Goal: Task Accomplishment & Management: Complete application form

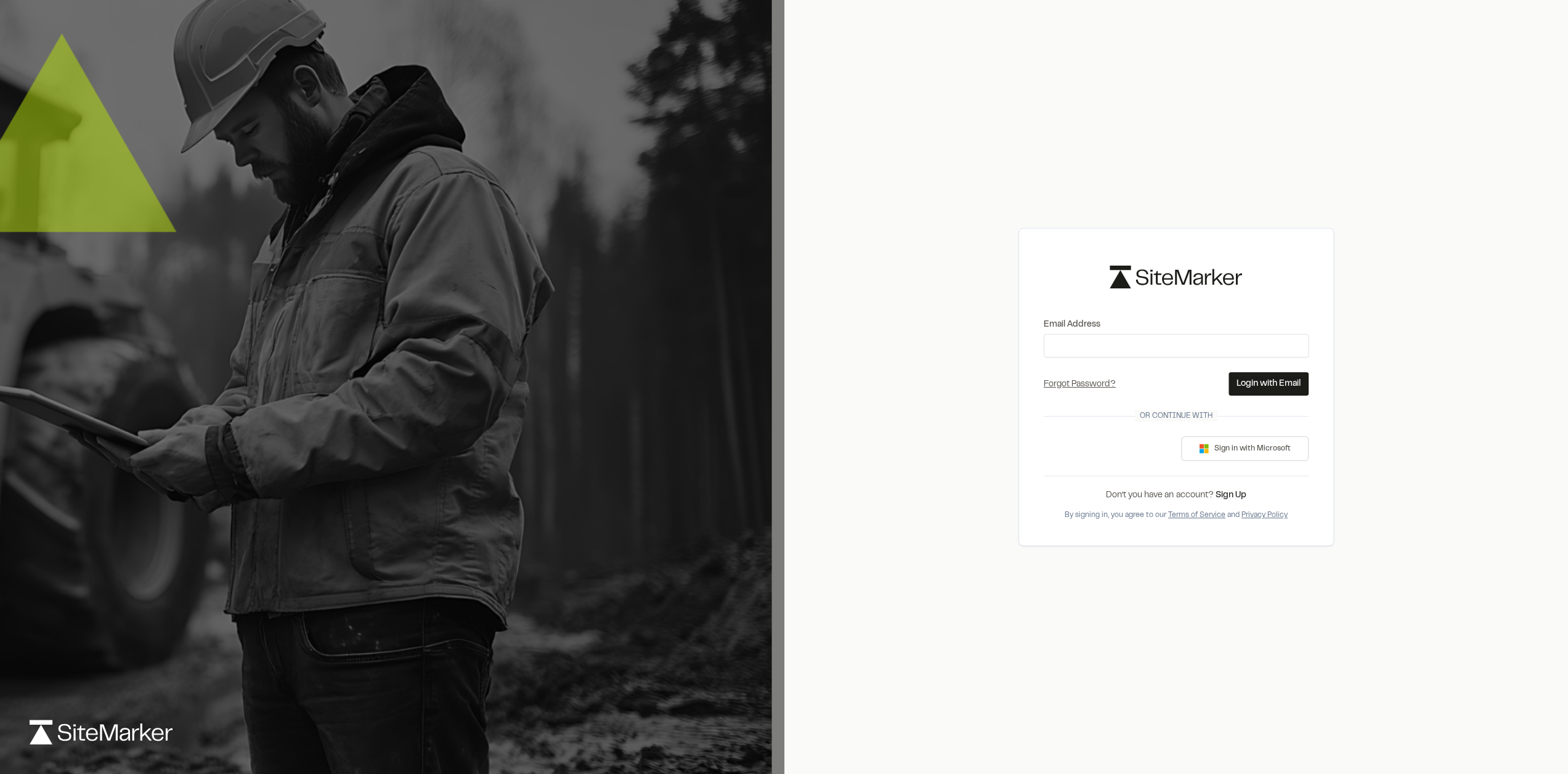
click at [756, 118] on div at bounding box center [392, 387] width 784 height 774
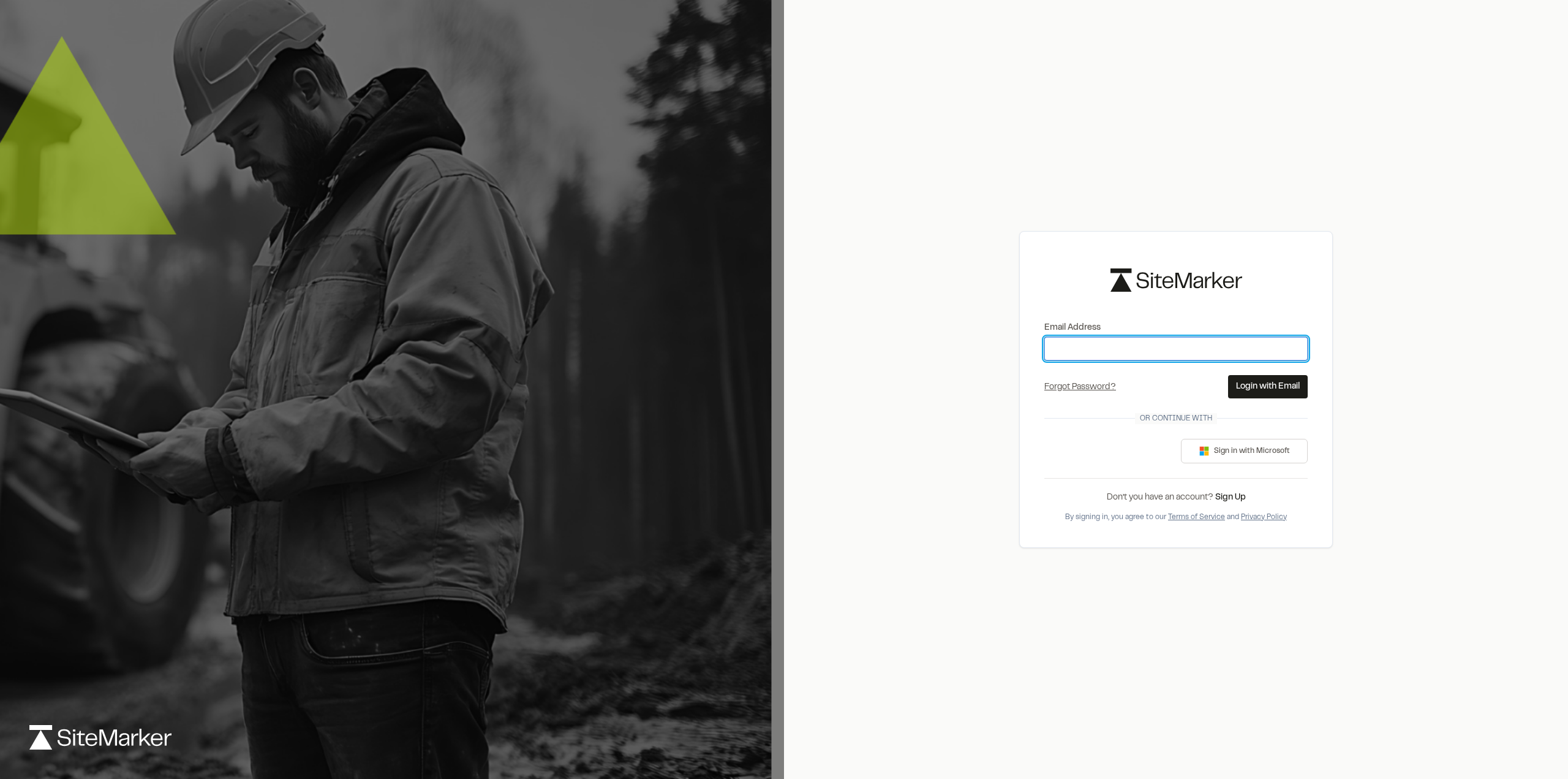
click at [1080, 347] on input "Email Address" at bounding box center [1176, 348] width 264 height 23
type input "**********"
click at [1251, 380] on button "Login with Email" at bounding box center [1267, 386] width 79 height 23
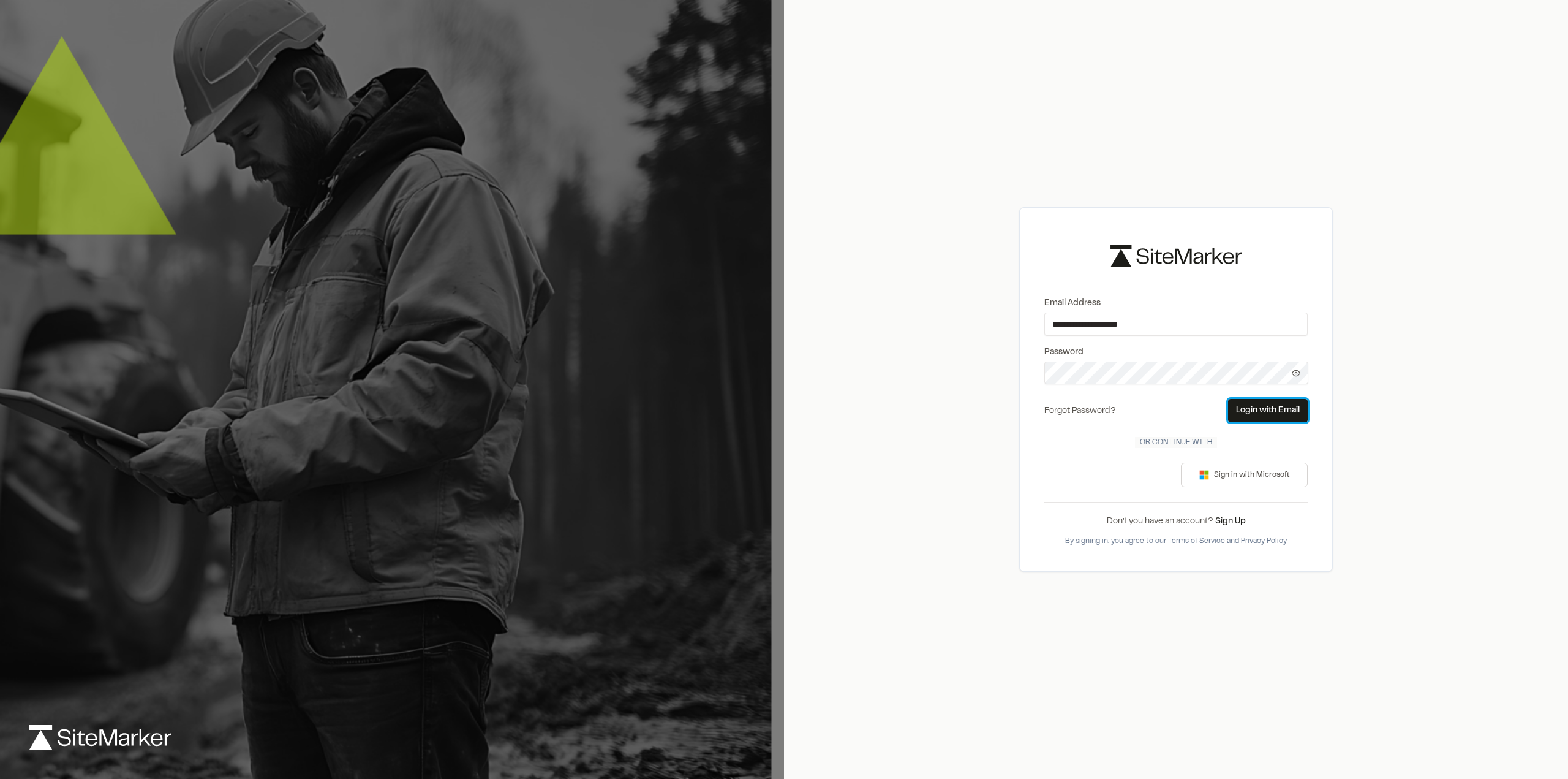
click at [1266, 407] on button "Login with Email" at bounding box center [1267, 410] width 79 height 23
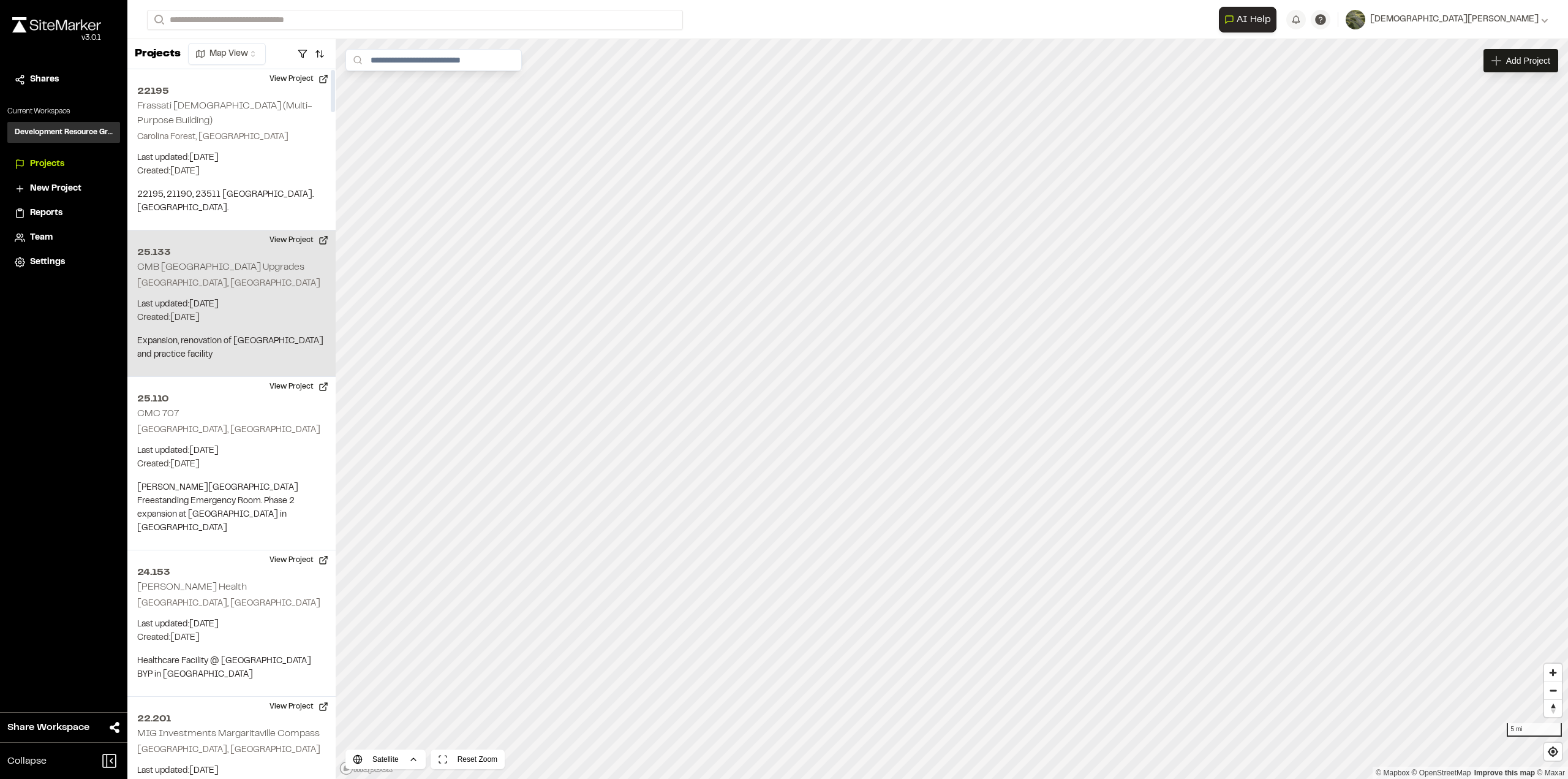
click at [286, 253] on div "25.133 CMB Pelicans Stadium Upgrades Myrtle Beach, SC Last updated: Oct 1, 2025…" at bounding box center [232, 303] width 209 height 146
click at [1549, 15] on div "**********" at bounding box center [848, 20] width 1441 height 39
click at [1539, 21] on div "[DEMOGRAPHIC_DATA][PERSON_NAME]" at bounding box center [1457, 20] width 184 height 13
click at [305, 230] on button "View Project" at bounding box center [298, 239] width 74 height 20
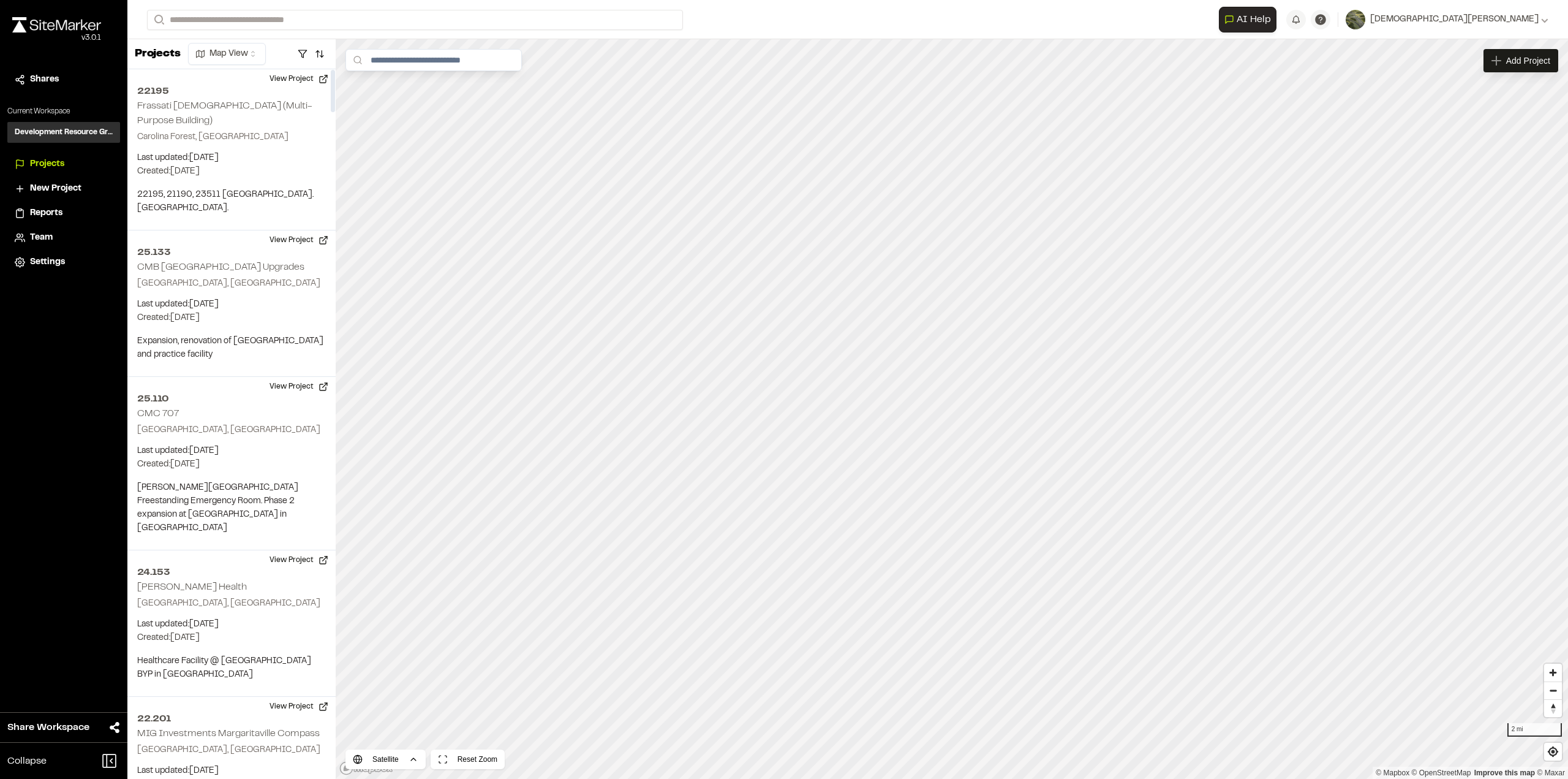
click at [235, 46] on html "**********" at bounding box center [784, 390] width 1568 height 779
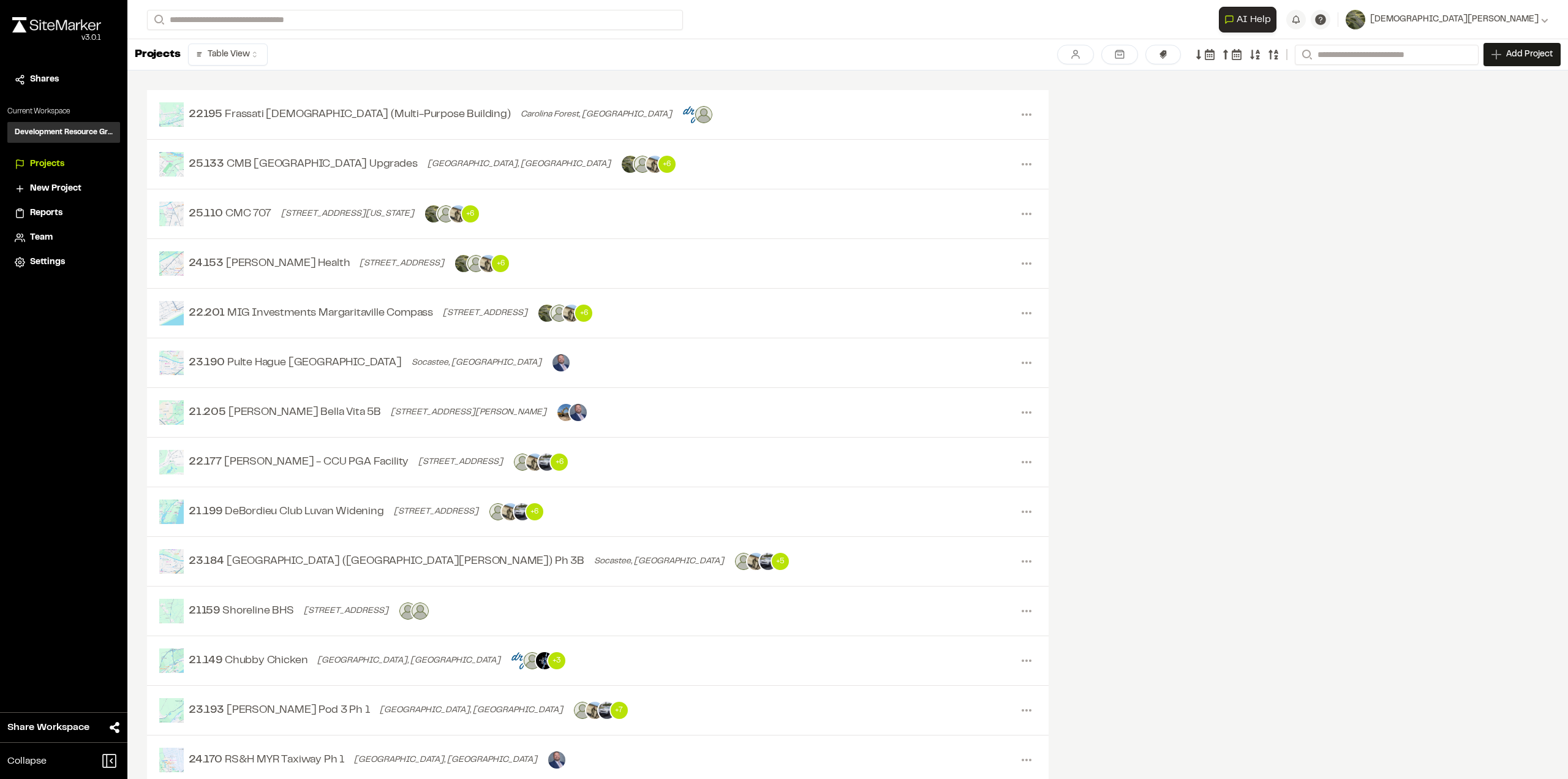
click at [1260, 55] on icon at bounding box center [1255, 55] width 11 height 11
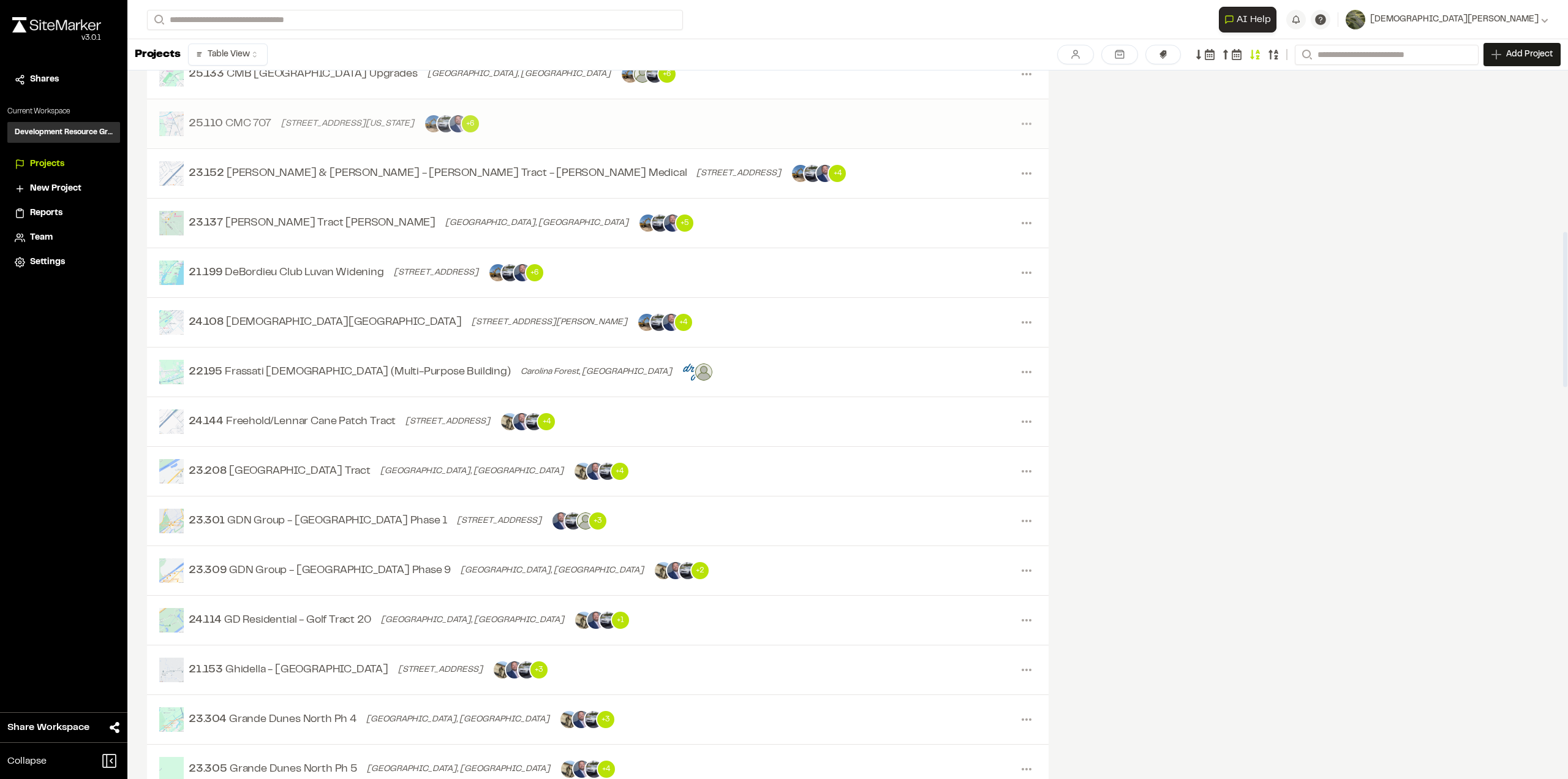
scroll to position [980, 0]
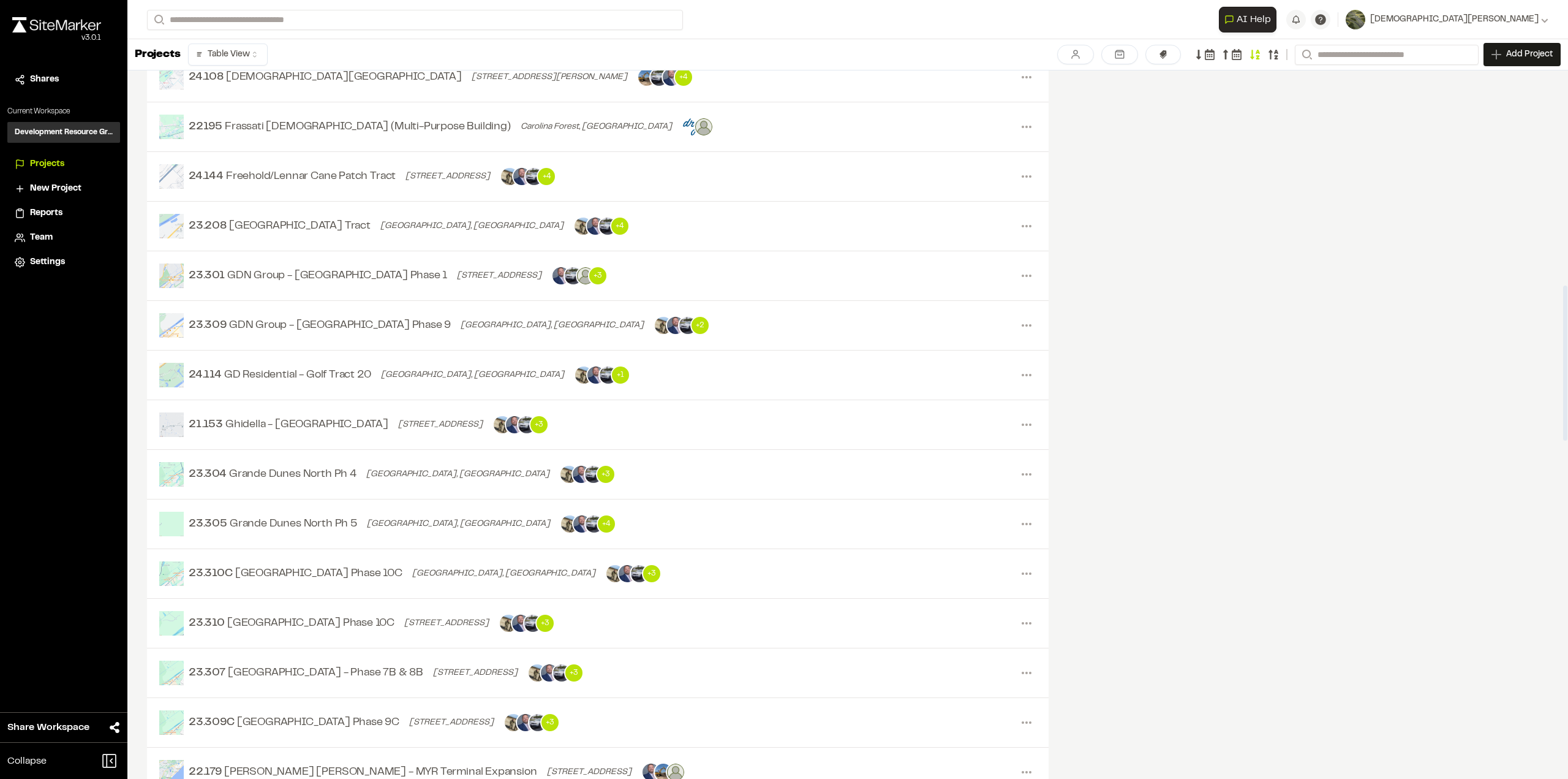
click at [247, 58] on html "**********" at bounding box center [784, 390] width 1568 height 779
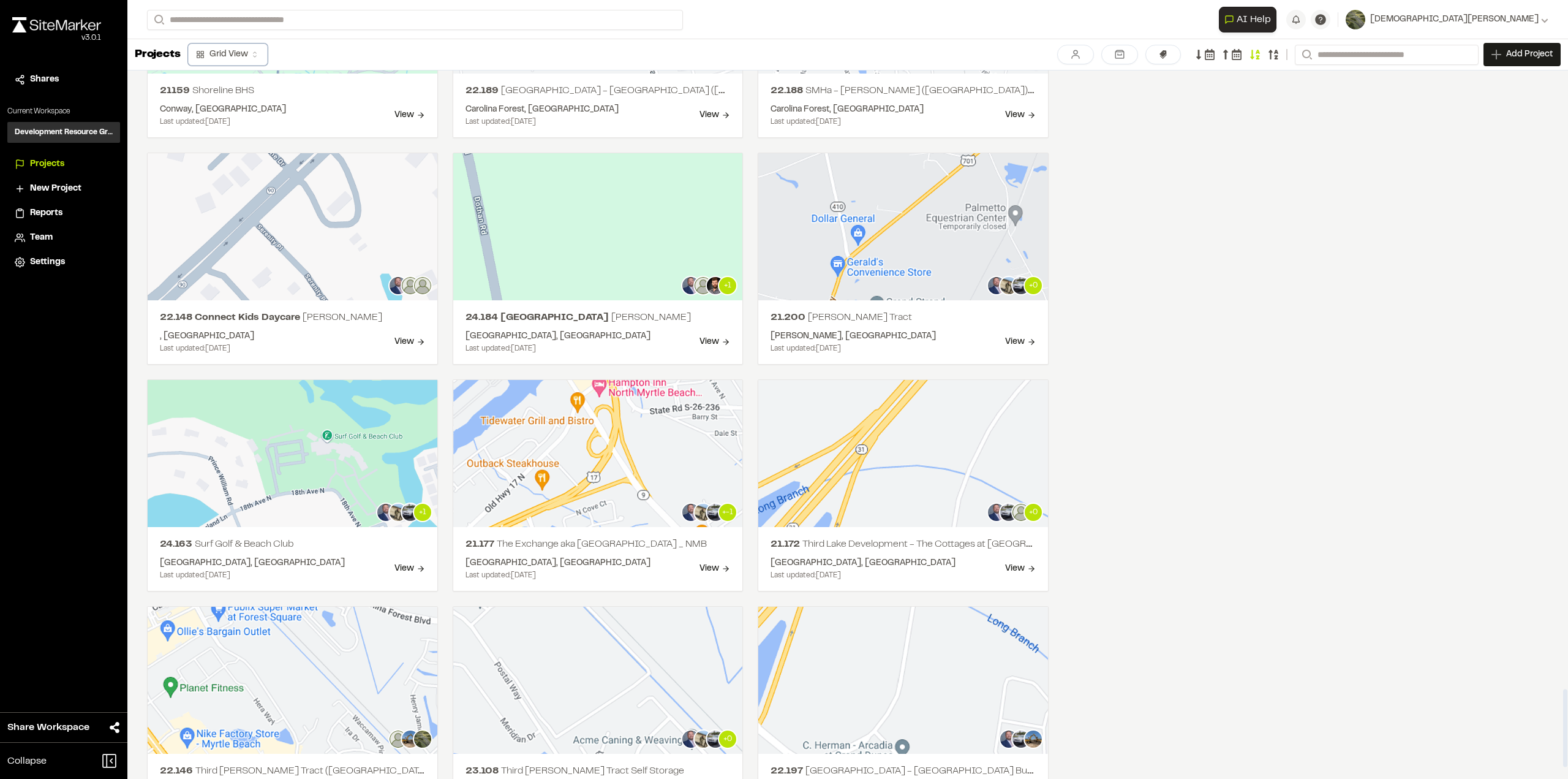
scroll to position [5624, 0]
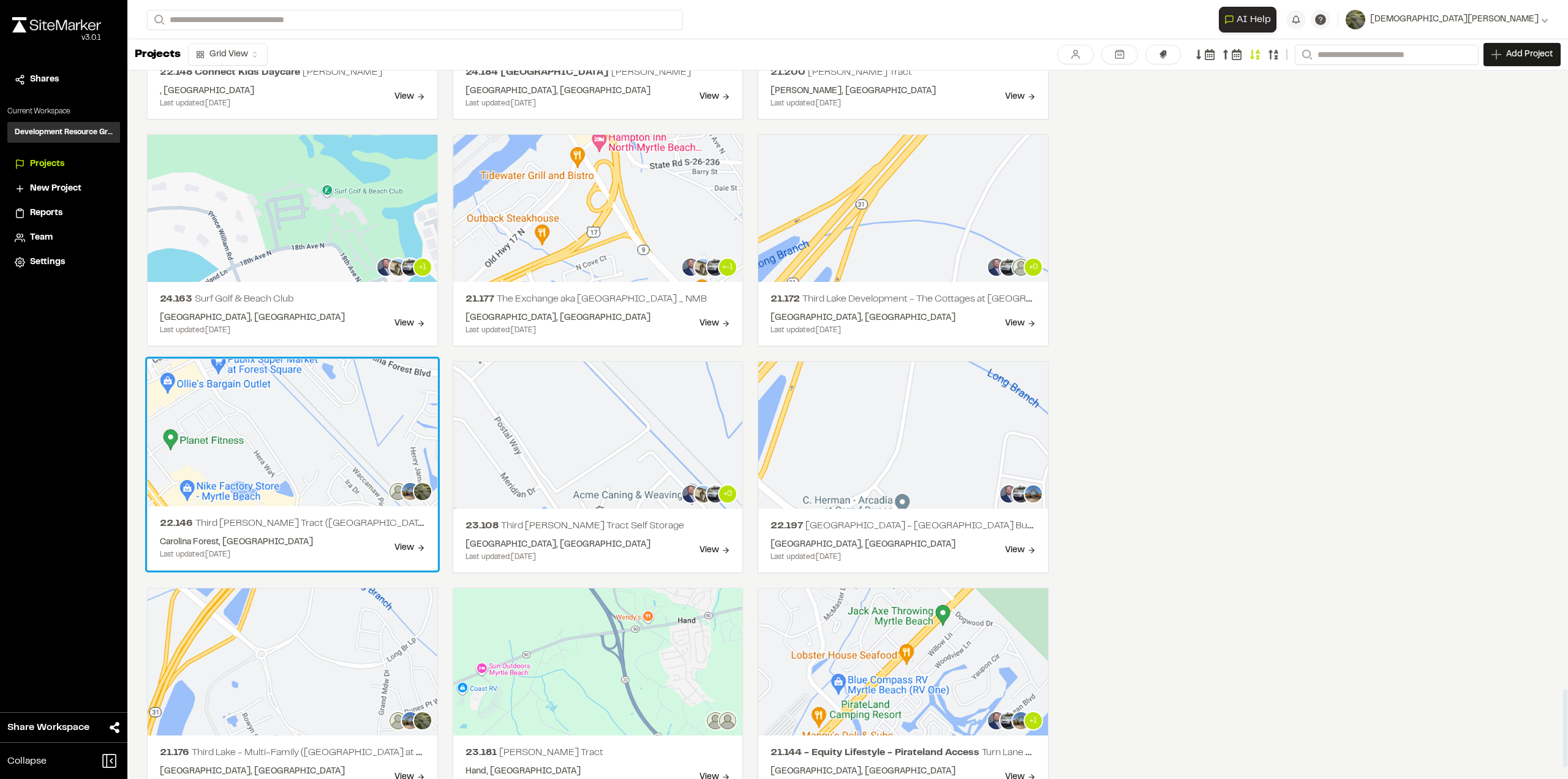
click at [407, 518] on h2 "22.146 Third Lake - Holmes Tract (Arcadia at Carolina Forest)" at bounding box center [293, 524] width 266 height 15
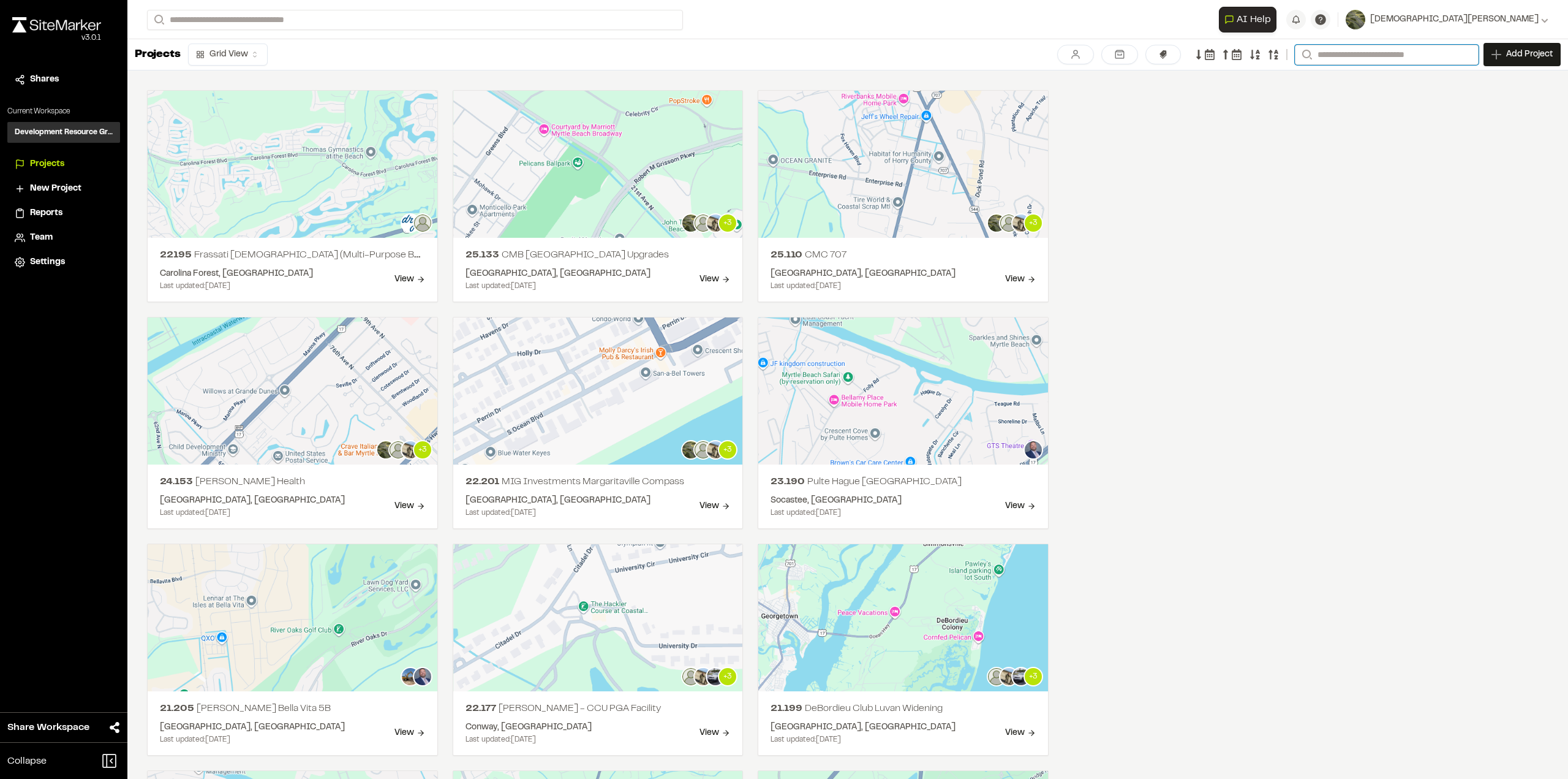
click at [1357, 60] on input "Search" at bounding box center [1386, 55] width 184 height 20
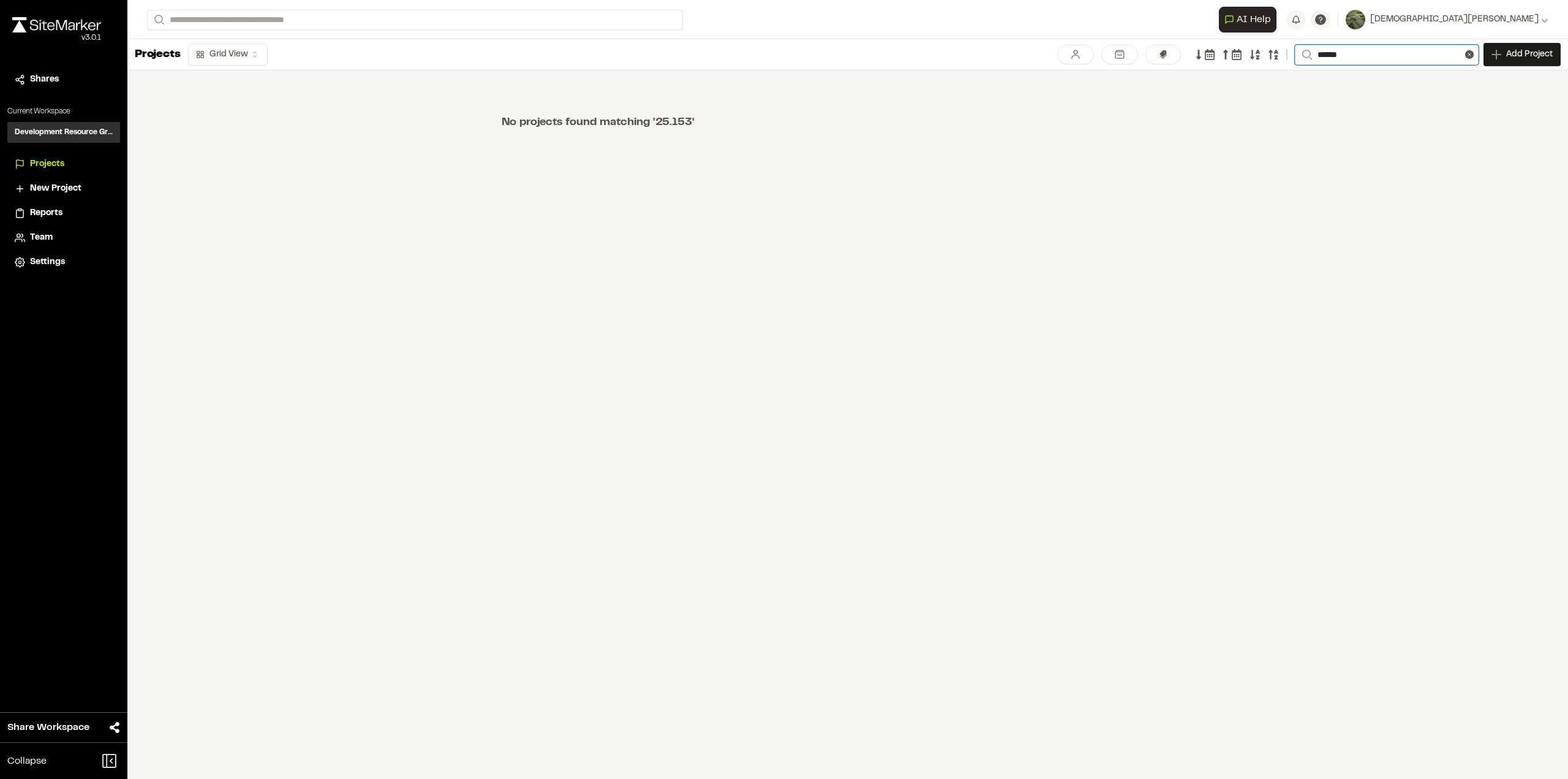
click at [1371, 53] on input "******" at bounding box center [1386, 55] width 184 height 20
type input "*"
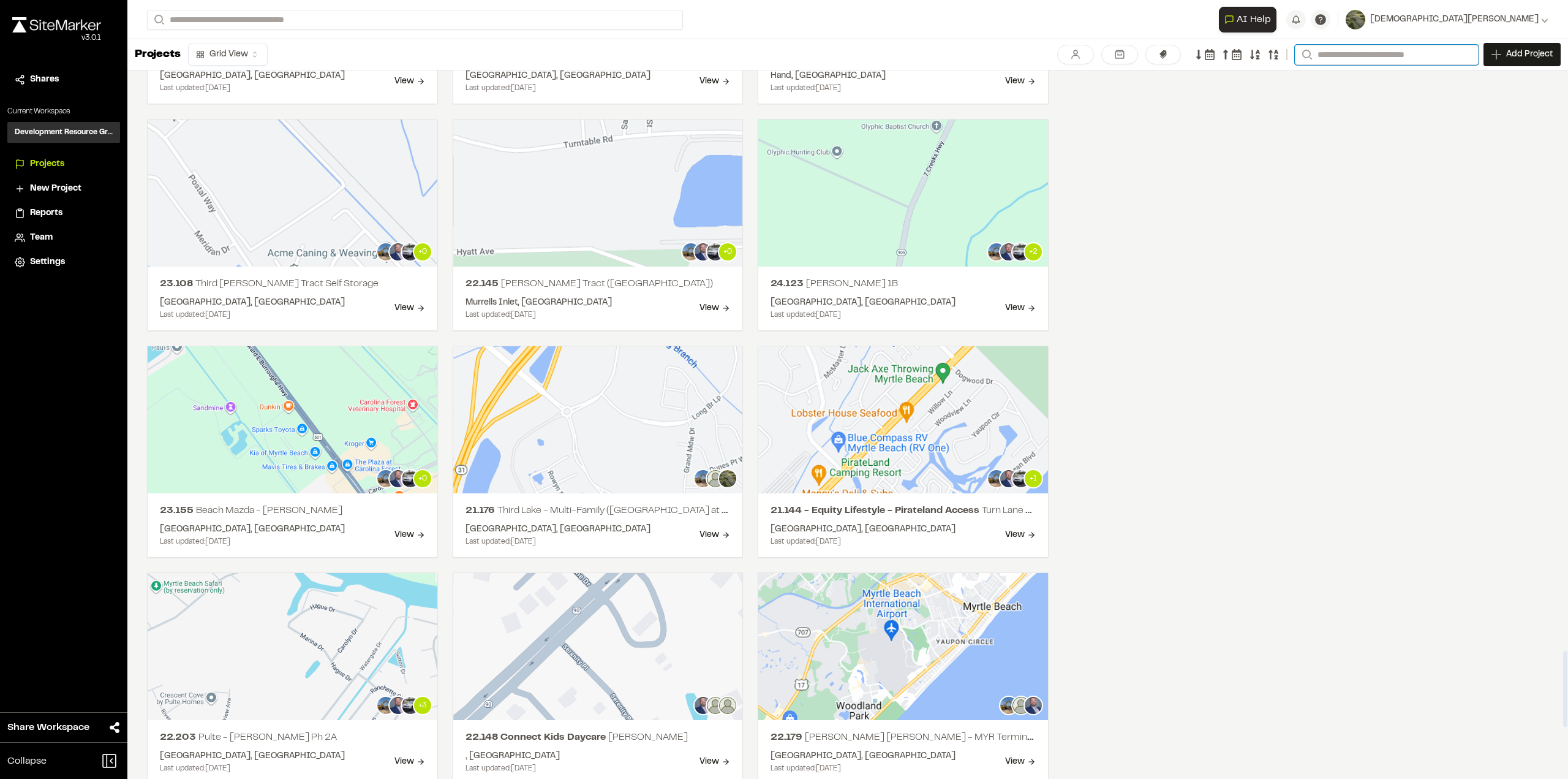
scroll to position [5167, 0]
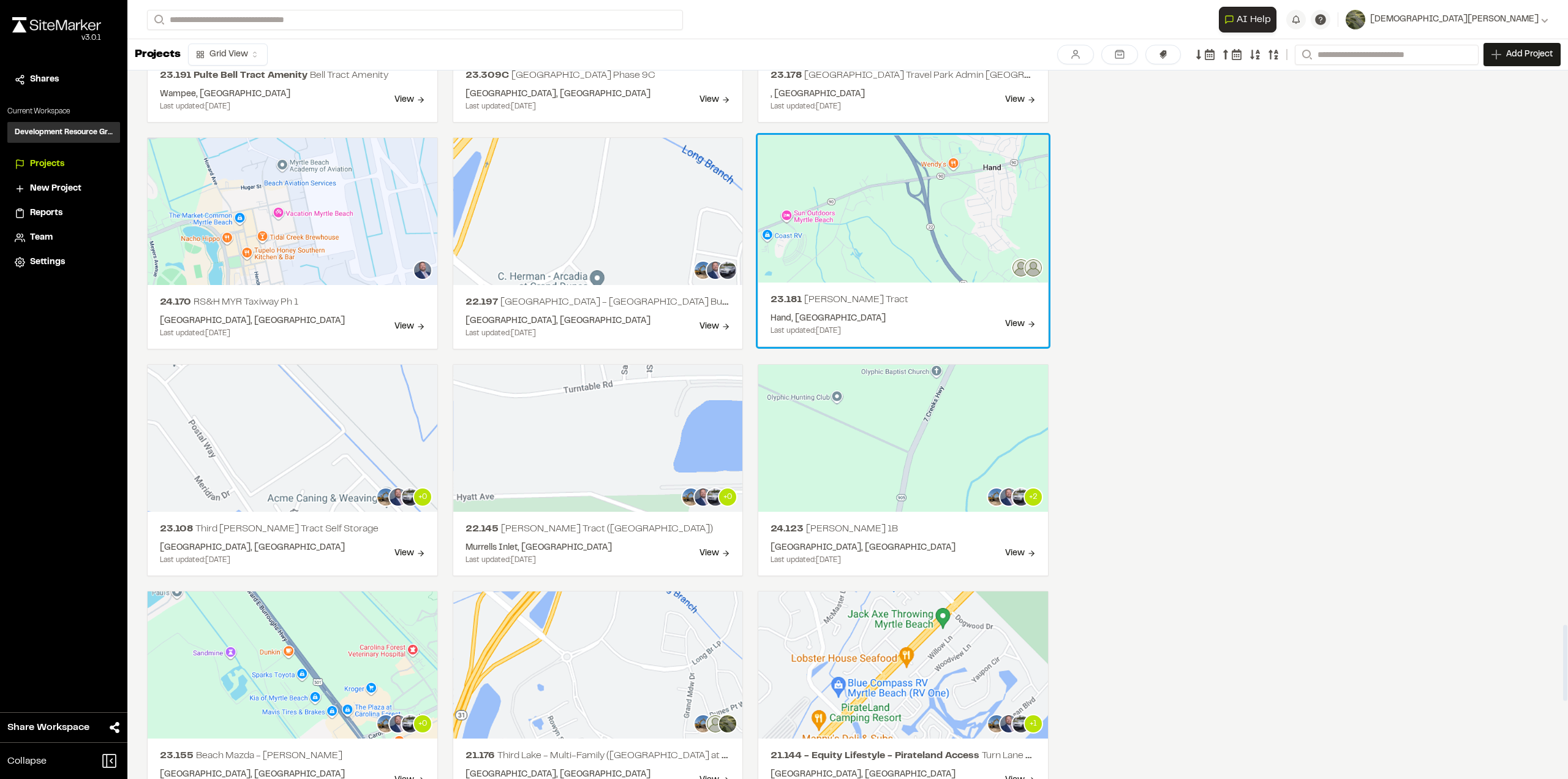
click at [911, 318] on div "Hand, SC Last updated: Jul 10, 2025 View" at bounding box center [903, 324] width 266 height 24
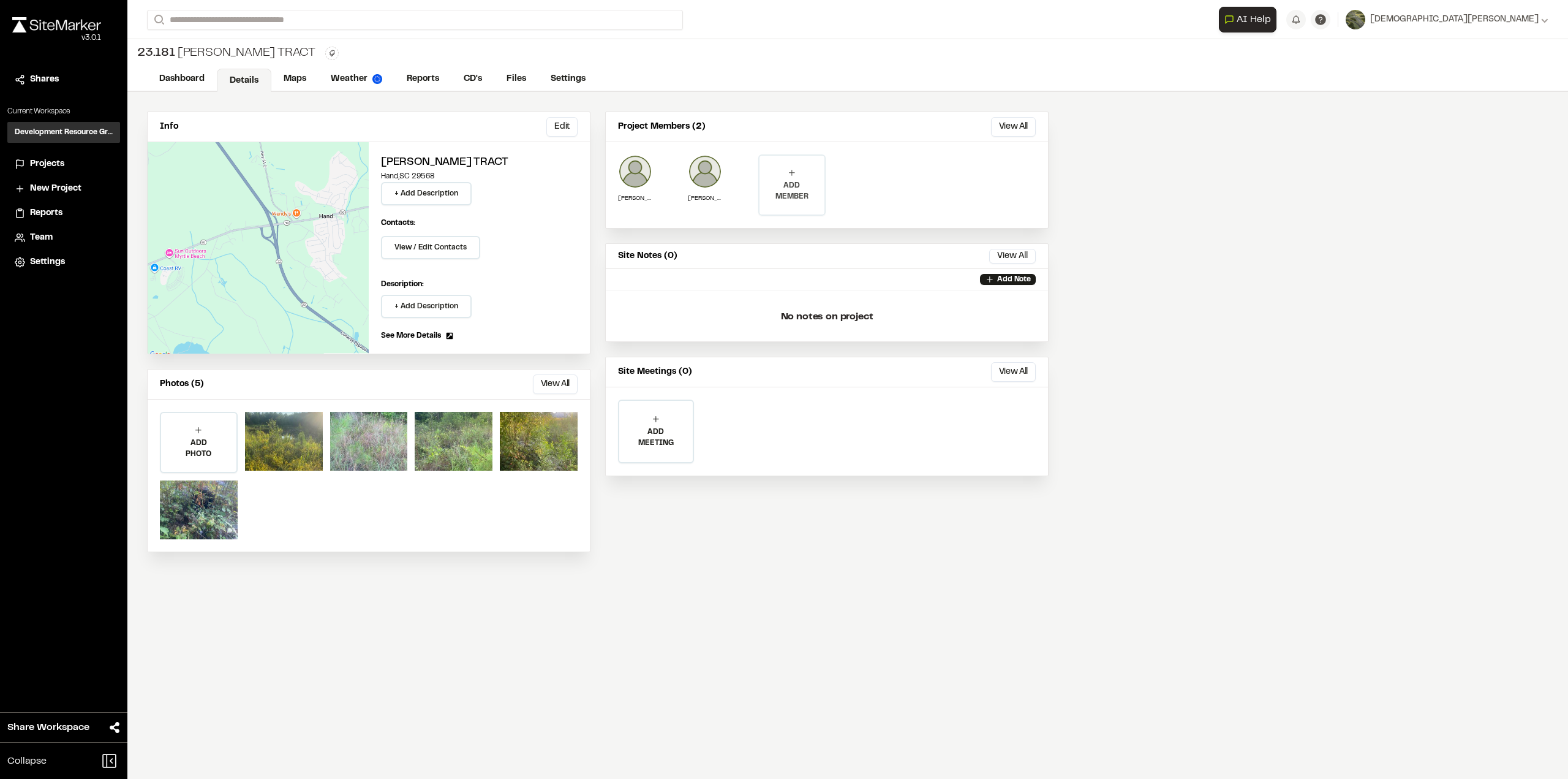
click at [782, 184] on p "ADD MEMBER" at bounding box center [792, 191] width 65 height 22
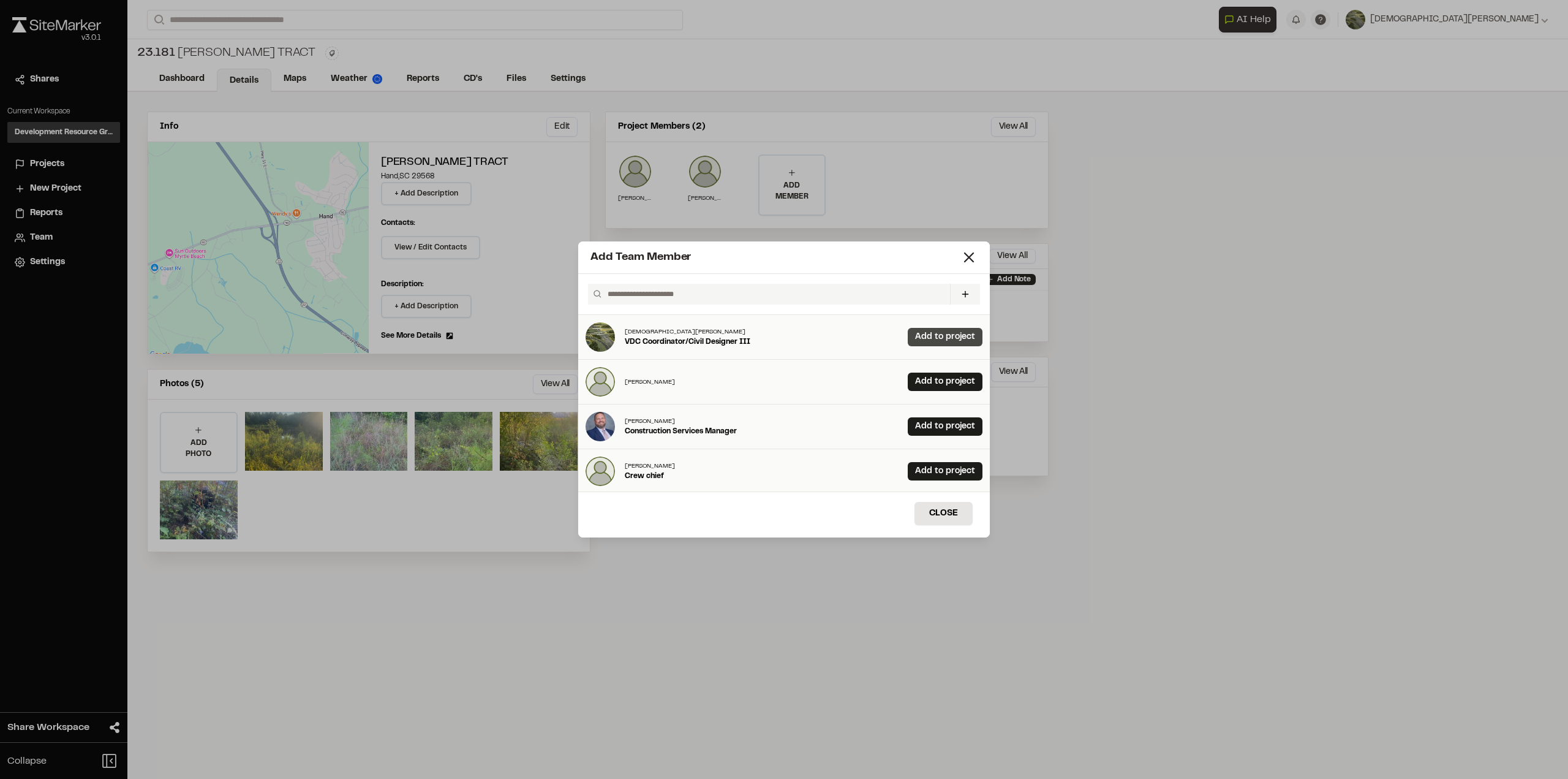
click at [927, 332] on link "Add to project" at bounding box center [946, 337] width 75 height 19
click at [953, 520] on button "Close" at bounding box center [944, 513] width 58 height 23
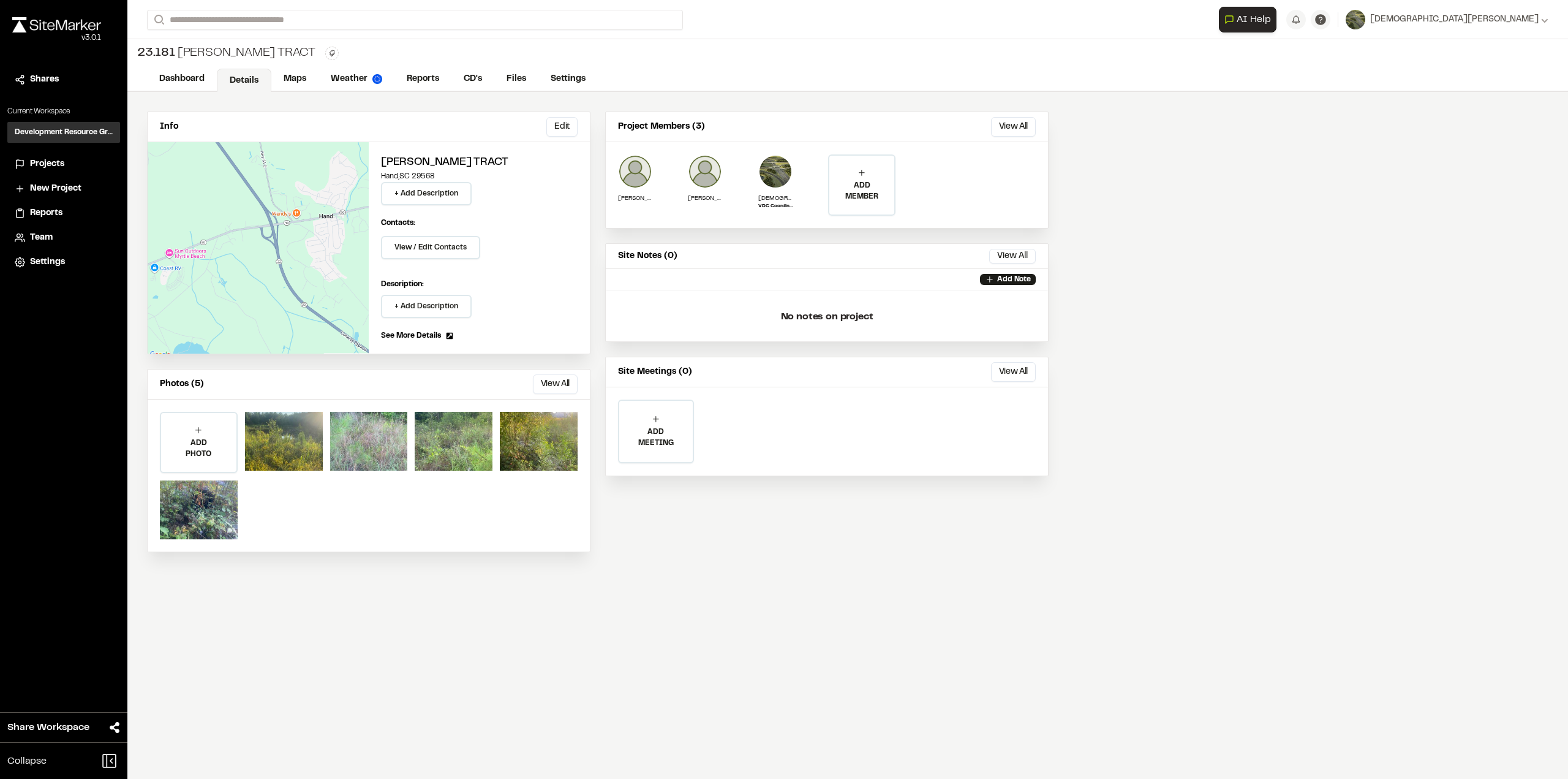
click at [36, 163] on span "Projects" at bounding box center [47, 164] width 34 height 13
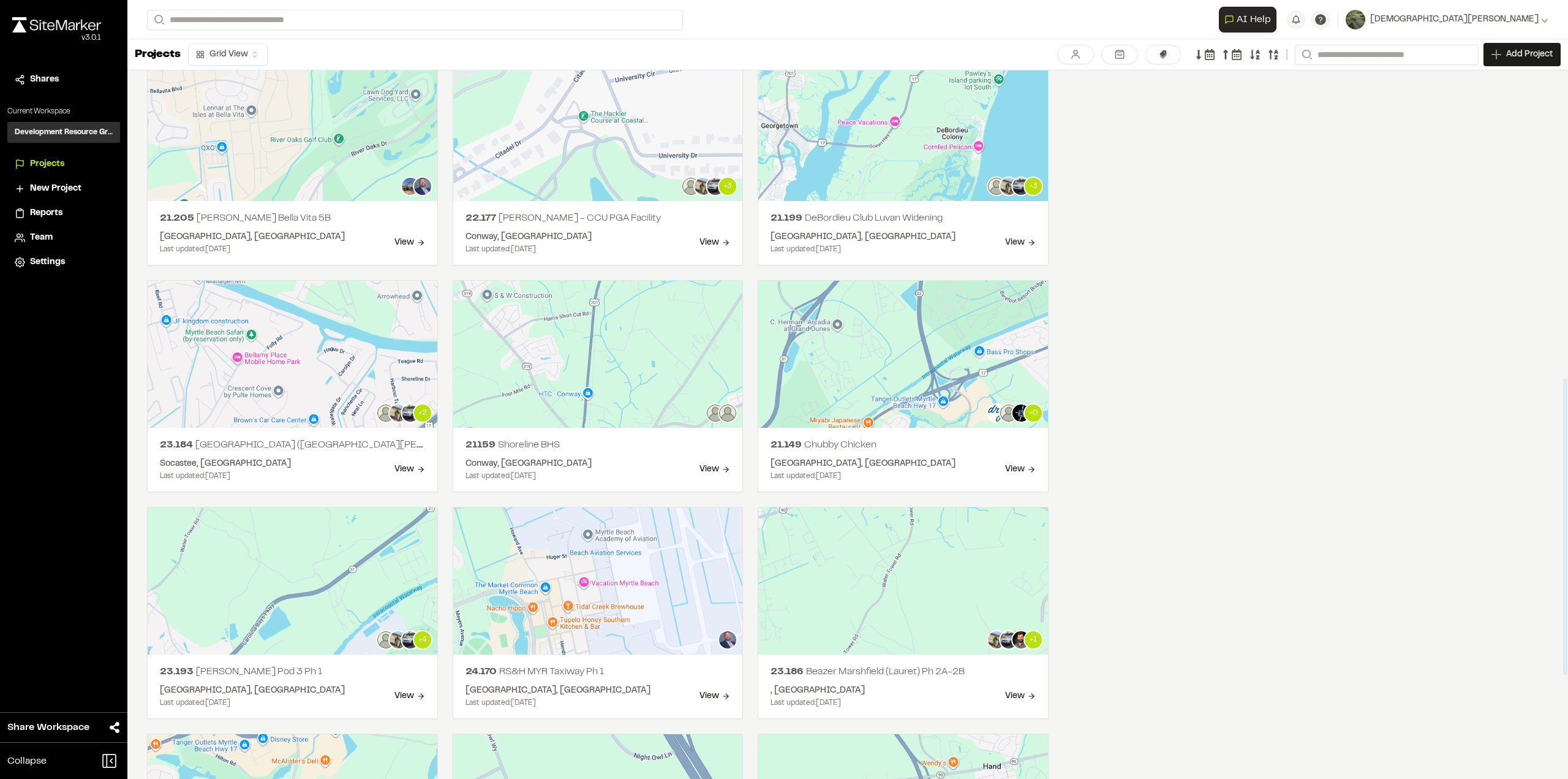
scroll to position [735, 0]
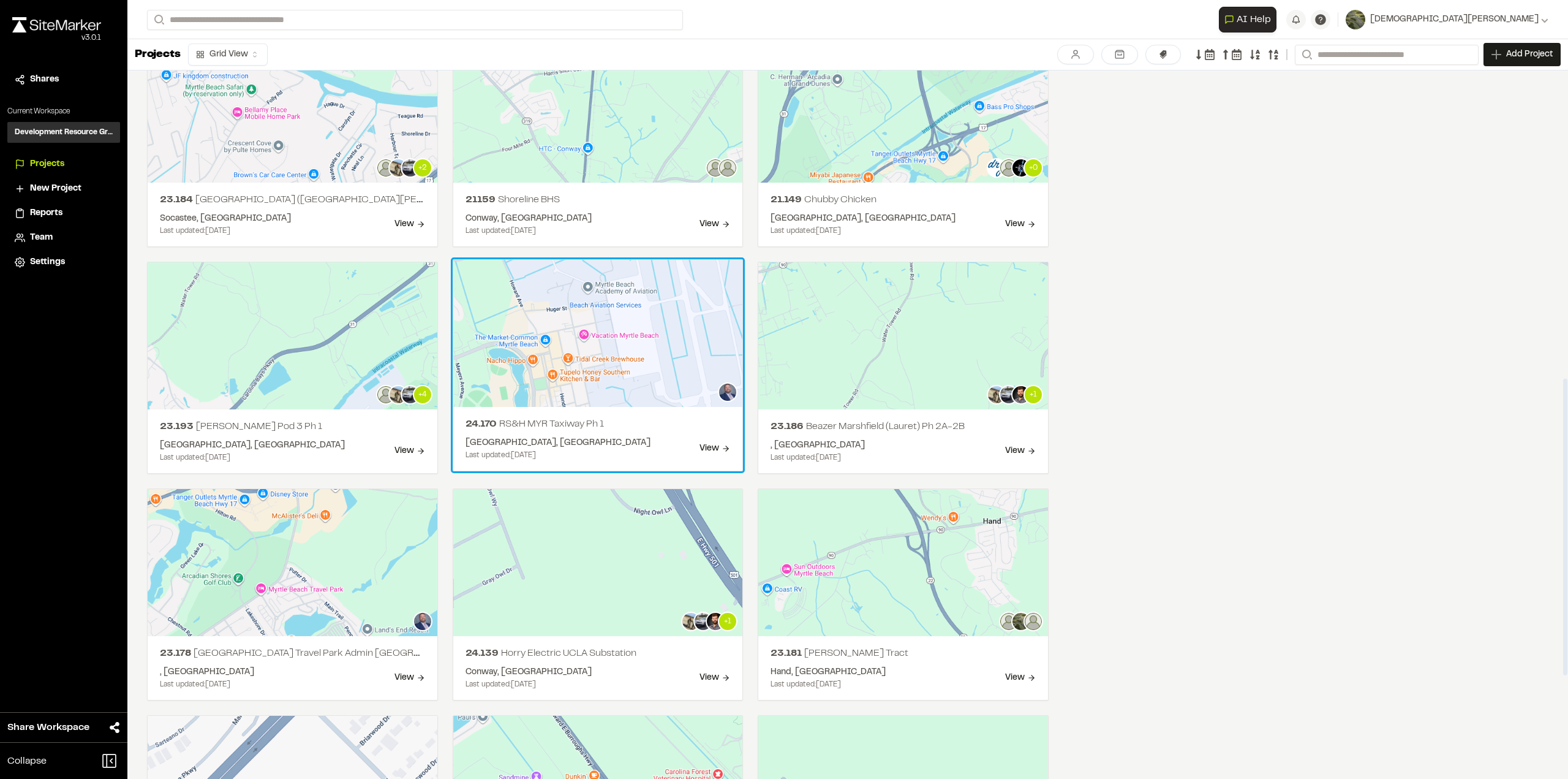
click at [648, 439] on div "Myrtle Beach, SC Last updated: Jul 22, 2025 View" at bounding box center [598, 448] width 266 height 24
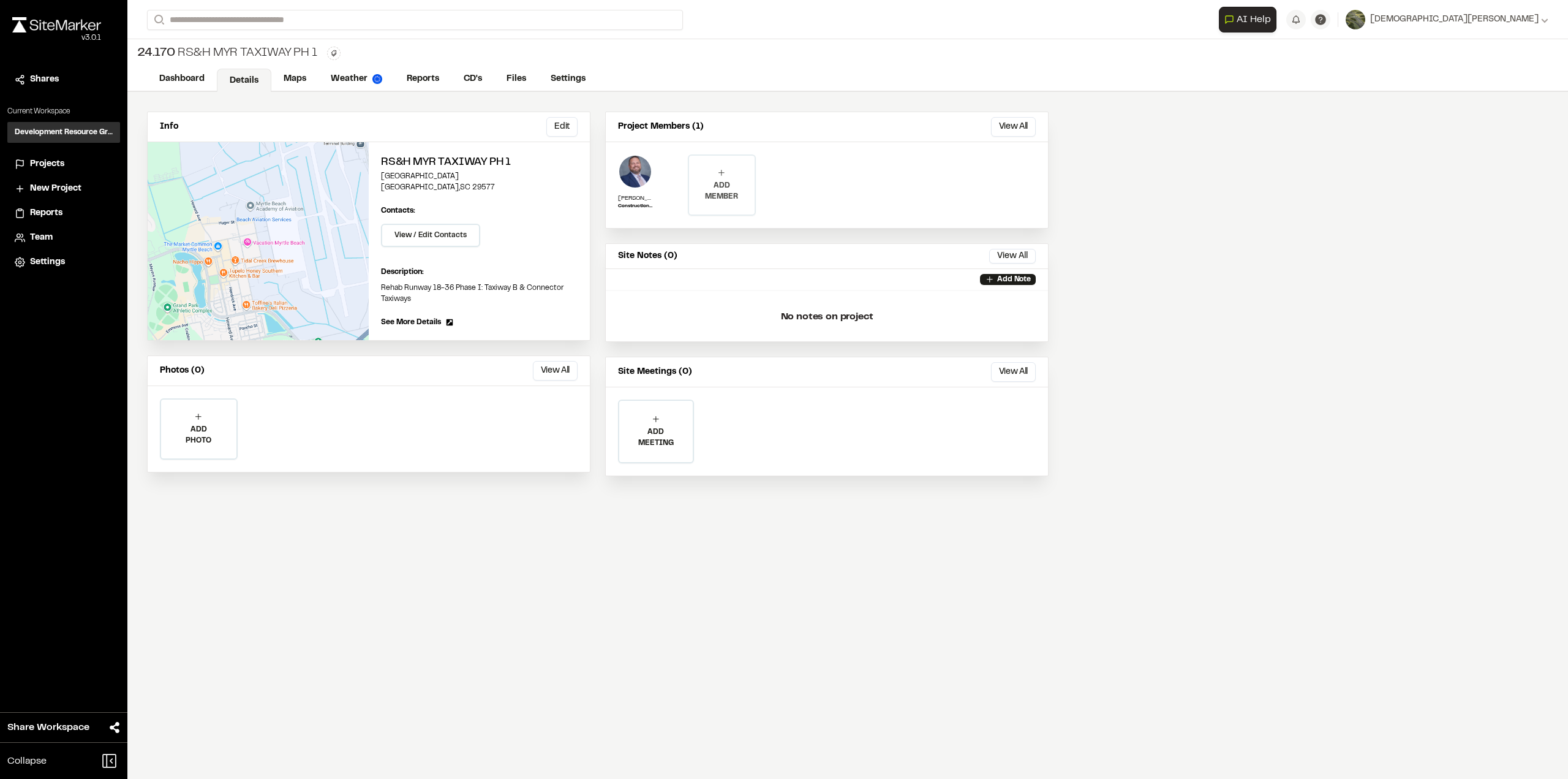
click at [747, 184] on p "ADD MEMBER" at bounding box center [722, 191] width 65 height 22
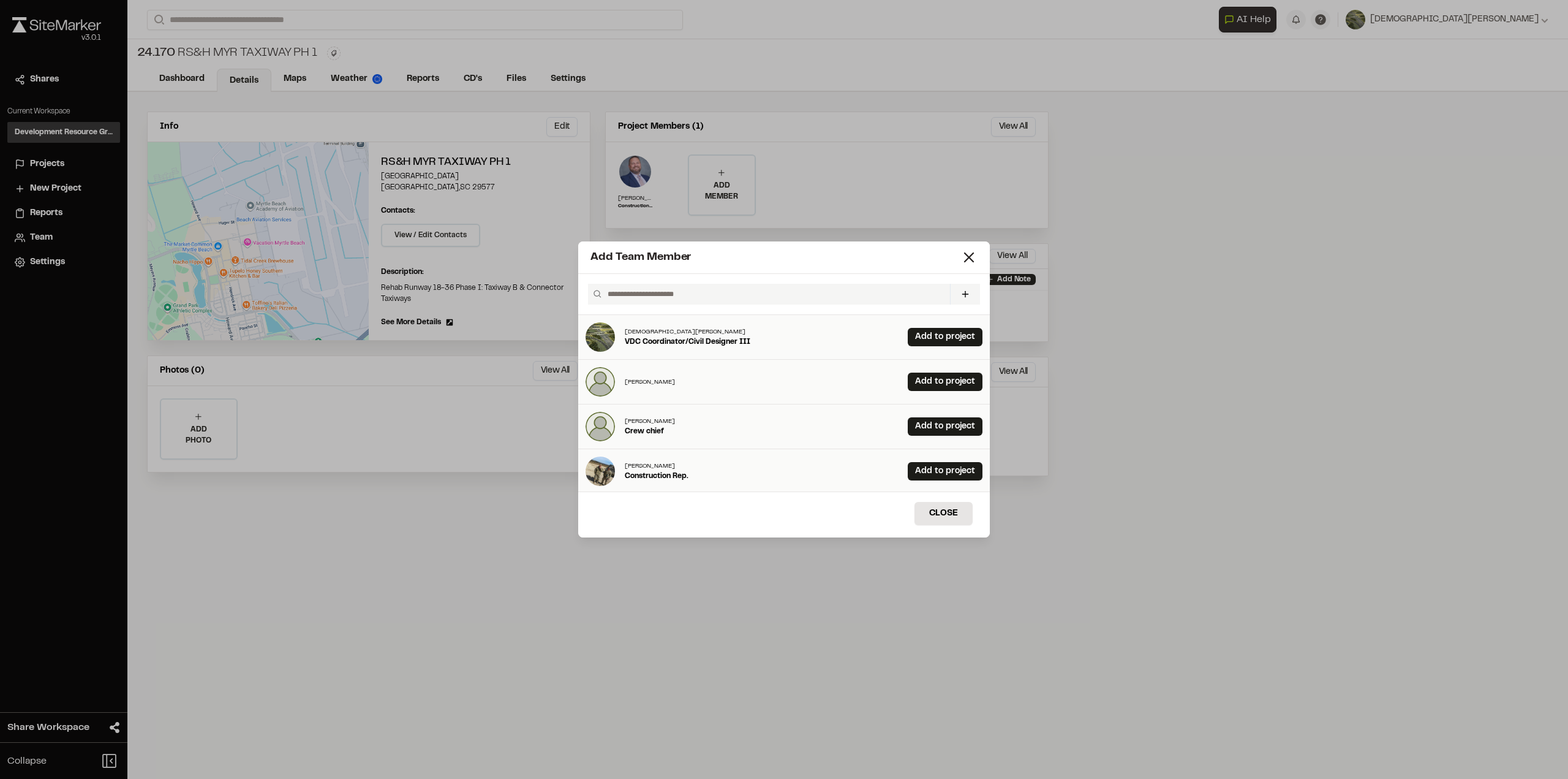
click at [936, 321] on div "Christian Barrett VDC Coordinator/Civil Designer III Add to project" at bounding box center [784, 337] width 412 height 45
click at [926, 333] on link "Add to project" at bounding box center [946, 337] width 75 height 19
click at [954, 504] on button "Close" at bounding box center [944, 513] width 58 height 23
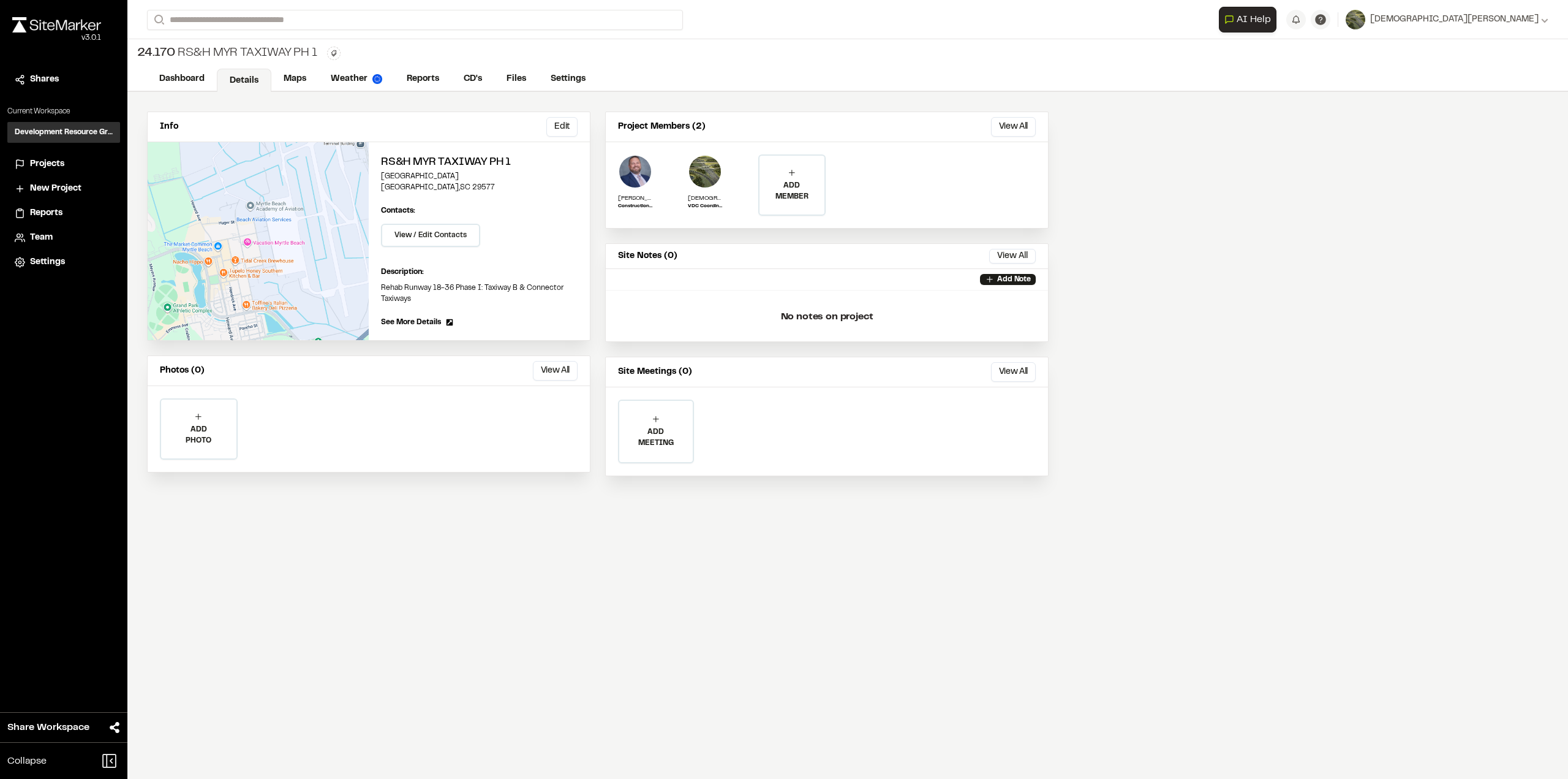
click at [50, 157] on span "Projects" at bounding box center [47, 164] width 34 height 13
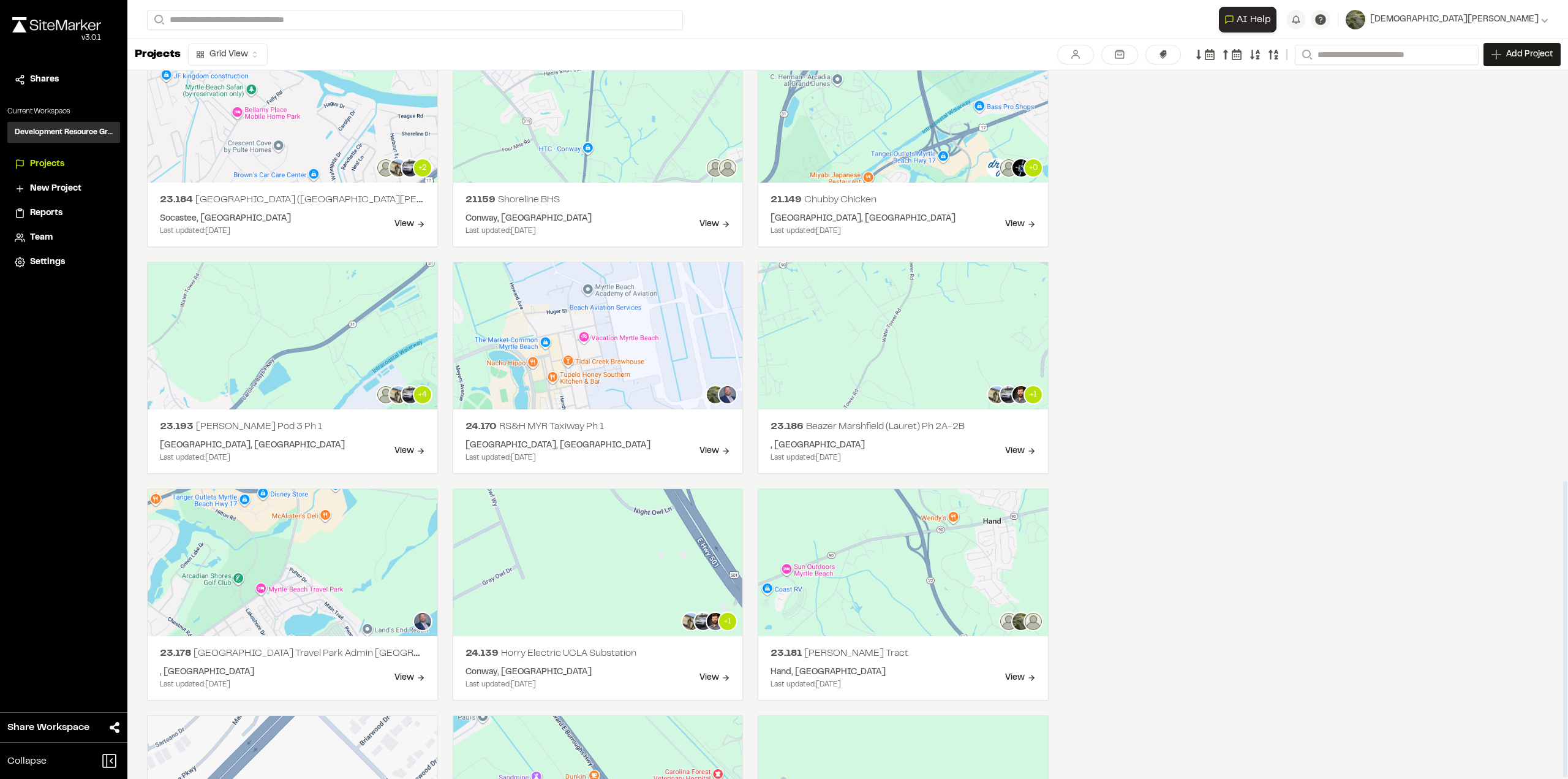
scroll to position [980, 0]
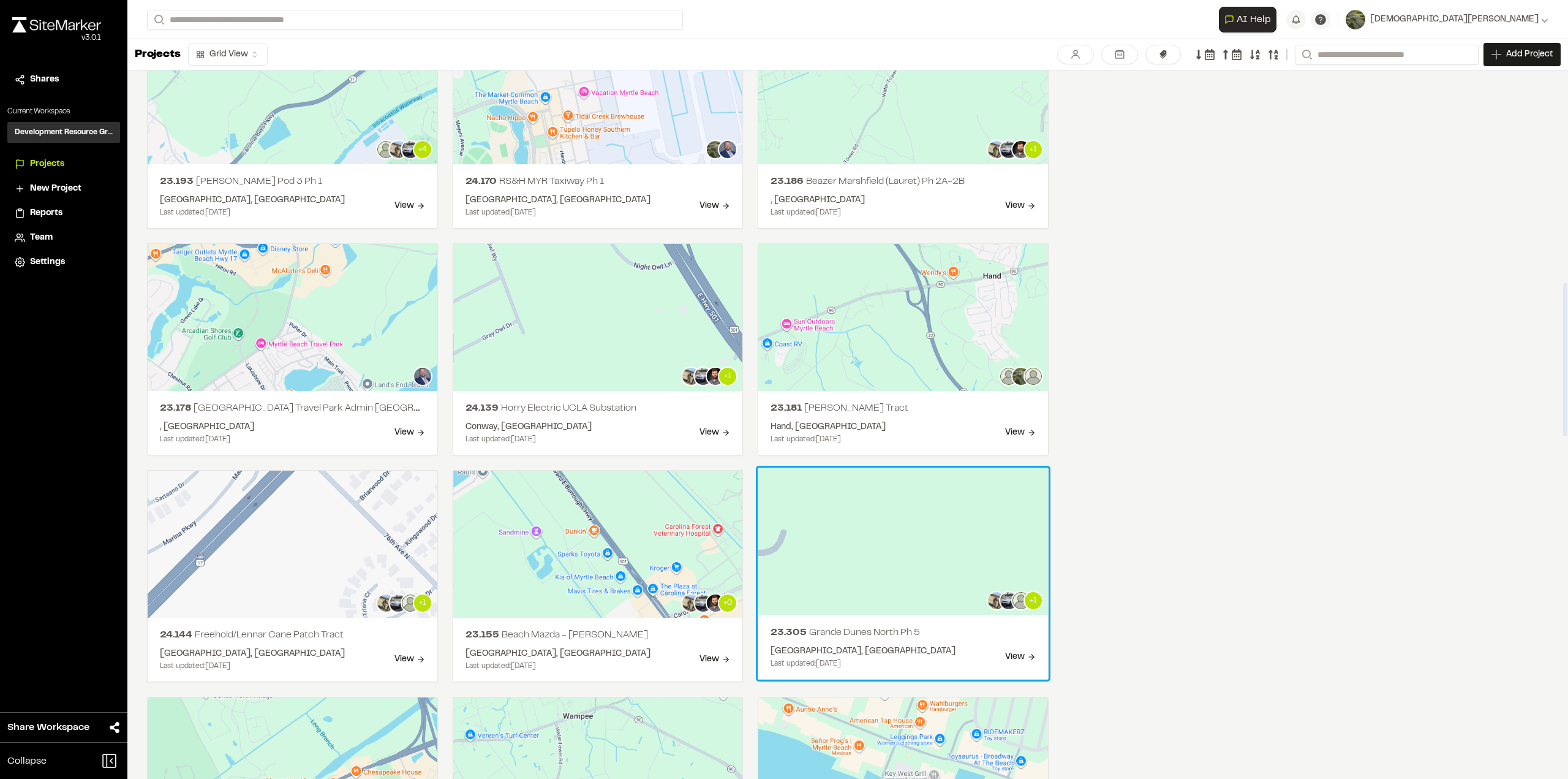
click at [971, 646] on div "North Myrtle Beach, SC Last updated: Sep 24, 2025 View" at bounding box center [903, 657] width 266 height 24
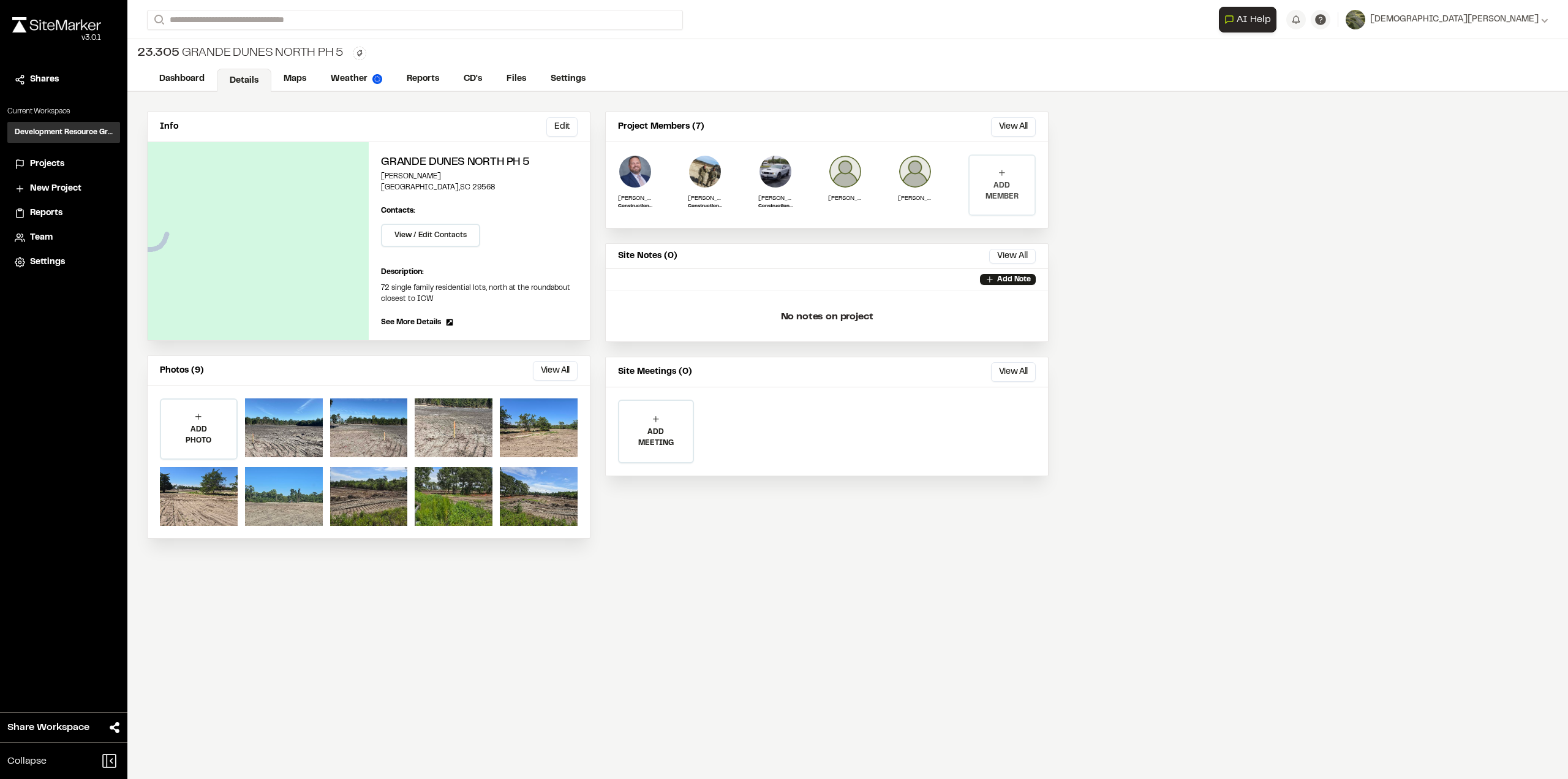
click at [999, 183] on p "ADD MEMBER" at bounding box center [1002, 191] width 65 height 22
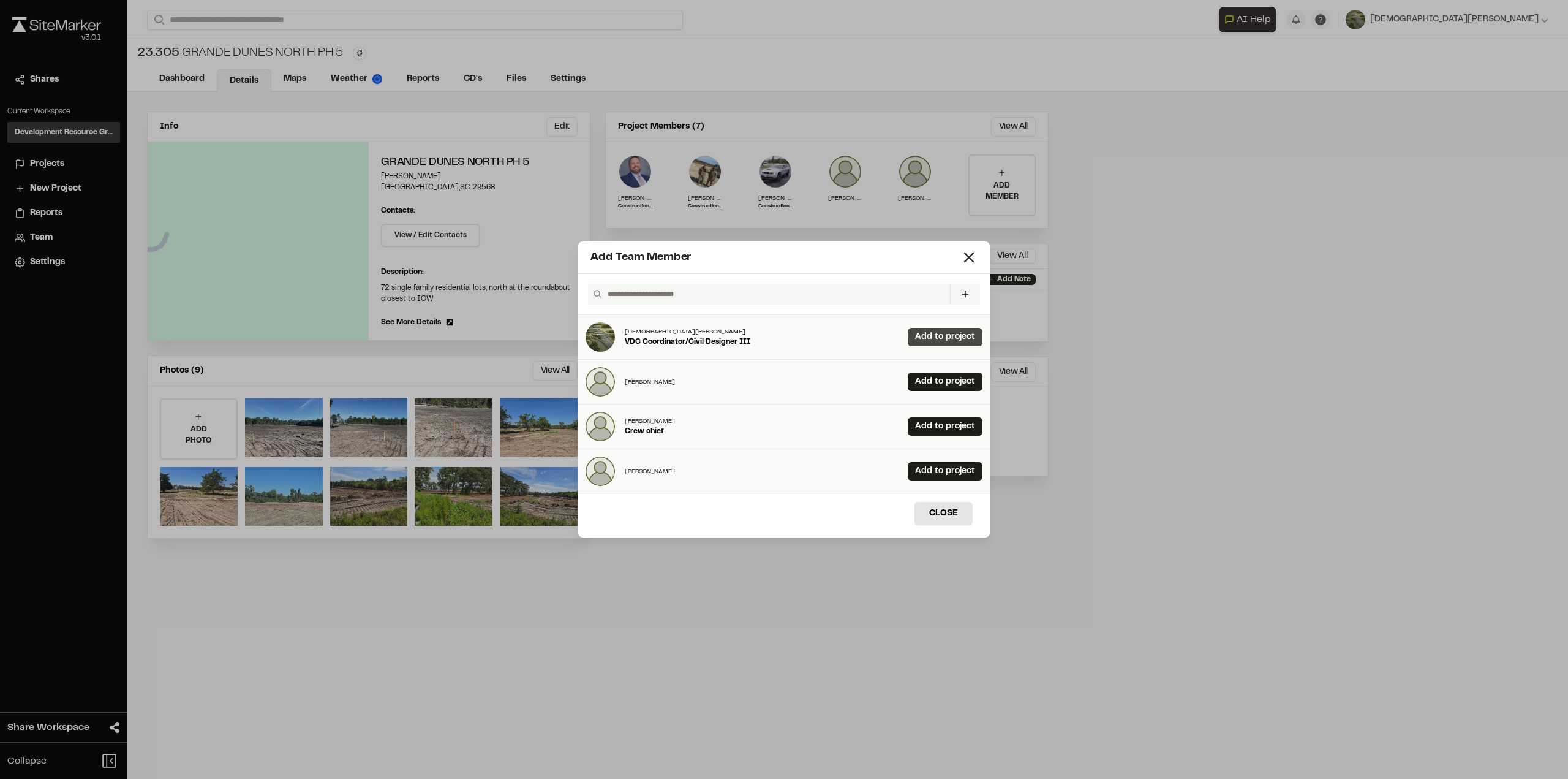
click at [942, 345] on link "Add to project" at bounding box center [946, 337] width 75 height 19
click at [940, 508] on button "Close" at bounding box center [944, 513] width 58 height 23
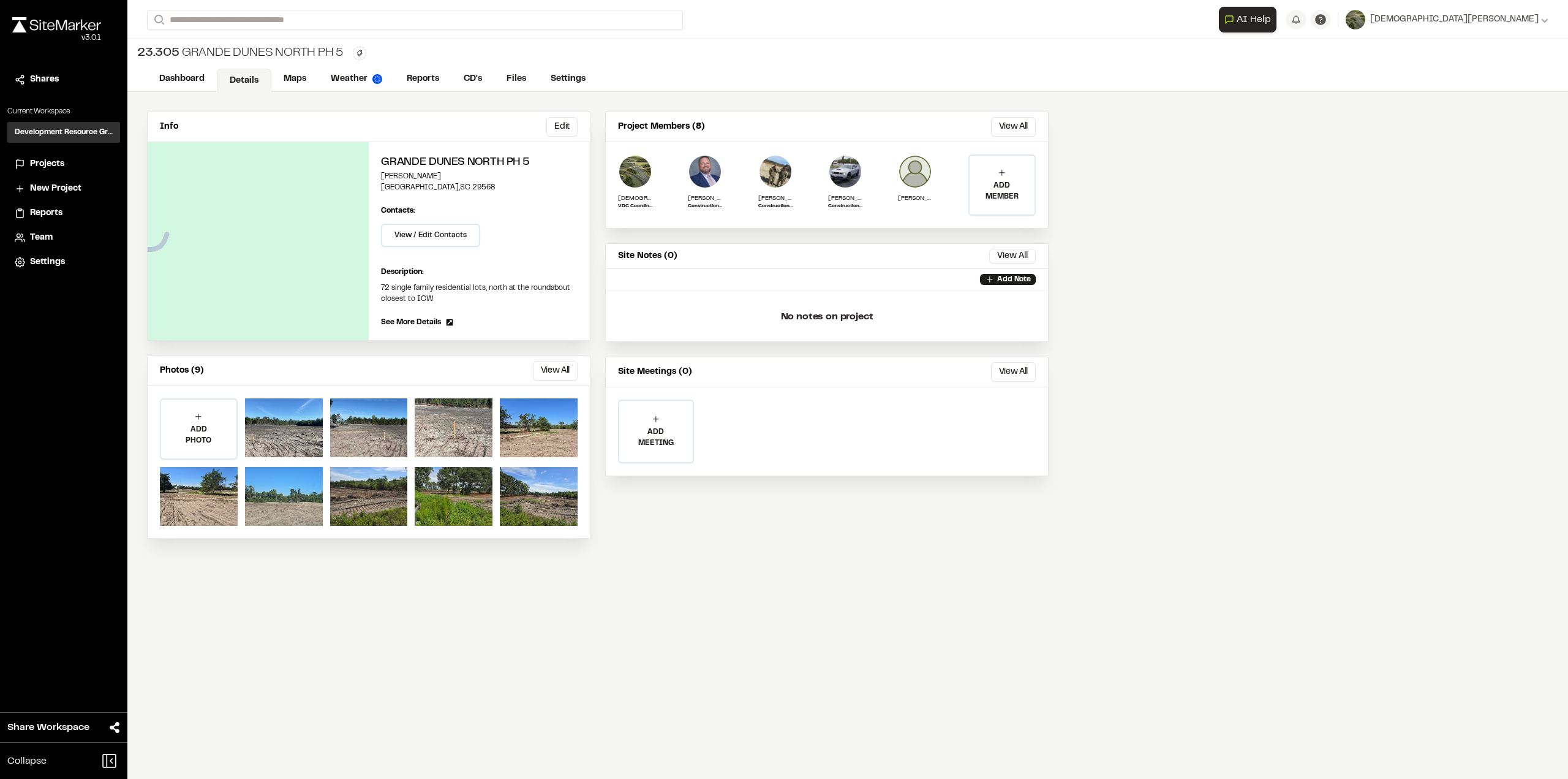
click at [38, 162] on span "Projects" at bounding box center [47, 164] width 34 height 13
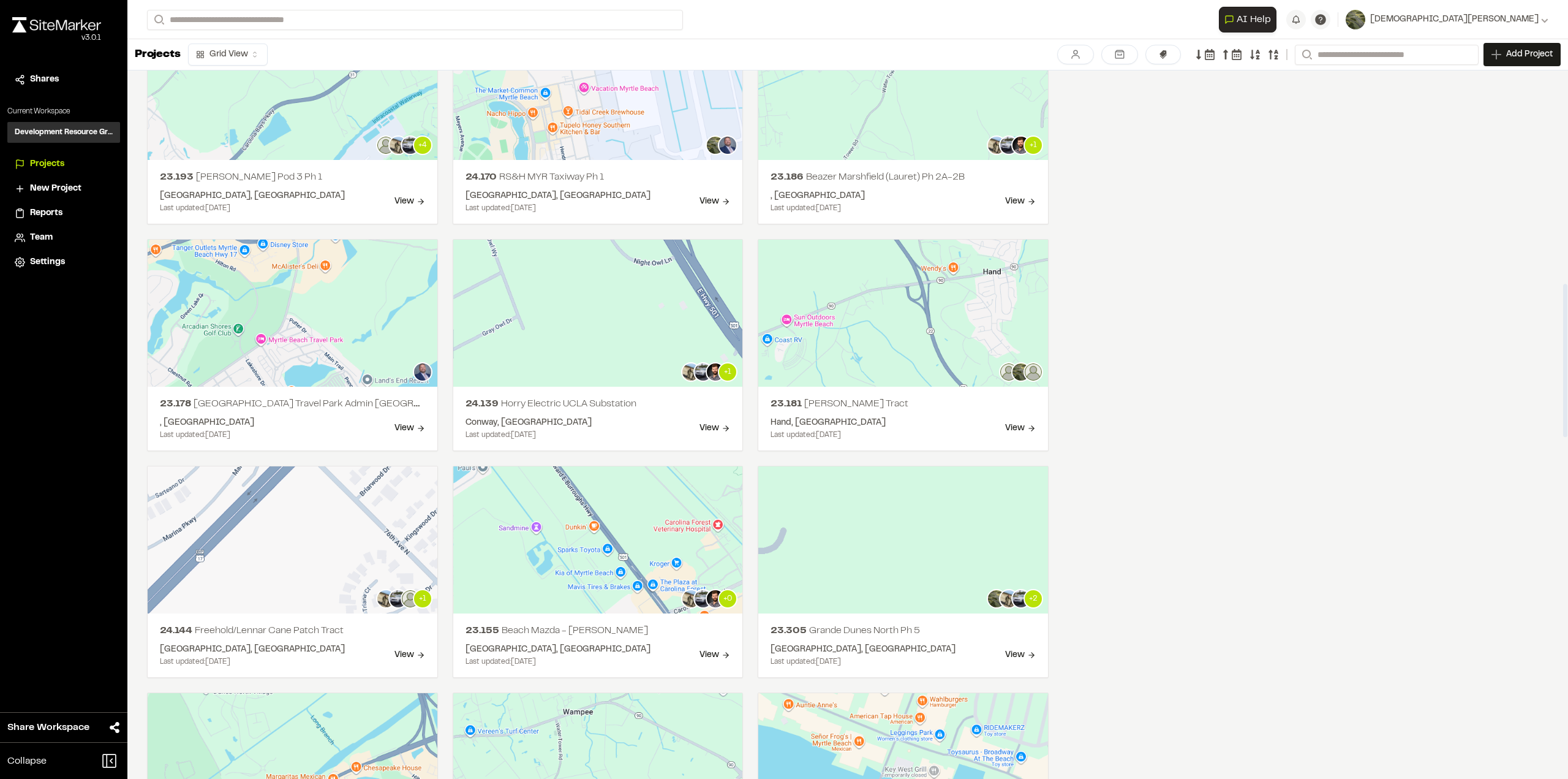
scroll to position [1230, 0]
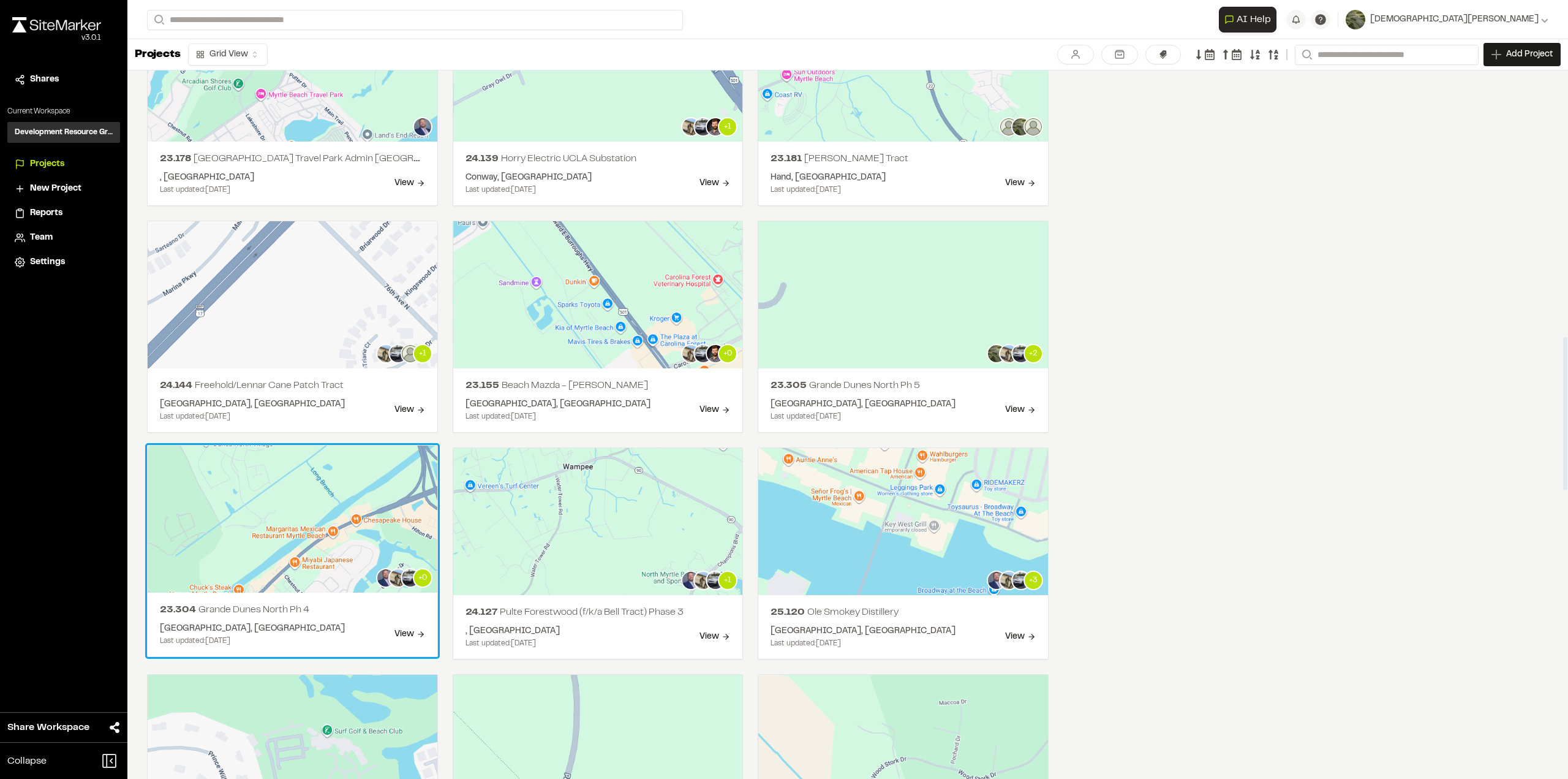
click at [339, 622] on div "North Myrtle Beach, SC Last updated: Sep 11, 2025 View" at bounding box center [293, 634] width 266 height 24
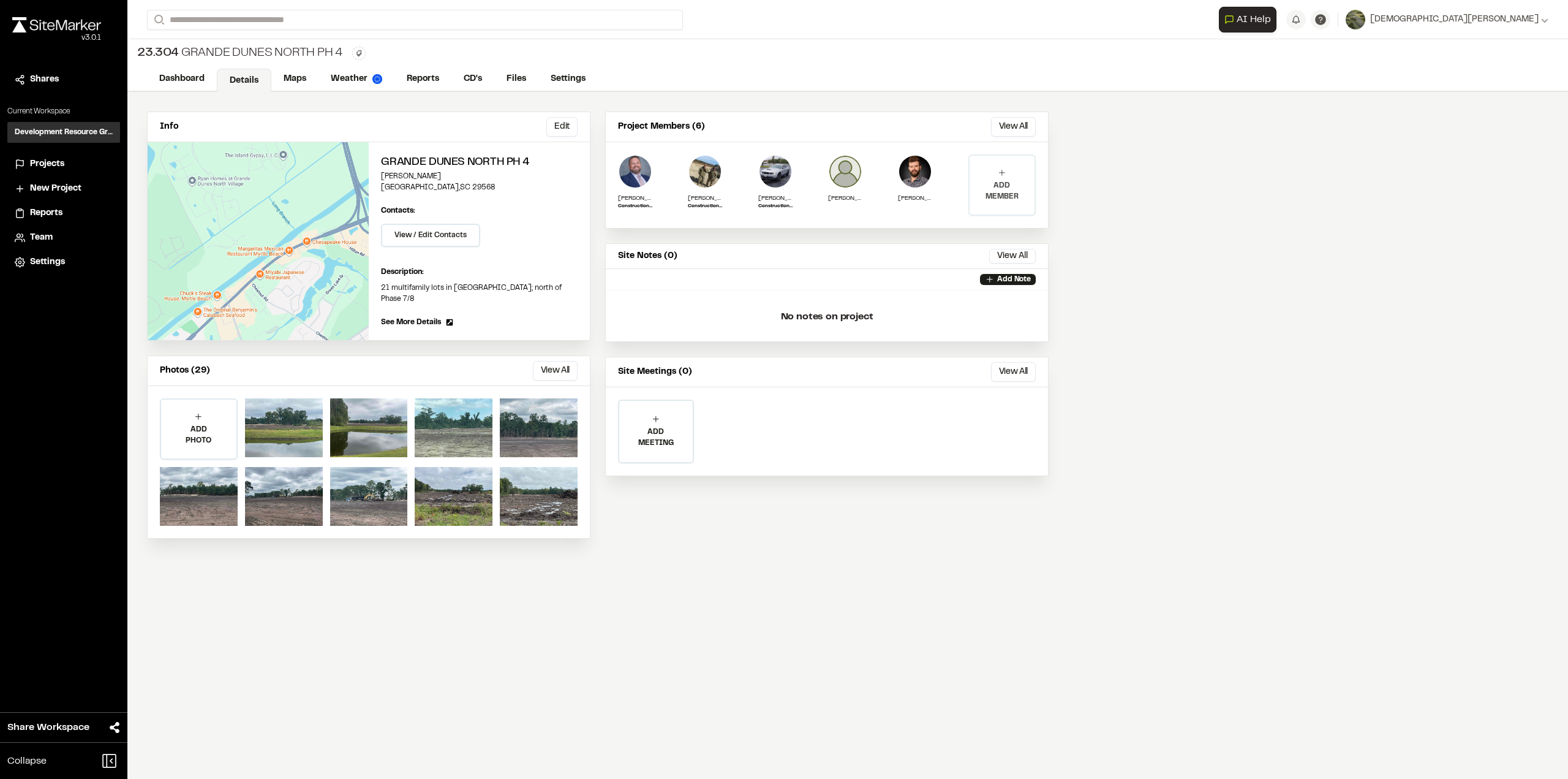
click at [1017, 182] on p "ADD MEMBER" at bounding box center [1002, 191] width 65 height 22
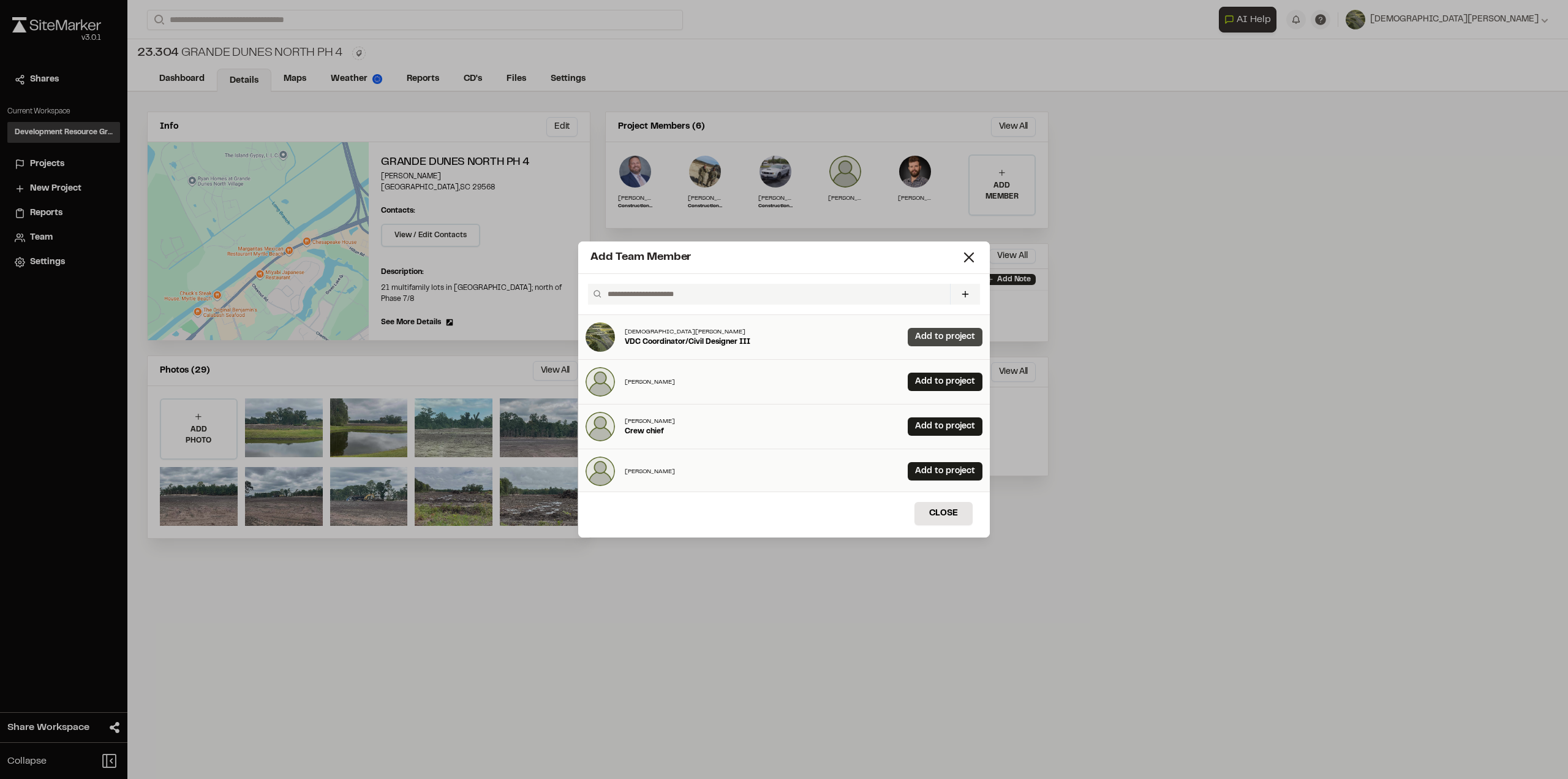
click at [911, 346] on link "Add to project" at bounding box center [946, 337] width 75 height 19
click at [940, 510] on button "Close" at bounding box center [944, 513] width 58 height 23
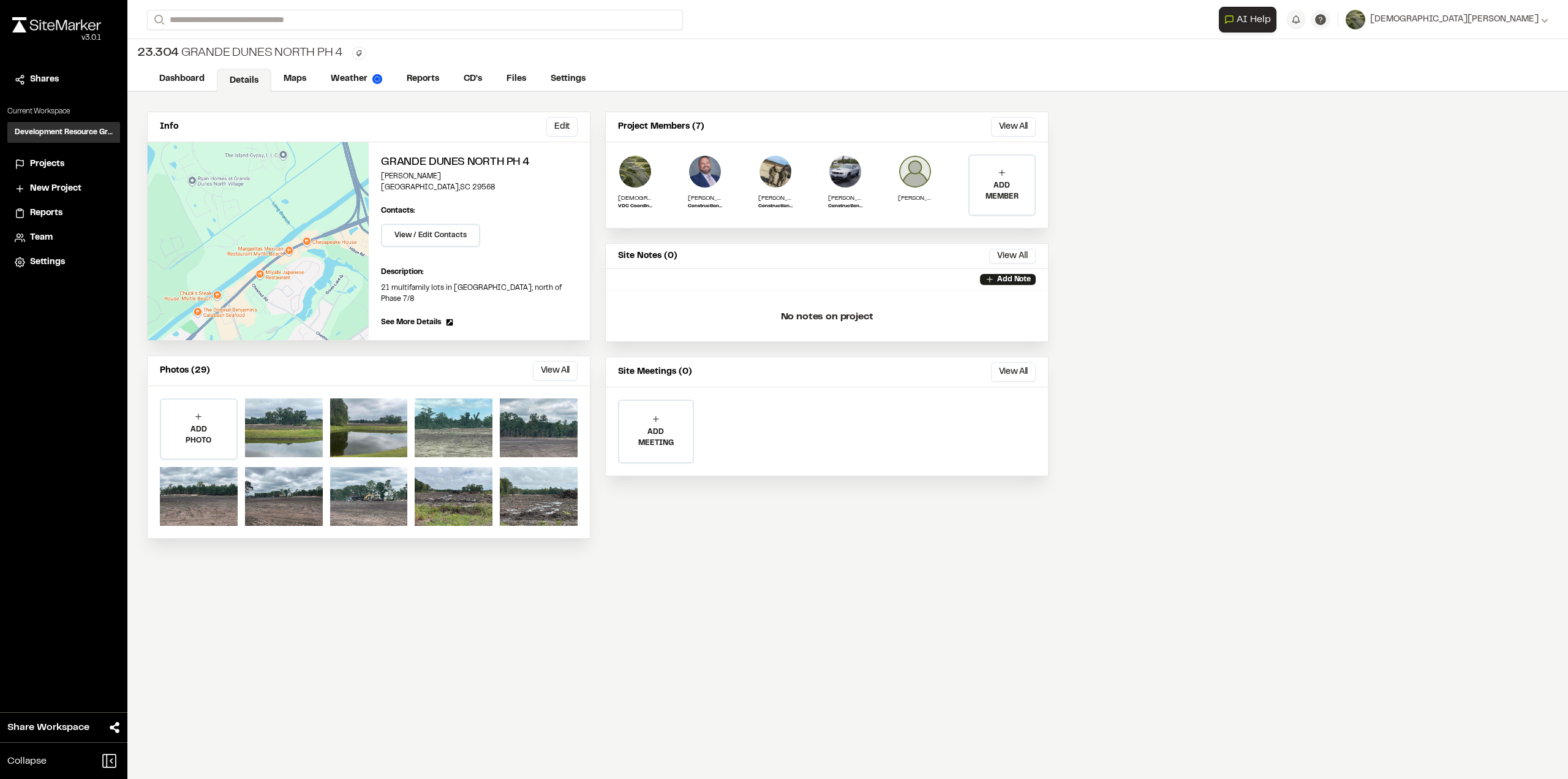
click at [49, 162] on span "Projects" at bounding box center [47, 164] width 34 height 13
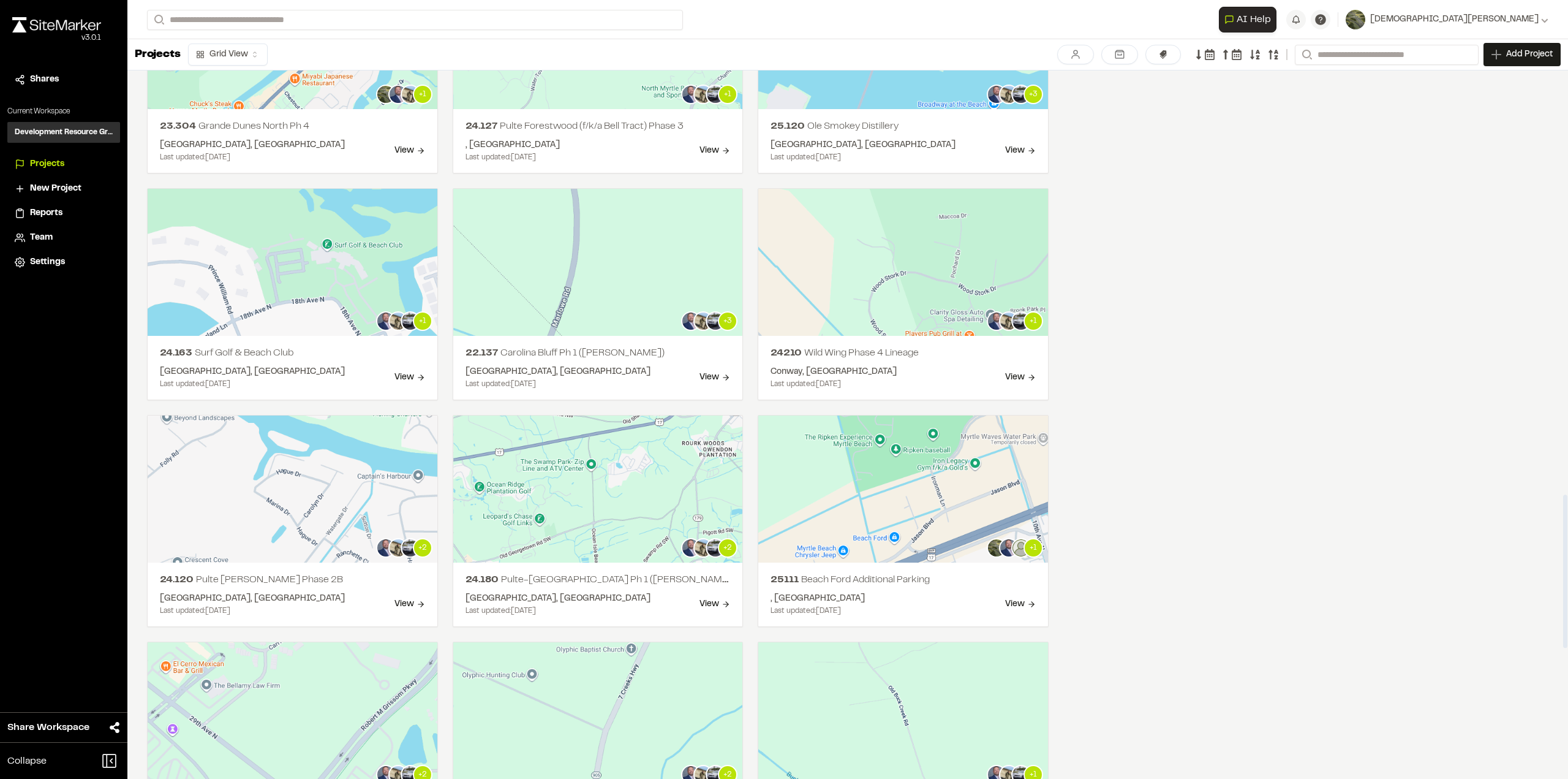
scroll to position [1961, 0]
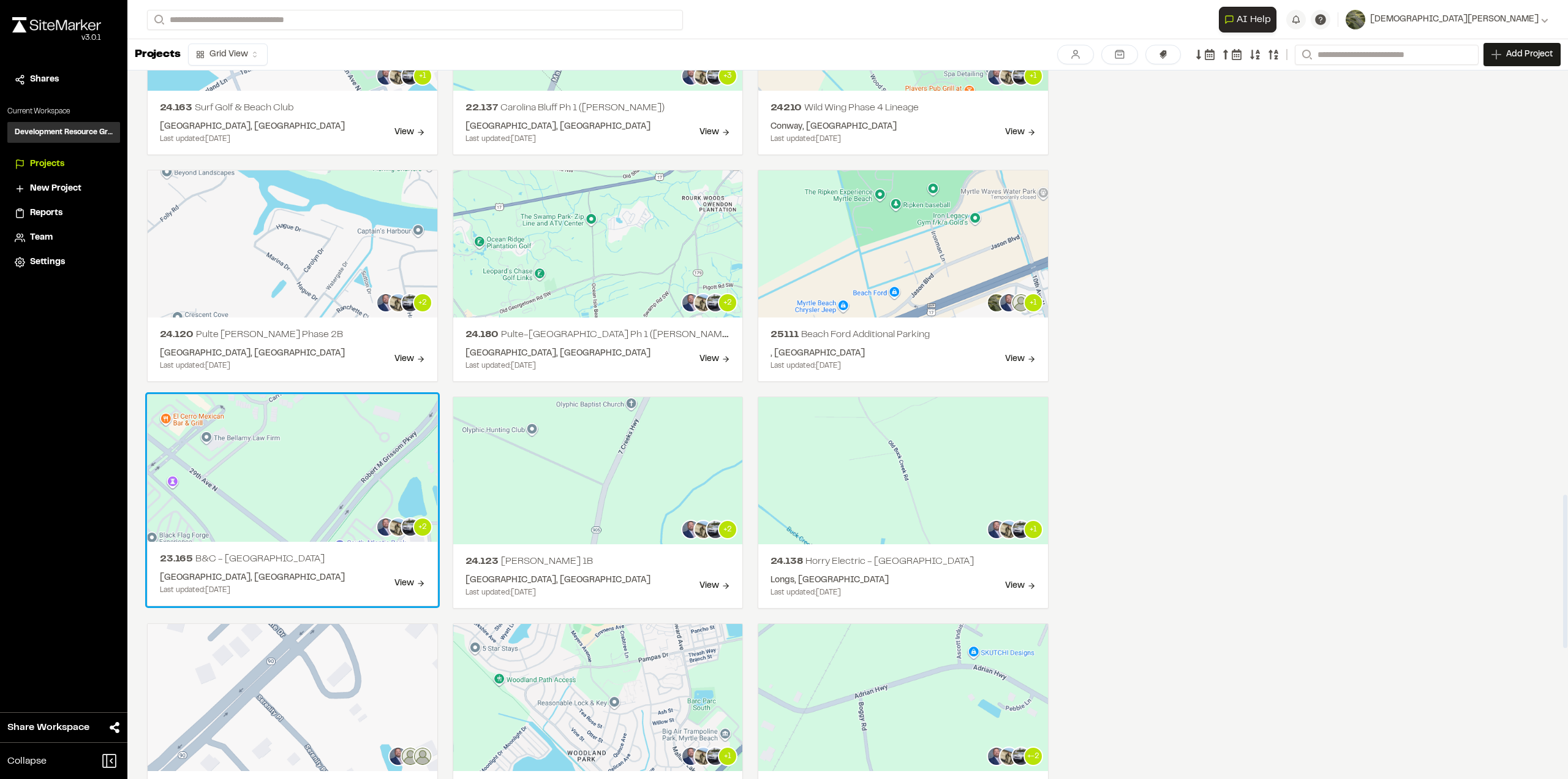
click at [365, 577] on div "Myrtle Beach, SC Last updated: Sep 22, 2025 View" at bounding box center [293, 583] width 266 height 24
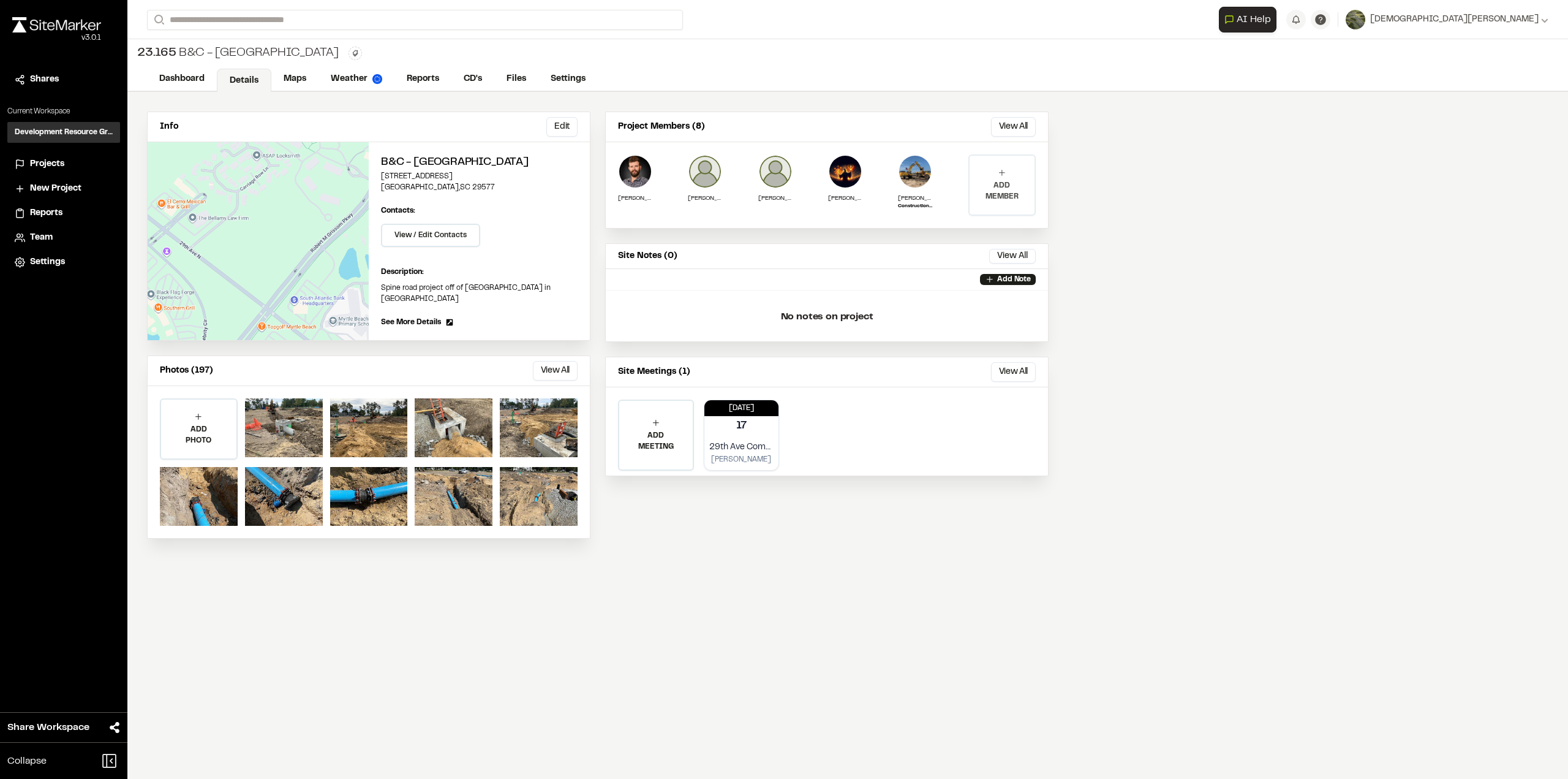
click at [1012, 184] on p "ADD MEMBER" at bounding box center [1002, 191] width 65 height 22
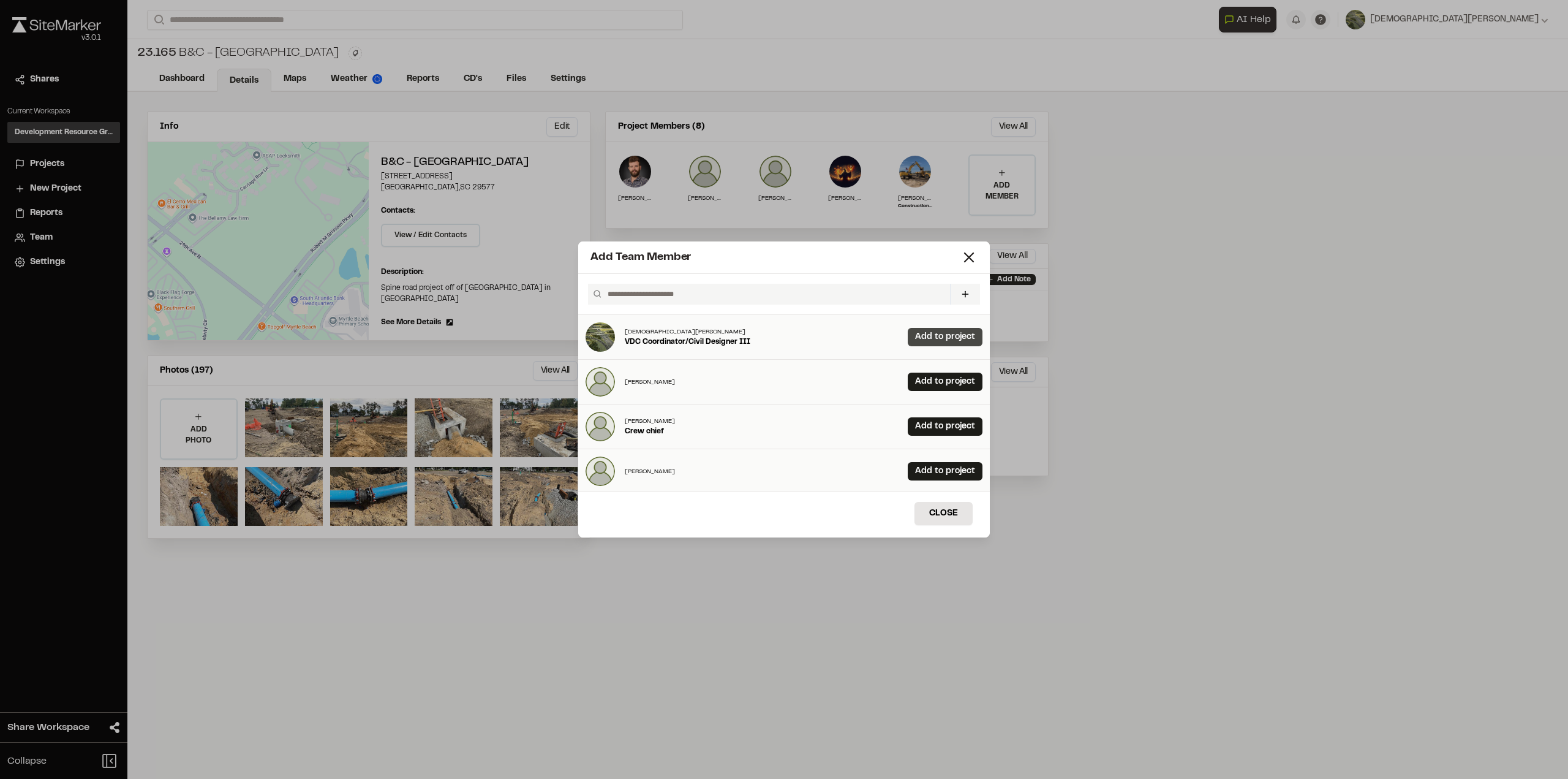
click at [915, 337] on link "Add to project" at bounding box center [946, 337] width 75 height 19
click at [923, 514] on button "Close" at bounding box center [944, 513] width 58 height 23
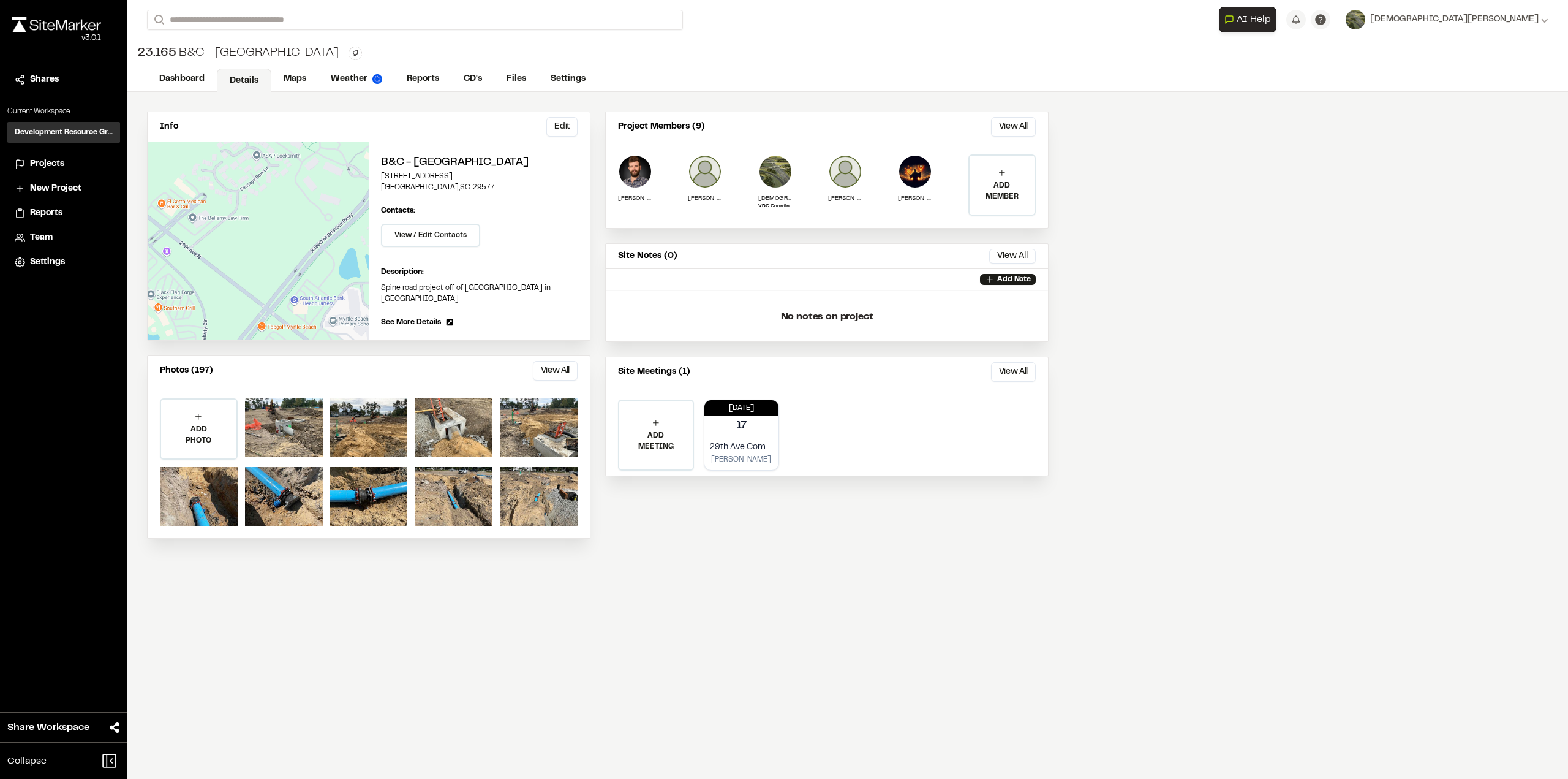
click at [34, 158] on span "Projects" at bounding box center [47, 164] width 34 height 13
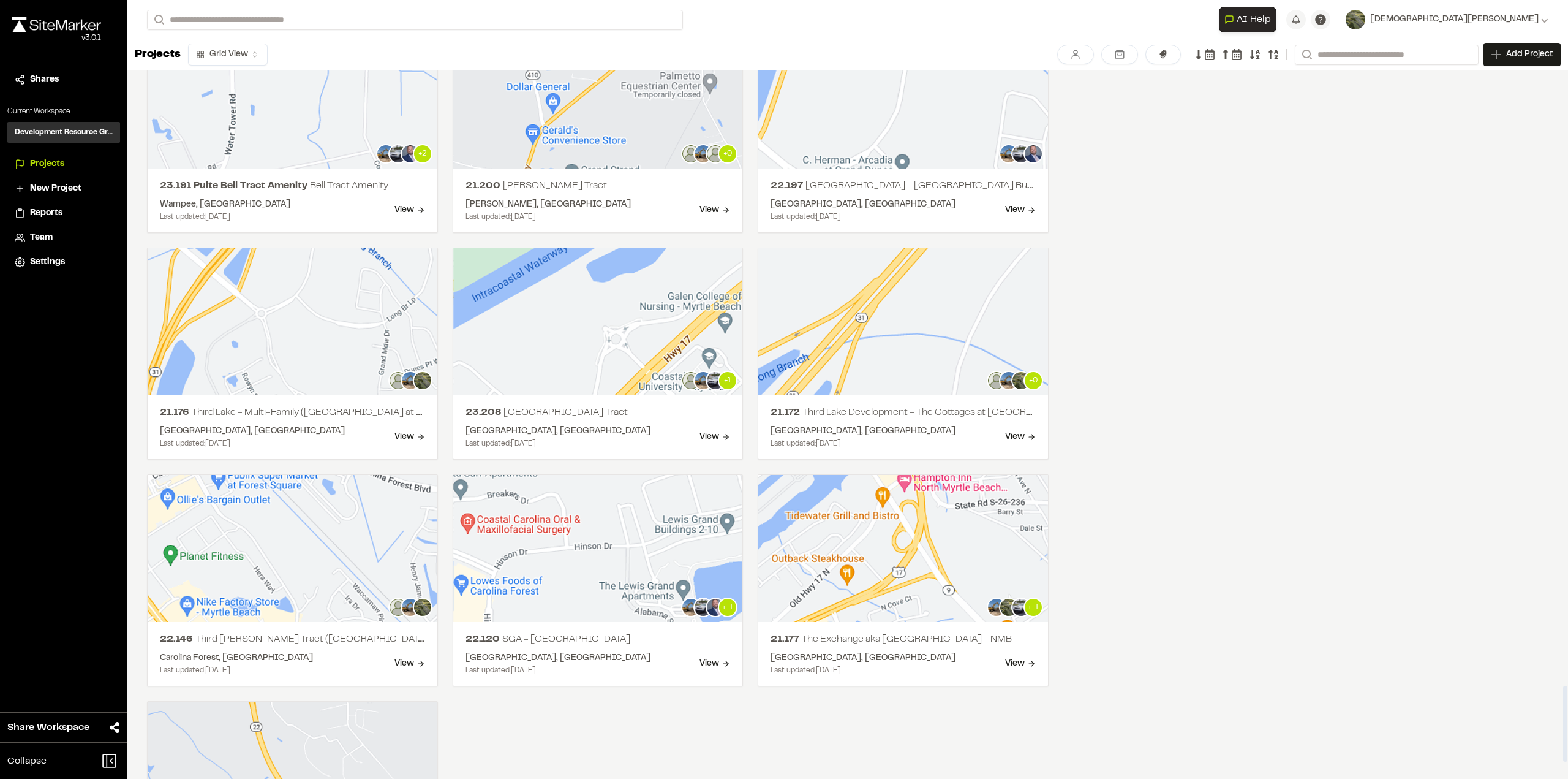
scroll to position [5902, 0]
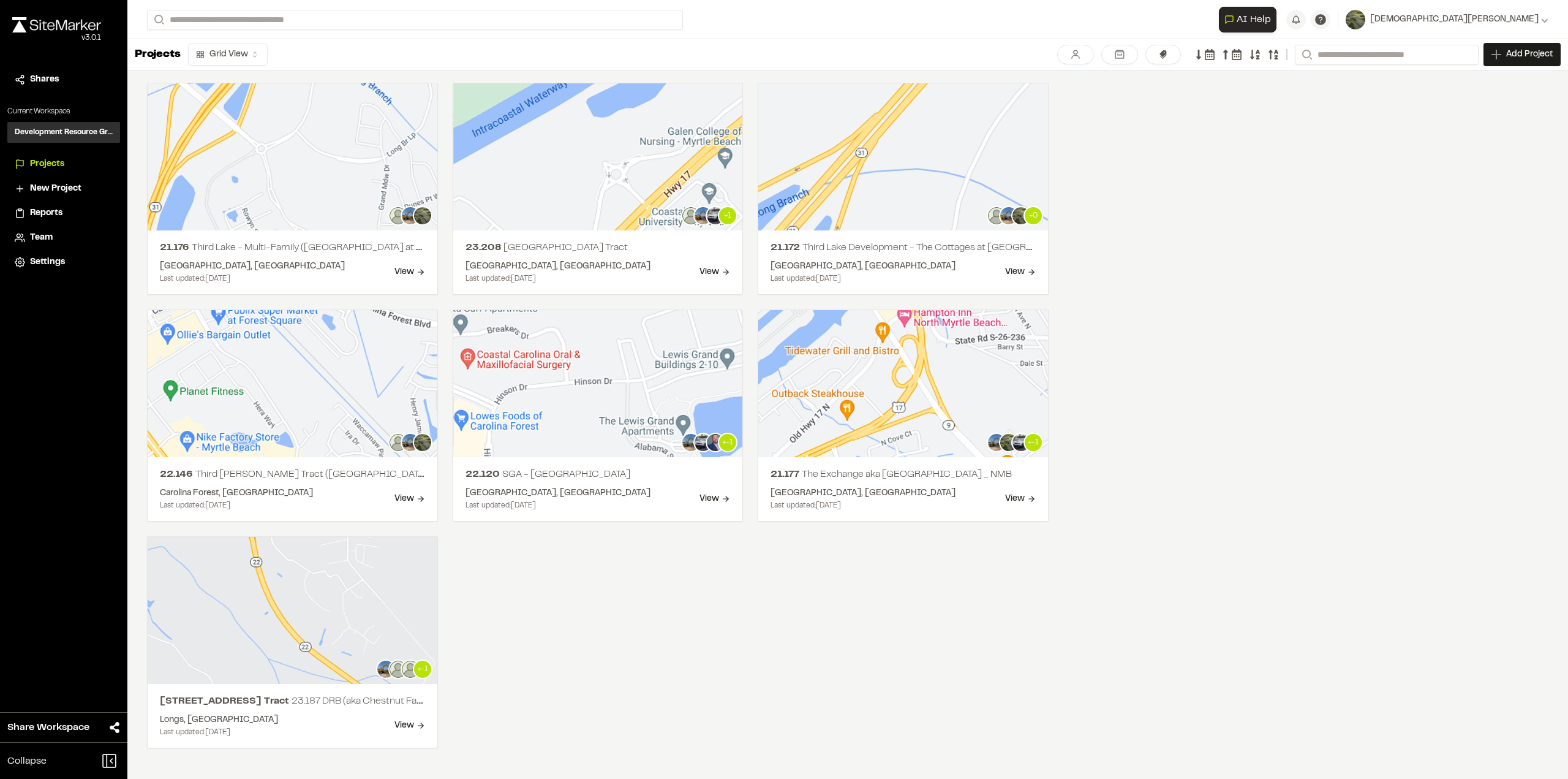
click at [78, 186] on span "New Project" at bounding box center [55, 188] width 51 height 13
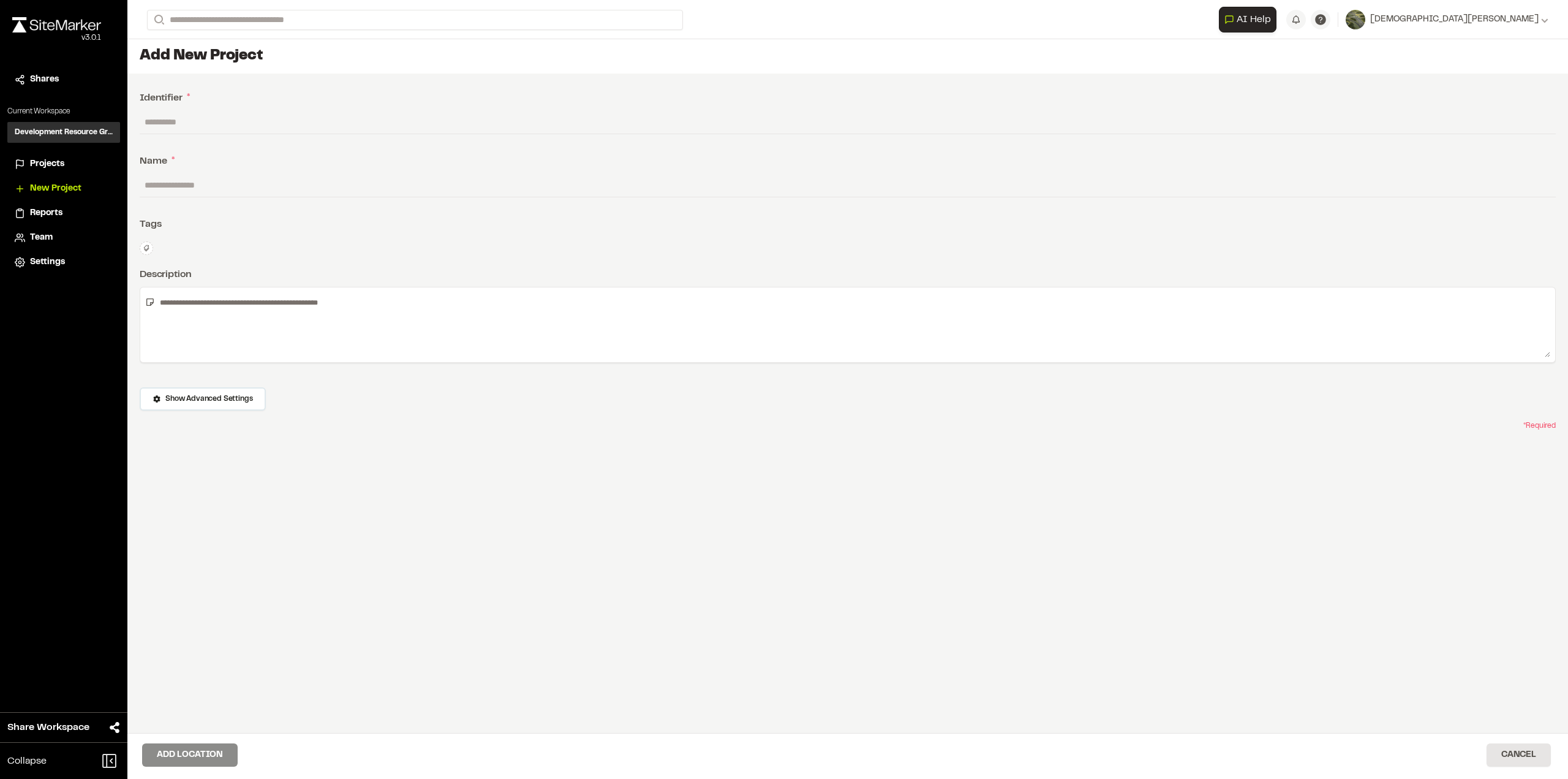
click at [223, 118] on input "text" at bounding box center [848, 121] width 1416 height 23
type input "*****"
click at [244, 183] on input "text" at bounding box center [848, 184] width 1416 height 23
paste input "**********"
click at [242, 183] on input "**********" at bounding box center [848, 184] width 1416 height 23
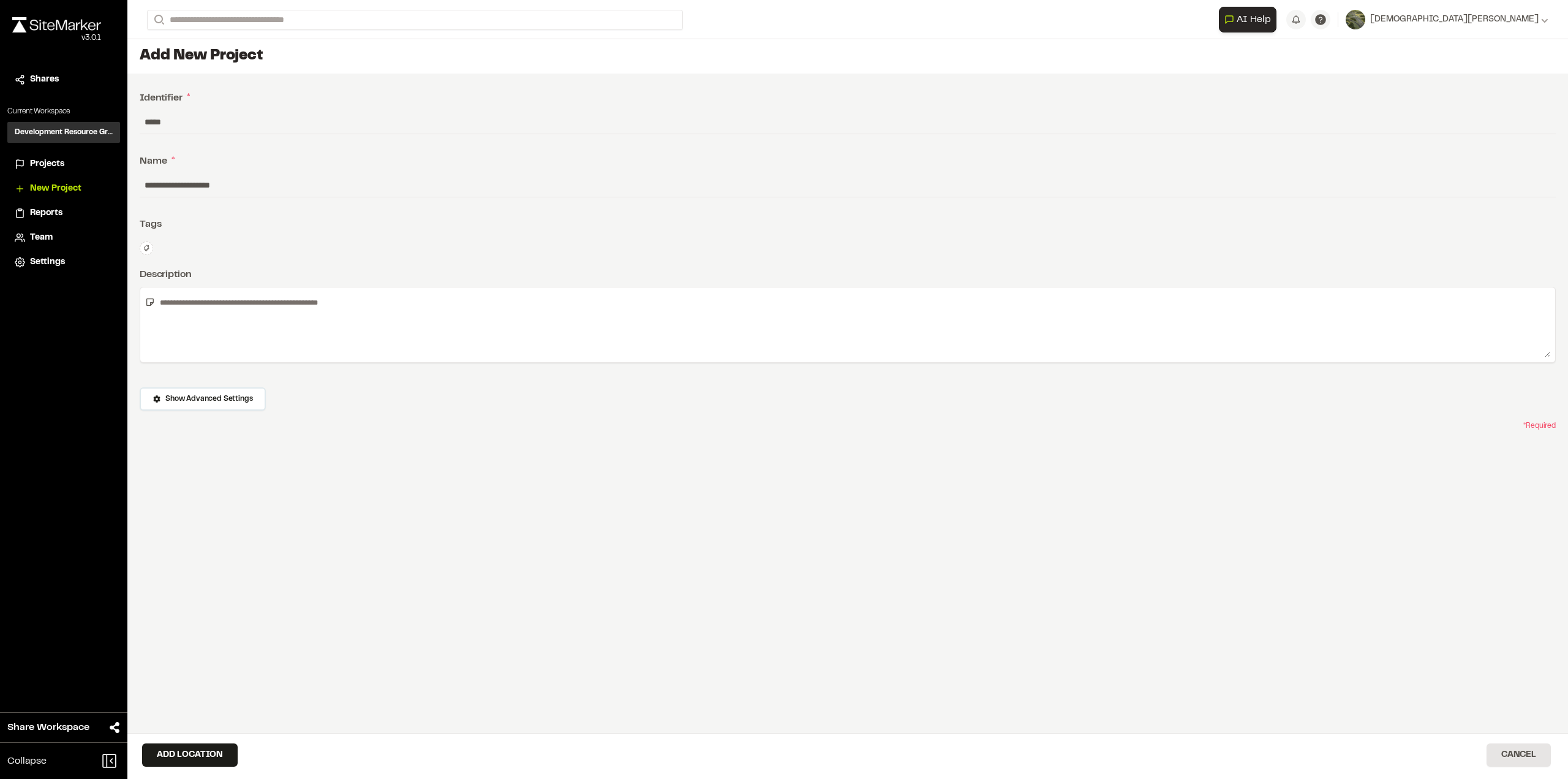
type input "**********"
click at [407, 323] on textarea at bounding box center [852, 325] width 1396 height 65
type textarea "**********"
click at [179, 403] on button "Show Advanced Settings" at bounding box center [202, 399] width 126 height 23
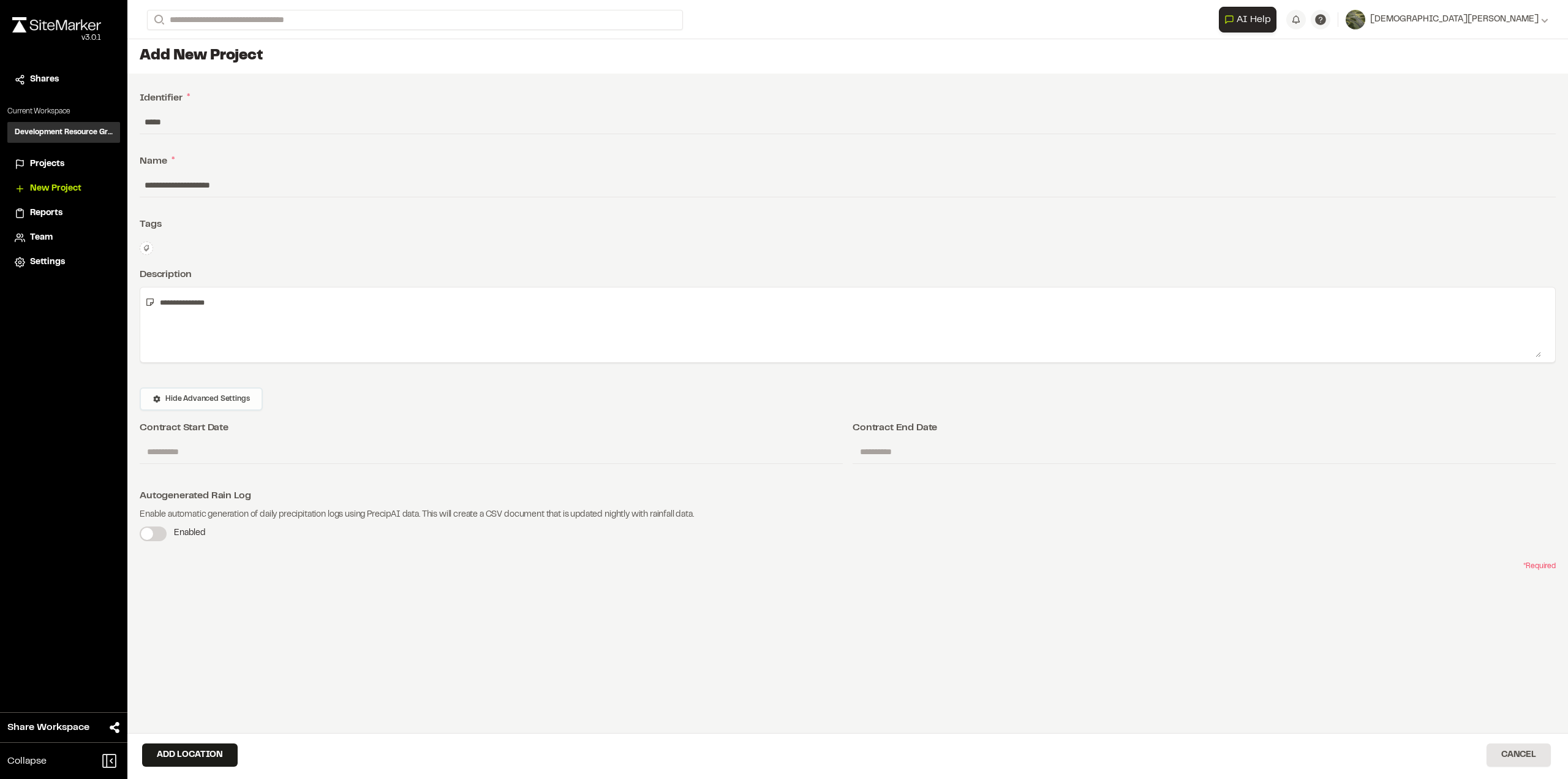
click at [209, 403] on button "Hide Advanced Settings" at bounding box center [201, 399] width 123 height 23
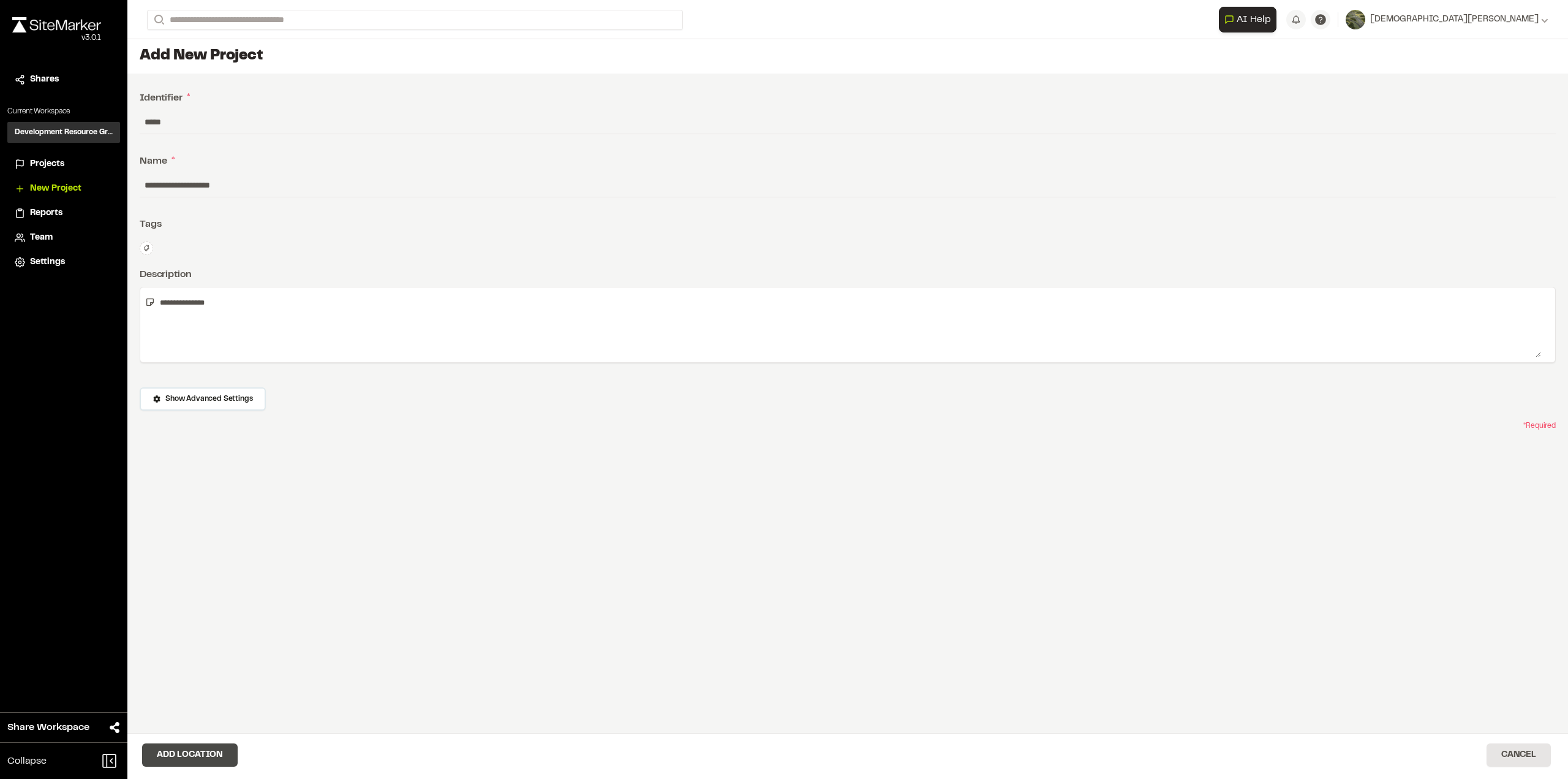
click at [209, 748] on button "Add Location" at bounding box center [190, 755] width 96 height 23
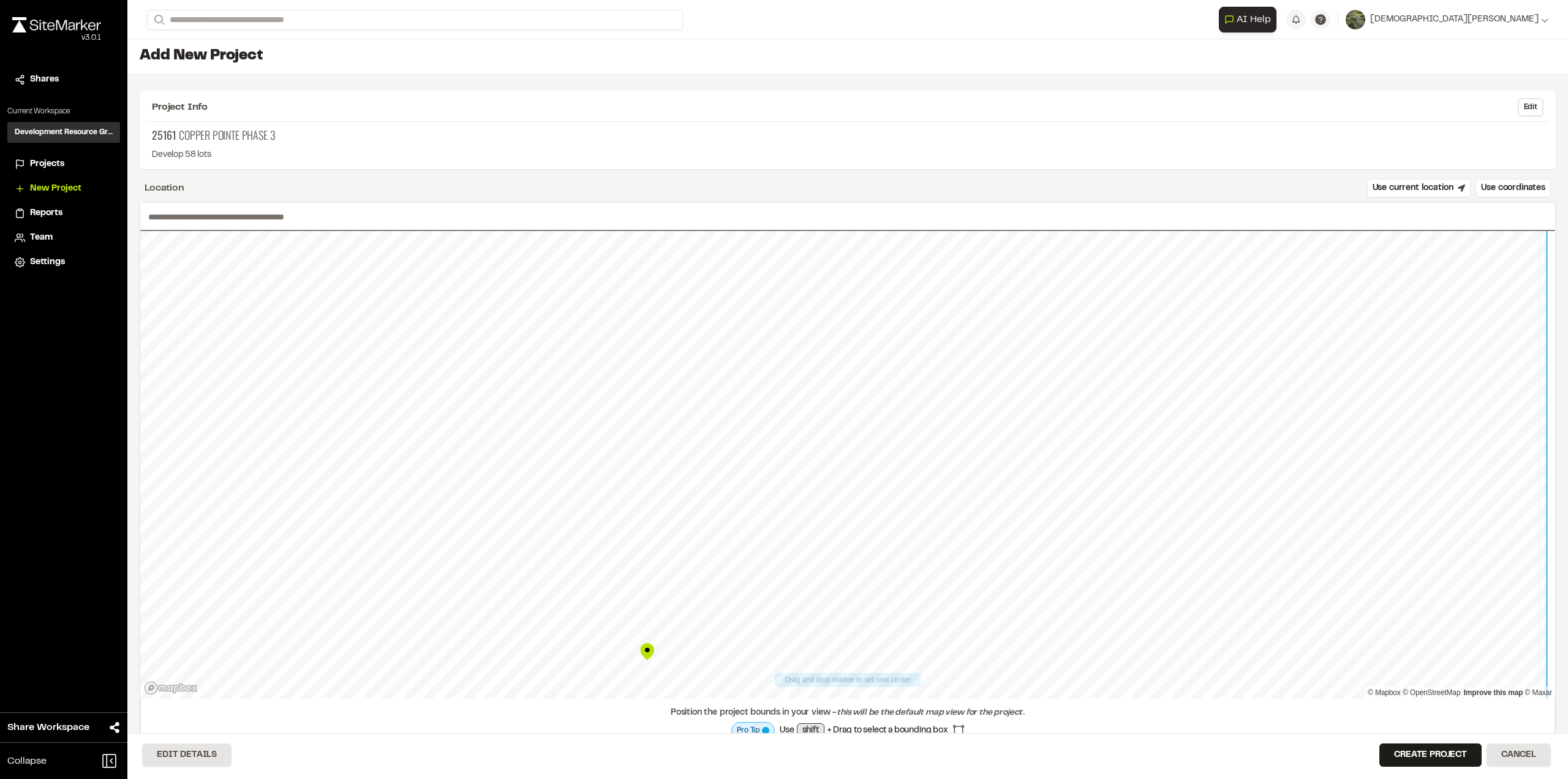
click at [813, 717] on div "Drag and drop marker to set new center © Mapbox © OpenStreetMap Improve this ma…" at bounding box center [848, 474] width 1416 height 545
click at [1447, 749] on button "Create Project" at bounding box center [1431, 755] width 102 height 23
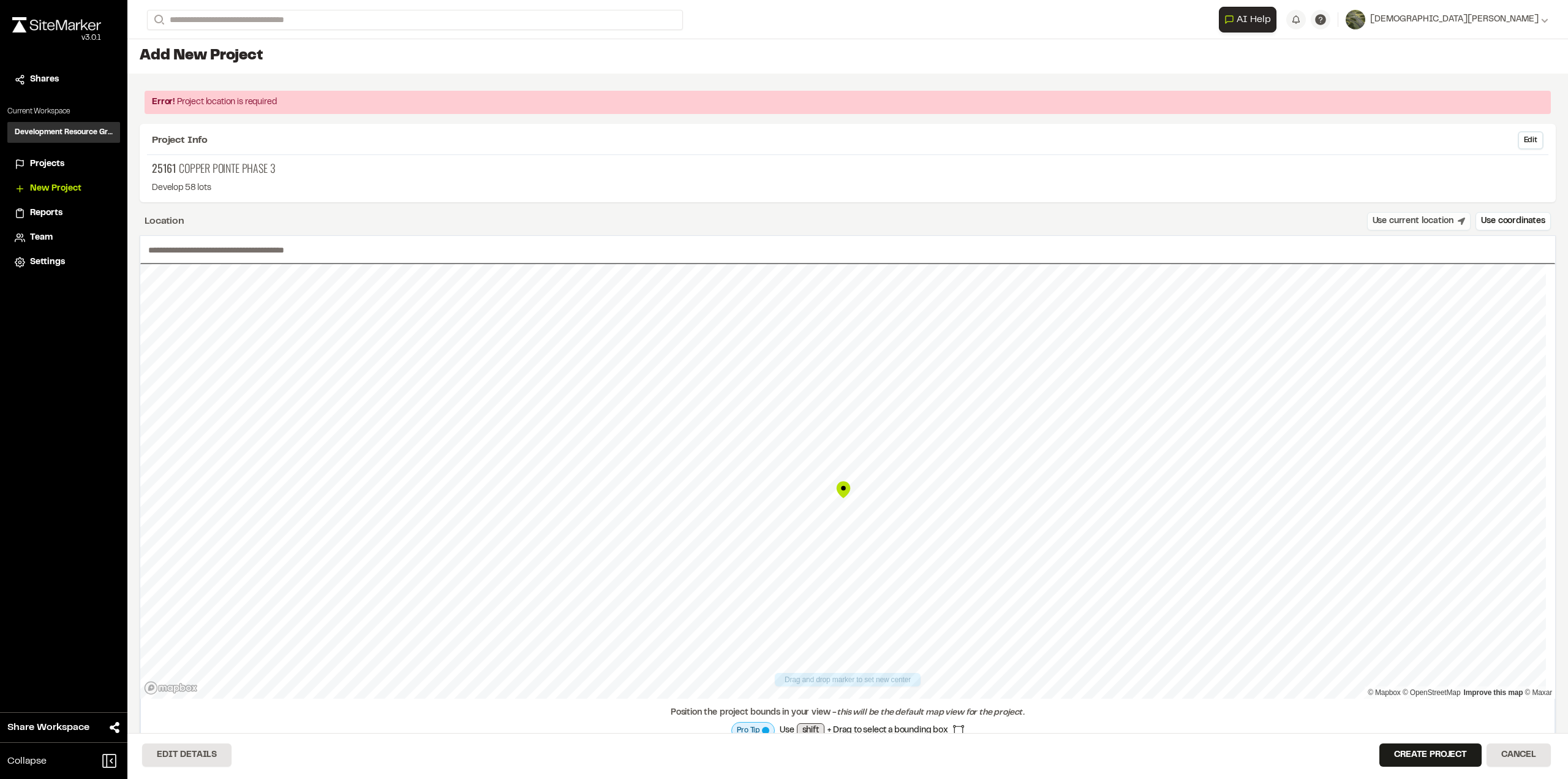
click at [1415, 221] on button "Use current location" at bounding box center [1420, 222] width 104 height 19
type input "**********"
click at [1435, 758] on button "Create Project" at bounding box center [1431, 755] width 102 height 23
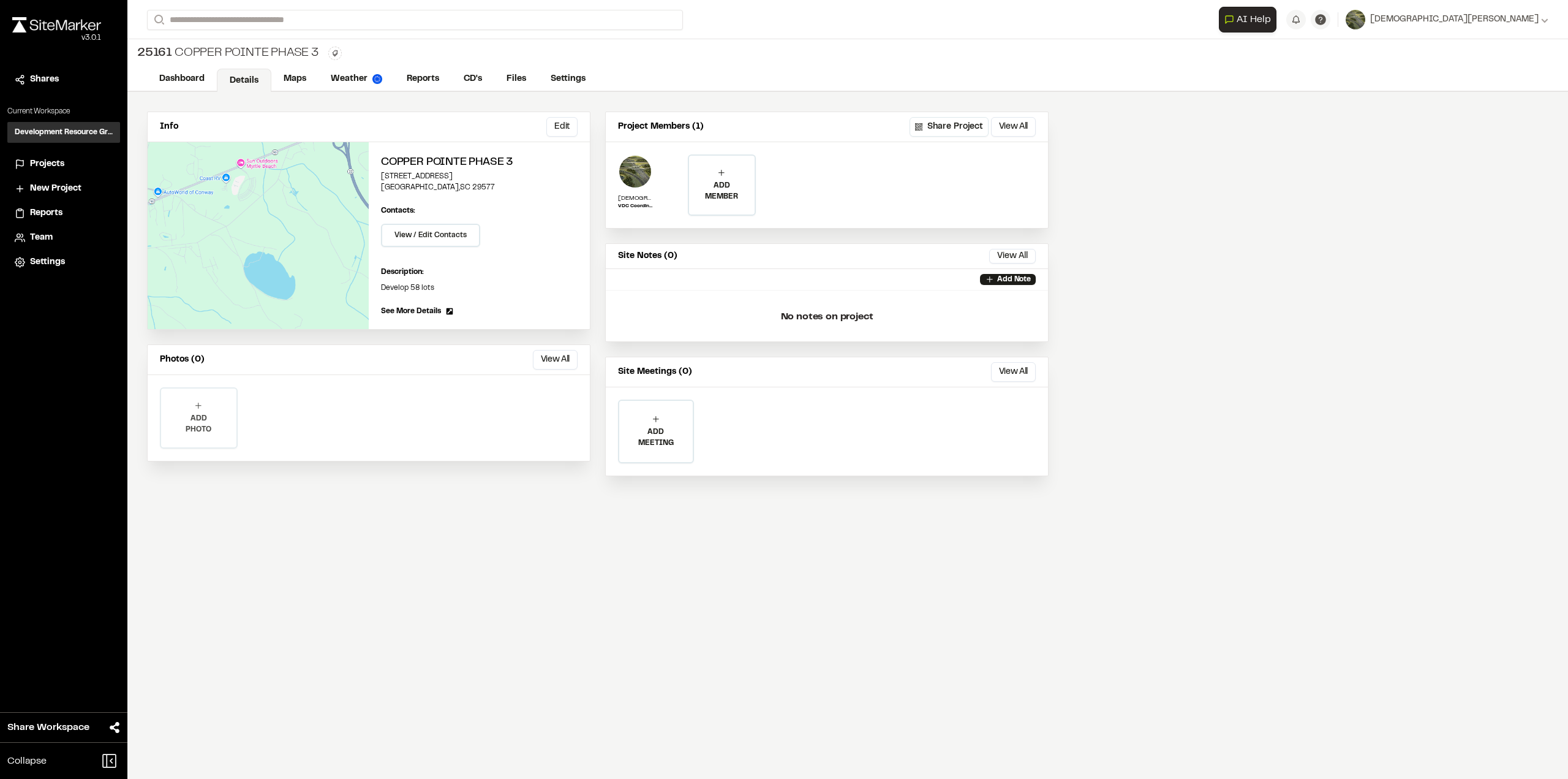
click at [187, 400] on div "ADD PHOTO" at bounding box center [198, 417] width 75 height 59
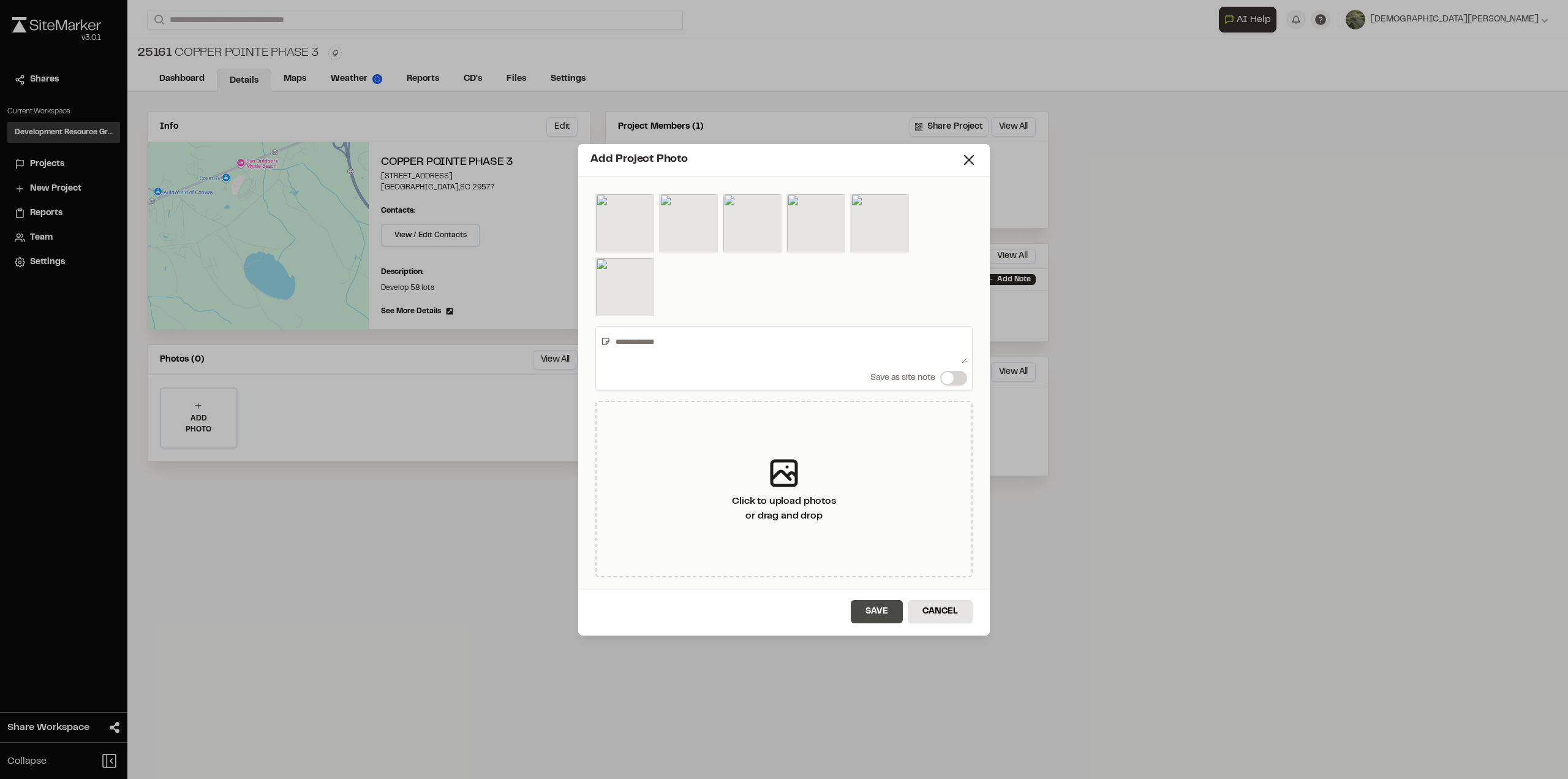
click at [867, 611] on button "Save" at bounding box center [877, 611] width 52 height 23
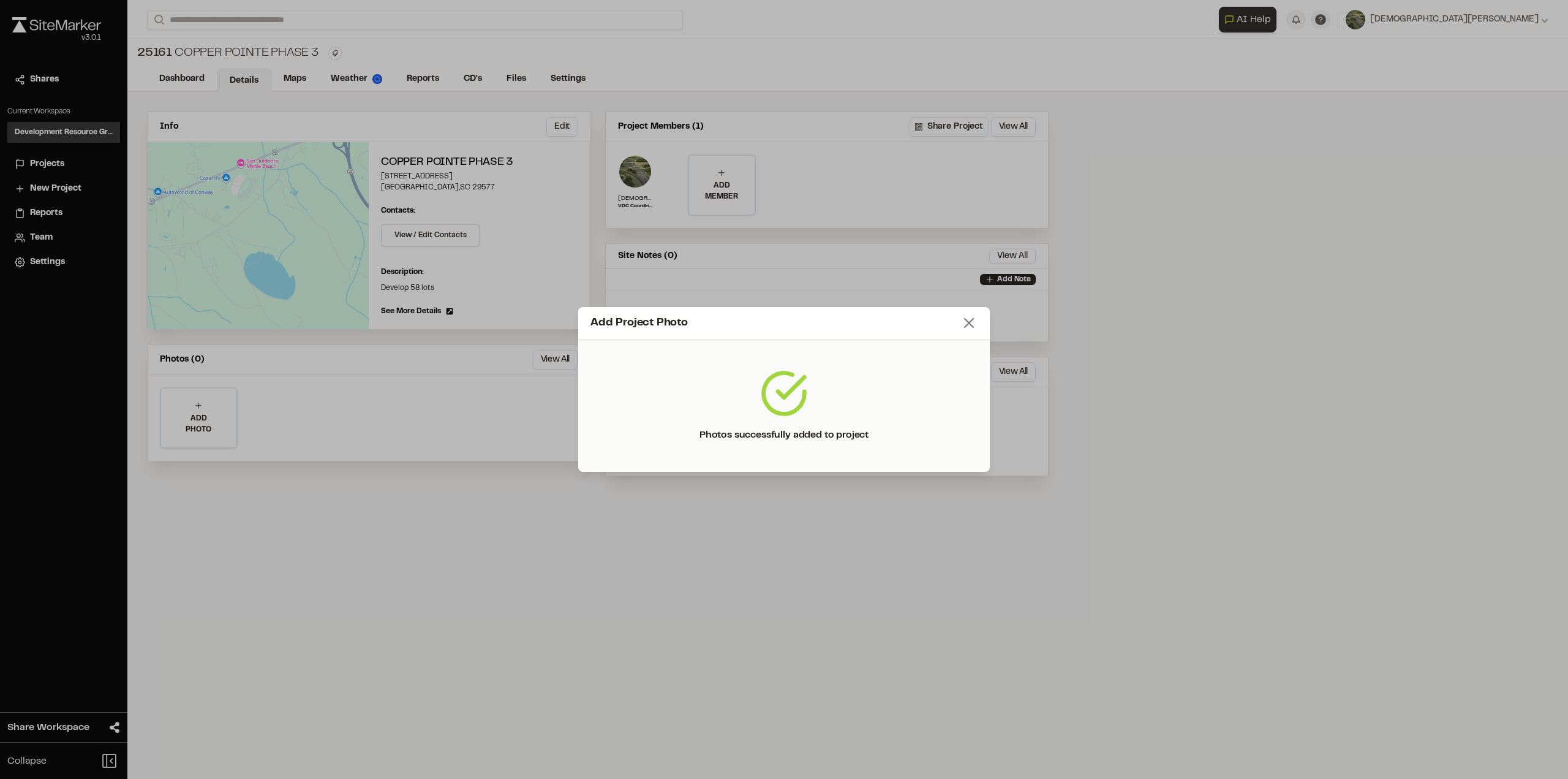
click at [975, 328] on icon at bounding box center [969, 322] width 17 height 17
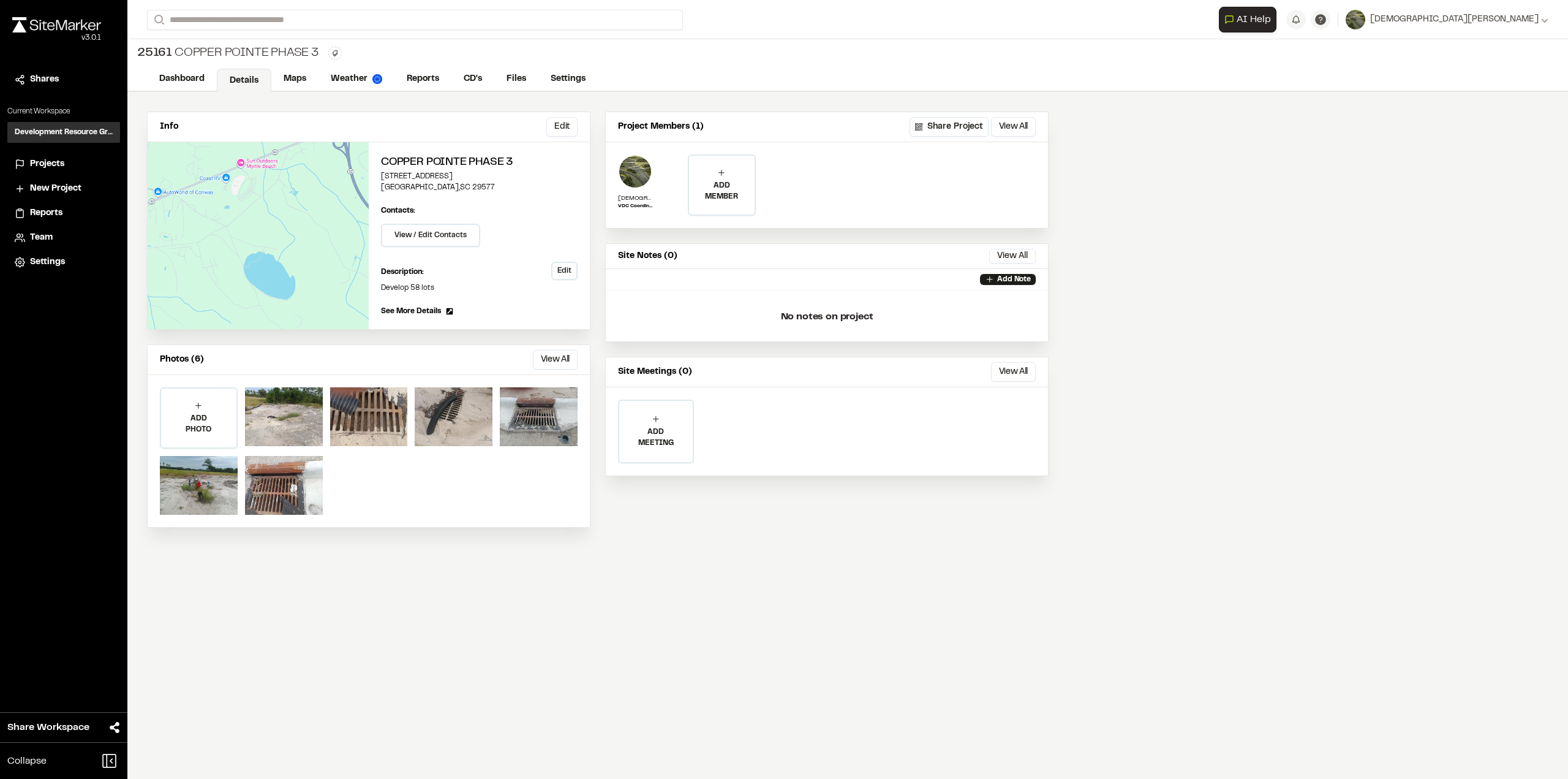
click at [561, 269] on button "Edit" at bounding box center [565, 271] width 26 height 19
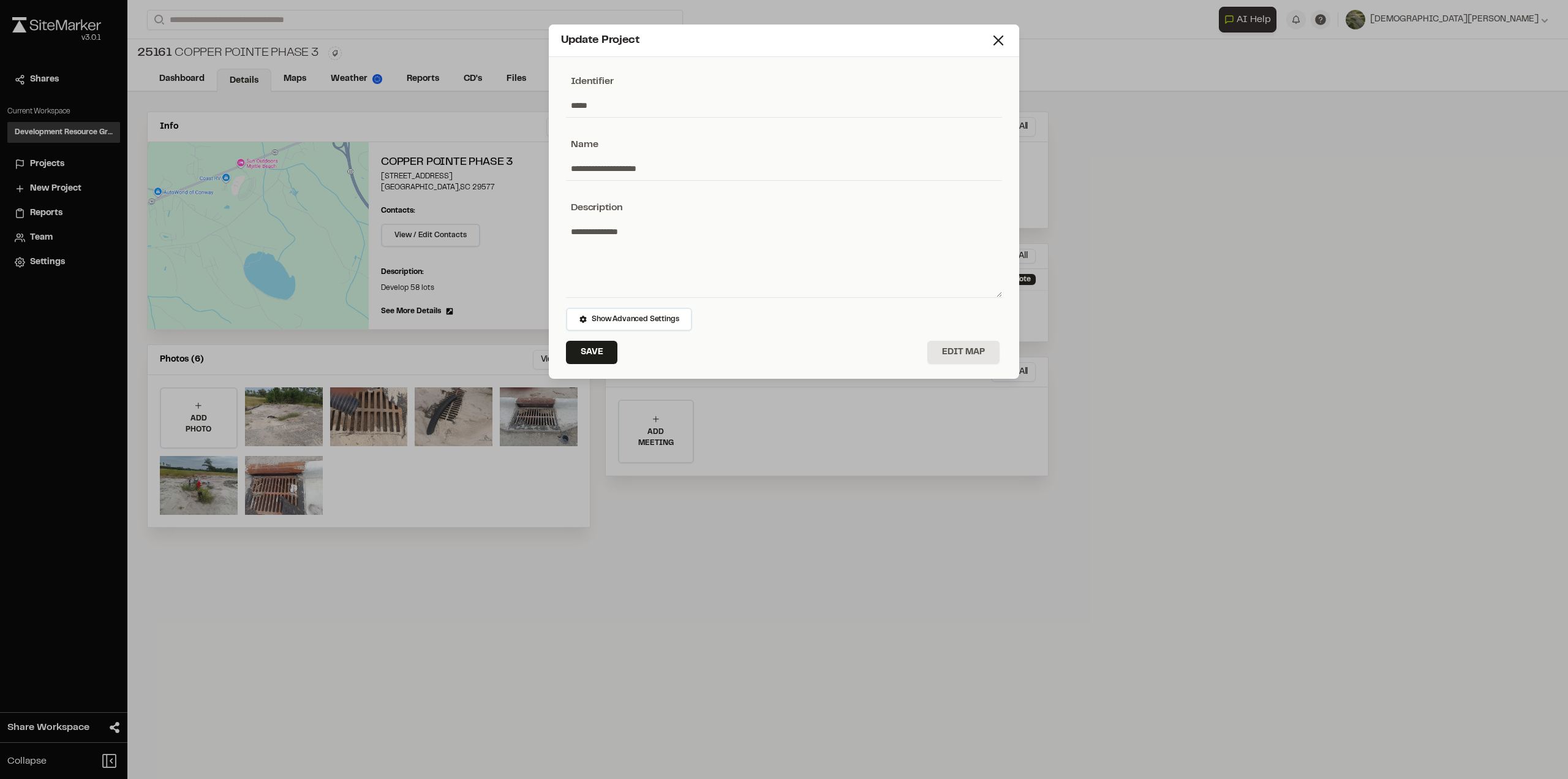
click at [601, 228] on textarea "**********" at bounding box center [784, 258] width 436 height 77
type textarea "**********"
click at [706, 234] on textarea "**********" at bounding box center [784, 258] width 436 height 77
click at [998, 41] on line at bounding box center [998, 40] width 8 height 8
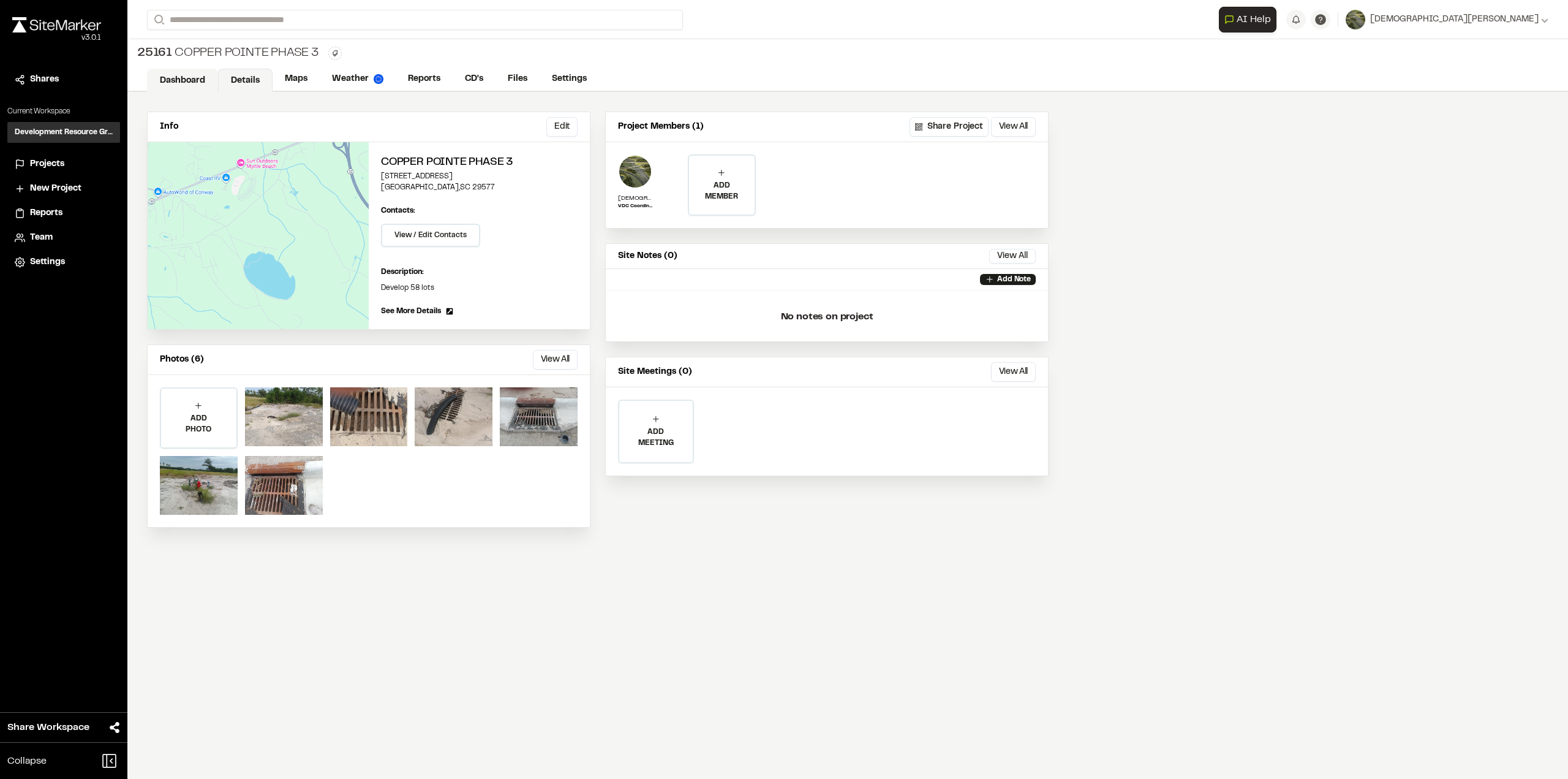
click at [161, 75] on link "Dashboard" at bounding box center [183, 80] width 71 height 23
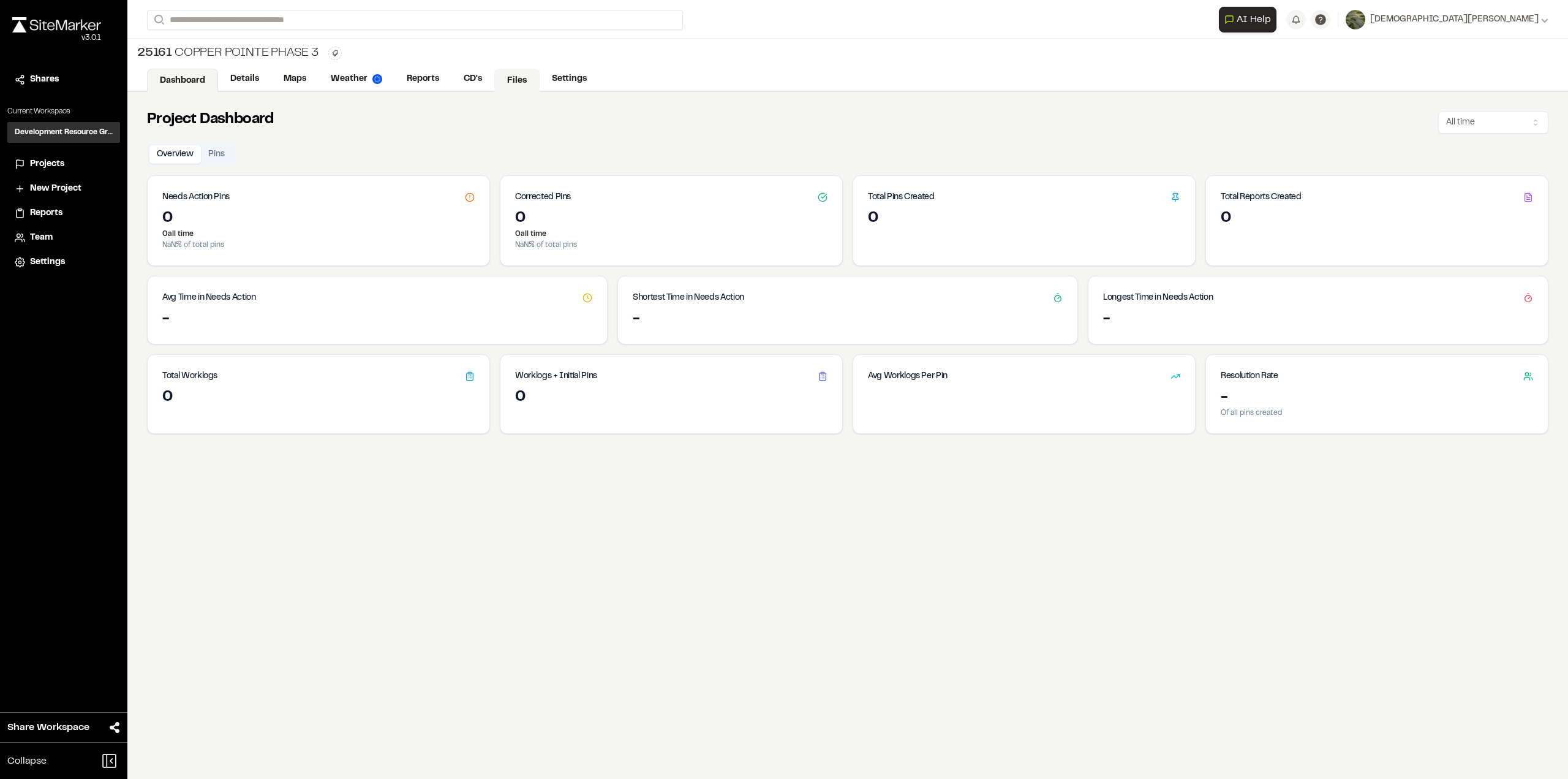
click at [529, 89] on link "Files" at bounding box center [517, 80] width 46 height 23
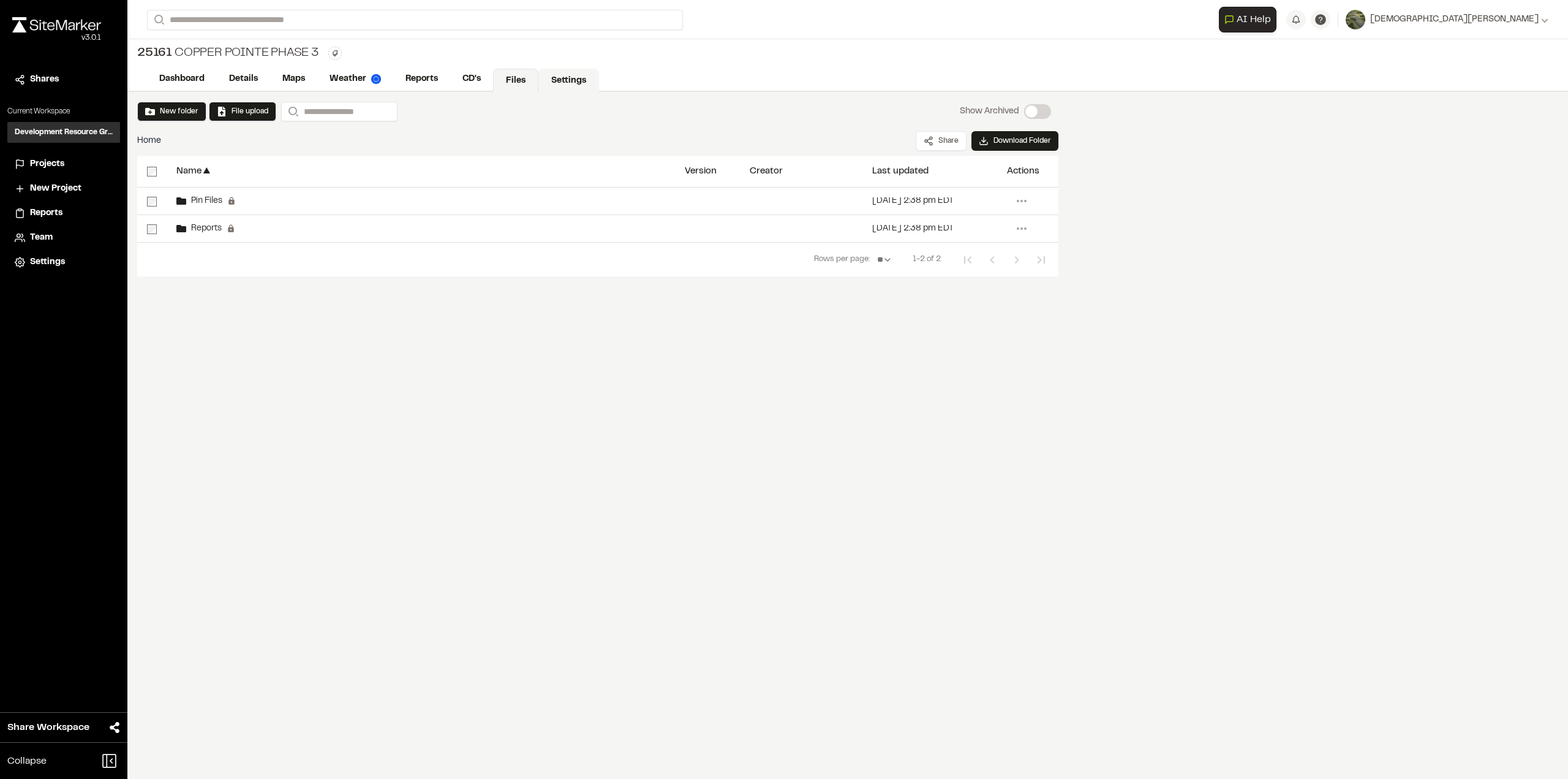
click at [569, 82] on link "Settings" at bounding box center [568, 80] width 61 height 23
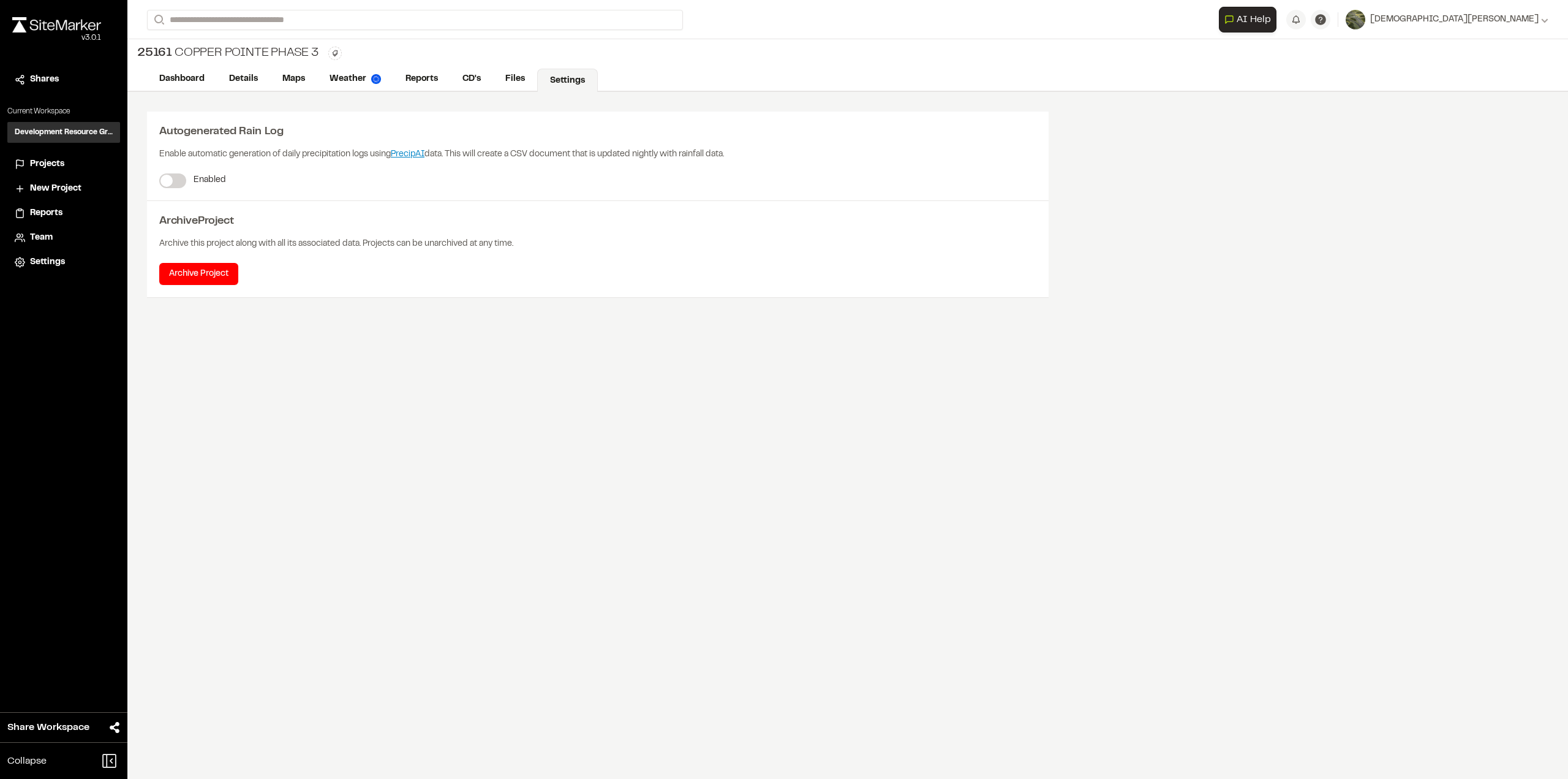
click at [35, 165] on span "Projects" at bounding box center [47, 164] width 34 height 13
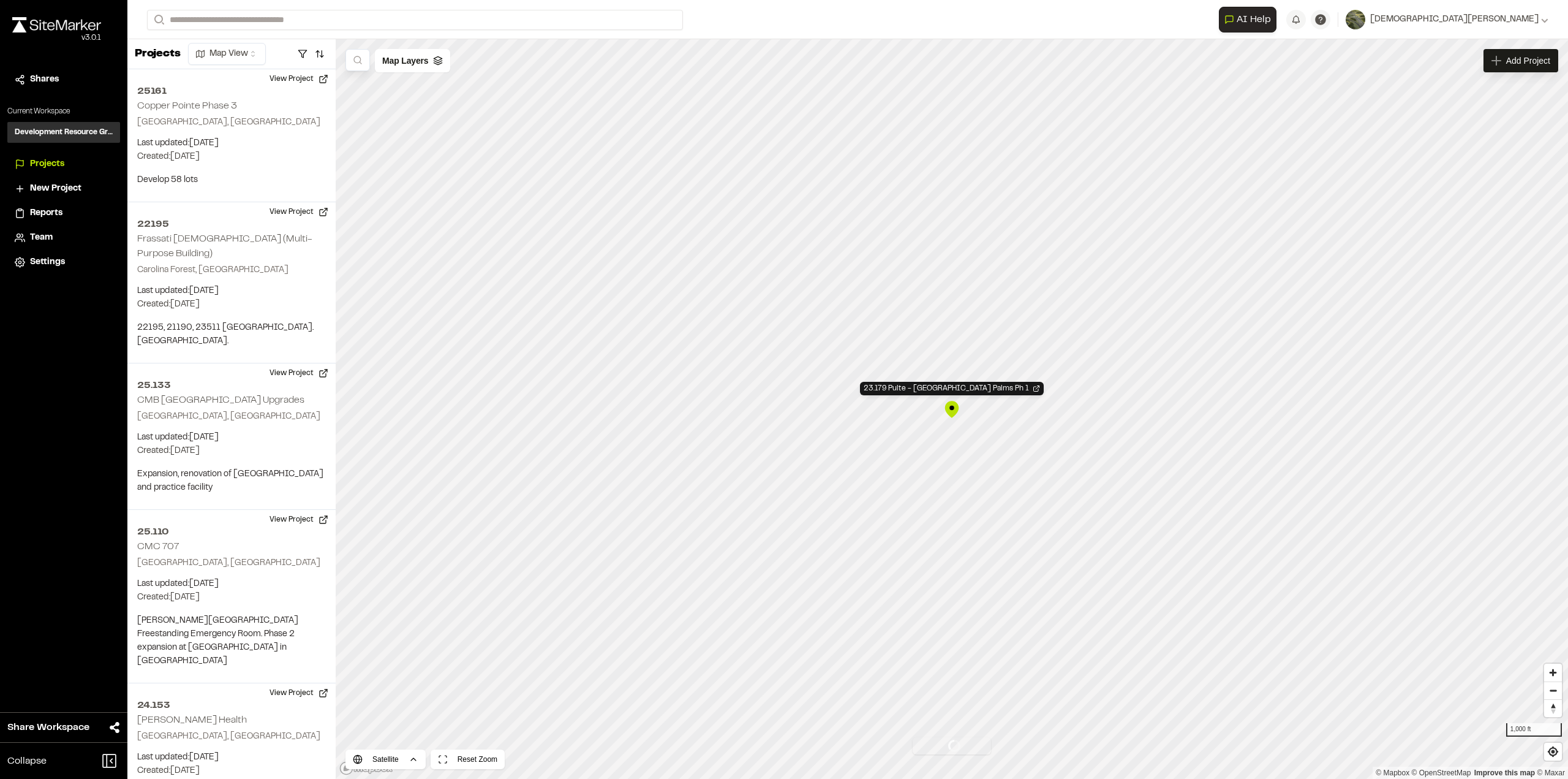
scroll to position [5779, 0]
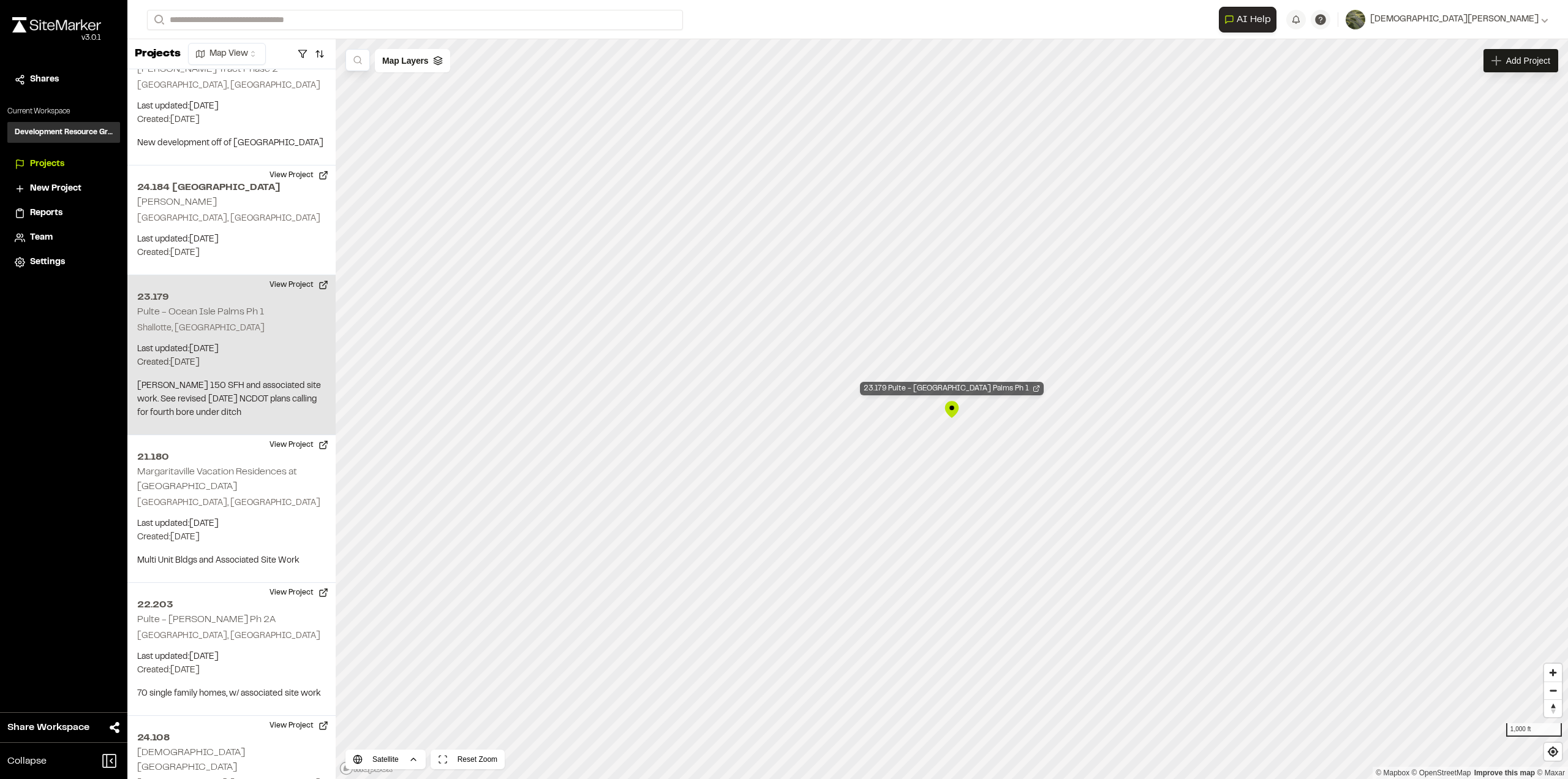
click at [973, 388] on div "23.179 Pulte - Ocean Isle Palms Ph 1" at bounding box center [951, 389] width 184 height 13
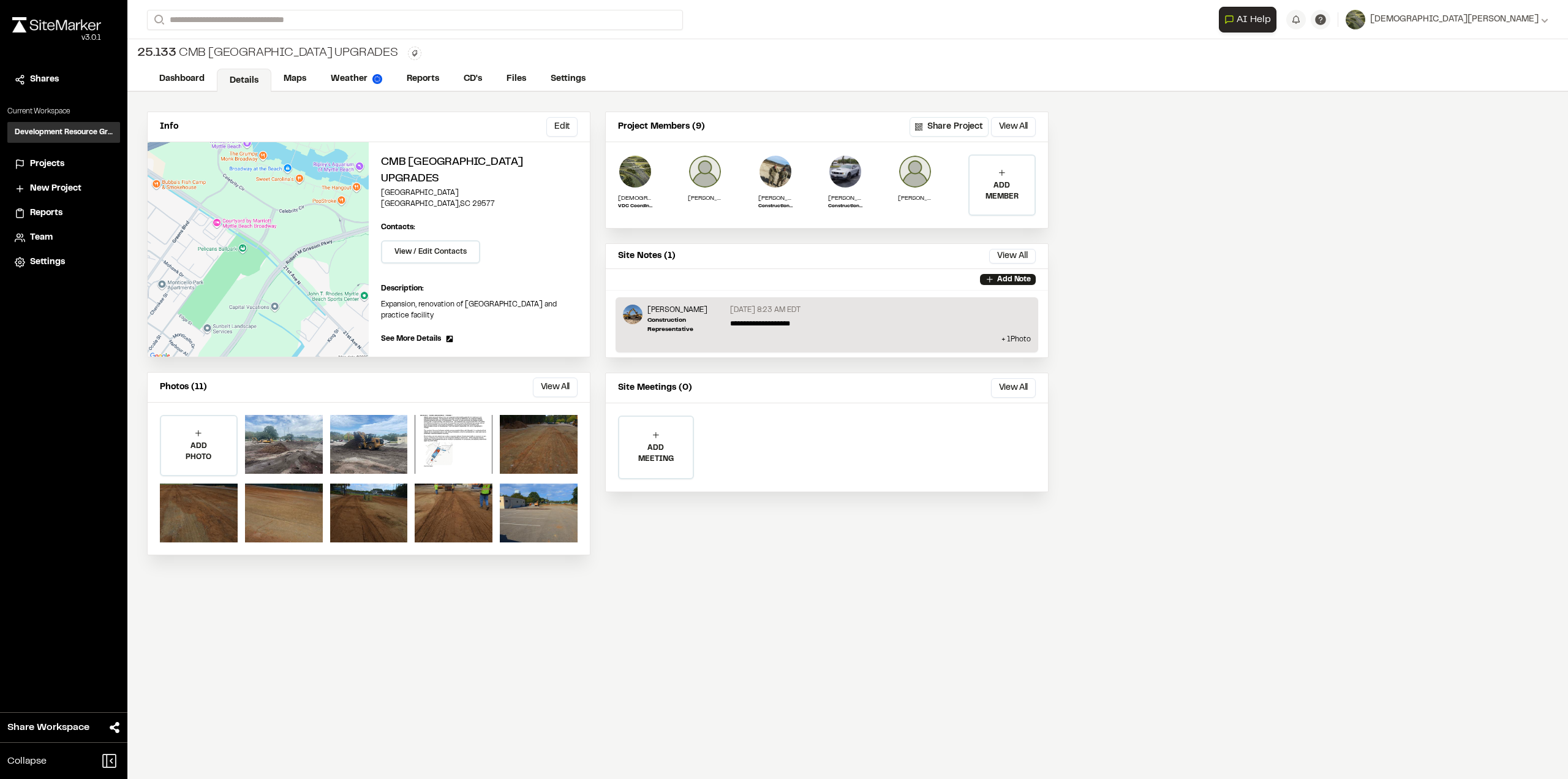
click at [44, 170] on span "Projects" at bounding box center [47, 164] width 34 height 13
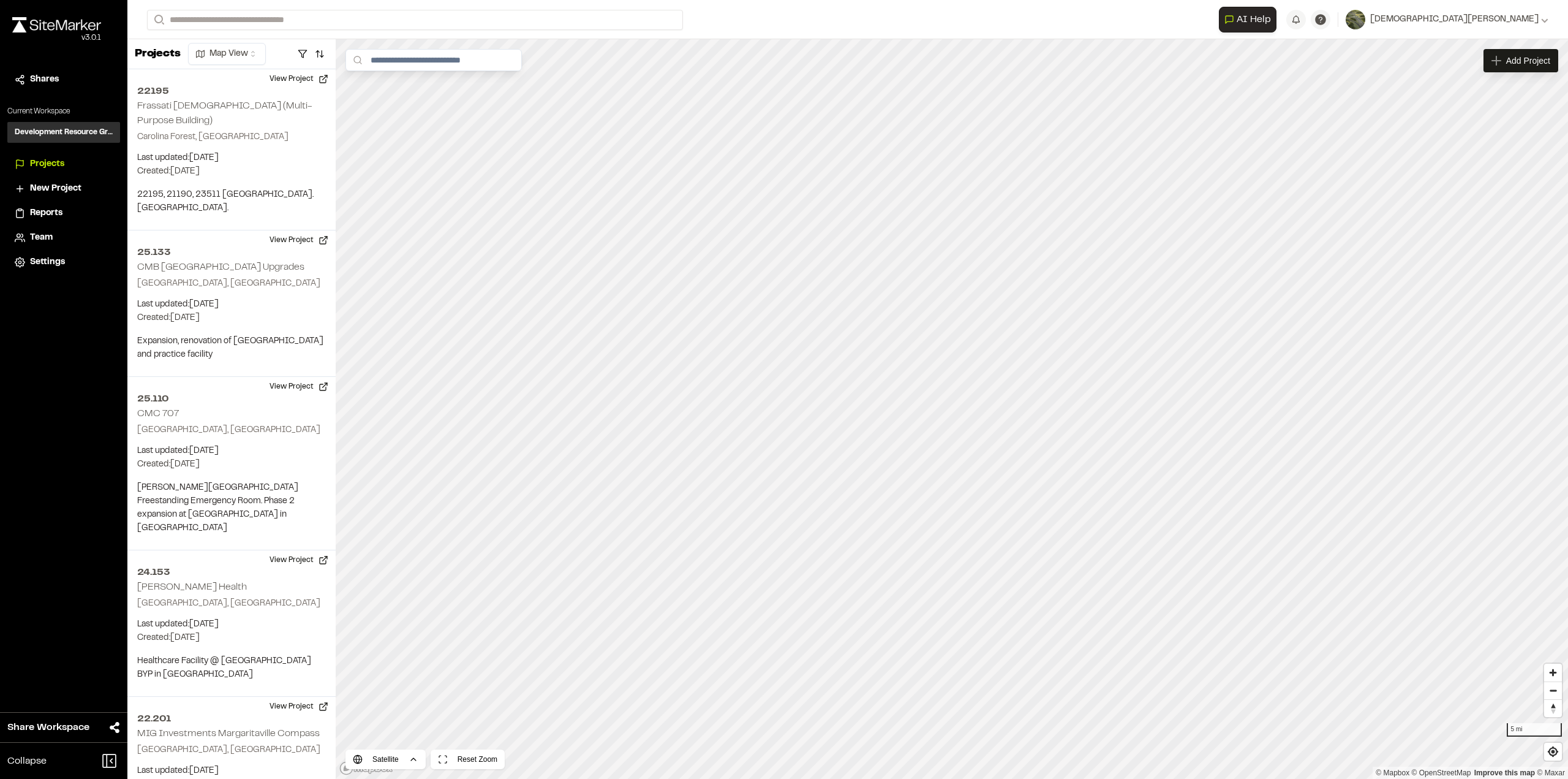
click at [39, 234] on span "Team" at bounding box center [41, 238] width 22 height 13
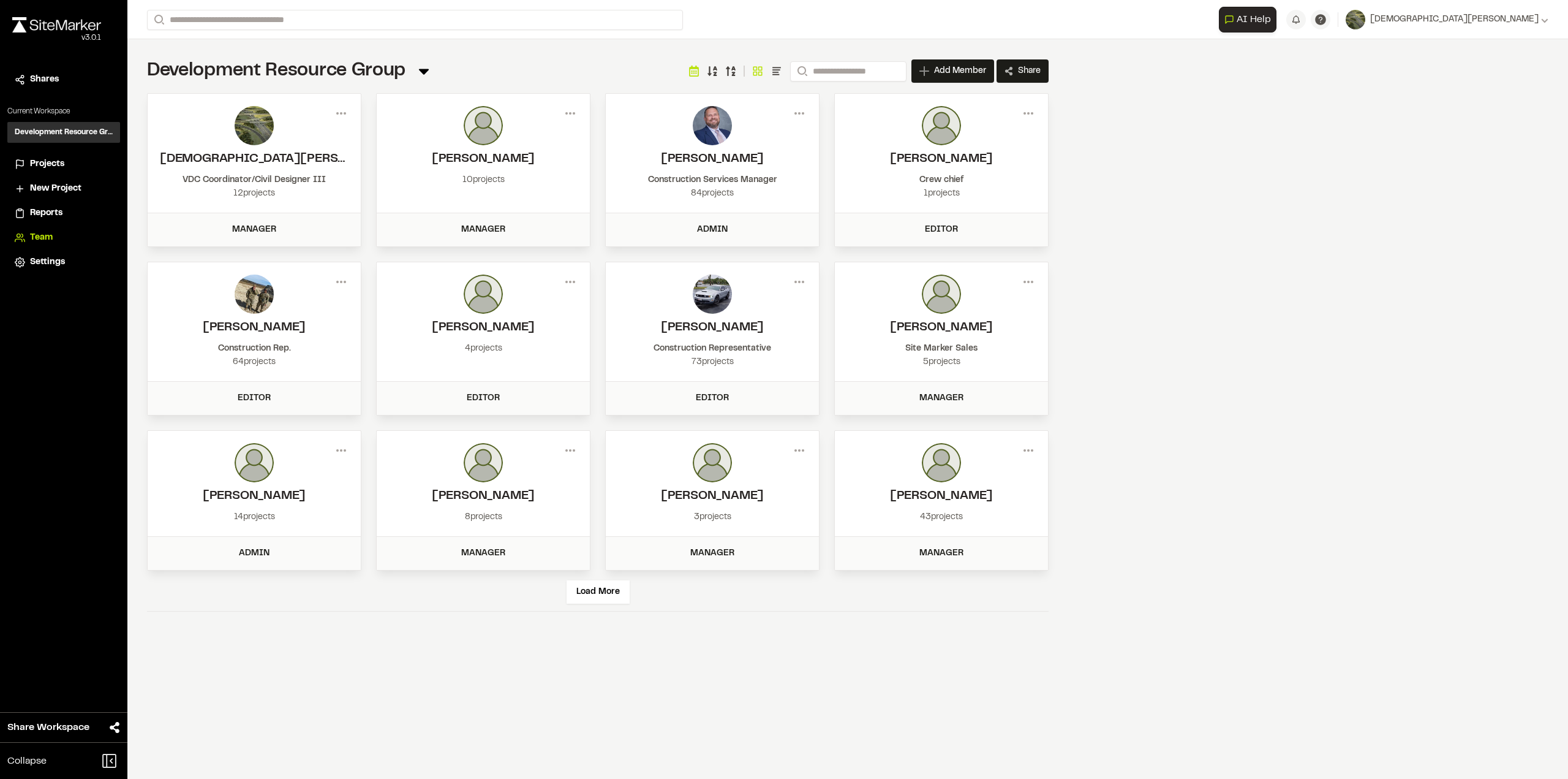
click at [291, 197] on div "12 projects" at bounding box center [254, 194] width 189 height 13
click at [299, 228] on div "Manager" at bounding box center [253, 229] width 198 height 13
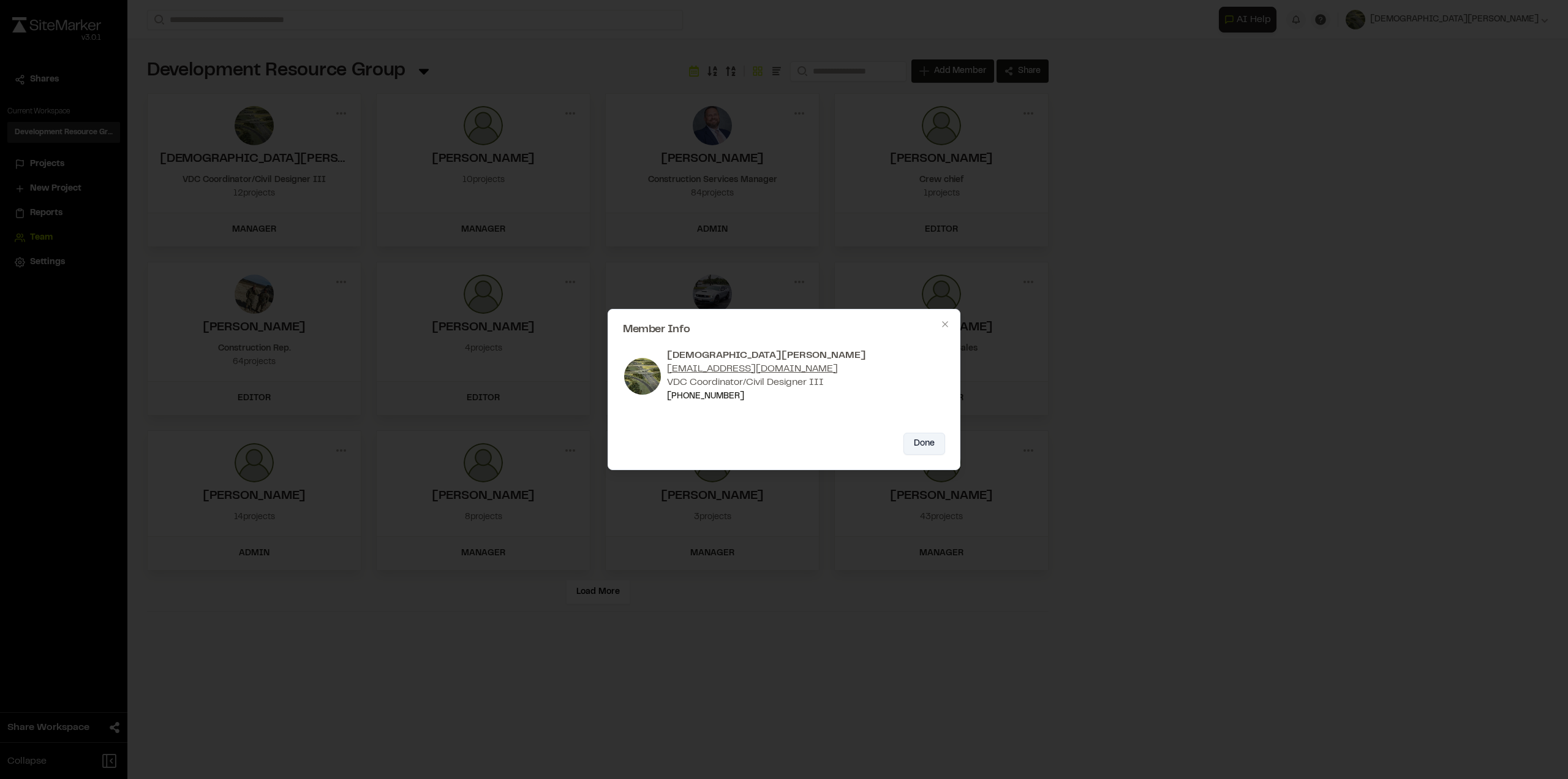
click at [919, 437] on button "Done" at bounding box center [924, 444] width 42 height 22
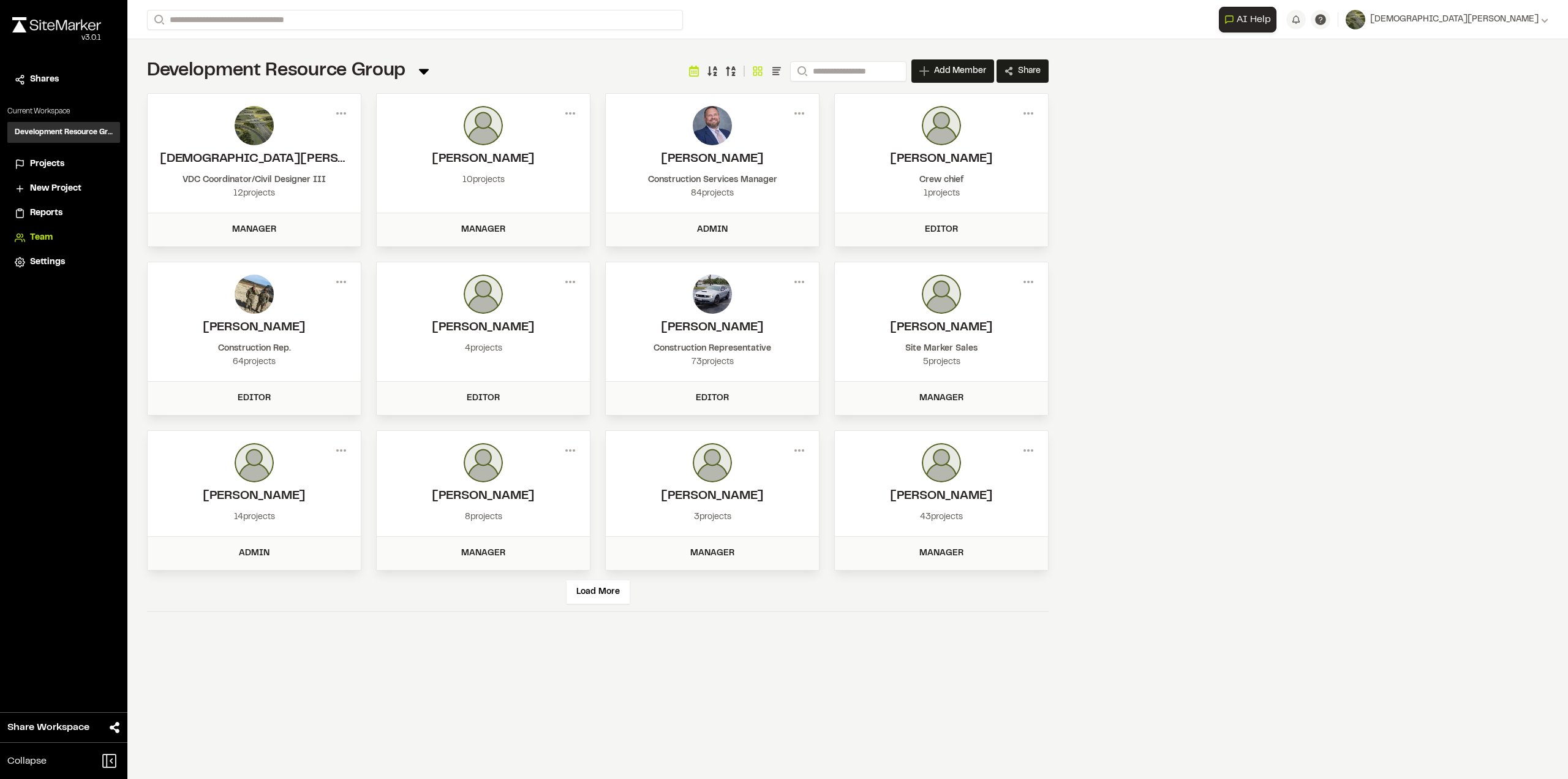
click at [60, 162] on span "Projects" at bounding box center [47, 164] width 34 height 13
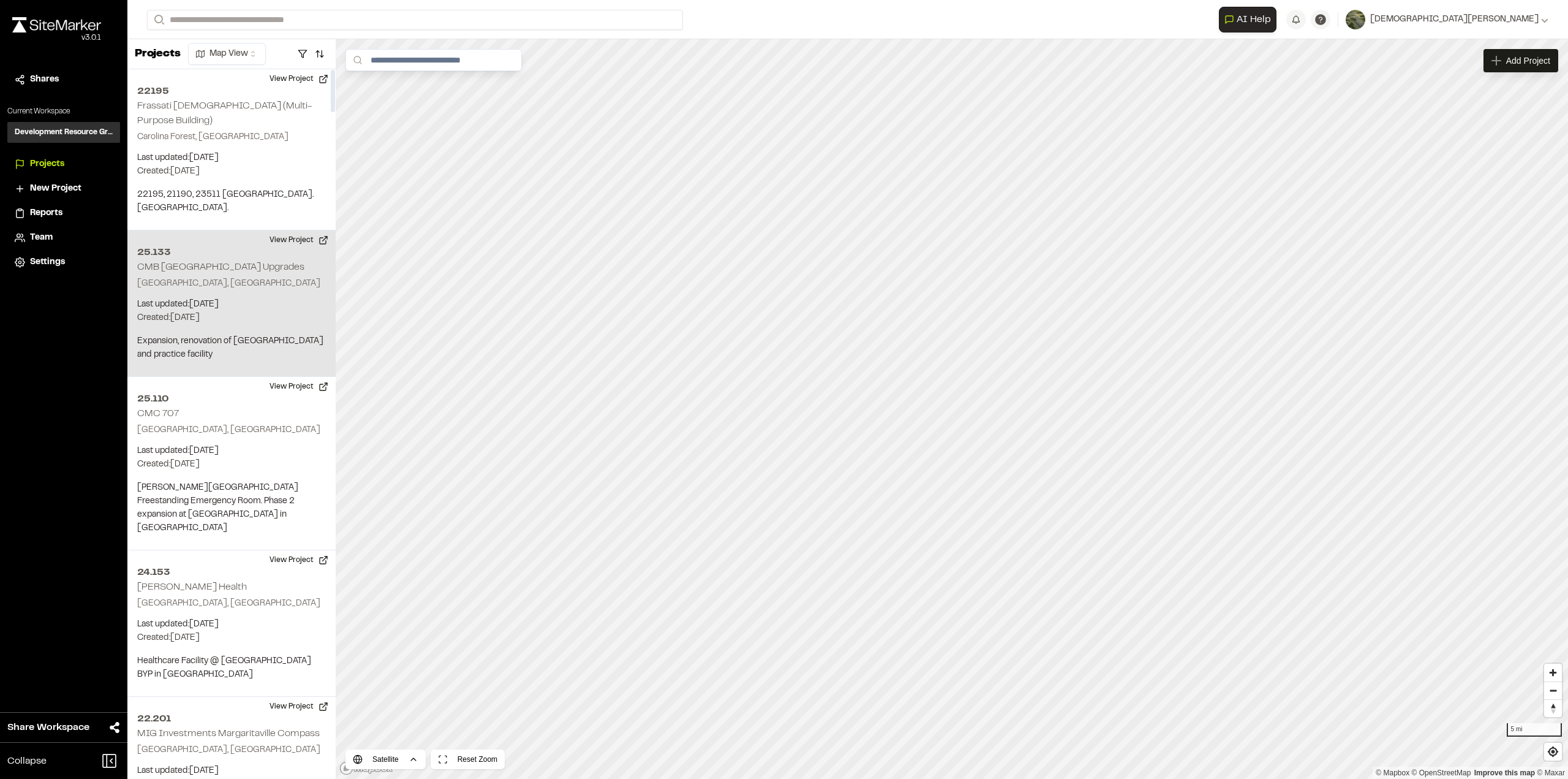
click at [245, 311] on p "Created: Sep 16, 2025" at bounding box center [231, 318] width 189 height 13
click at [253, 51] on html "**********" at bounding box center [784, 390] width 1568 height 779
click at [262, 55] on html "**********" at bounding box center [784, 390] width 1568 height 779
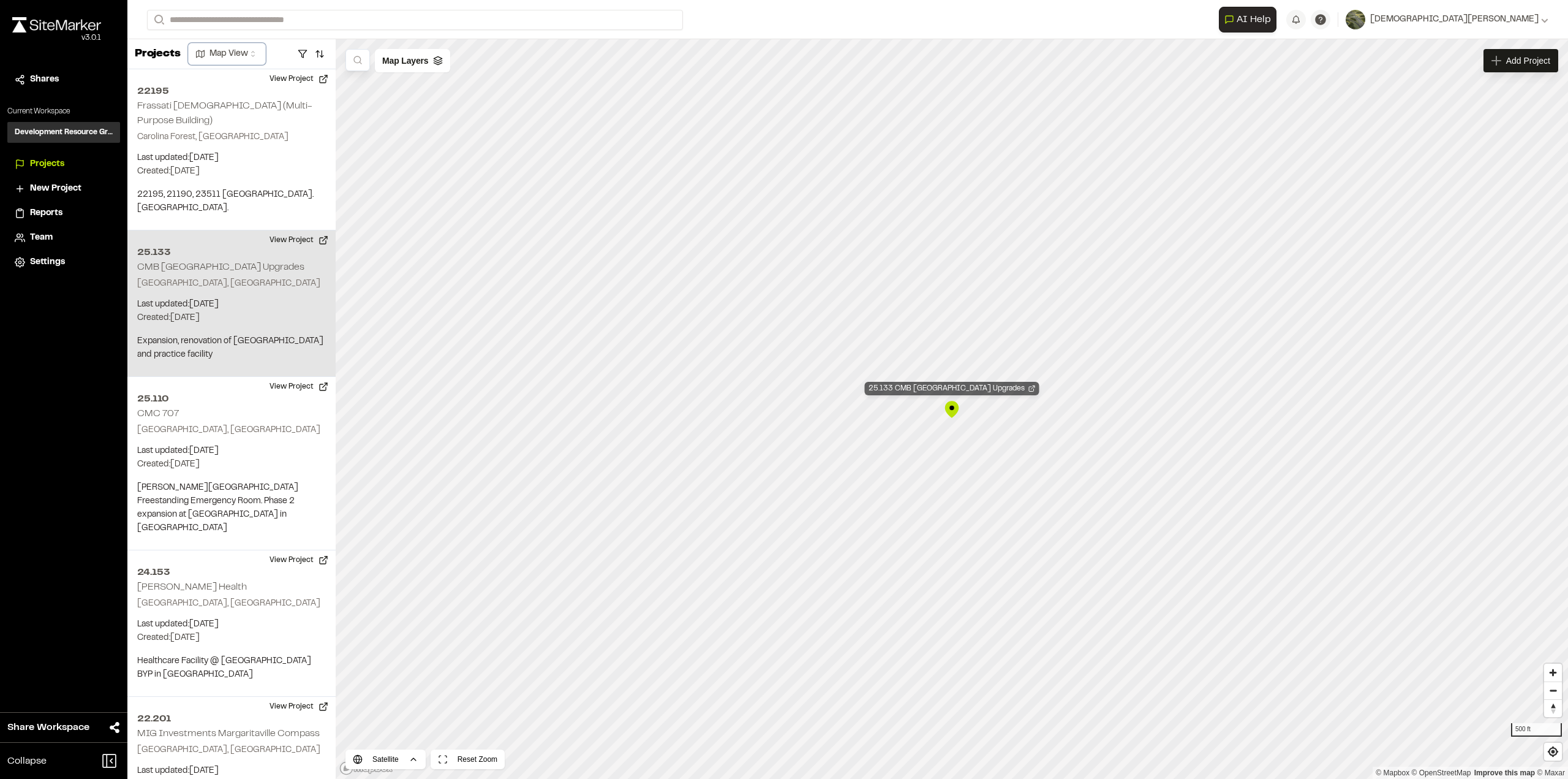
click at [967, 382] on div "25.133 CMB Pelicans Stadium Upgrades" at bounding box center [951, 389] width 174 height 13
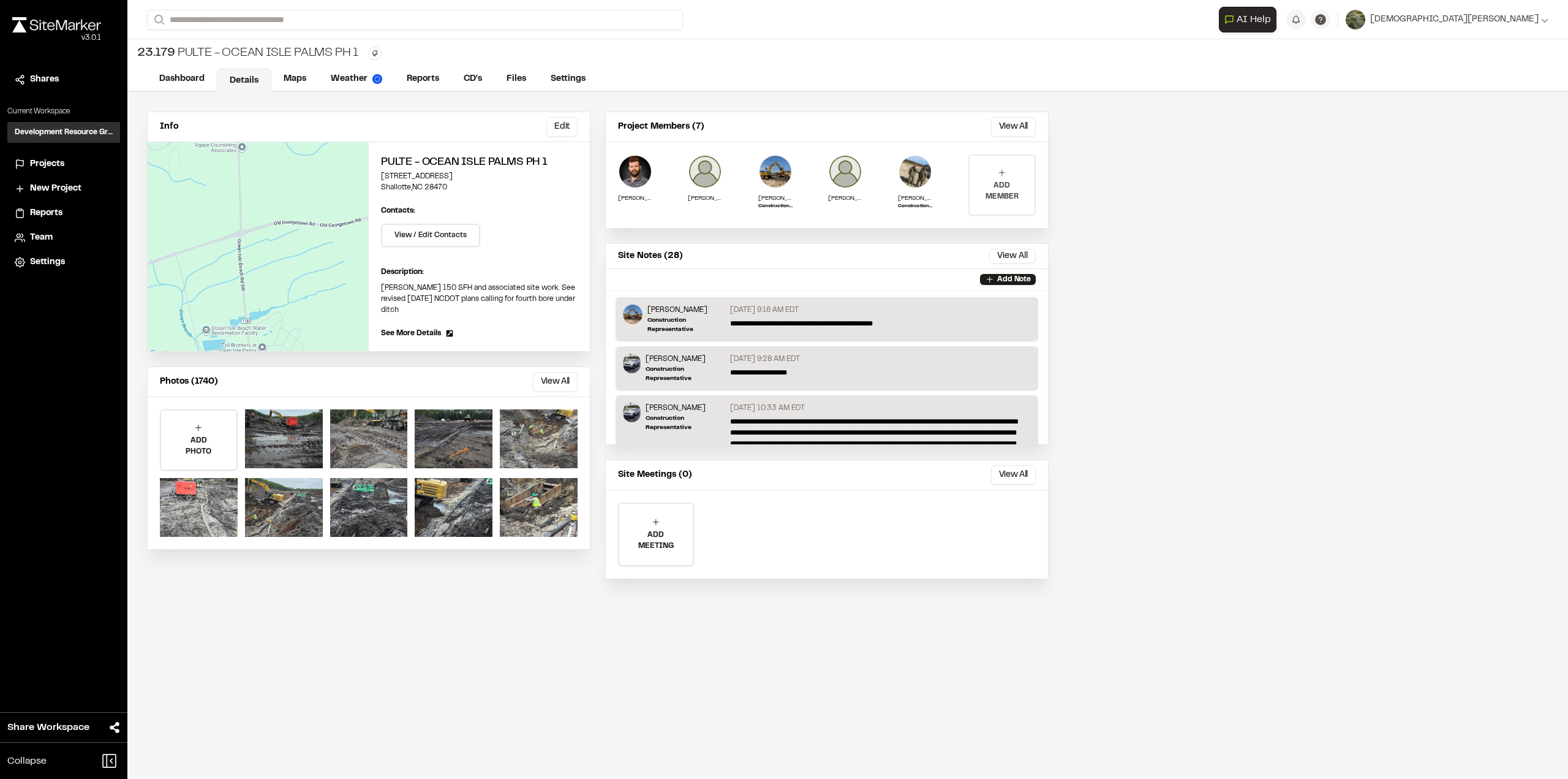
click at [1015, 174] on div "ADD MEMBER" at bounding box center [1002, 184] width 65 height 59
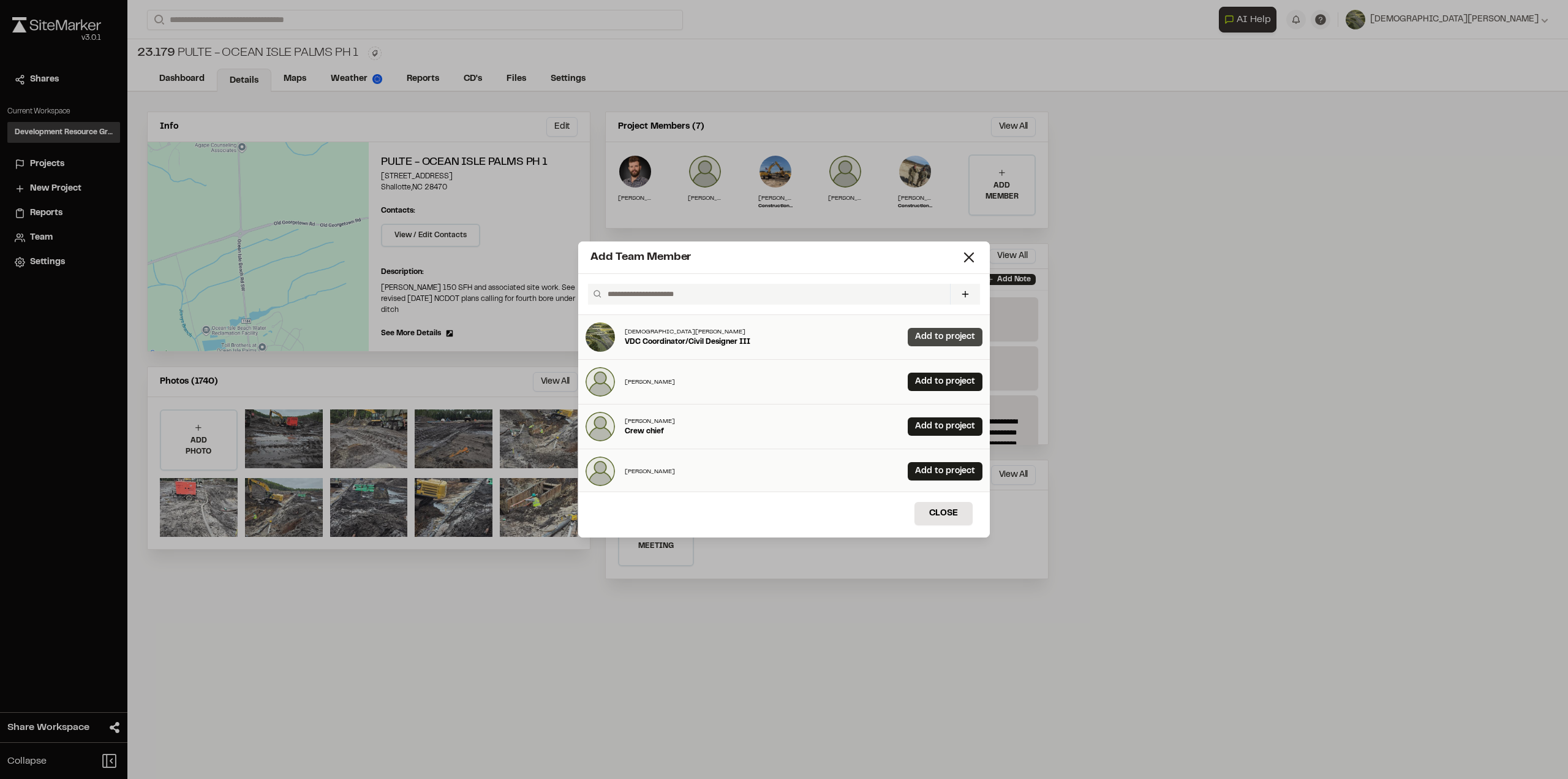
click at [973, 335] on link "Add to project" at bounding box center [946, 337] width 75 height 19
click at [950, 499] on div "Close" at bounding box center [784, 513] width 412 height 46
click at [949, 514] on button "Close" at bounding box center [944, 513] width 58 height 23
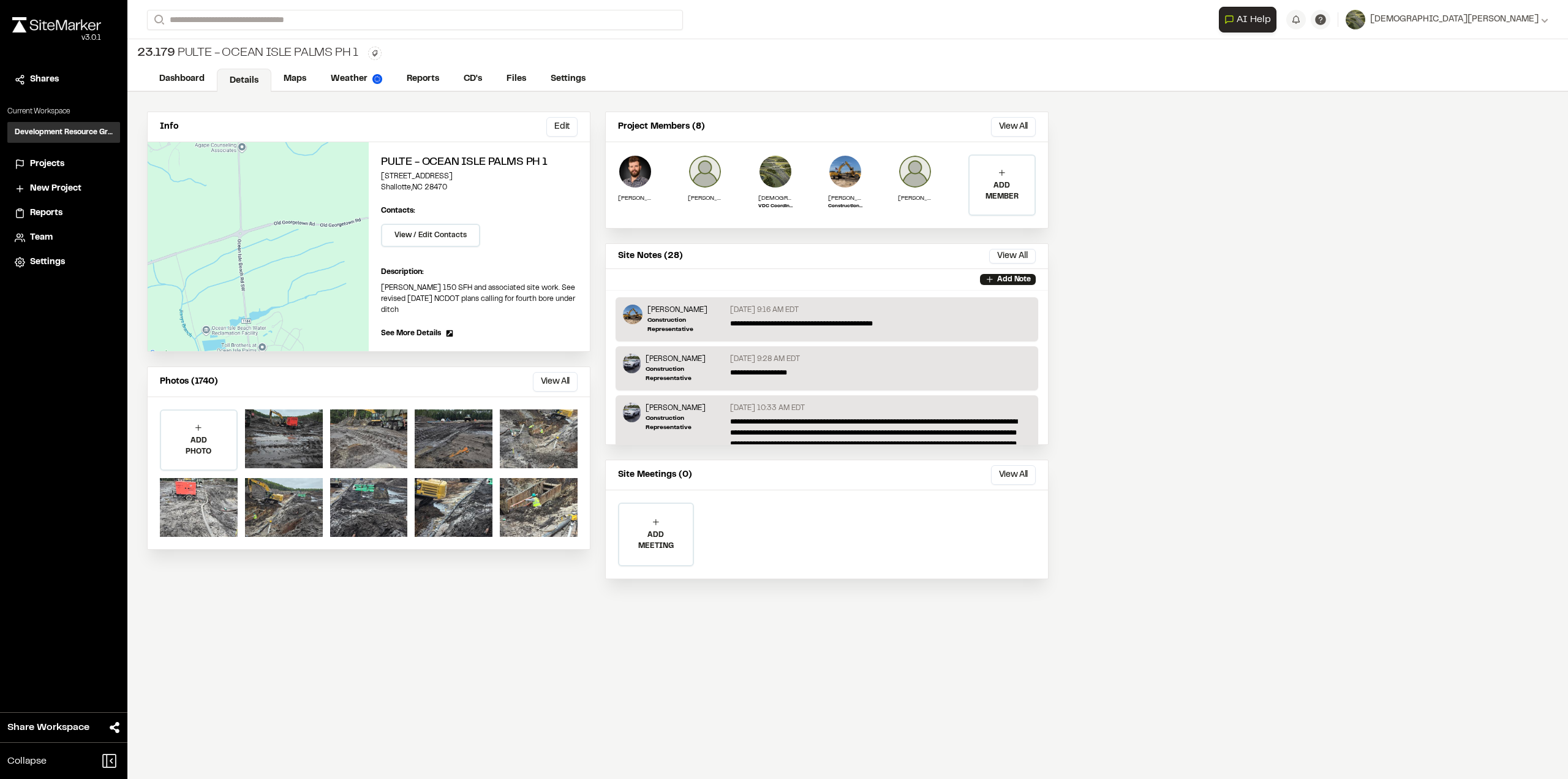
click at [34, 160] on span "Projects" at bounding box center [47, 164] width 34 height 13
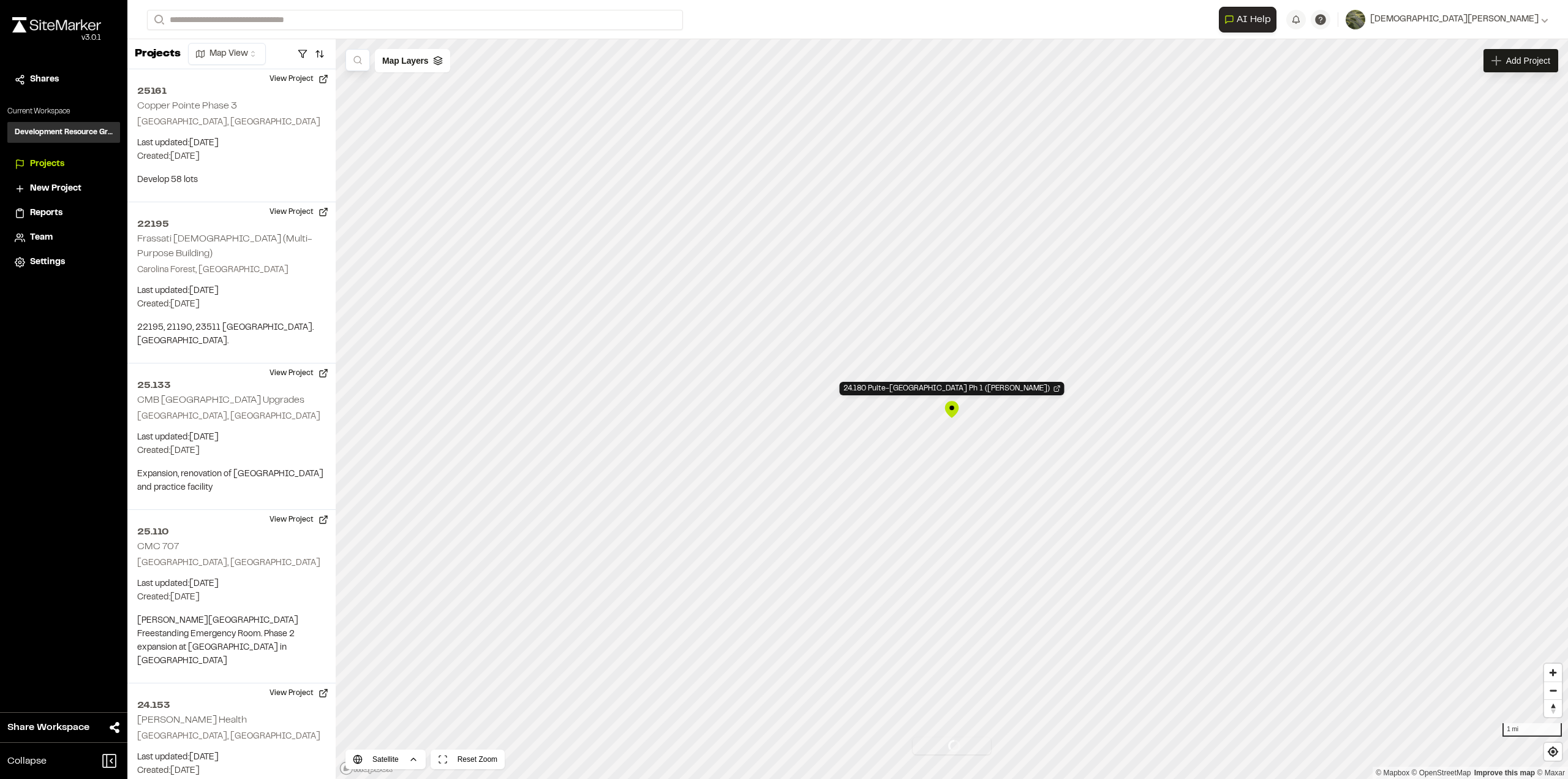
scroll to position [4138, 0]
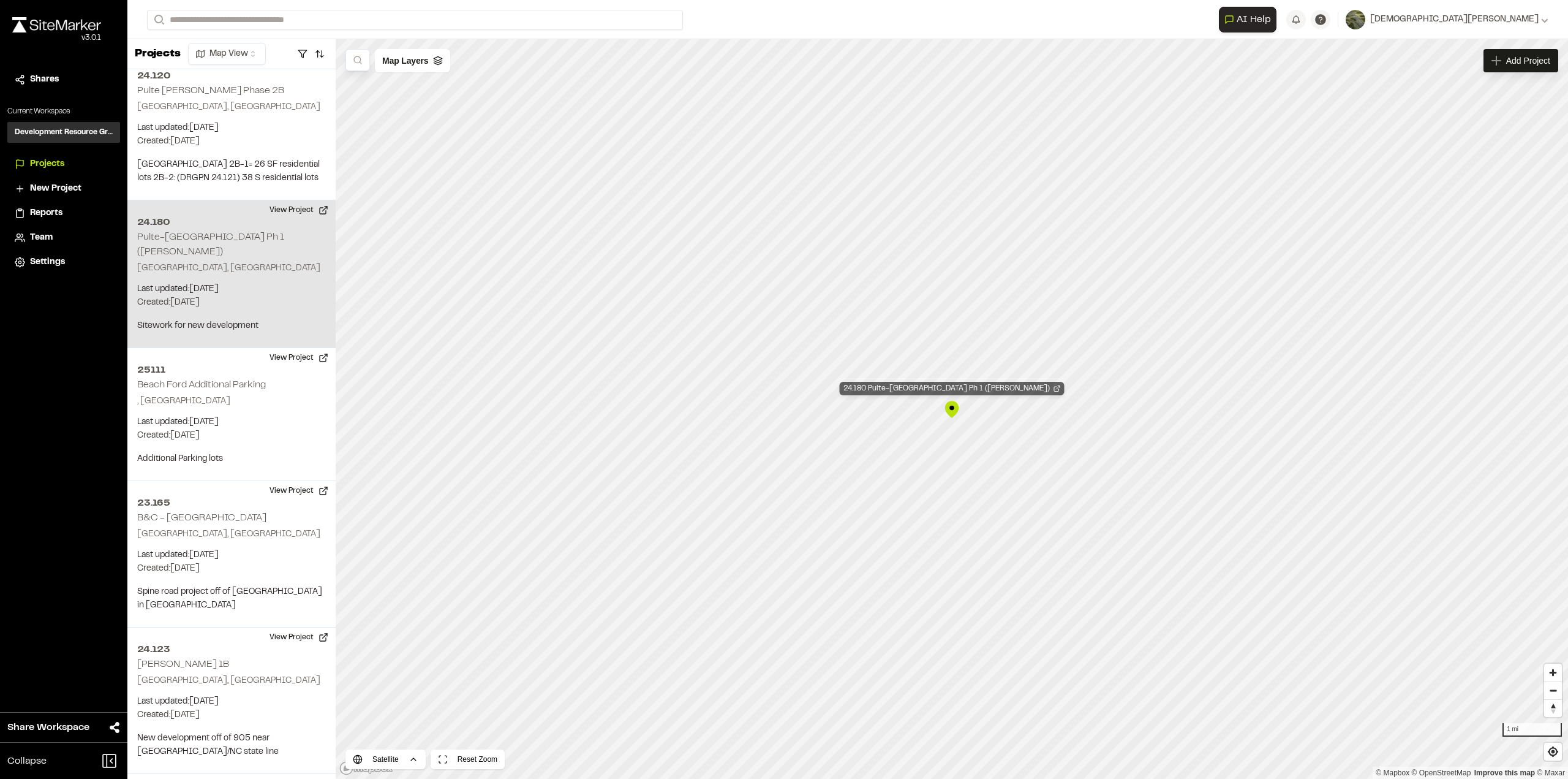
click at [968, 386] on div "24.180 Pulte-Marshwood Landing Ph 1 (McMullen)" at bounding box center [952, 389] width 225 height 13
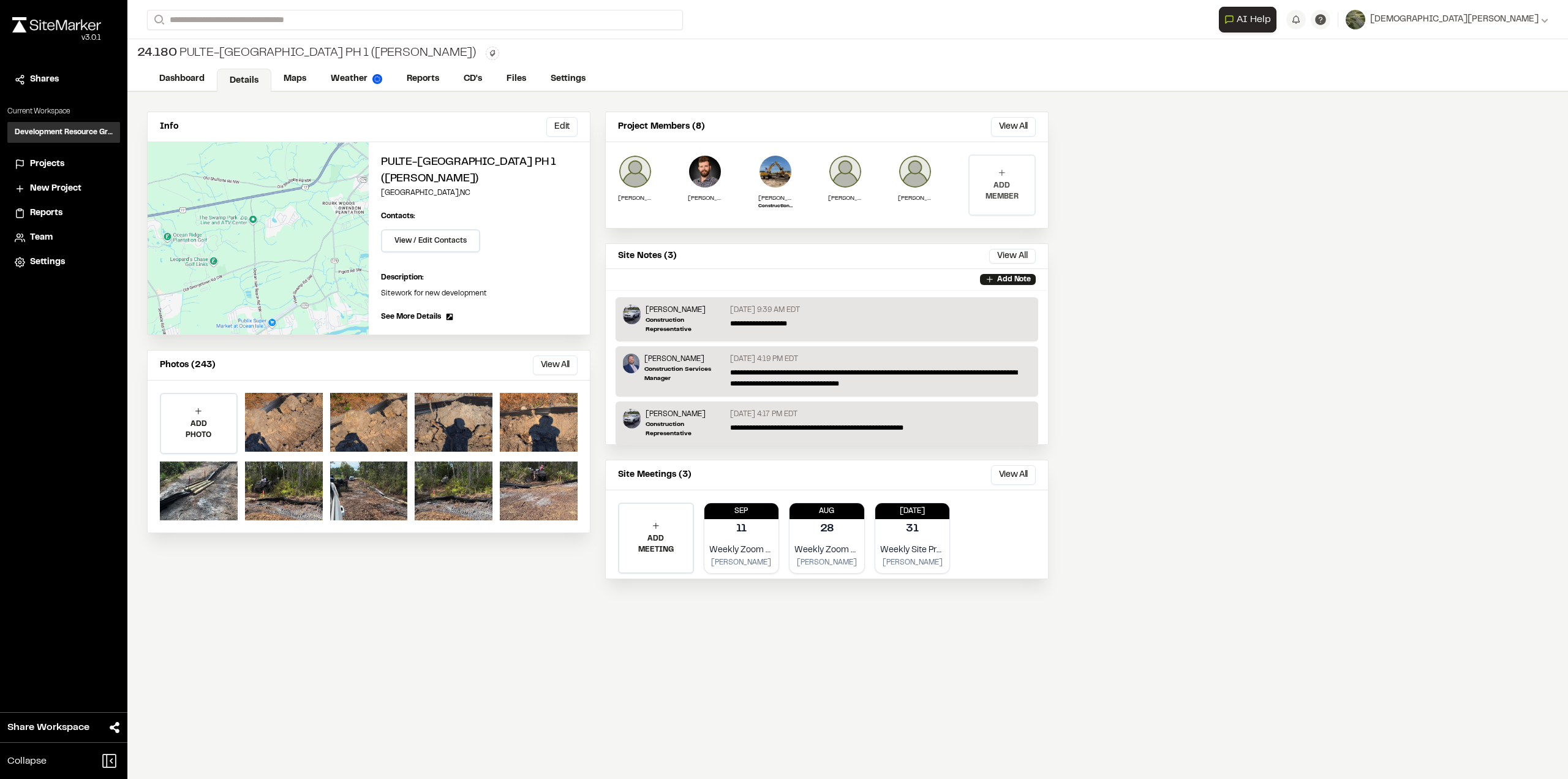
click at [1012, 182] on p "ADD MEMBER" at bounding box center [1002, 191] width 65 height 22
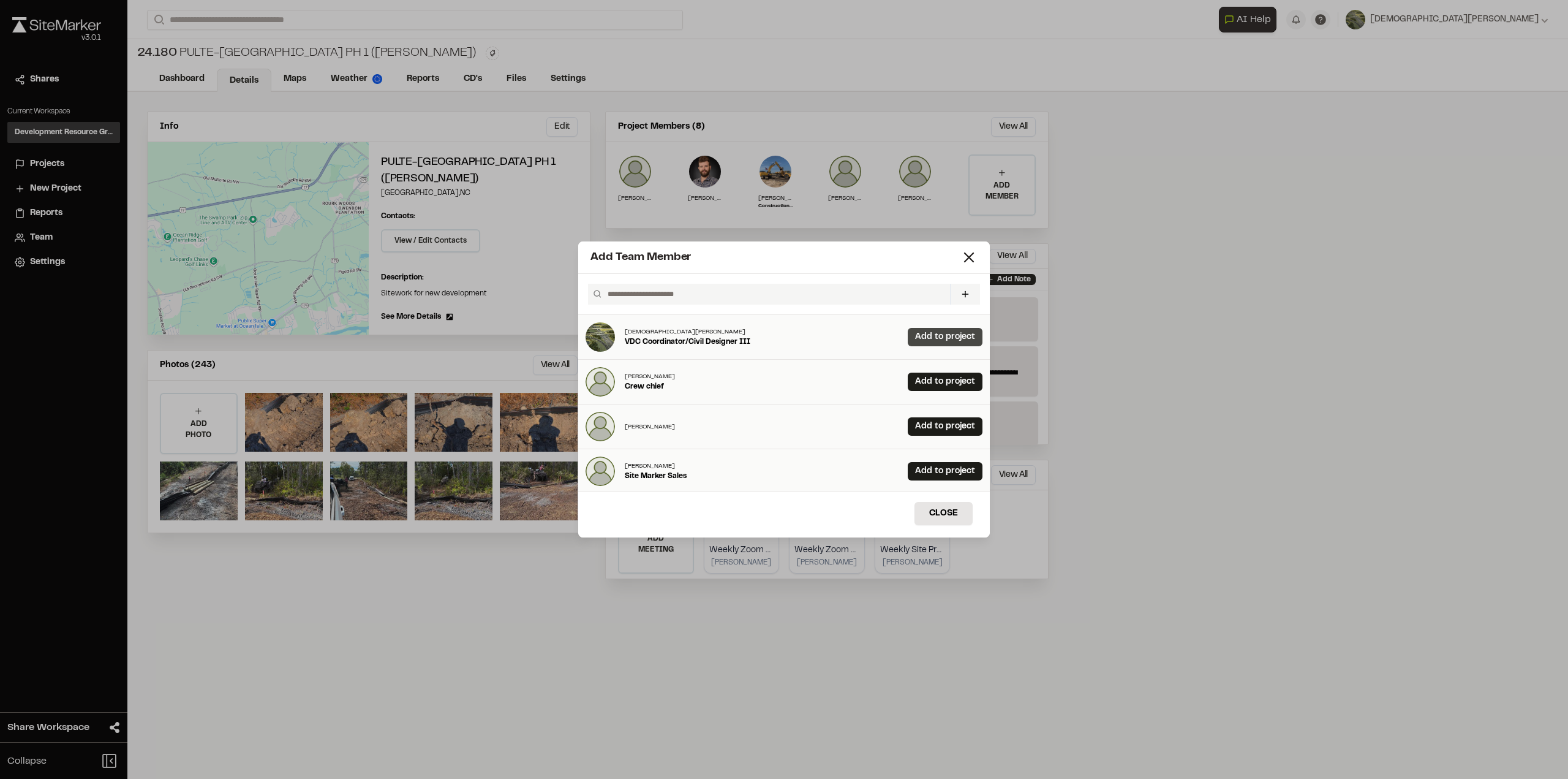
click at [927, 334] on link "Add to project" at bounding box center [946, 337] width 75 height 19
click at [942, 522] on button "Close" at bounding box center [944, 513] width 58 height 23
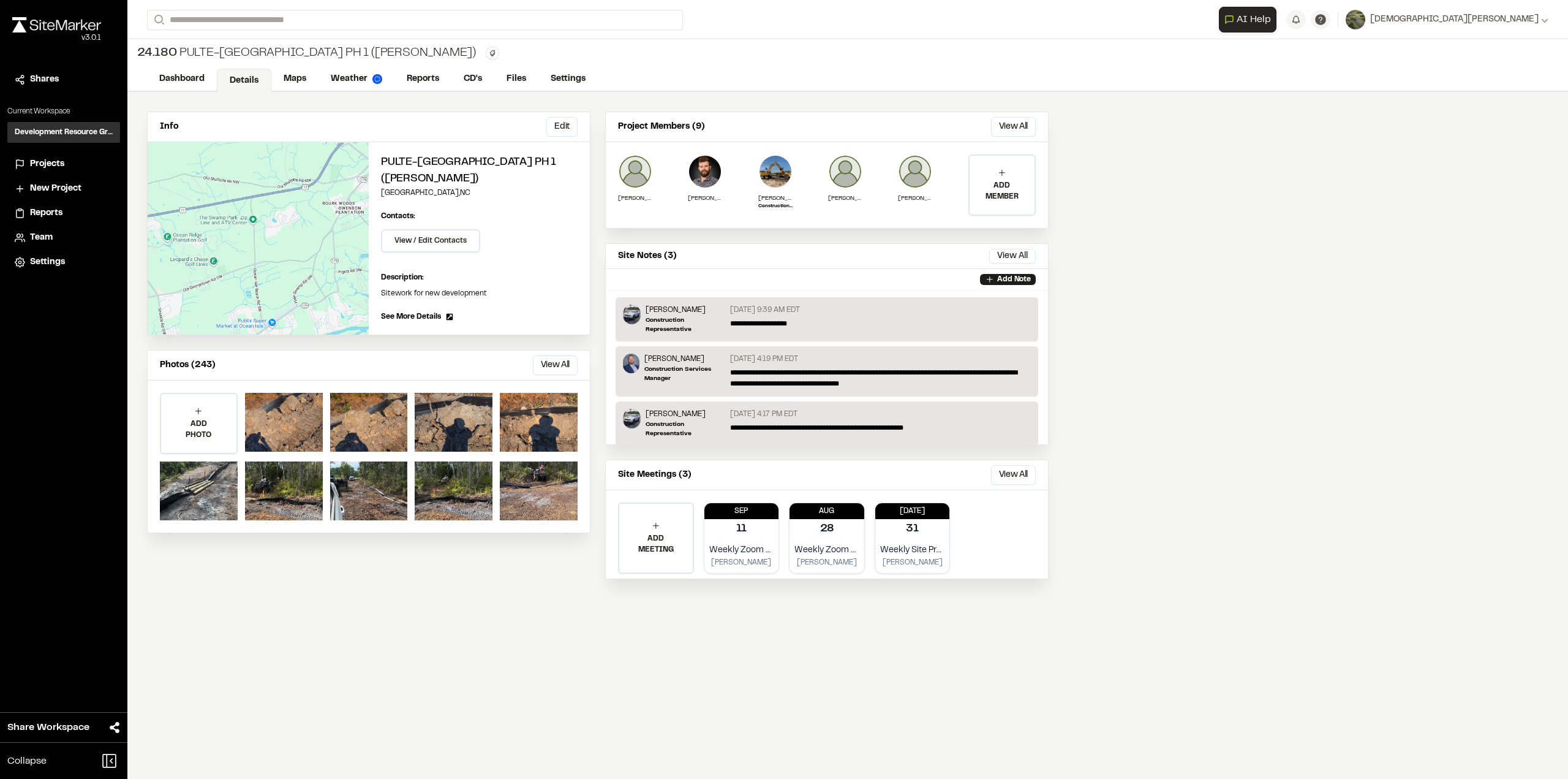
click at [48, 165] on span "Projects" at bounding box center [47, 164] width 34 height 13
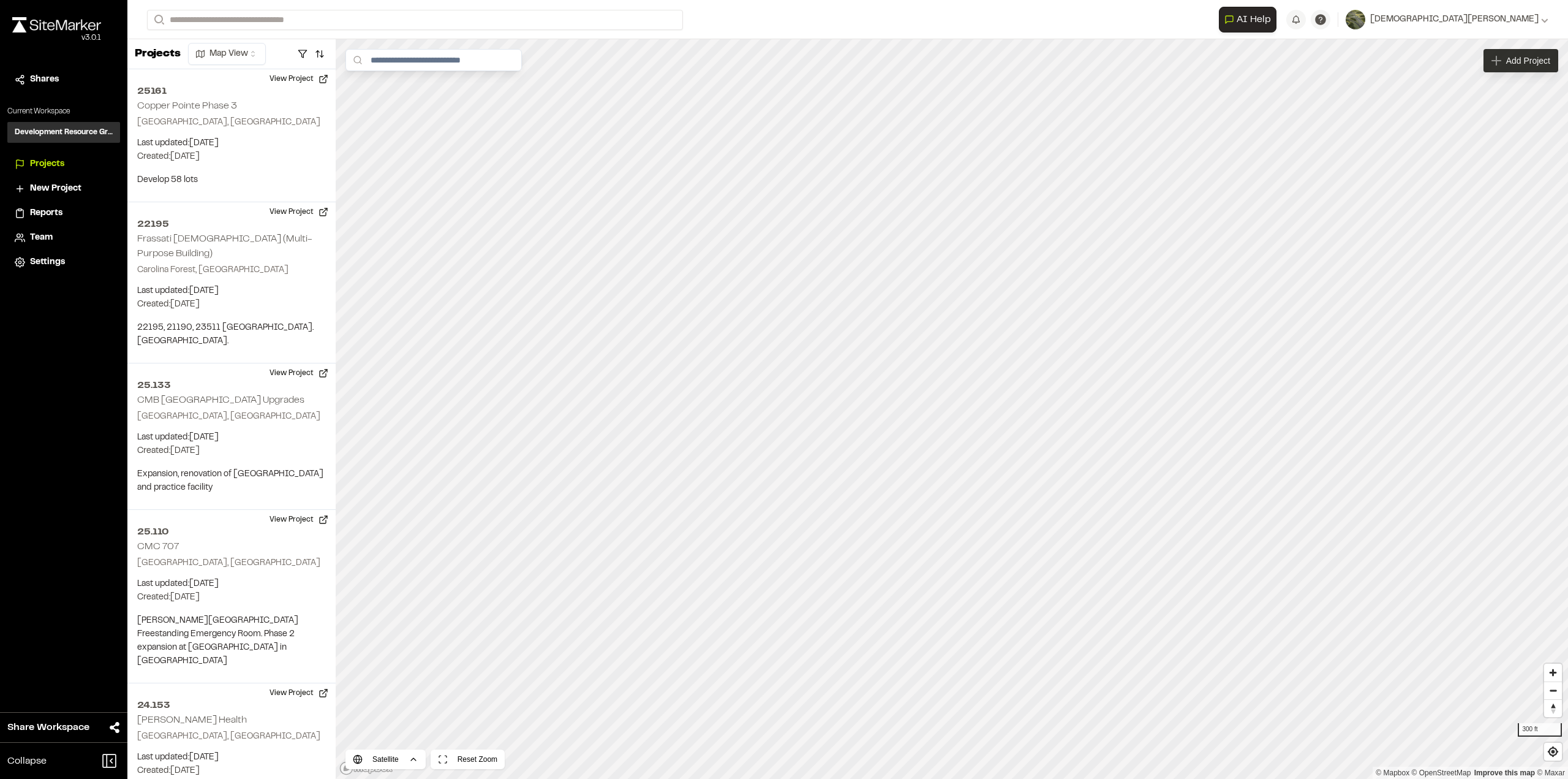
click at [1523, 65] on span "Add Project" at bounding box center [1528, 61] width 44 height 12
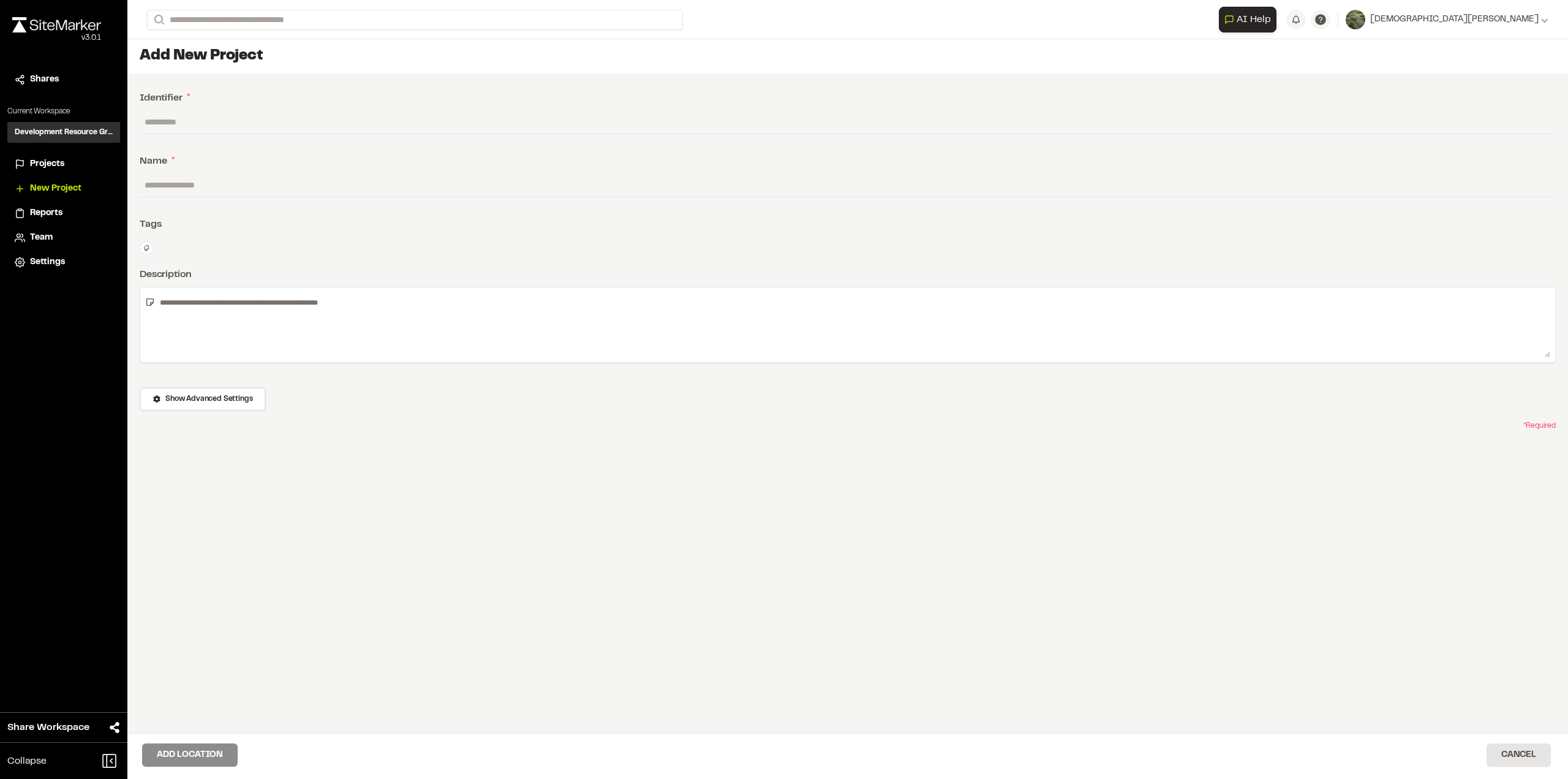
click at [203, 115] on input "text" at bounding box center [848, 121] width 1416 height 23
type input "*****"
click at [242, 181] on input "text" at bounding box center [848, 184] width 1416 height 23
type input "*******"
click at [199, 750] on button "Add Location" at bounding box center [190, 755] width 96 height 23
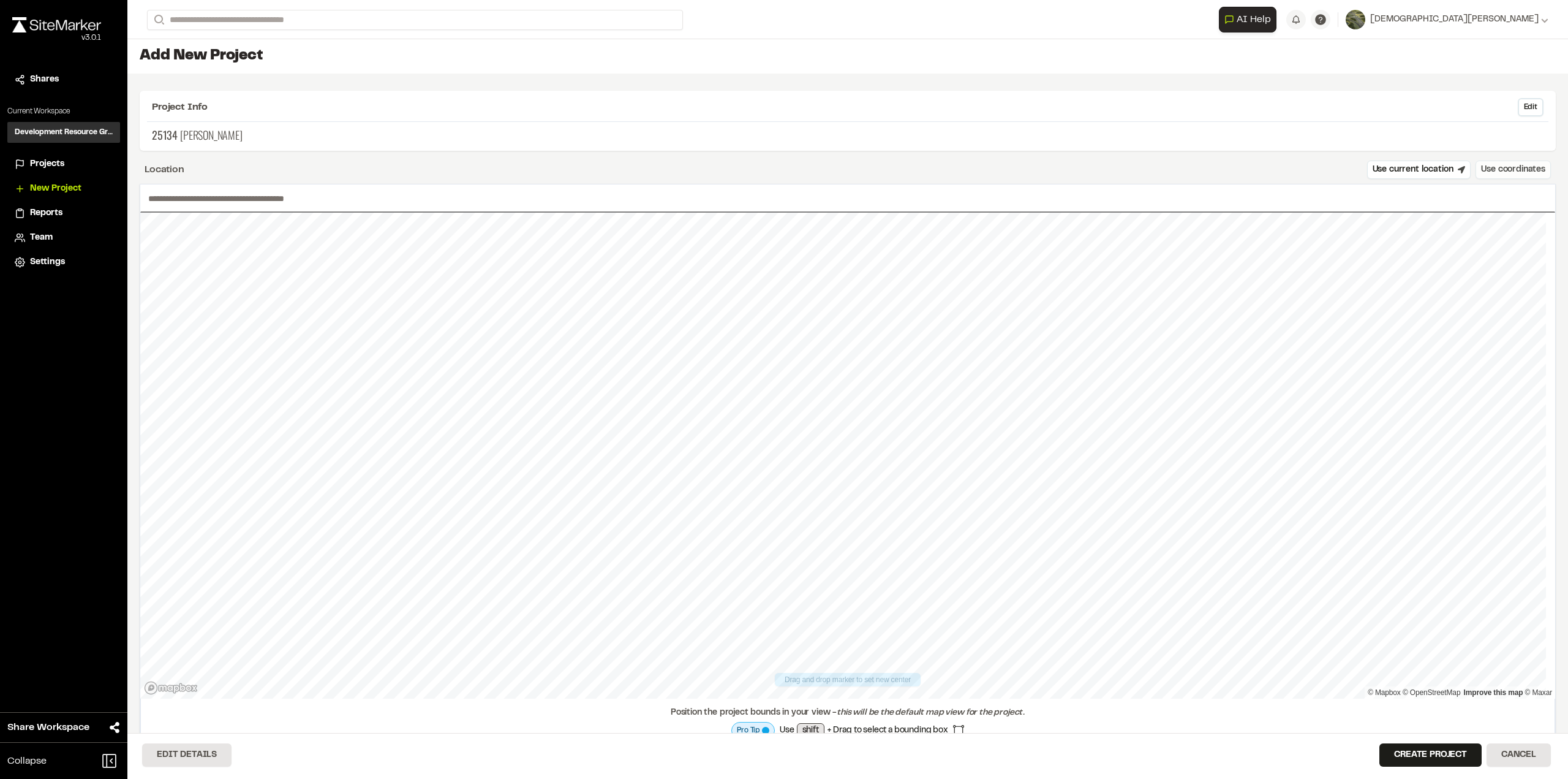
click at [1518, 168] on button "Use coordinates" at bounding box center [1513, 170] width 75 height 19
type input "**********"
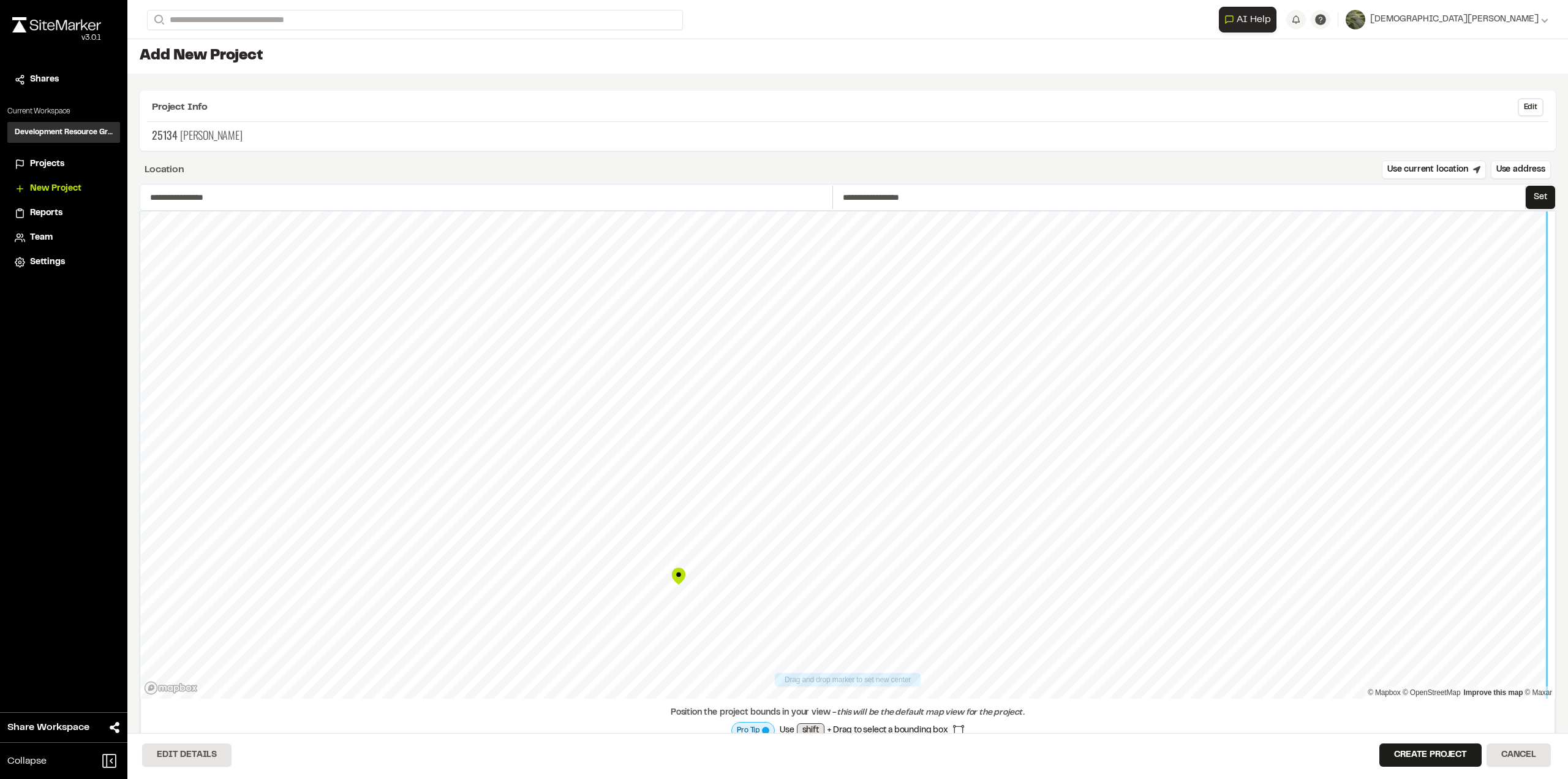
type input "**********"
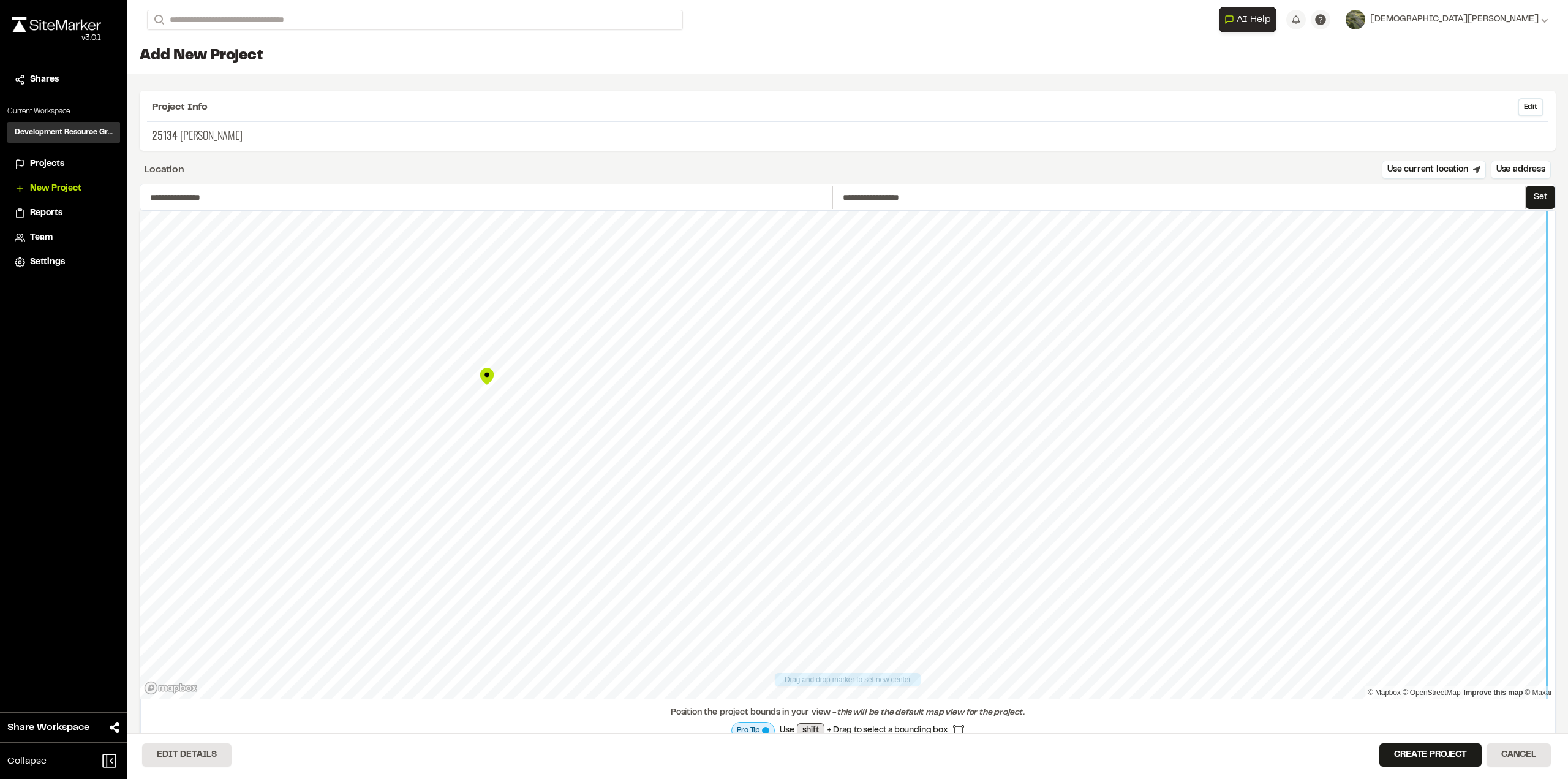
type input "**********"
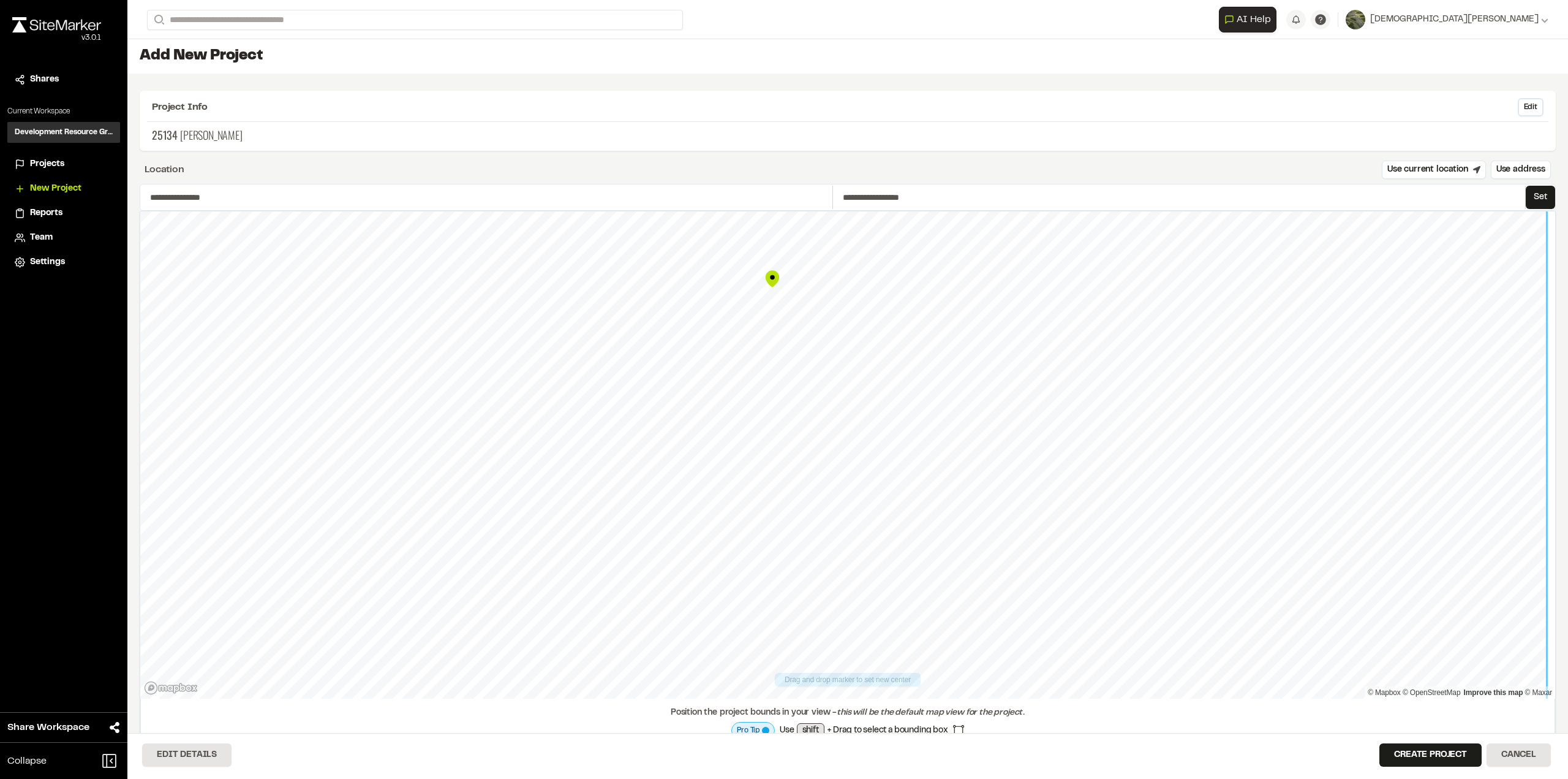
type input "**********"
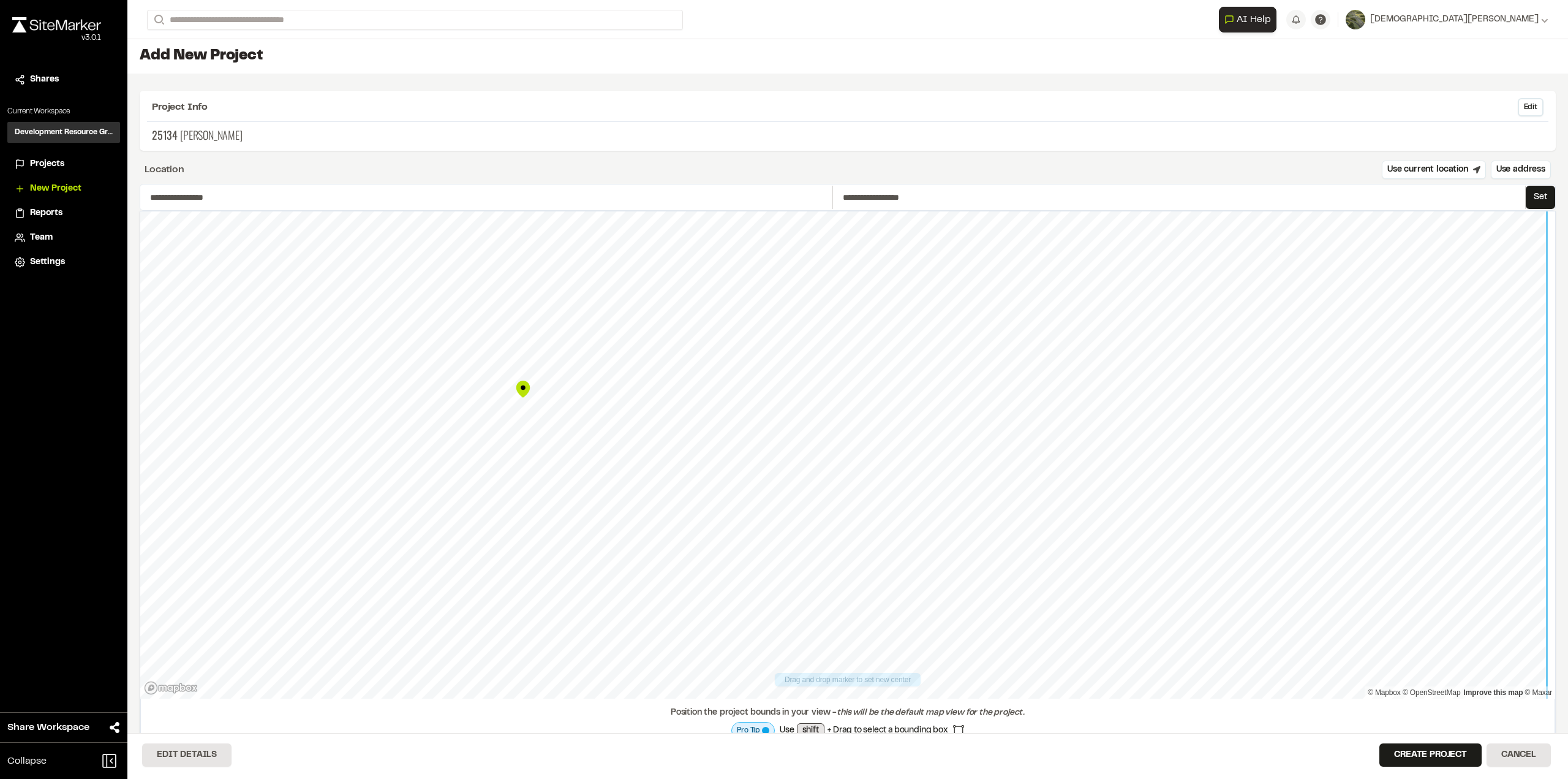
type input "**********"
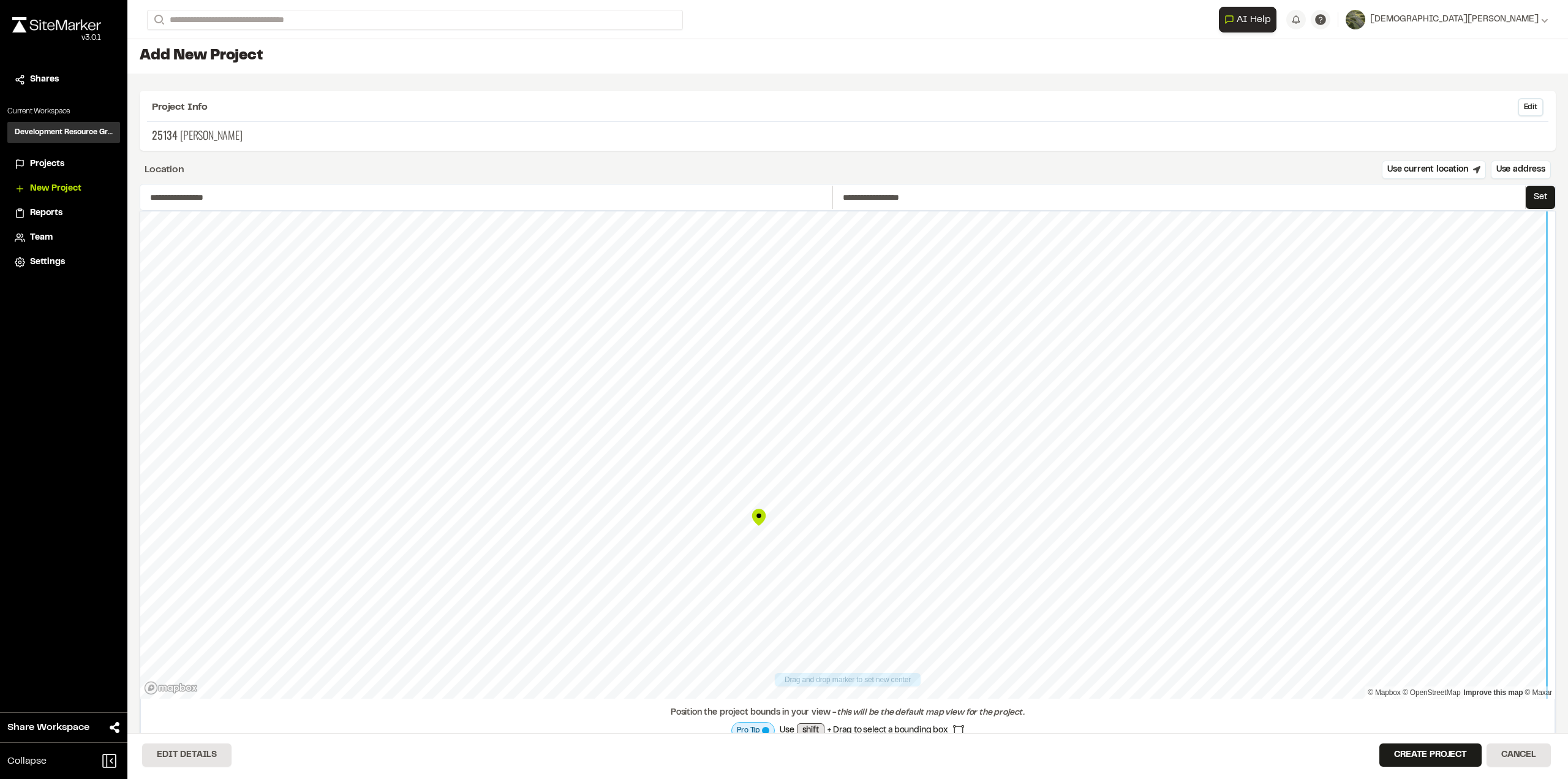
type input "**********"
click at [1419, 752] on button "Create Project" at bounding box center [1431, 755] width 102 height 23
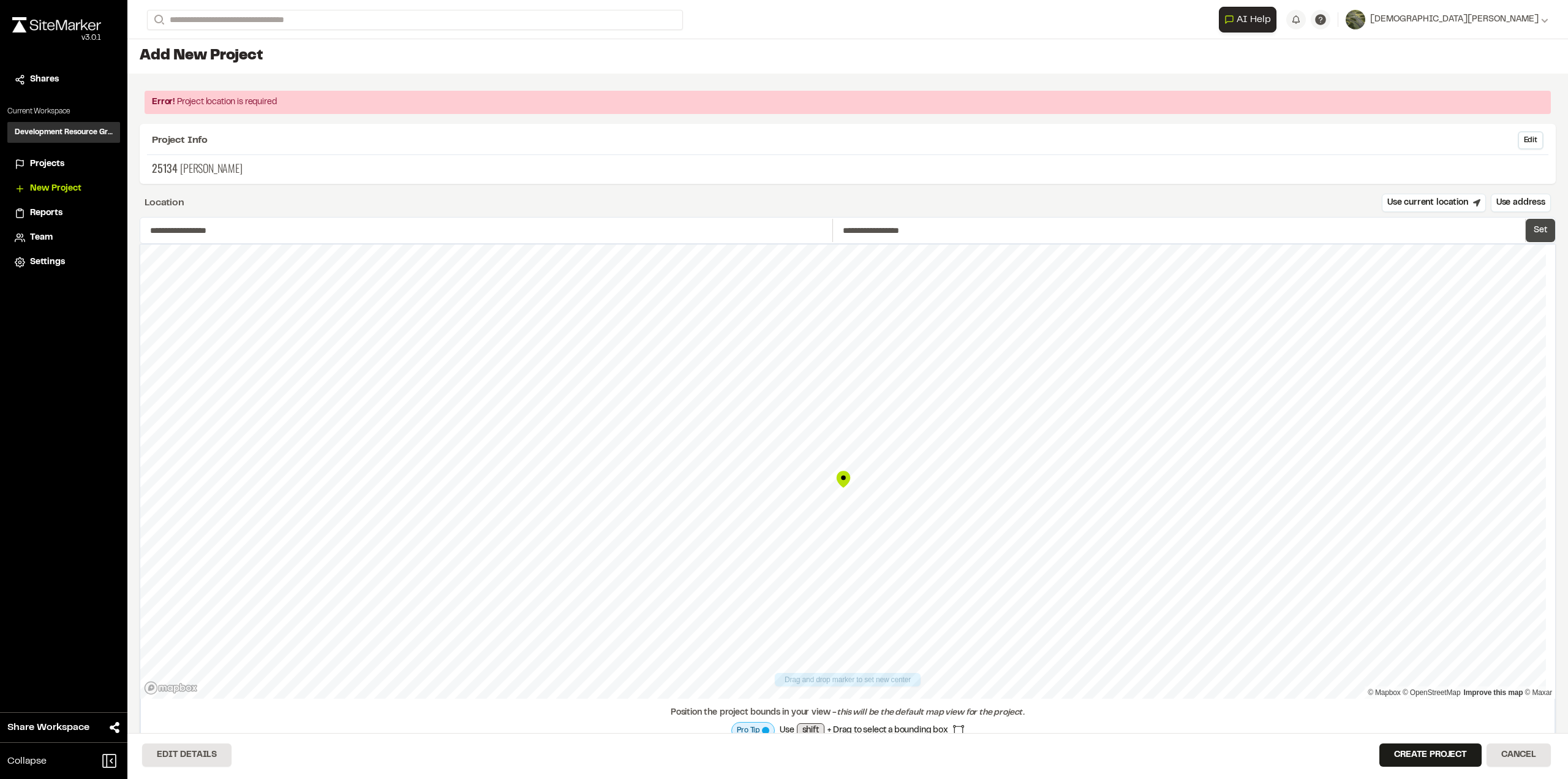
click at [1534, 227] on button "Set" at bounding box center [1541, 230] width 30 height 23
type input "**********"
click at [1429, 752] on button "Create Project" at bounding box center [1431, 755] width 102 height 23
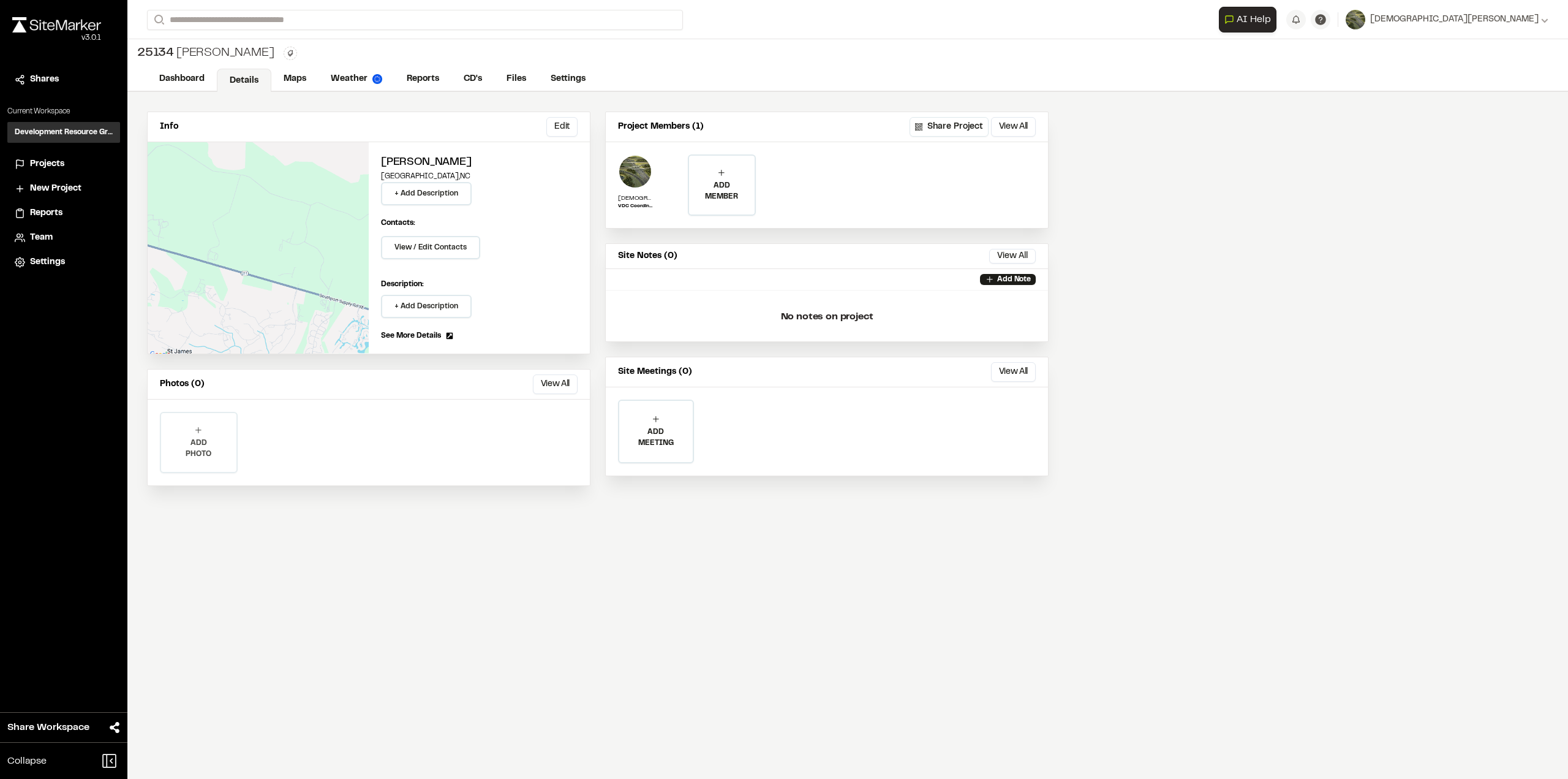
click at [203, 441] on p "ADD PHOTO" at bounding box center [198, 449] width 75 height 22
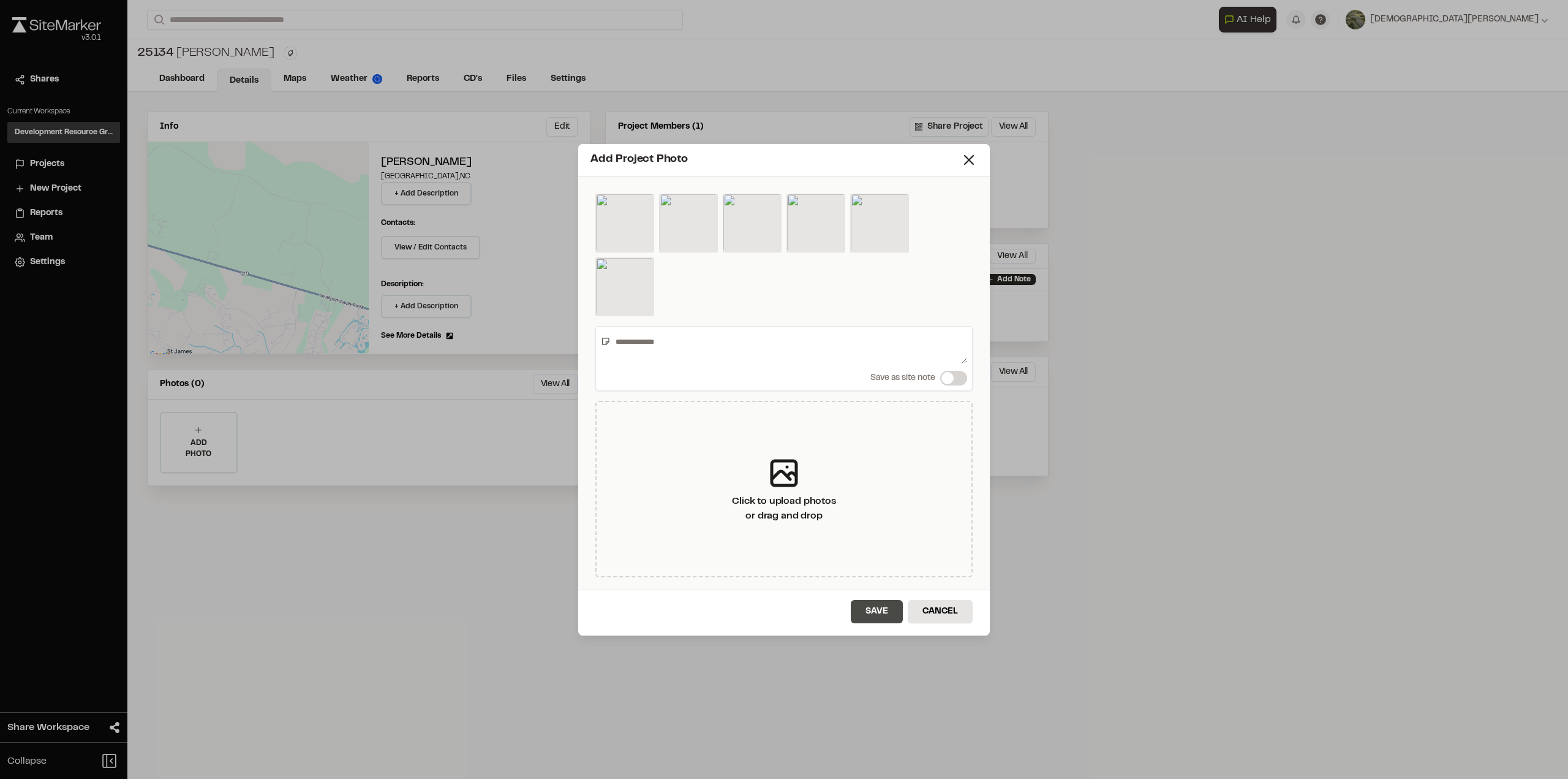
click at [875, 618] on button "Save" at bounding box center [877, 611] width 52 height 23
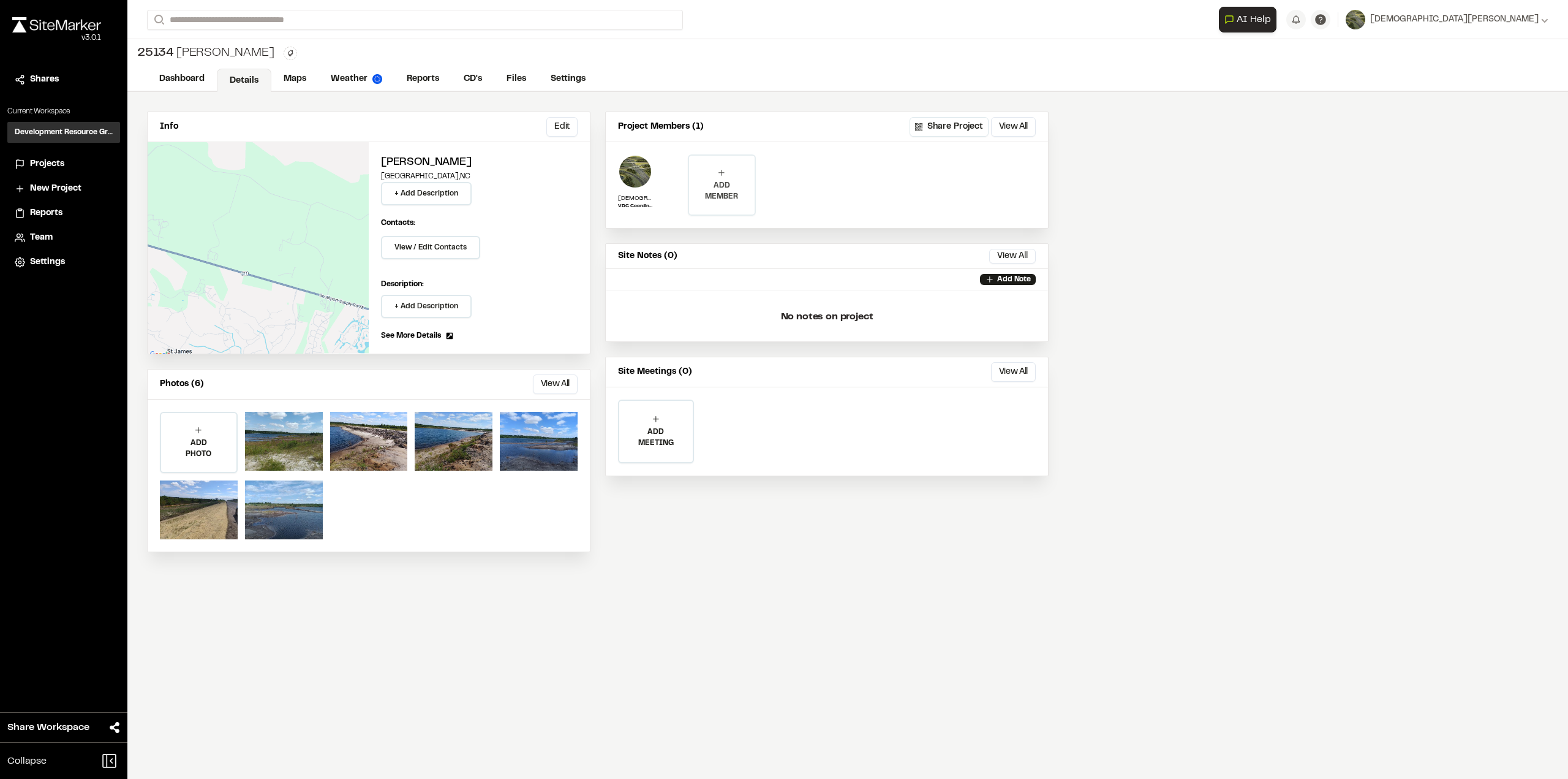
click at [704, 178] on div "ADD MEMBER" at bounding box center [722, 184] width 65 height 59
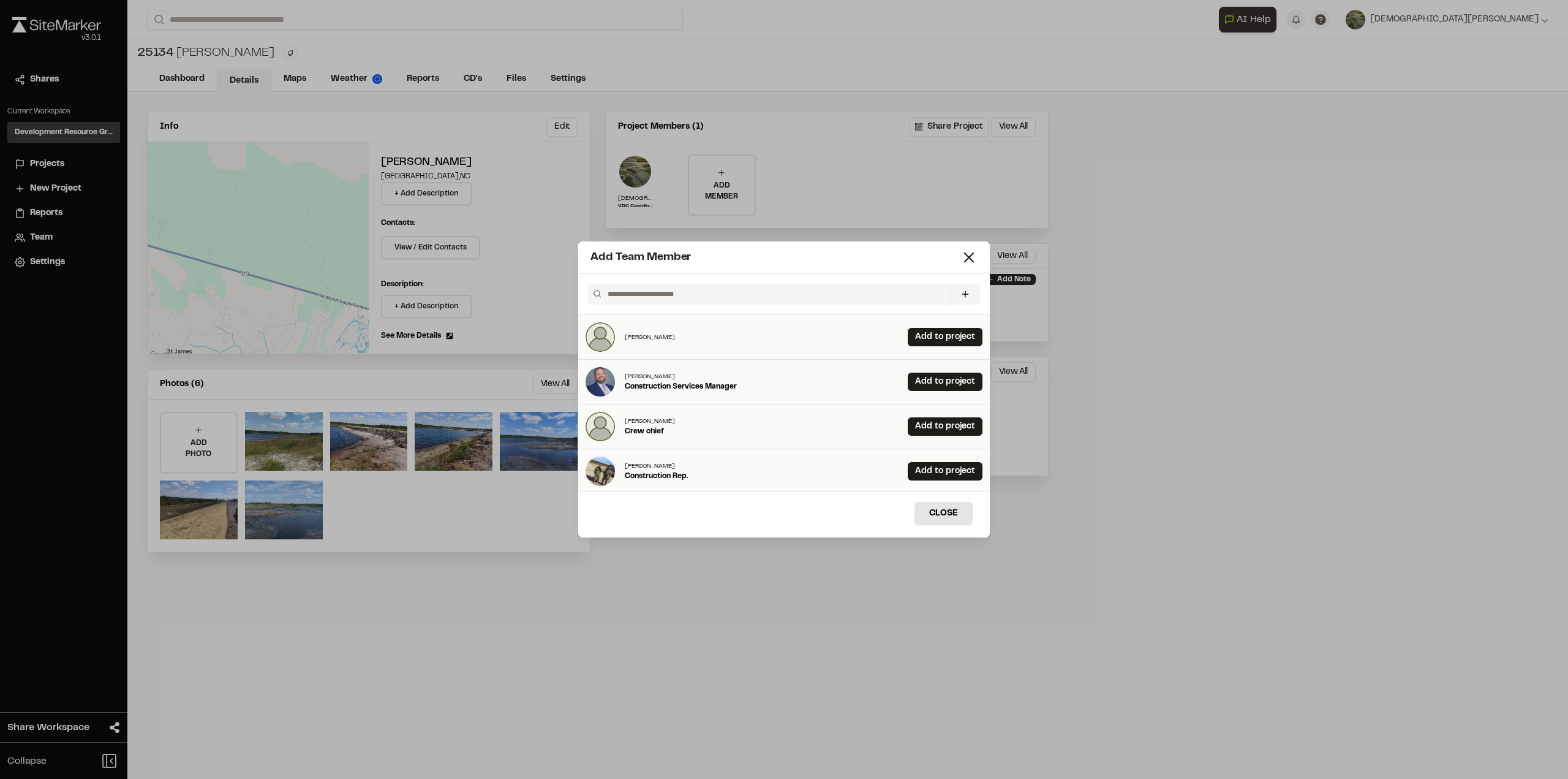
click at [800, 294] on input "text" at bounding box center [774, 294] width 343 height 20
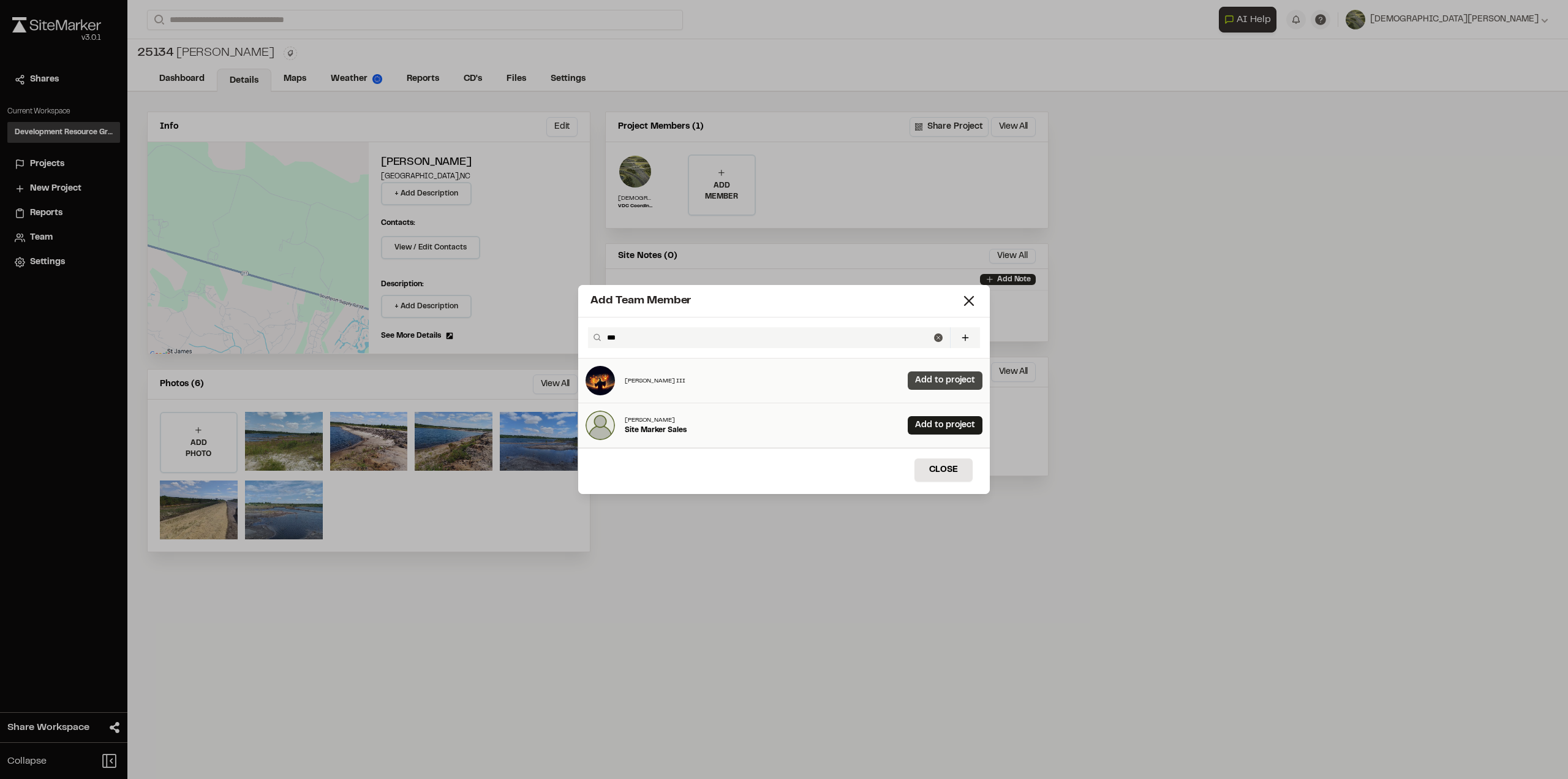
type input "***"
click at [955, 376] on link "Add to project" at bounding box center [946, 380] width 75 height 19
click at [938, 477] on button "Close" at bounding box center [944, 470] width 58 height 23
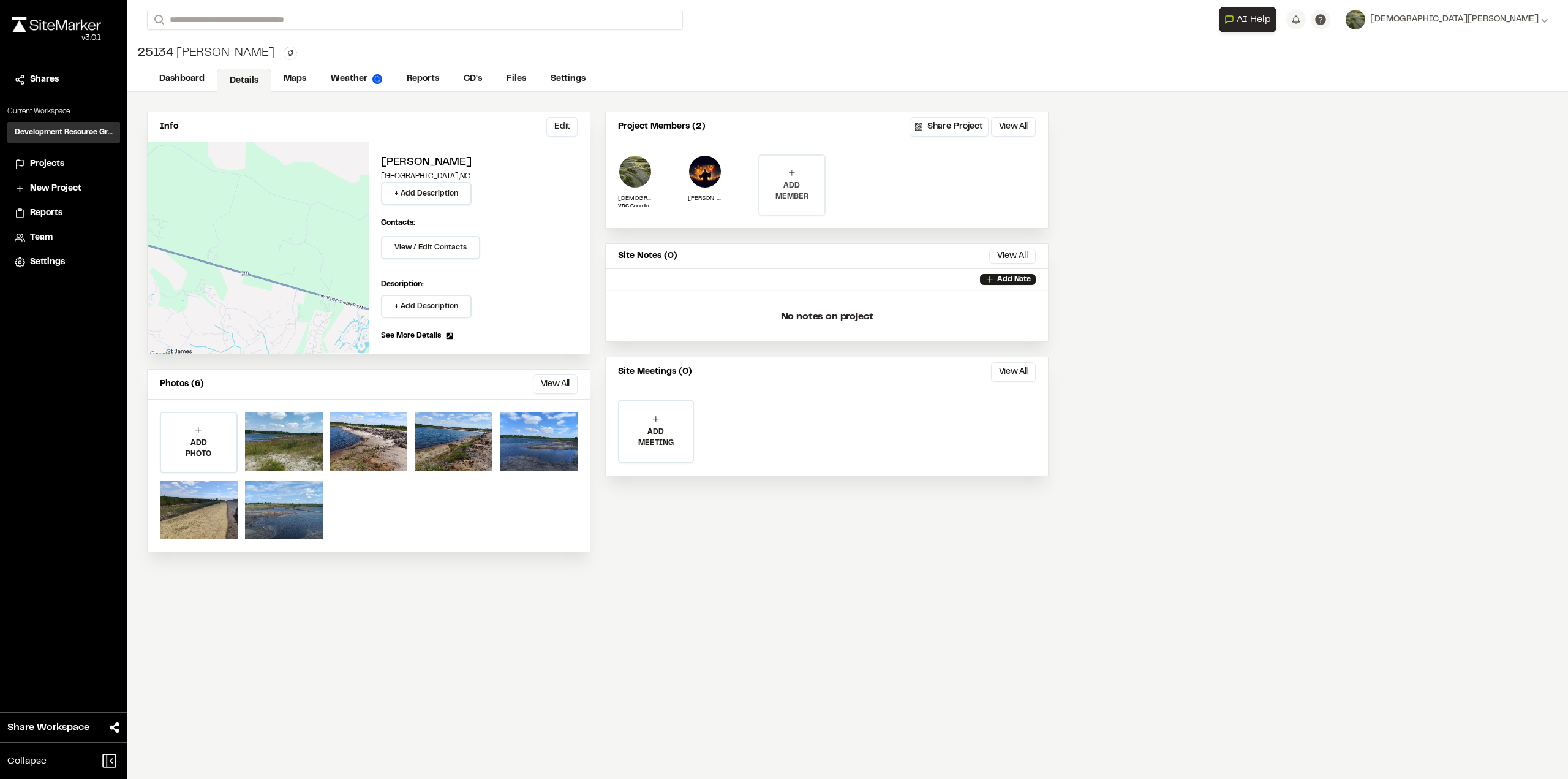
click at [806, 177] on div "ADD MEMBER" at bounding box center [792, 184] width 65 height 59
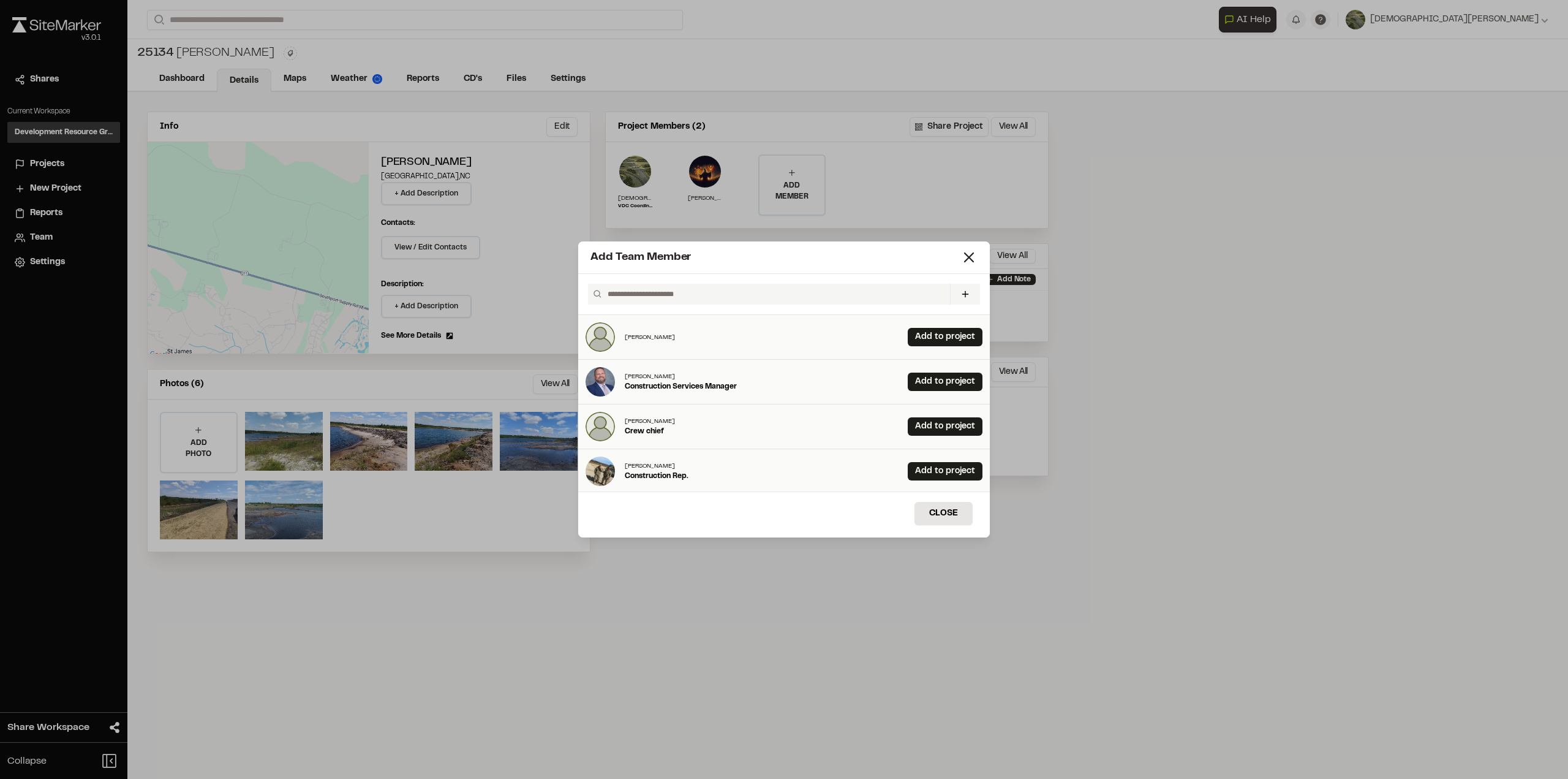
click at [756, 294] on input "text" at bounding box center [774, 294] width 343 height 20
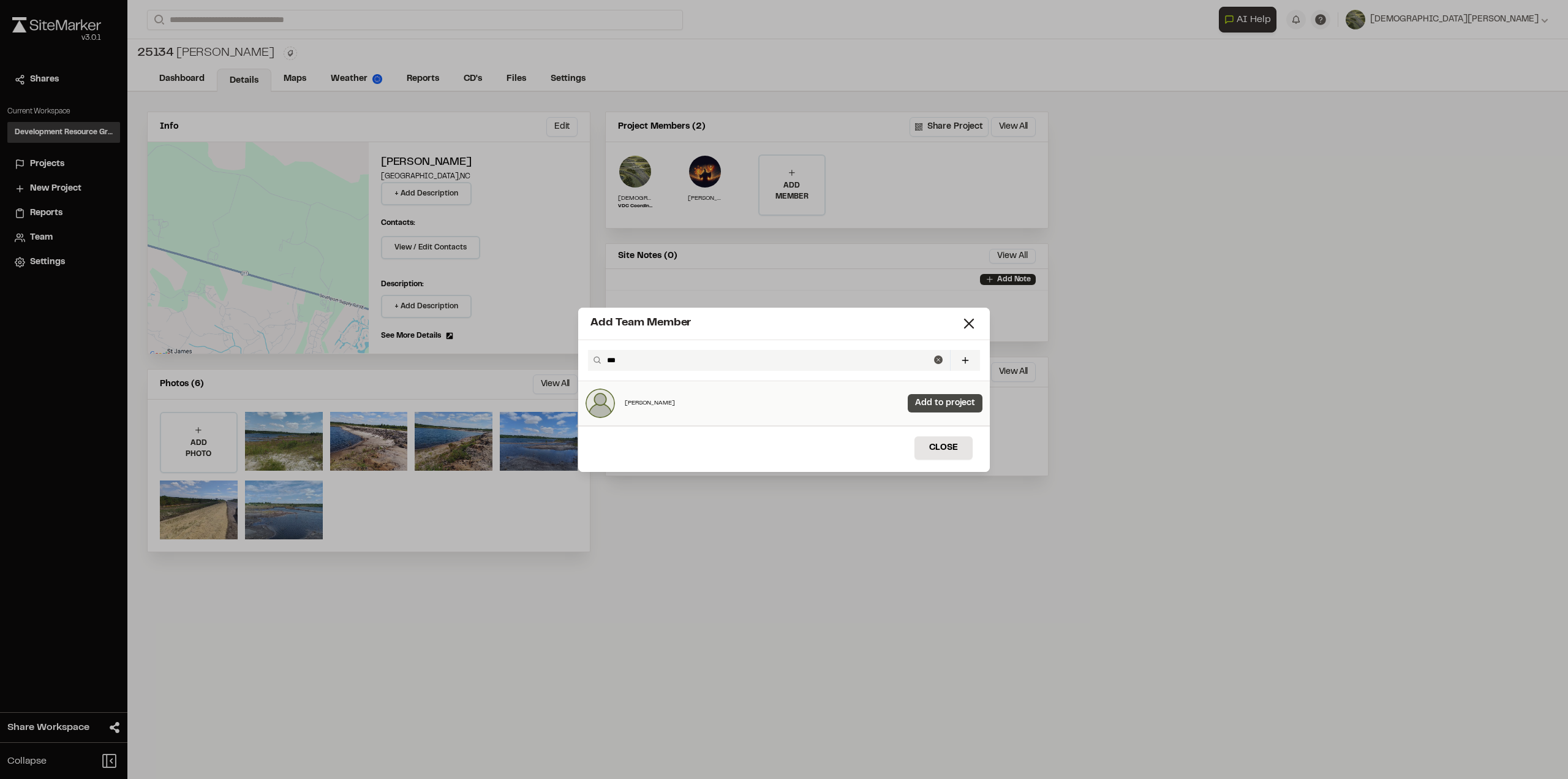
type input "***"
click at [945, 409] on link "Add to project" at bounding box center [946, 403] width 75 height 19
click at [937, 445] on button "Close" at bounding box center [944, 447] width 58 height 23
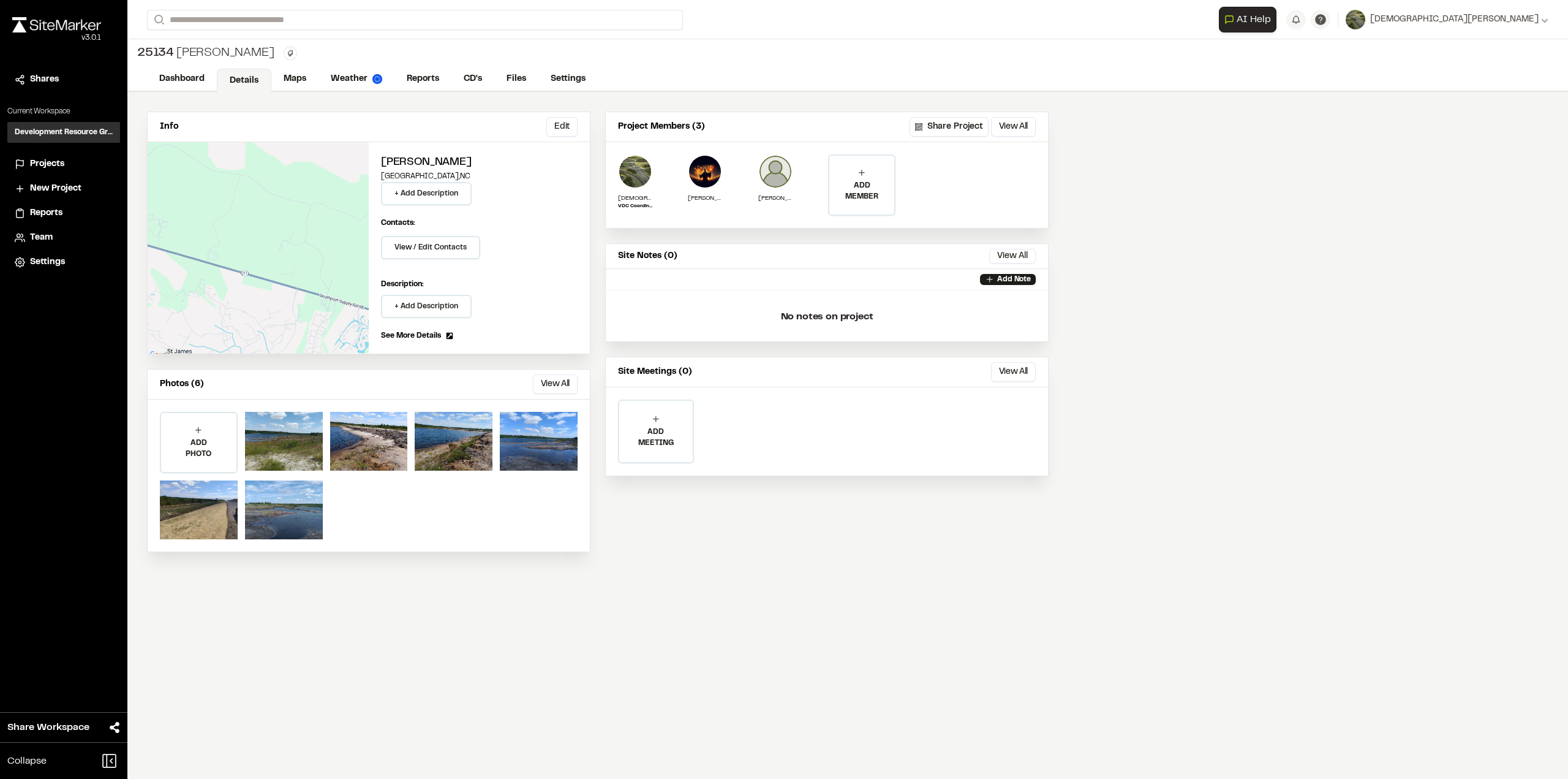
click at [35, 168] on span "Projects" at bounding box center [47, 164] width 34 height 13
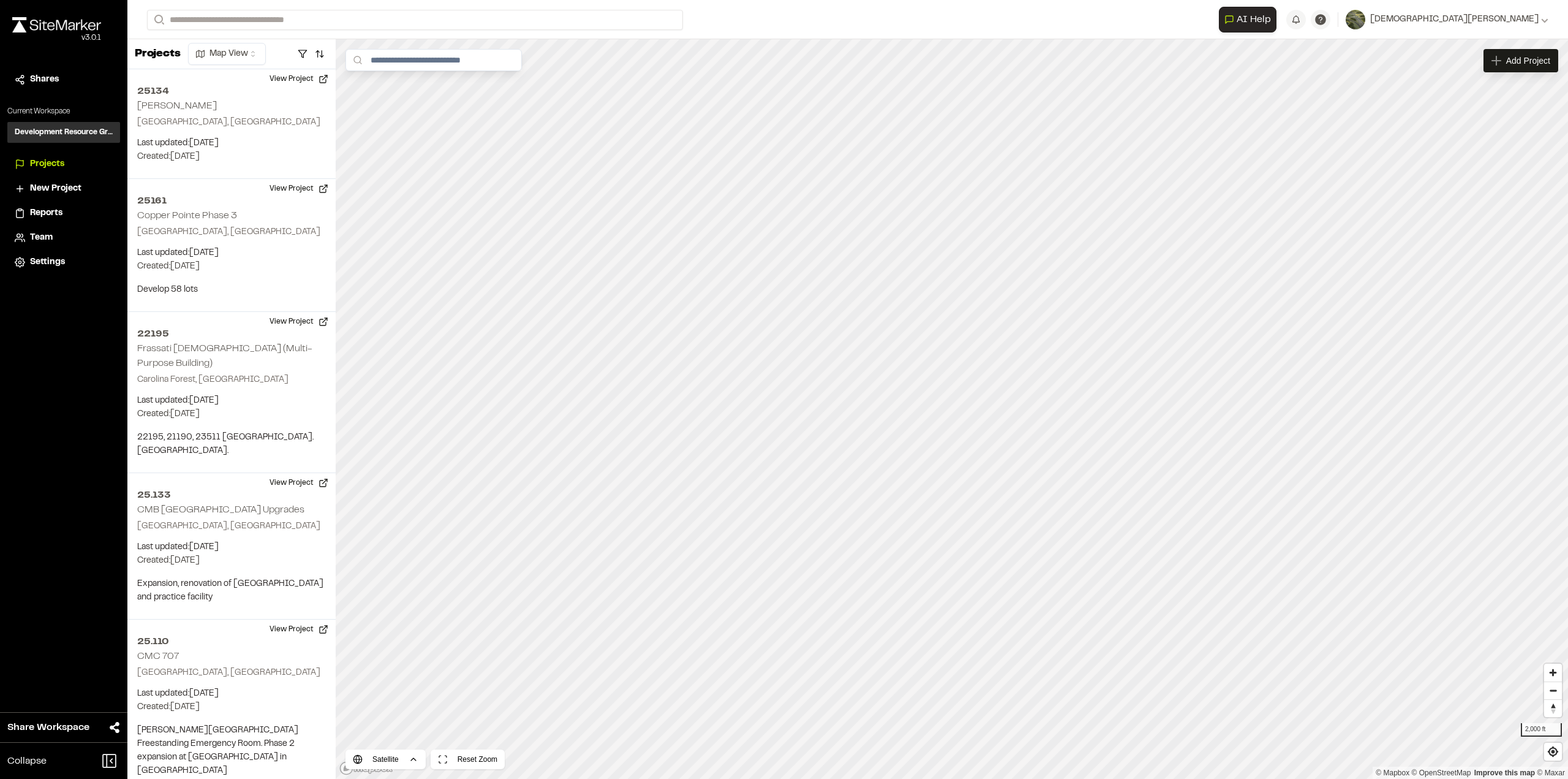
scroll to position [11386, 0]
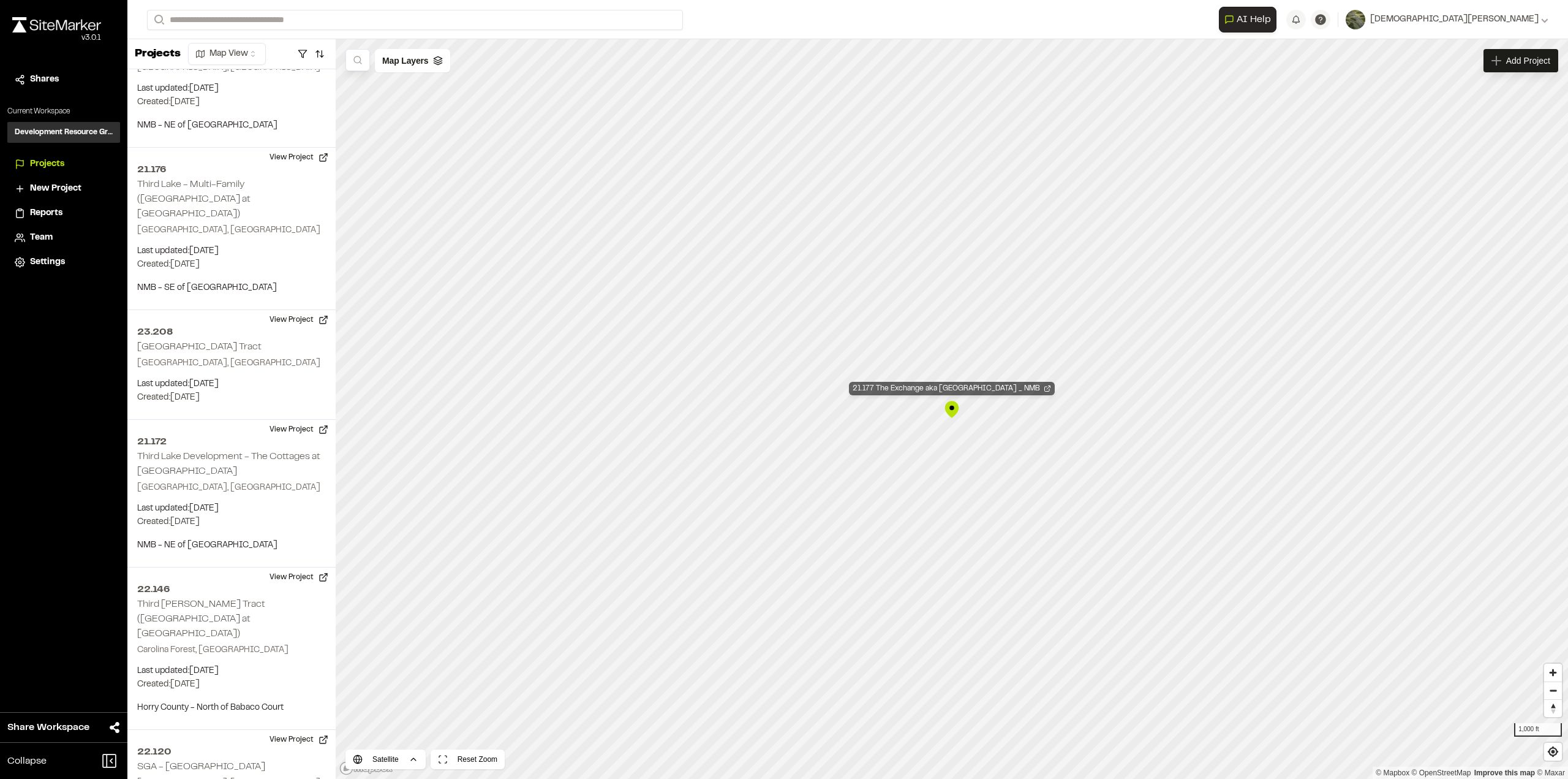
click at [998, 390] on div "21.177 The Exchange aka Sunset Village _ NMB" at bounding box center [951, 389] width 206 height 13
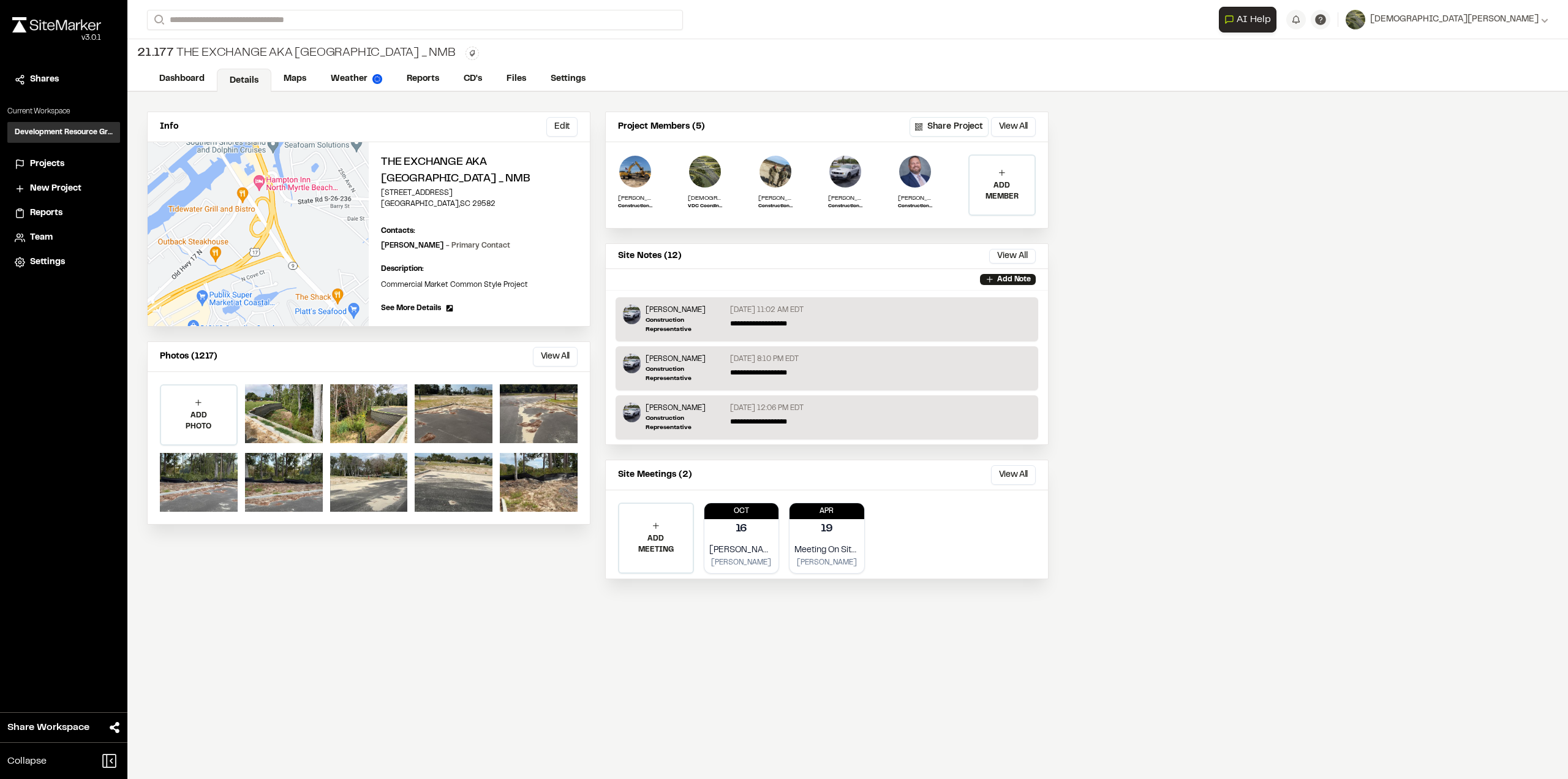
click at [49, 161] on span "Projects" at bounding box center [47, 164] width 34 height 13
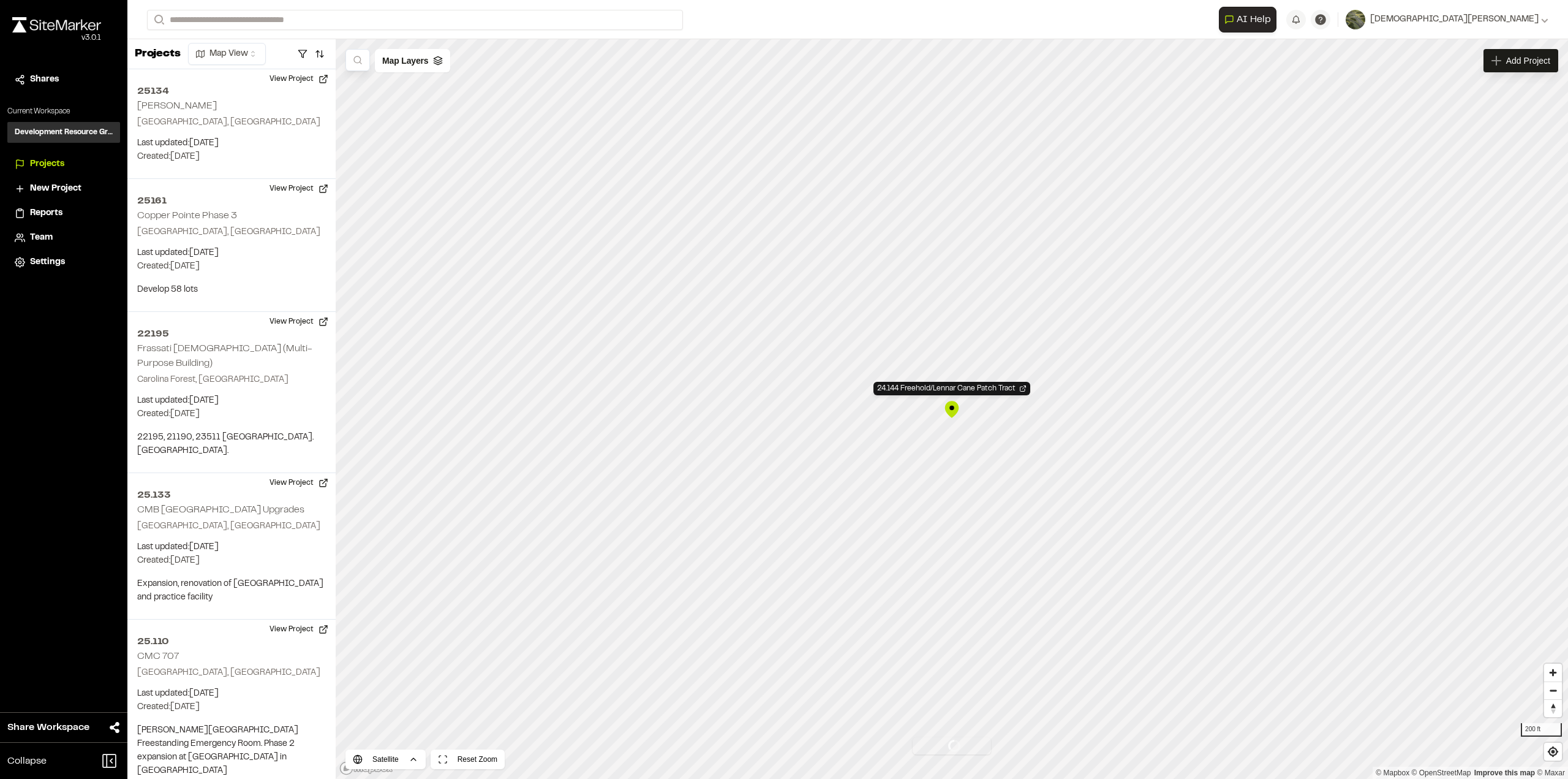
scroll to position [2798, 0]
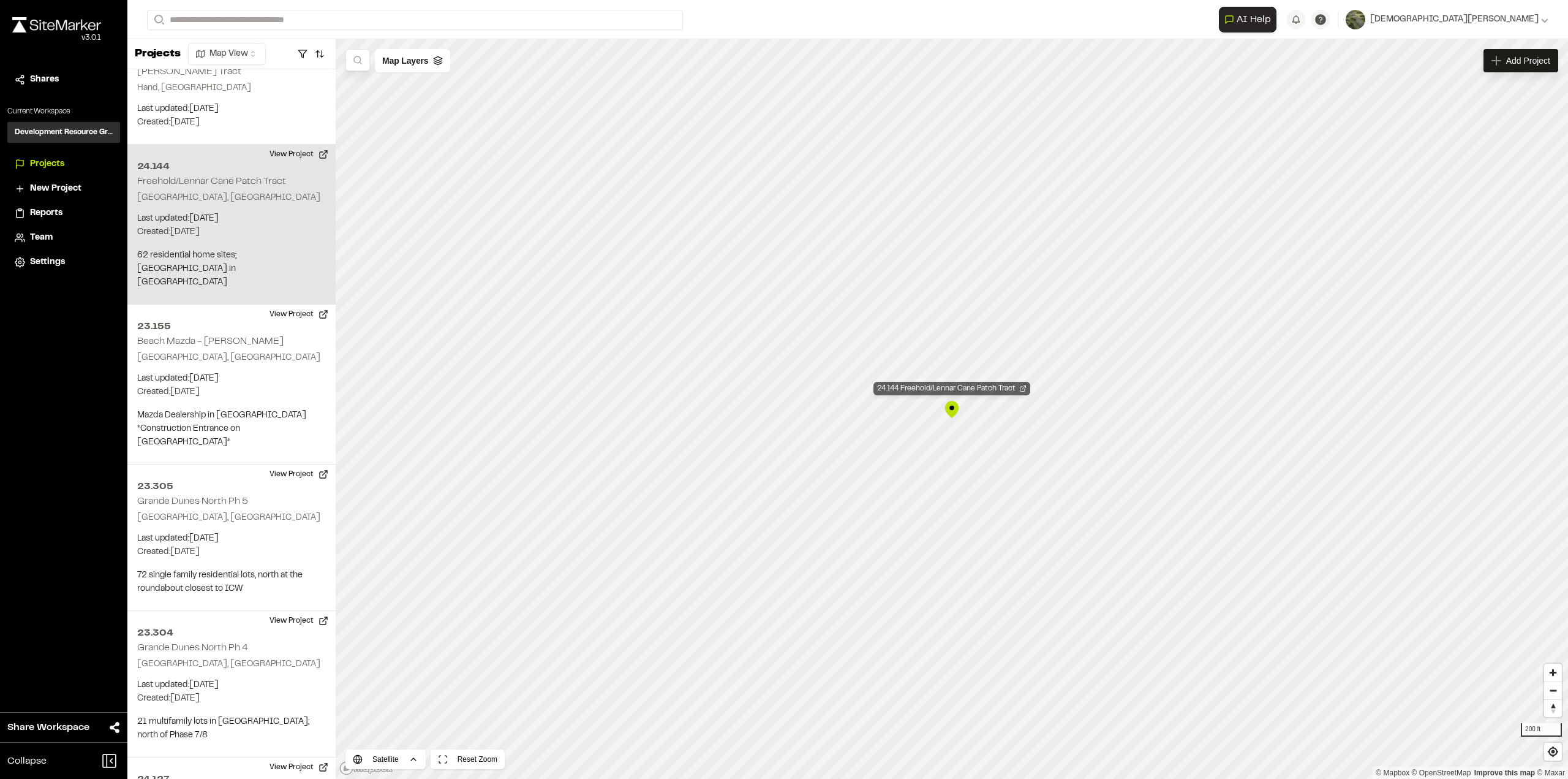
click at [974, 388] on div "24.144 Freehold/Lennar Cane Patch Tract" at bounding box center [952, 389] width 157 height 13
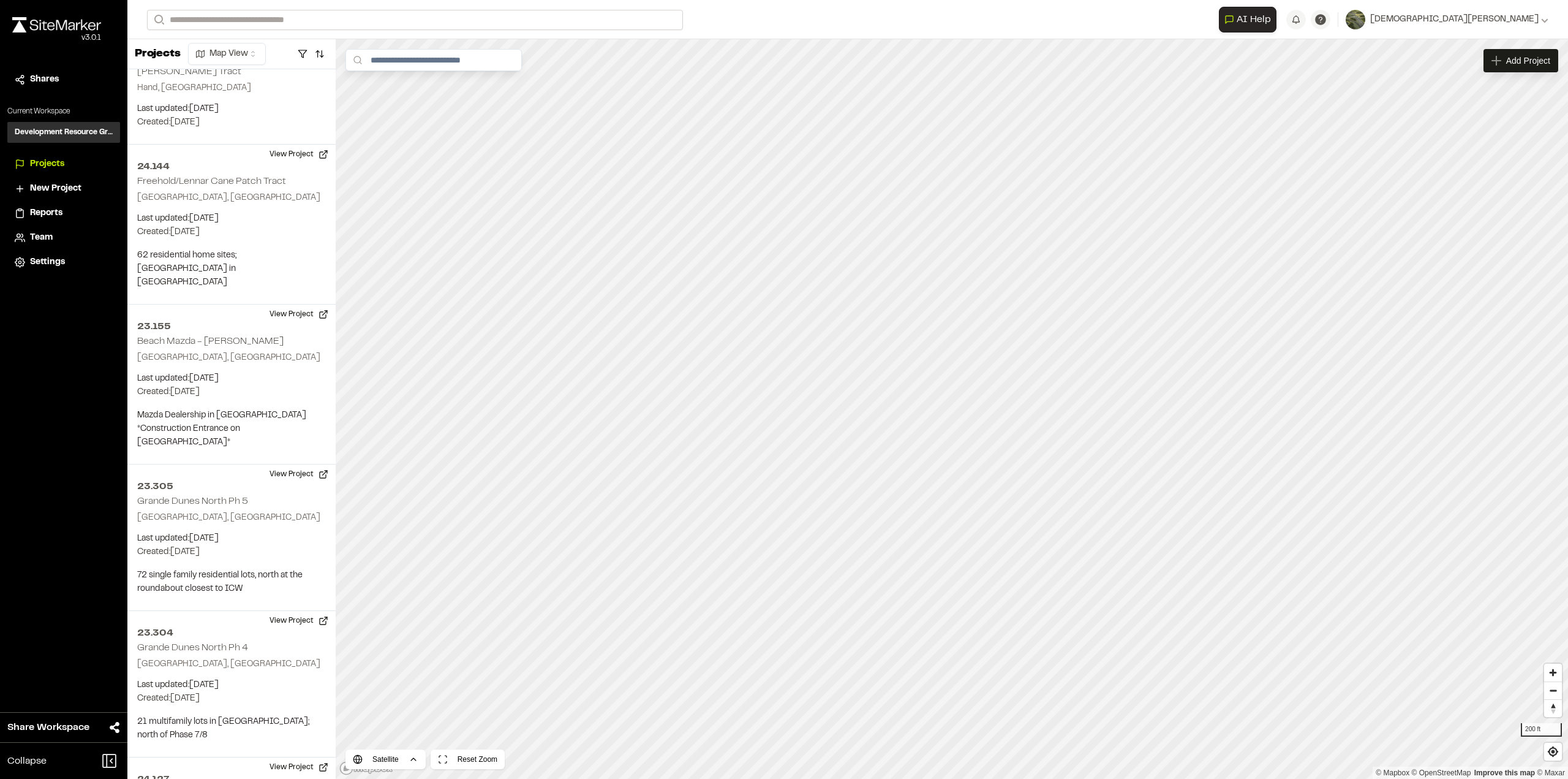
scroll to position [694, 0]
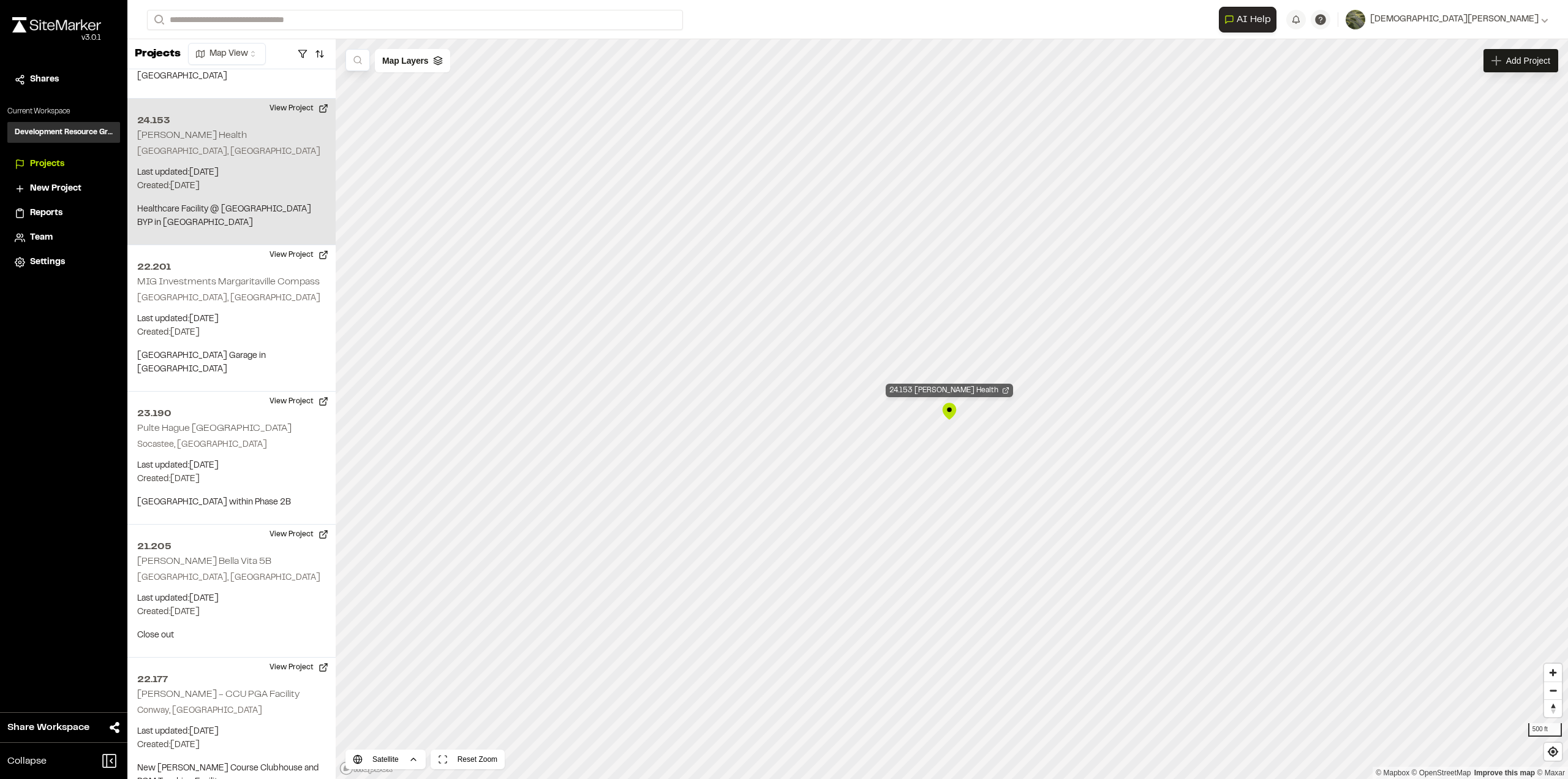
click at [963, 386] on div "24.153 [PERSON_NAME] Health" at bounding box center [949, 390] width 128 height 13
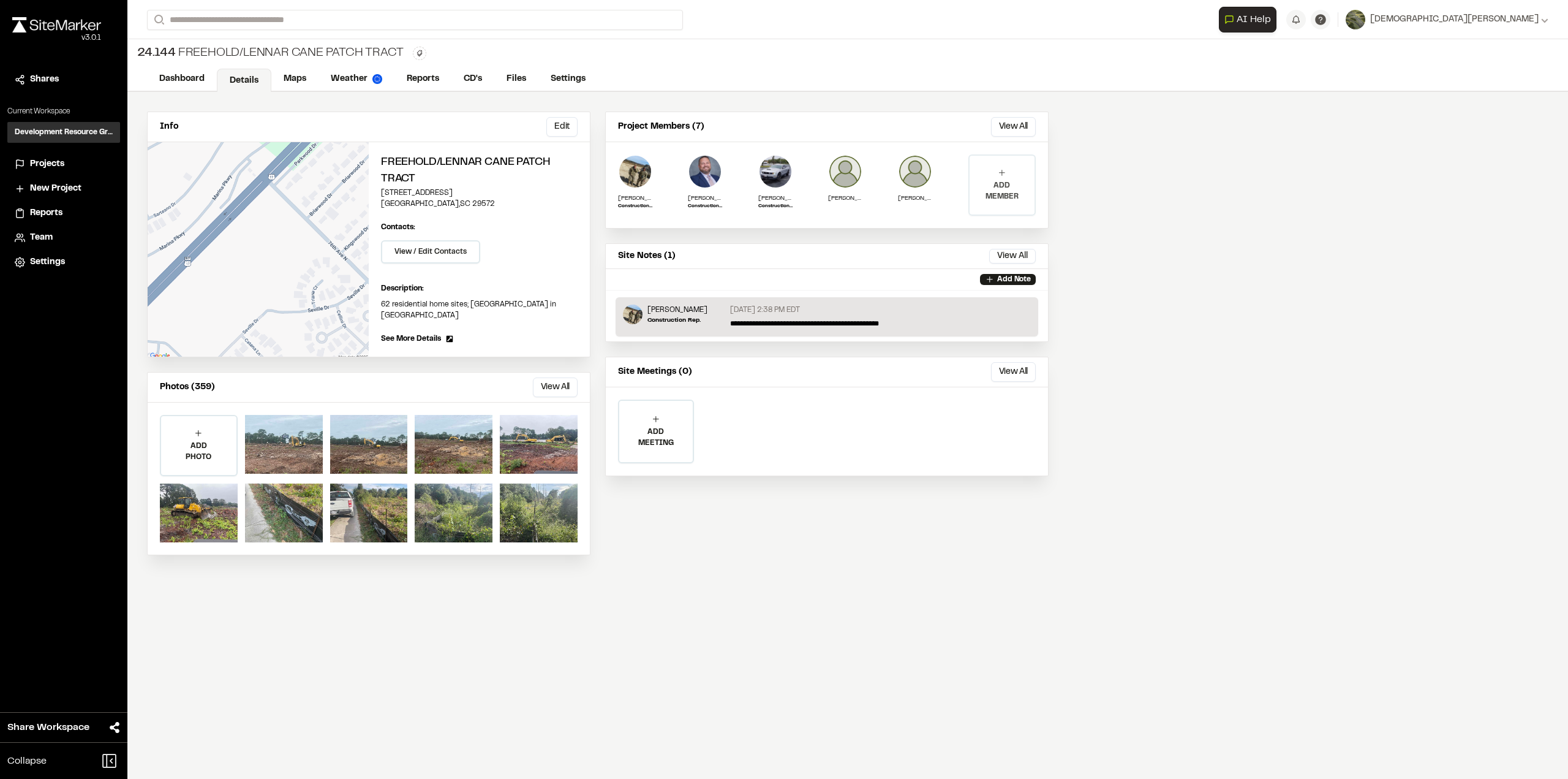
click at [994, 184] on p "ADD MEMBER" at bounding box center [1002, 191] width 65 height 22
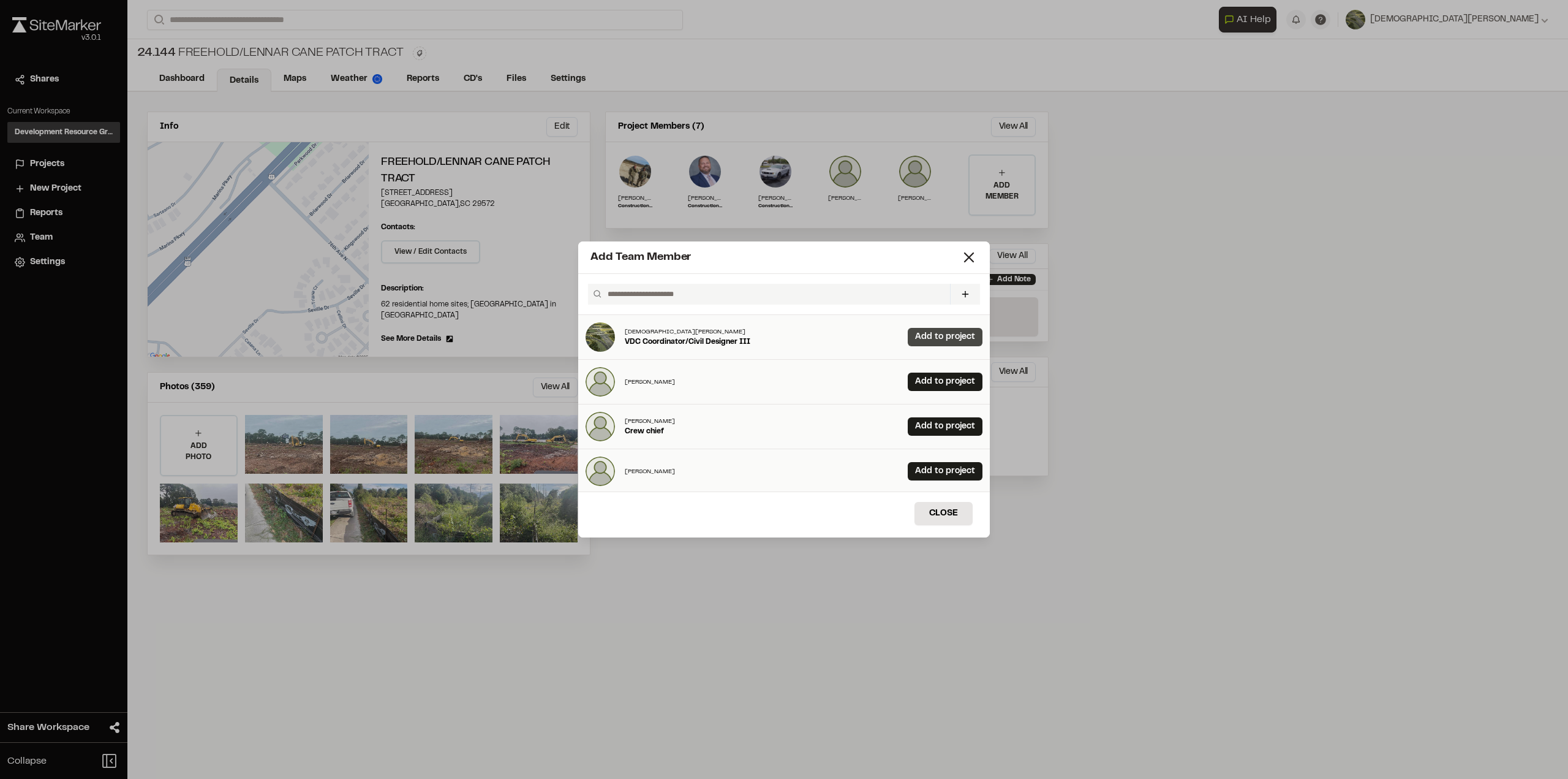
click at [922, 335] on link "Add to project" at bounding box center [946, 337] width 75 height 19
click at [946, 511] on button "Close" at bounding box center [944, 513] width 58 height 23
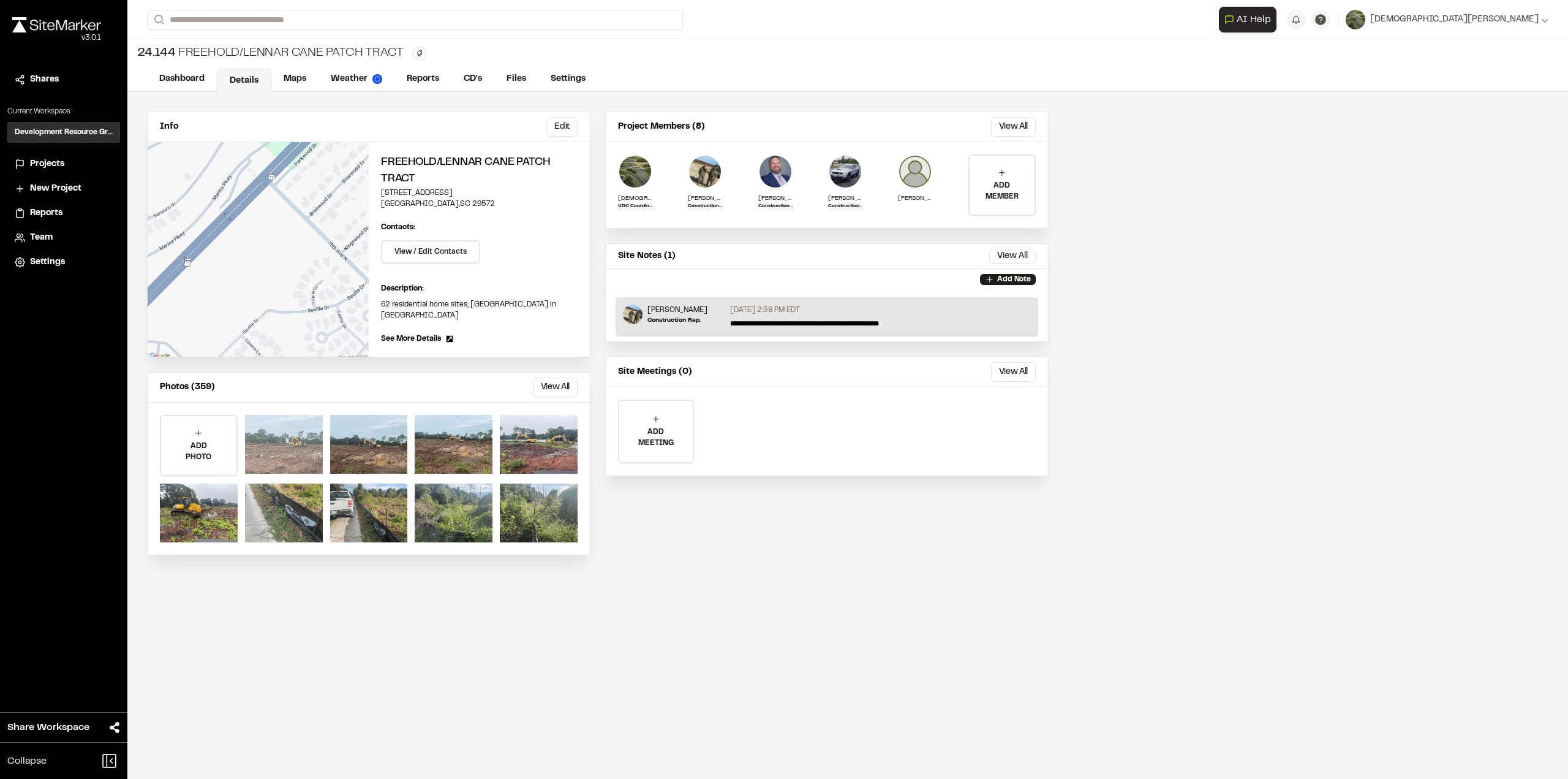
click at [268, 460] on div at bounding box center [284, 444] width 78 height 59
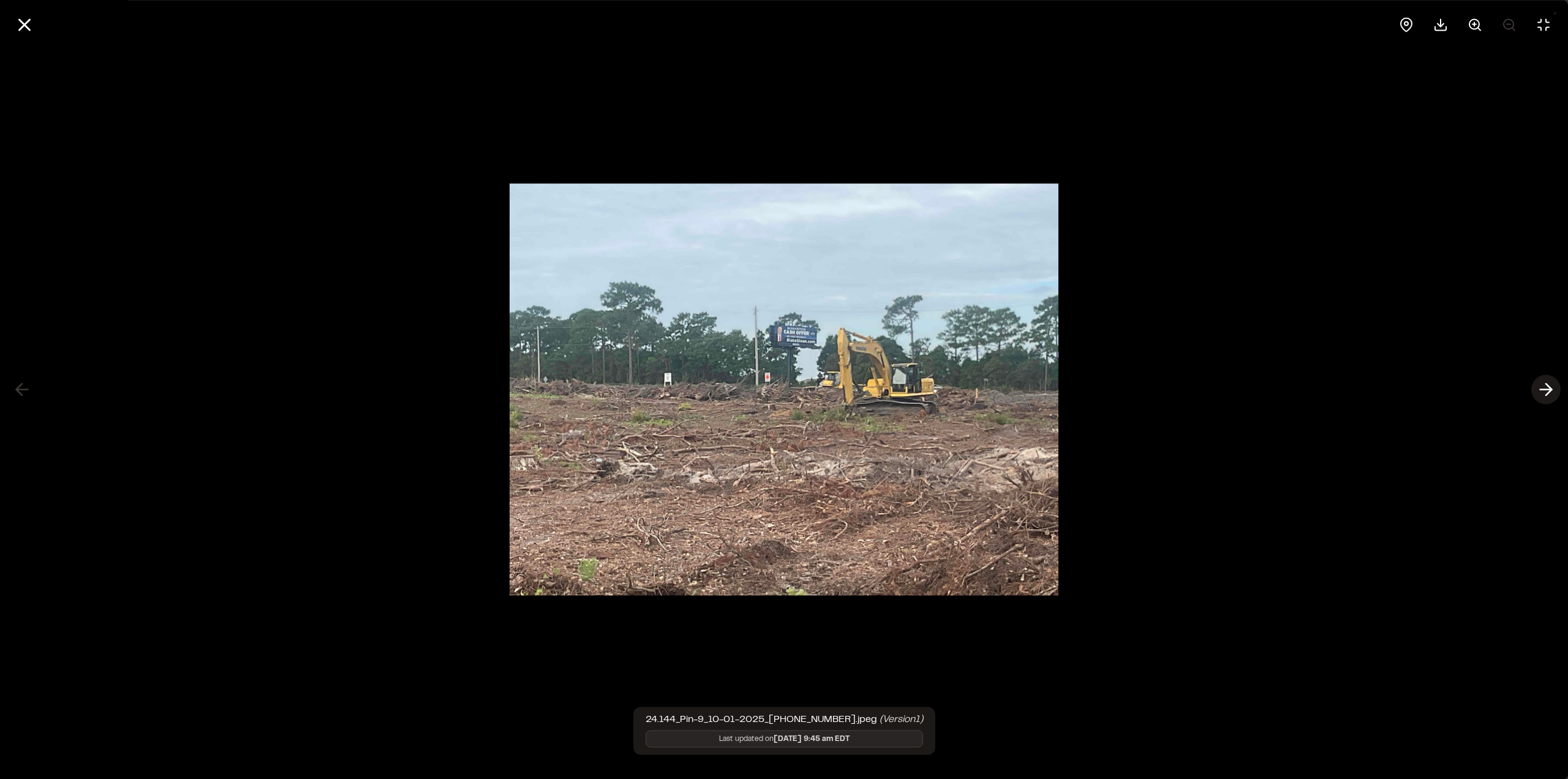
click at [1550, 391] on polyline at bounding box center [1549, 390] width 6 height 11
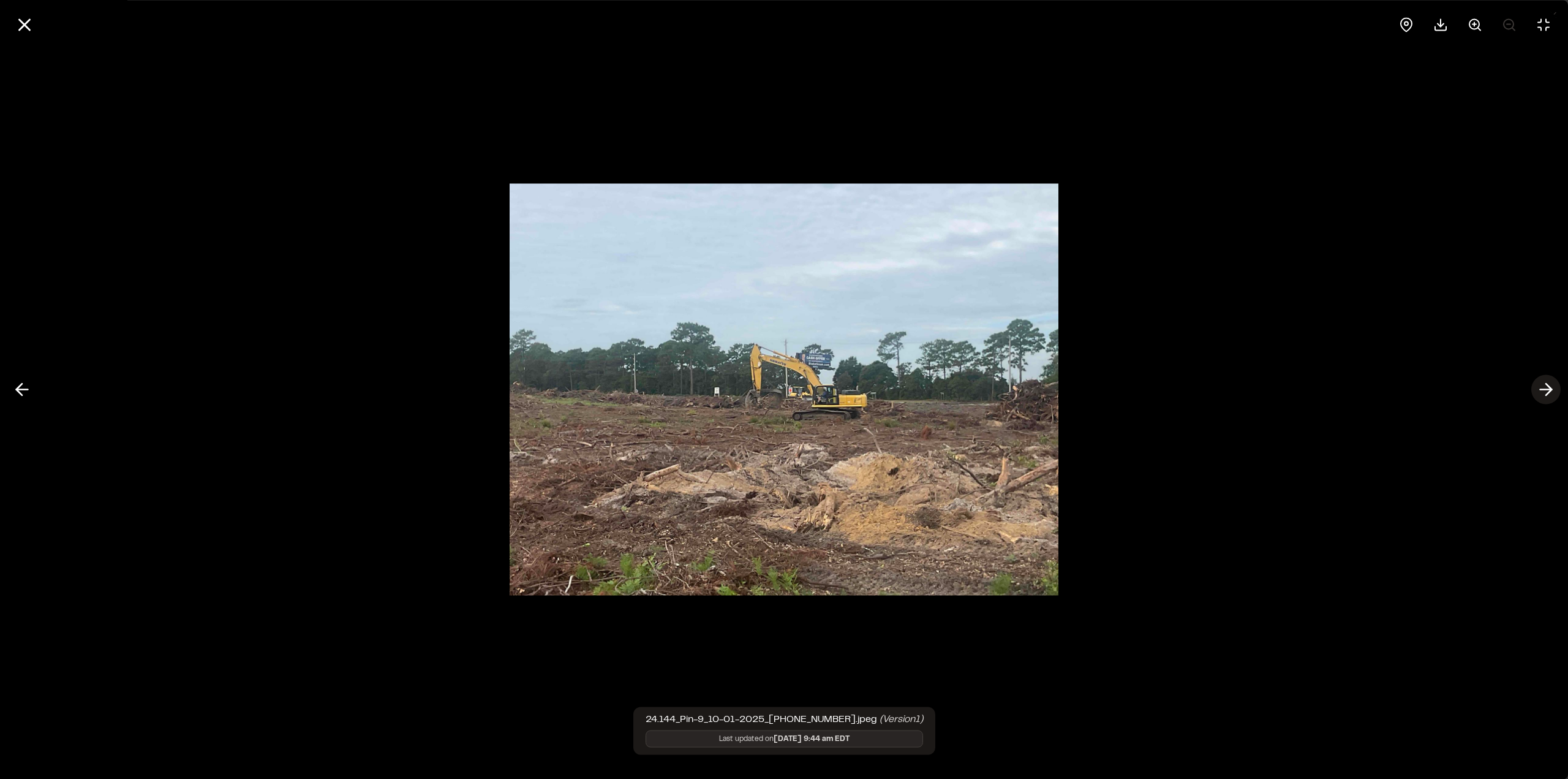
click at [1550, 391] on polyline at bounding box center [1549, 390] width 6 height 11
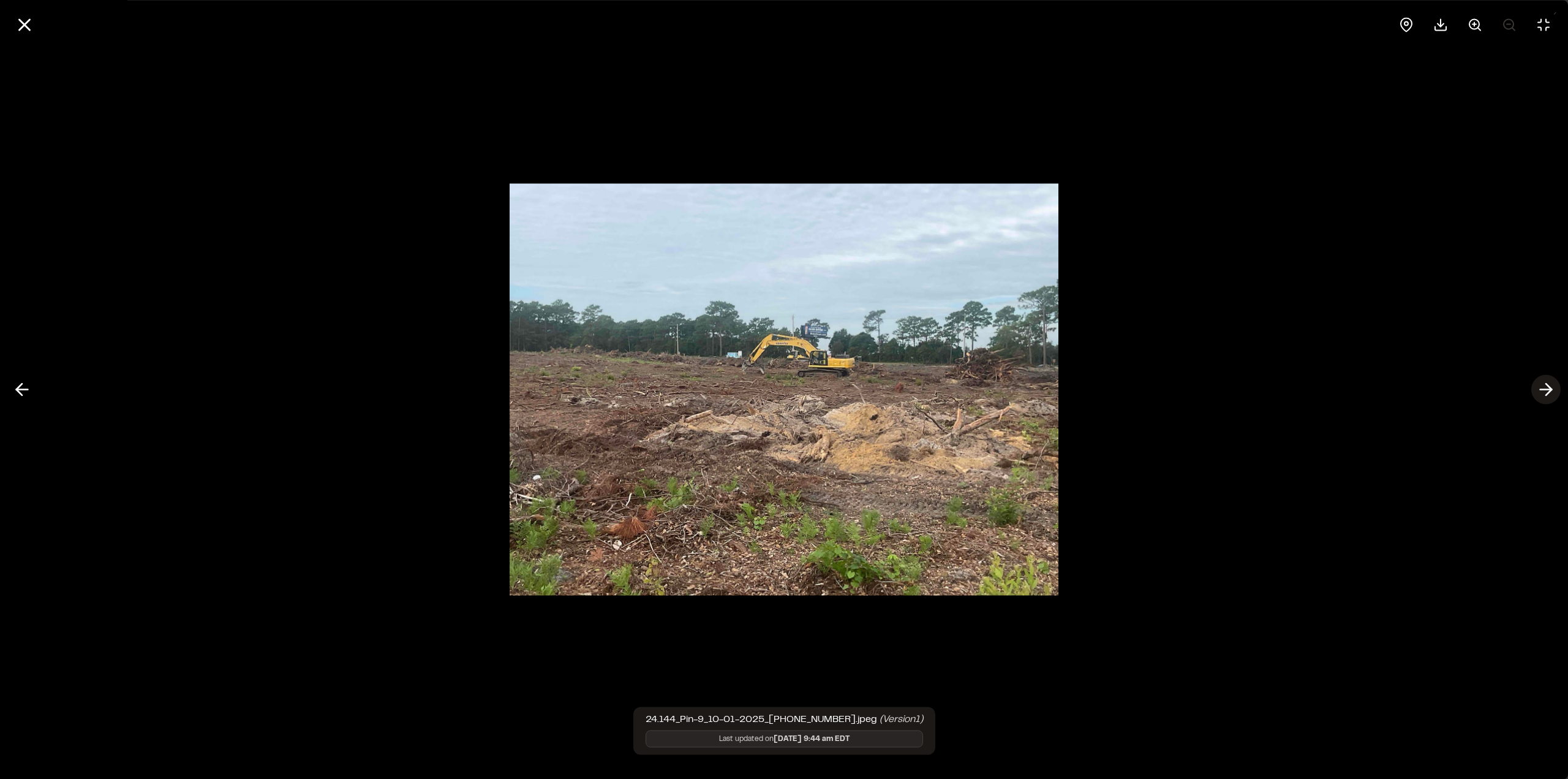
click at [1550, 391] on polyline at bounding box center [1549, 390] width 6 height 11
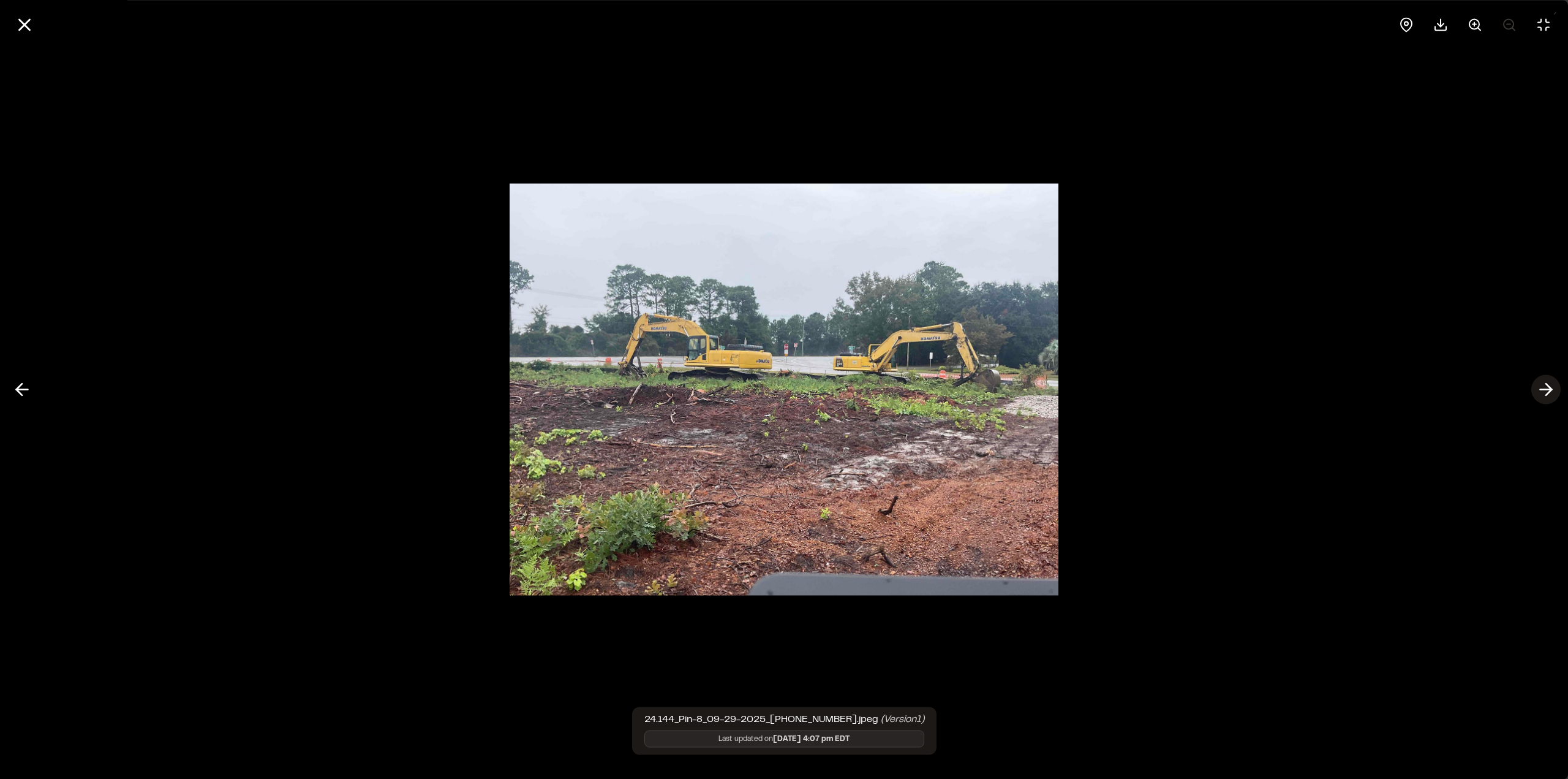
click at [1550, 391] on polyline at bounding box center [1549, 390] width 6 height 11
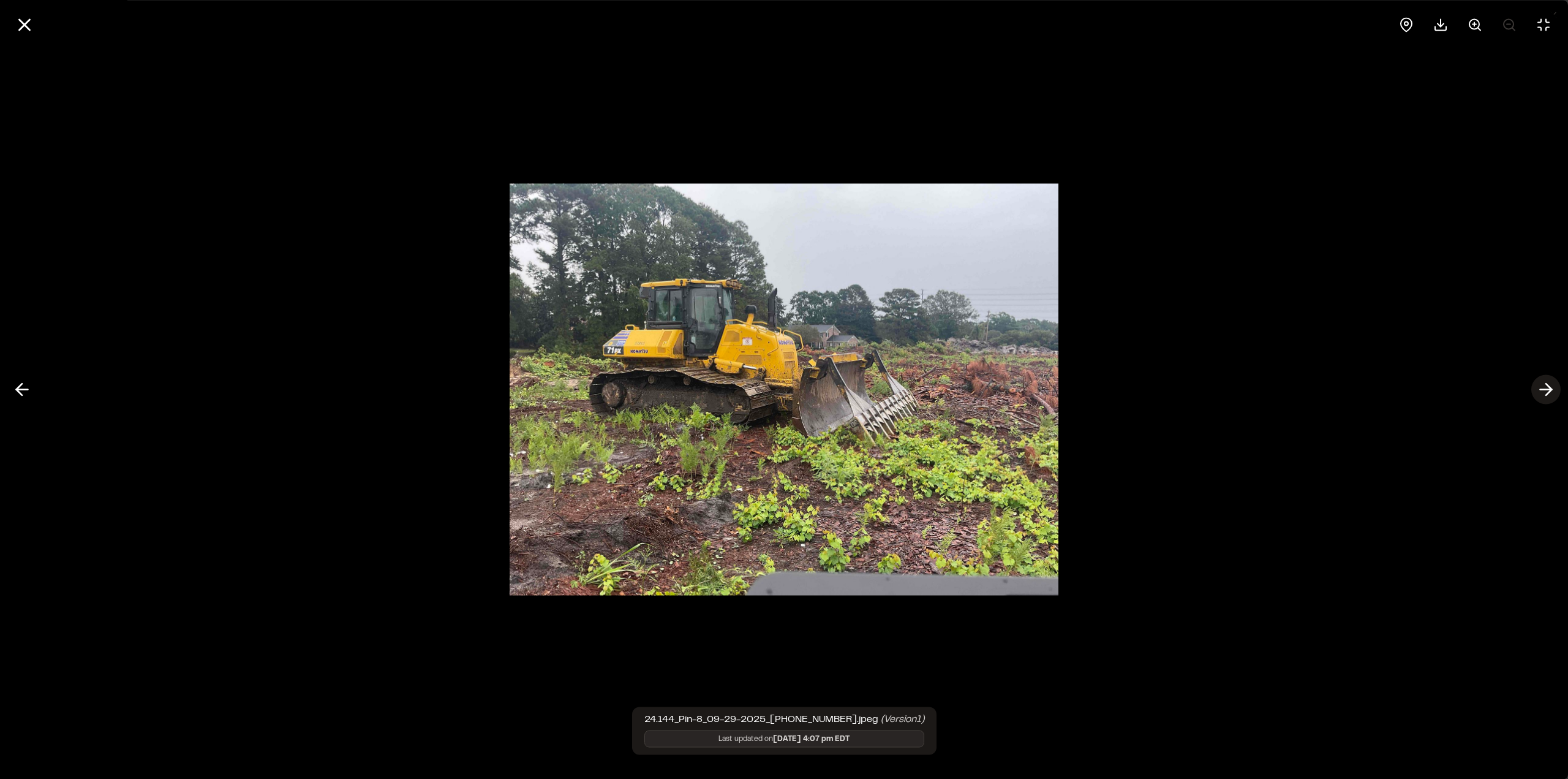
click at [1550, 391] on polyline at bounding box center [1549, 390] width 6 height 11
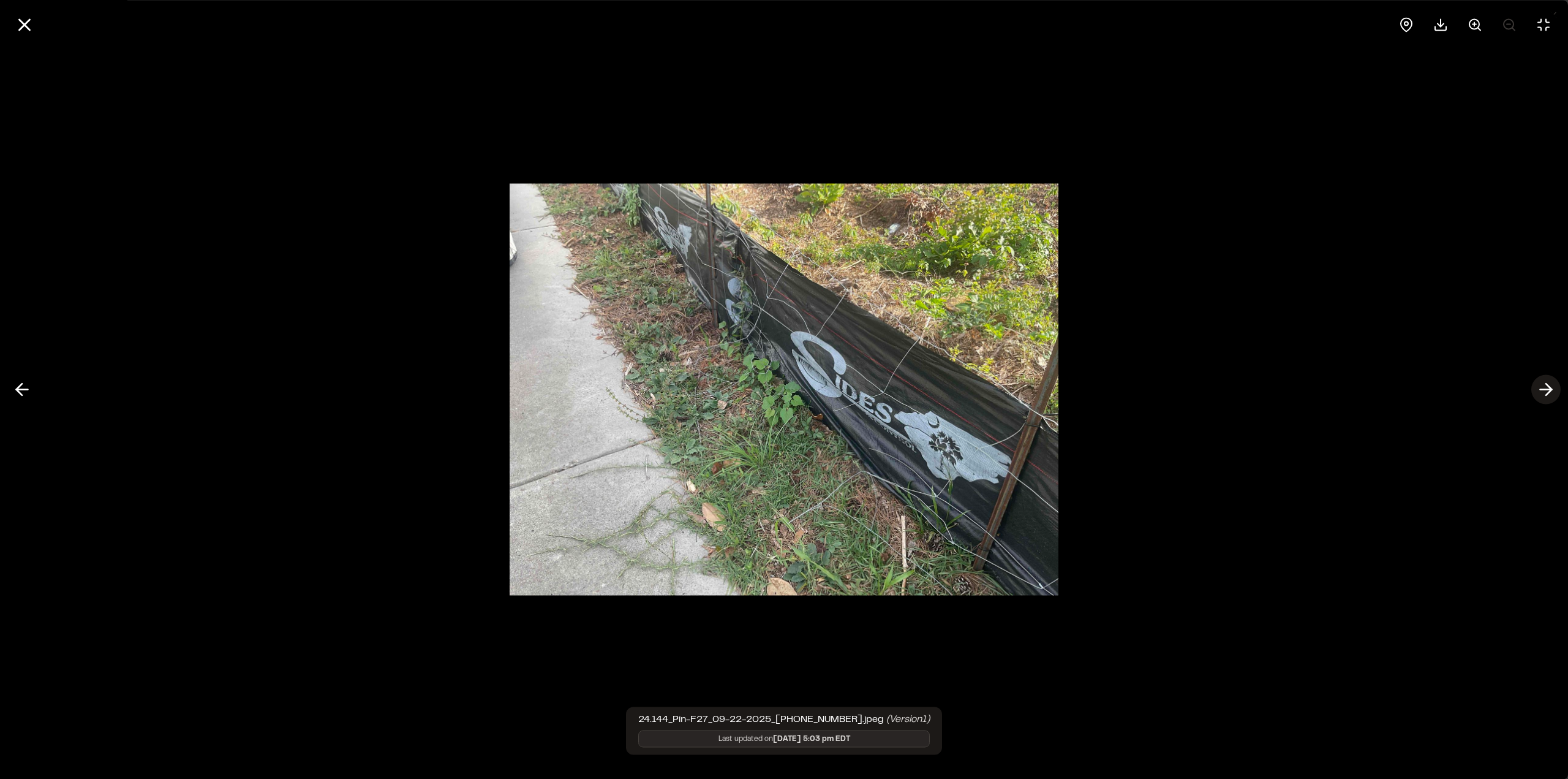
click at [1550, 391] on polyline at bounding box center [1549, 390] width 6 height 11
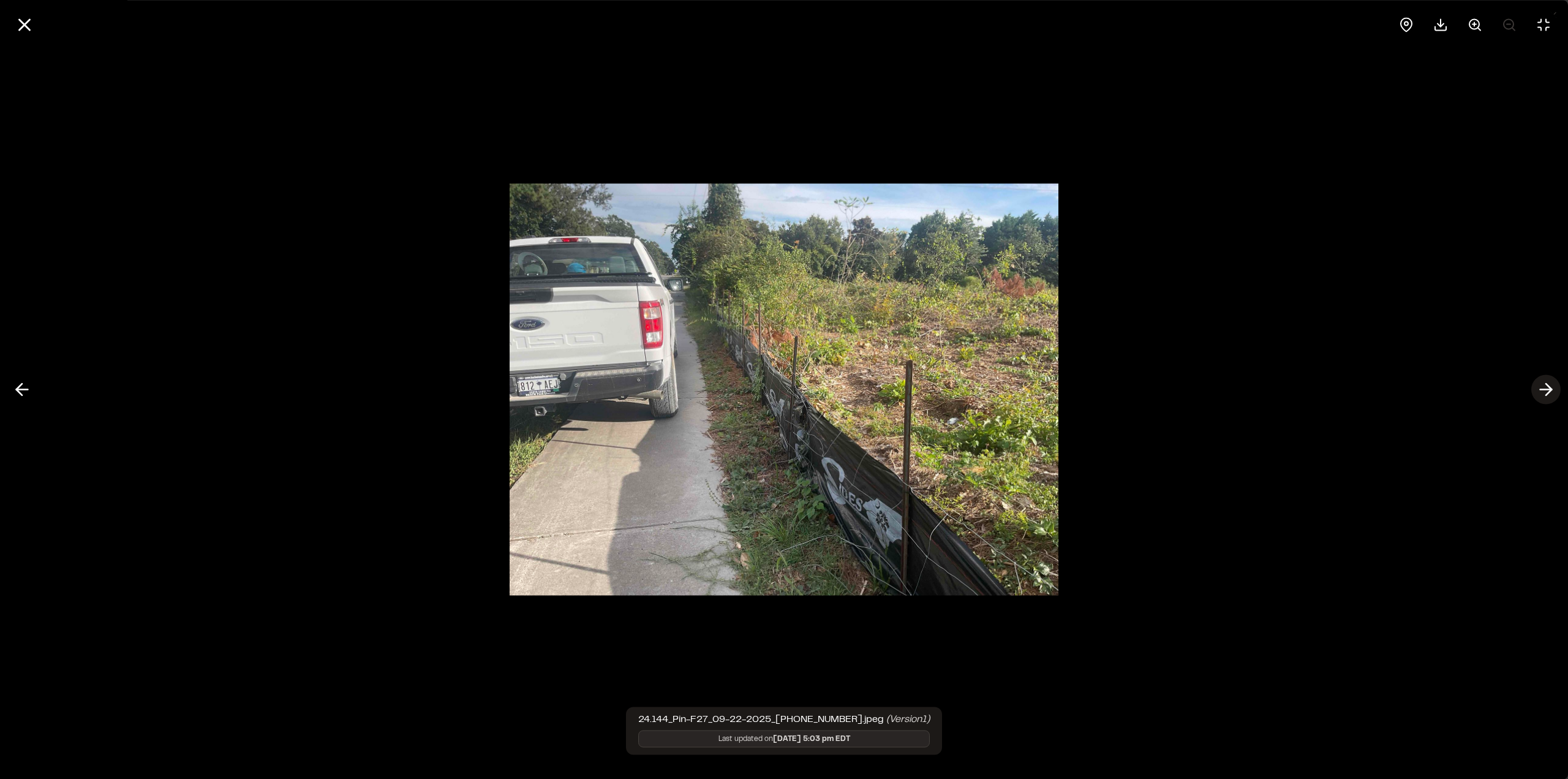
click at [1550, 391] on polyline at bounding box center [1549, 390] width 6 height 11
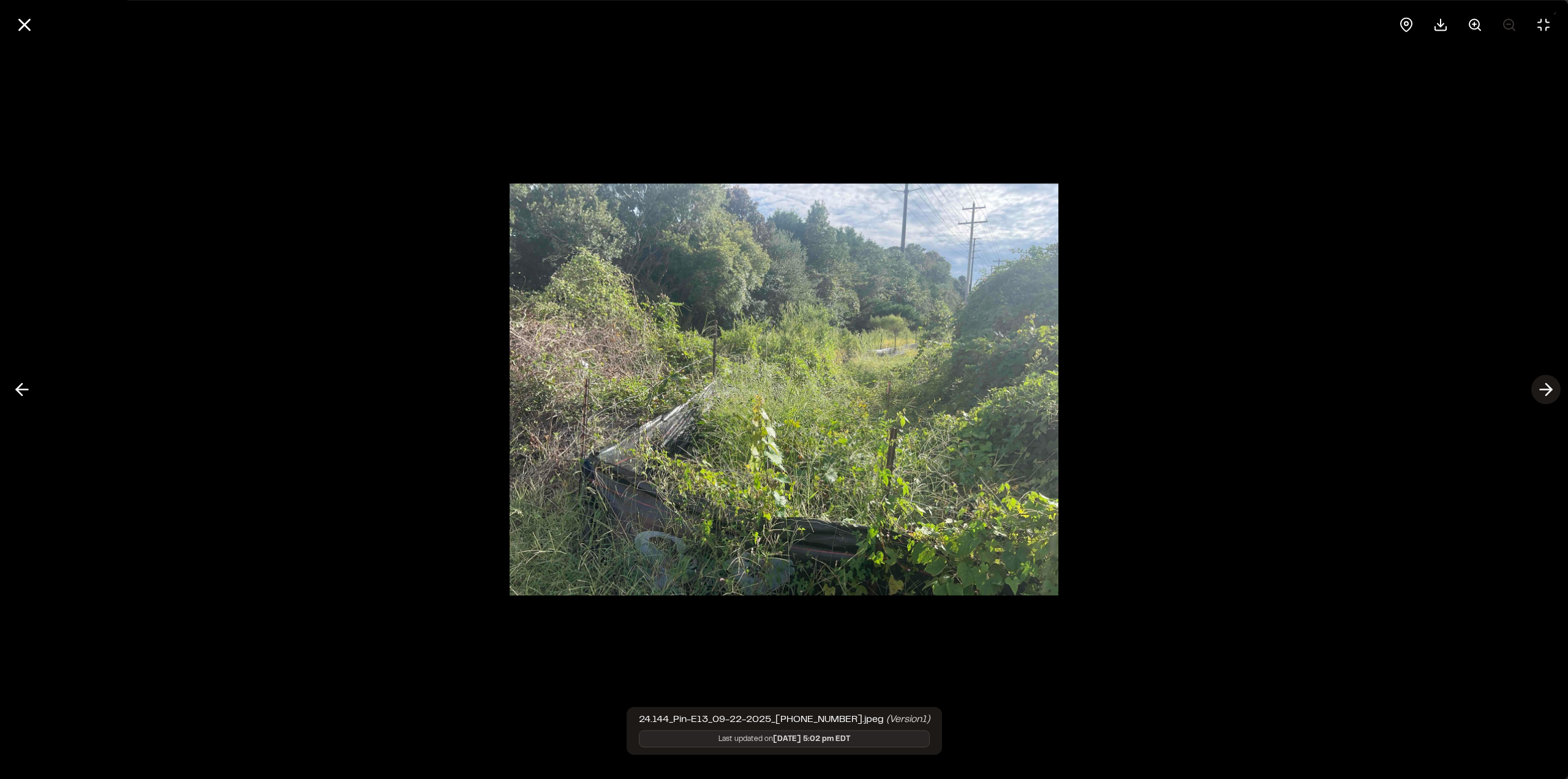
click at [1550, 391] on polyline at bounding box center [1549, 390] width 6 height 11
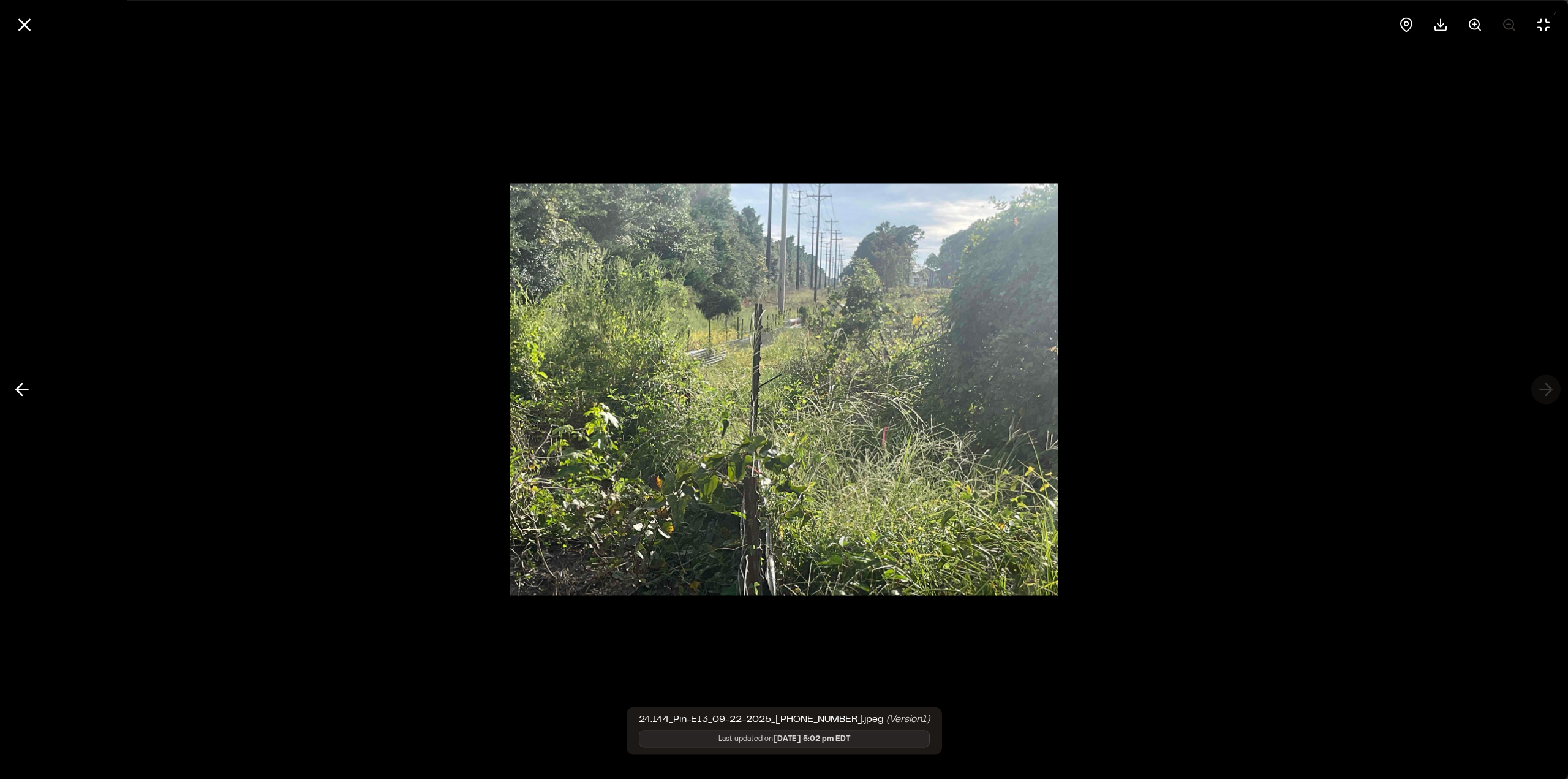
click at [1550, 391] on div at bounding box center [784, 390] width 1568 height 779
click at [1548, 386] on div at bounding box center [784, 390] width 1568 height 779
click at [30, 24] on icon at bounding box center [24, 24] width 20 height 20
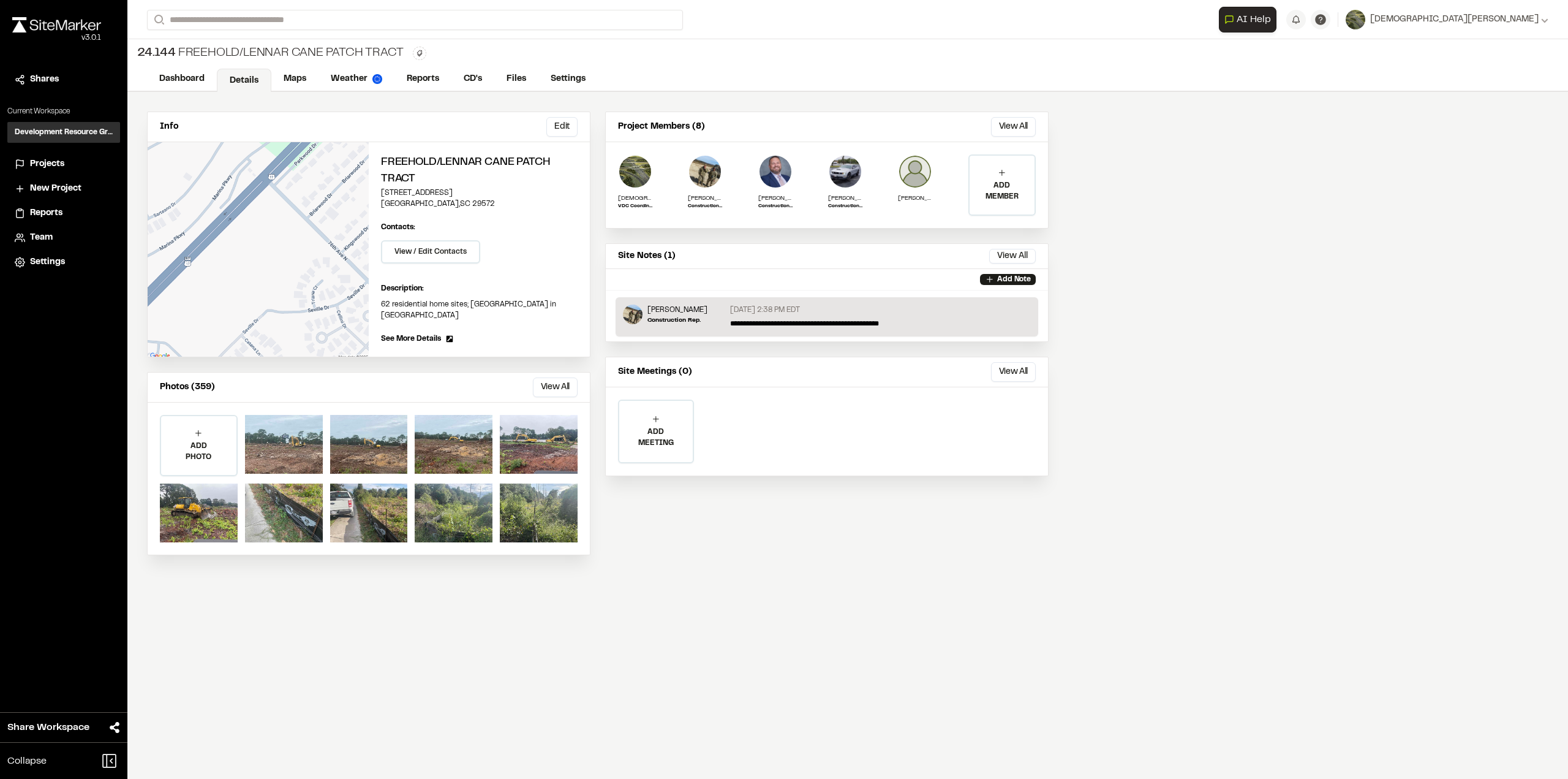
click at [579, 632] on div "Info Edit Edit Freehold/Lennar Cane Patch Tract 7600 Parkwood Drive Myrtle Beac…" at bounding box center [848, 435] width 1441 height 687
click at [551, 383] on button "View All" at bounding box center [555, 387] width 45 height 20
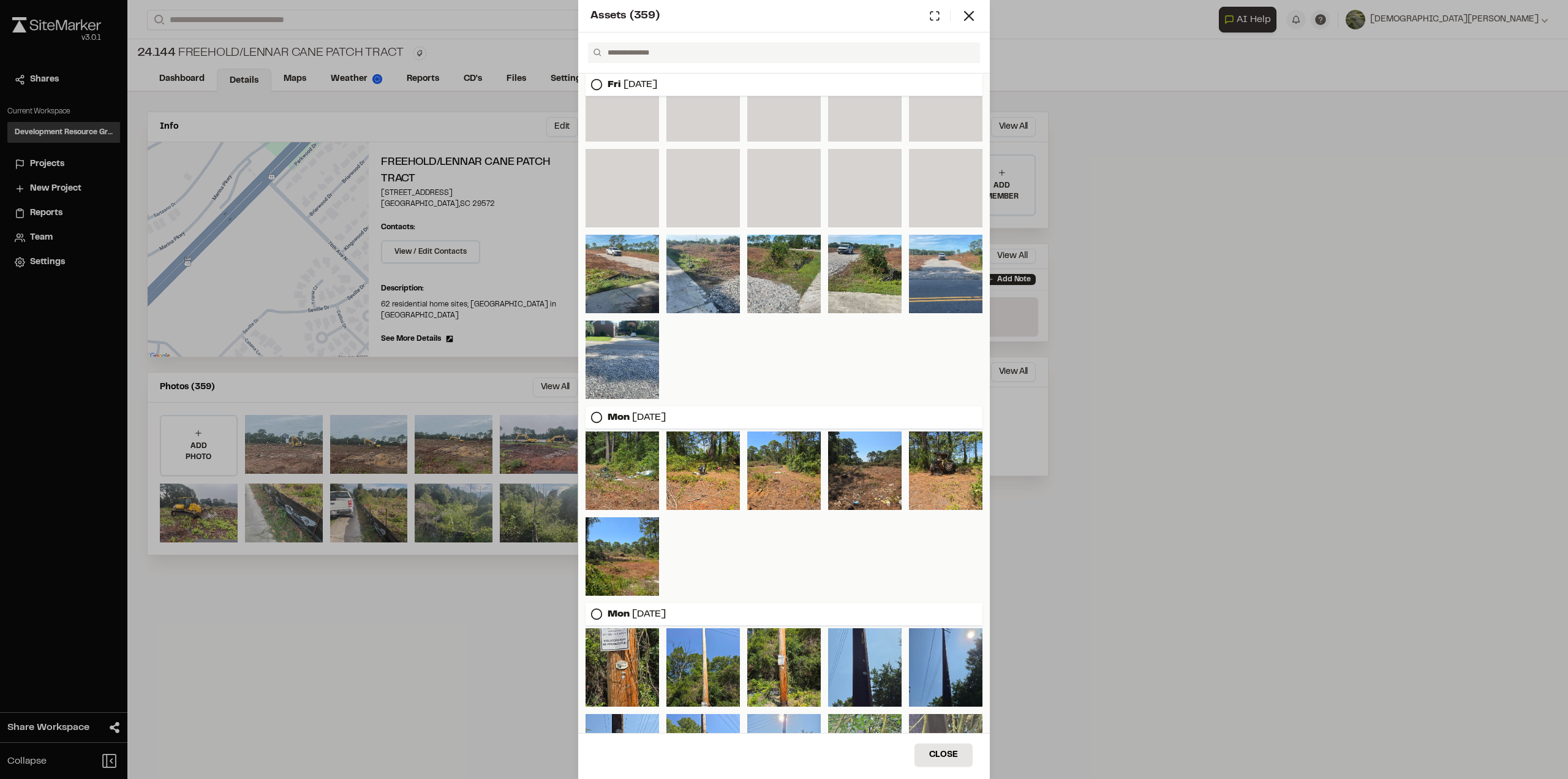
scroll to position [6135, 0]
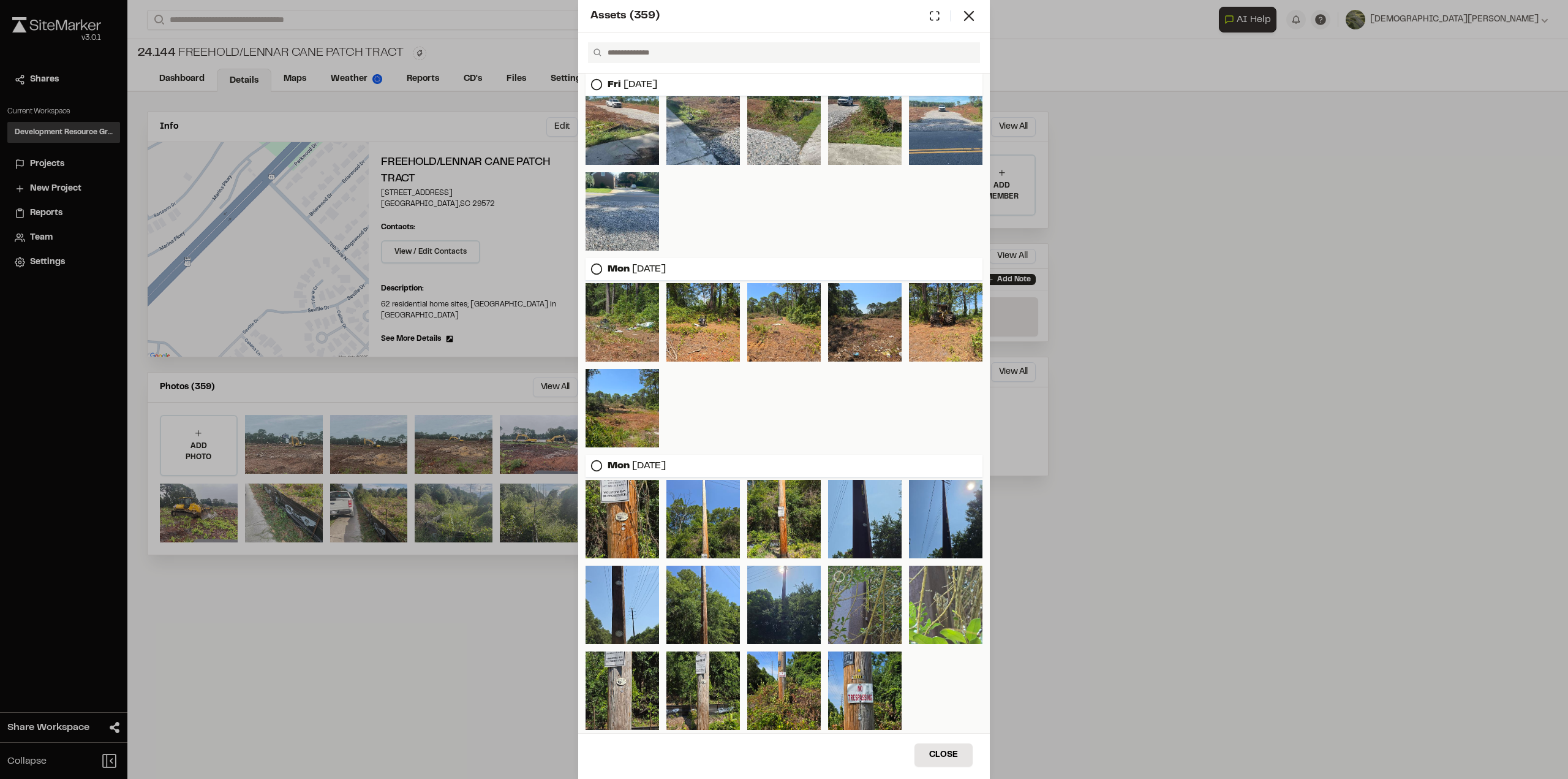
click at [857, 619] on div at bounding box center [865, 605] width 74 height 78
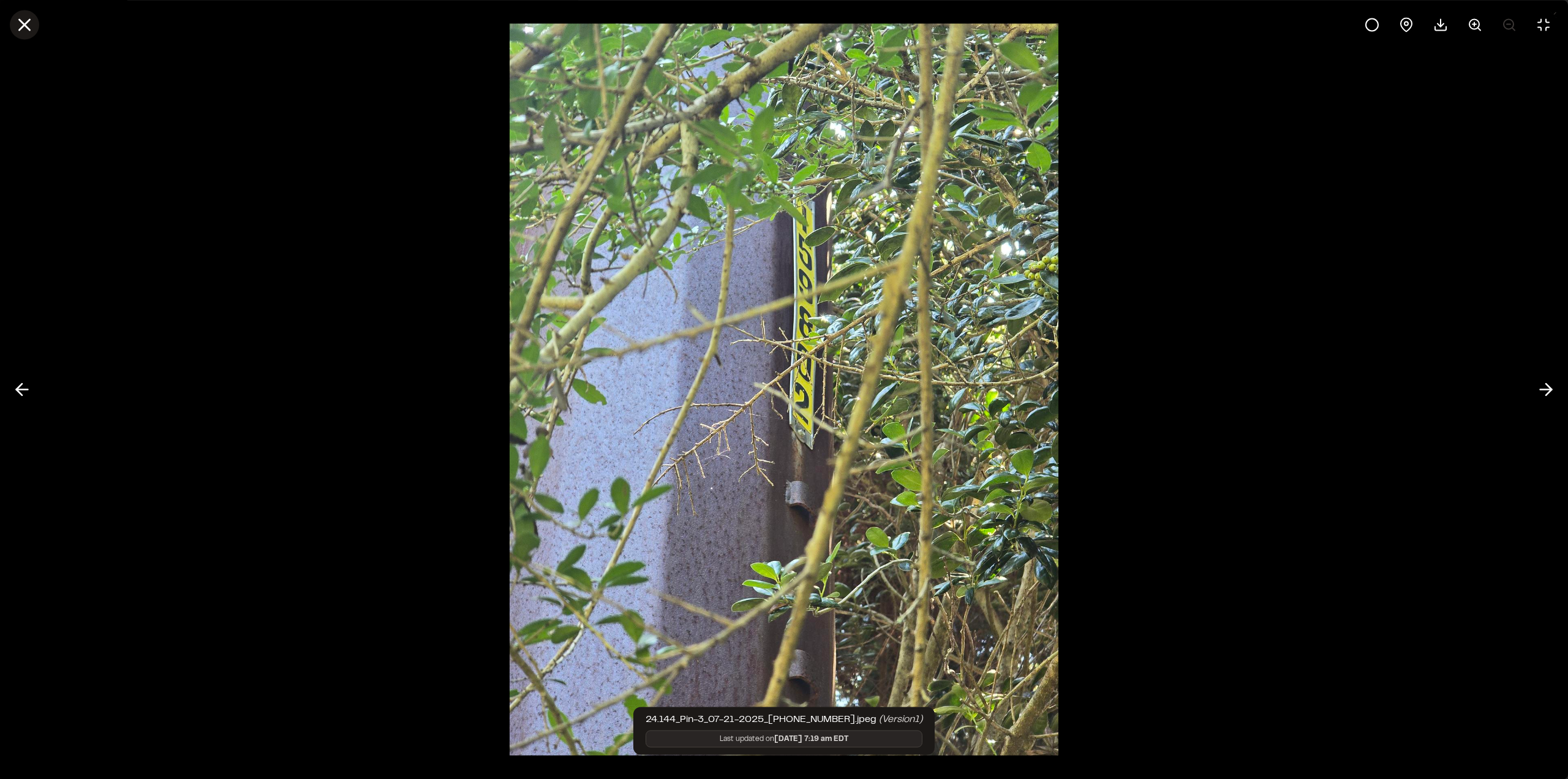
click at [24, 25] on line at bounding box center [24, 24] width 10 height 10
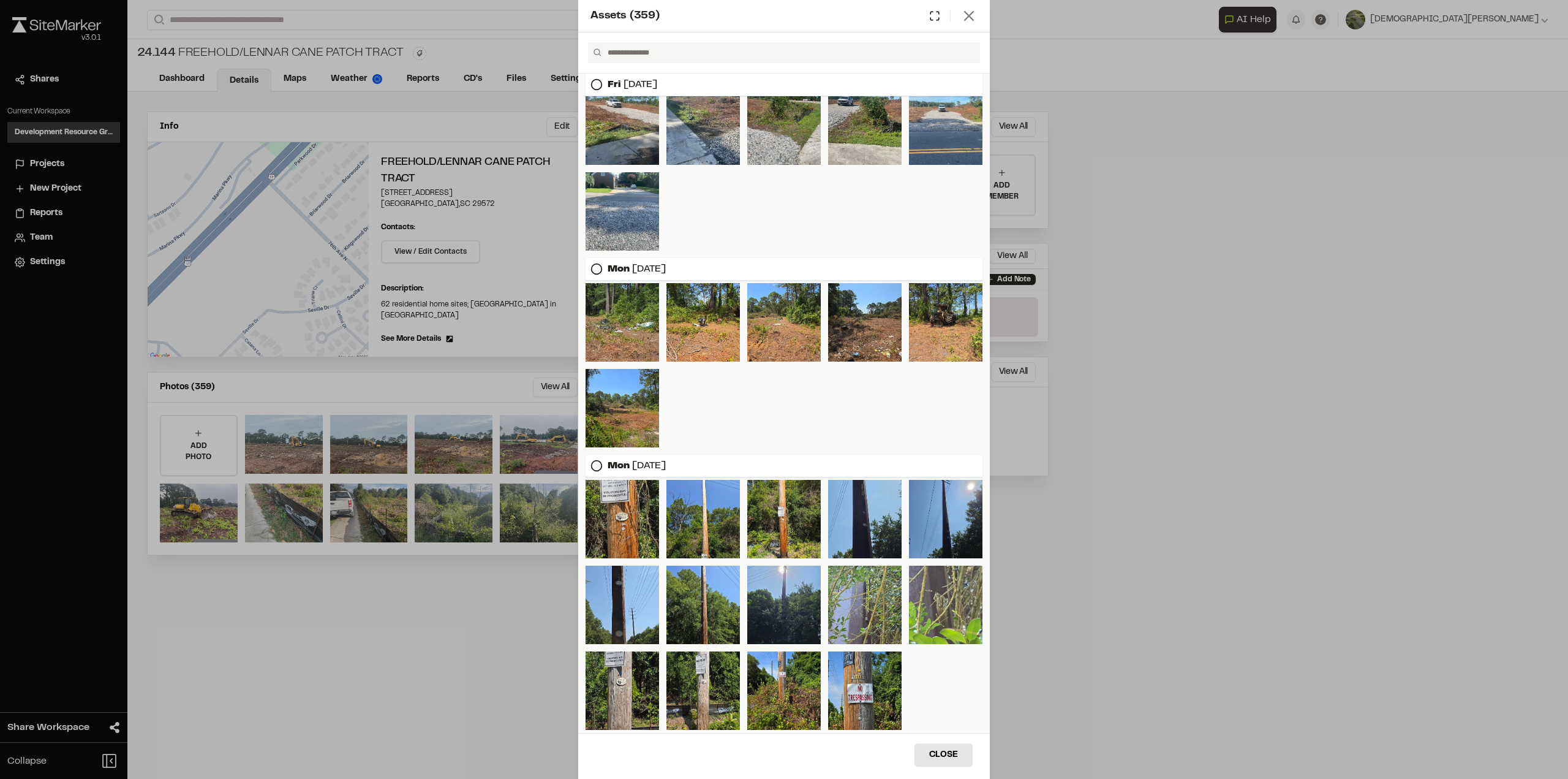
click at [968, 18] on icon at bounding box center [969, 16] width 17 height 17
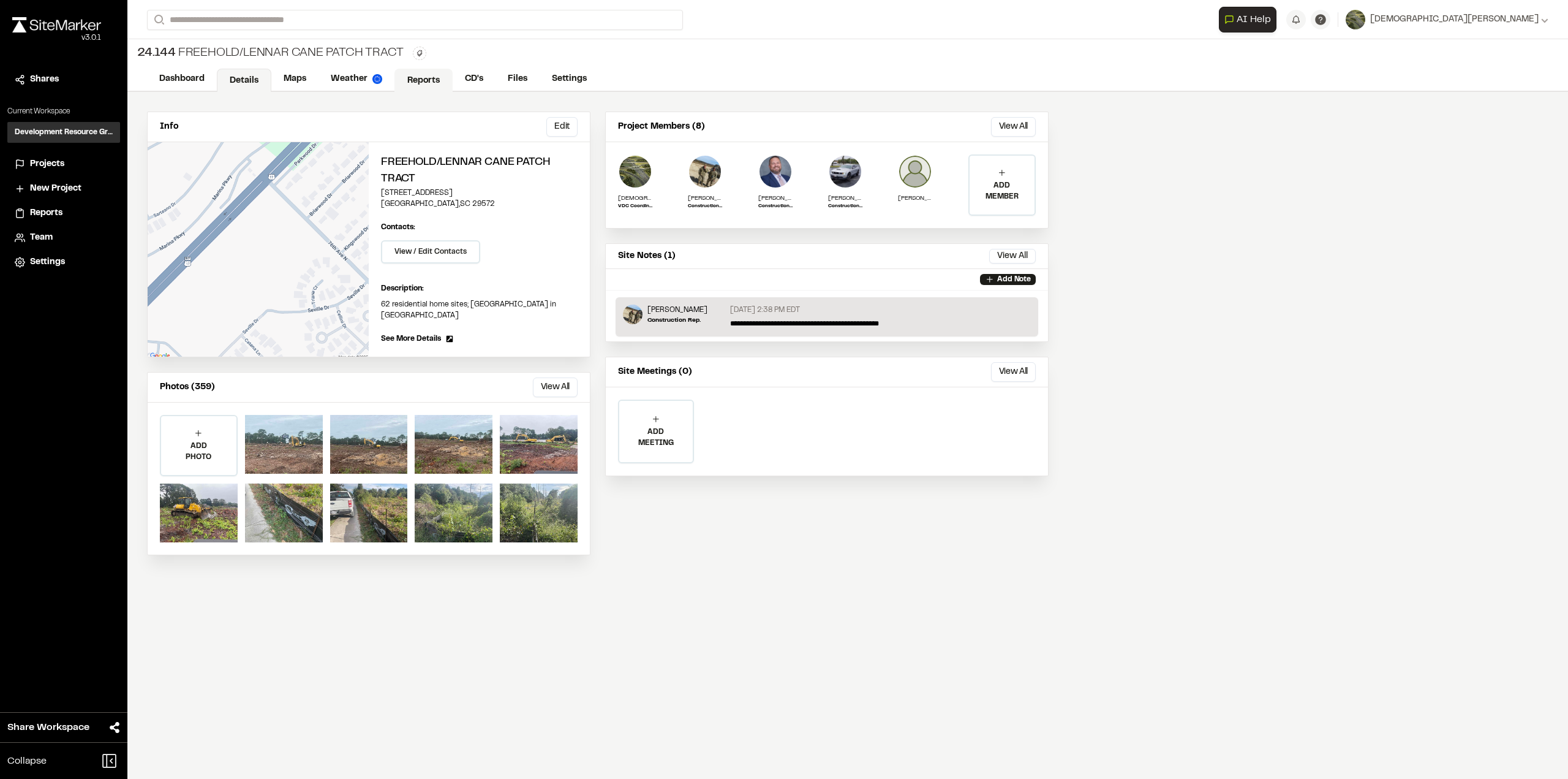
click at [415, 79] on link "Reports" at bounding box center [423, 80] width 58 height 23
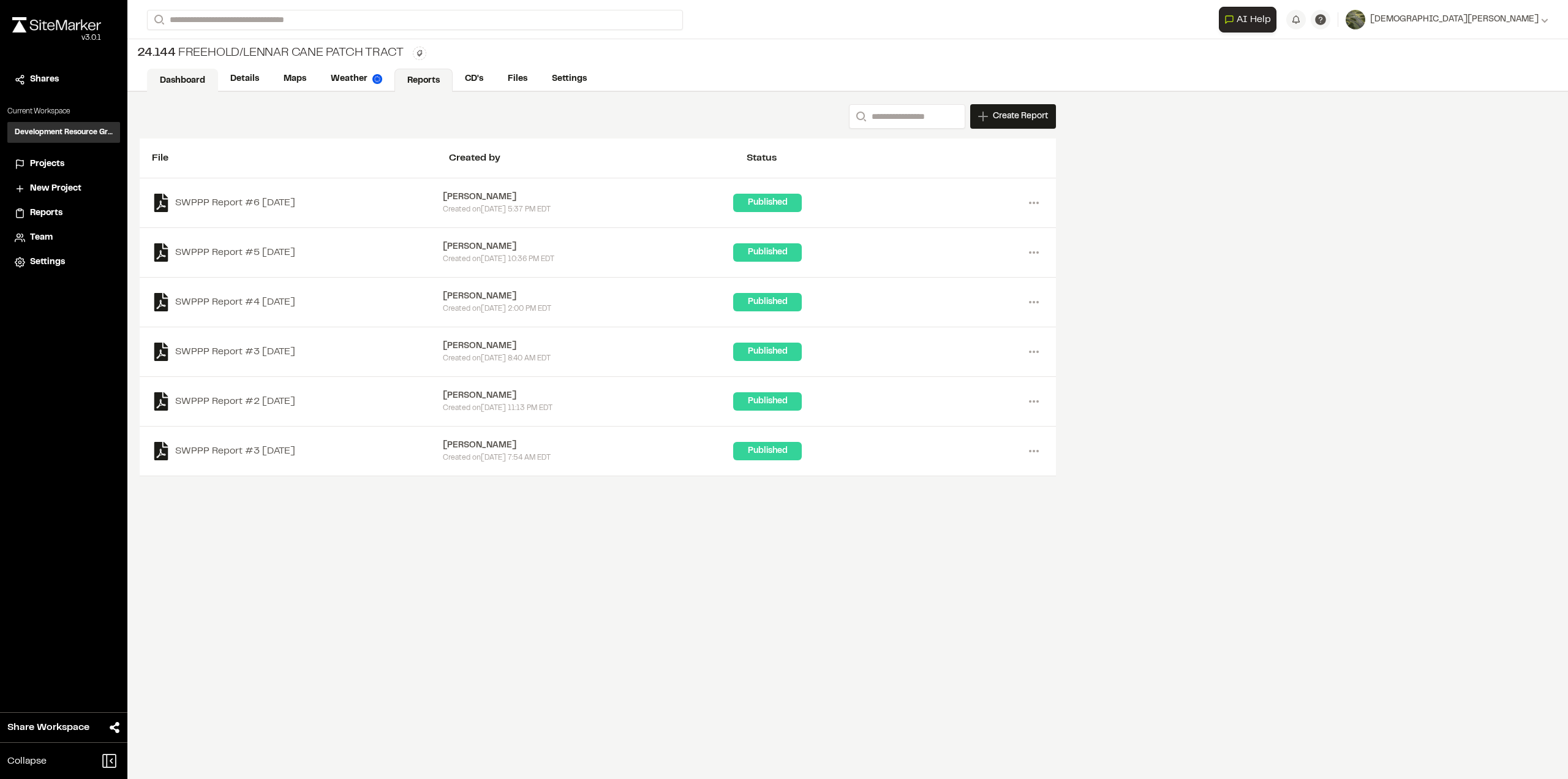
click at [180, 85] on link "Dashboard" at bounding box center [183, 80] width 71 height 23
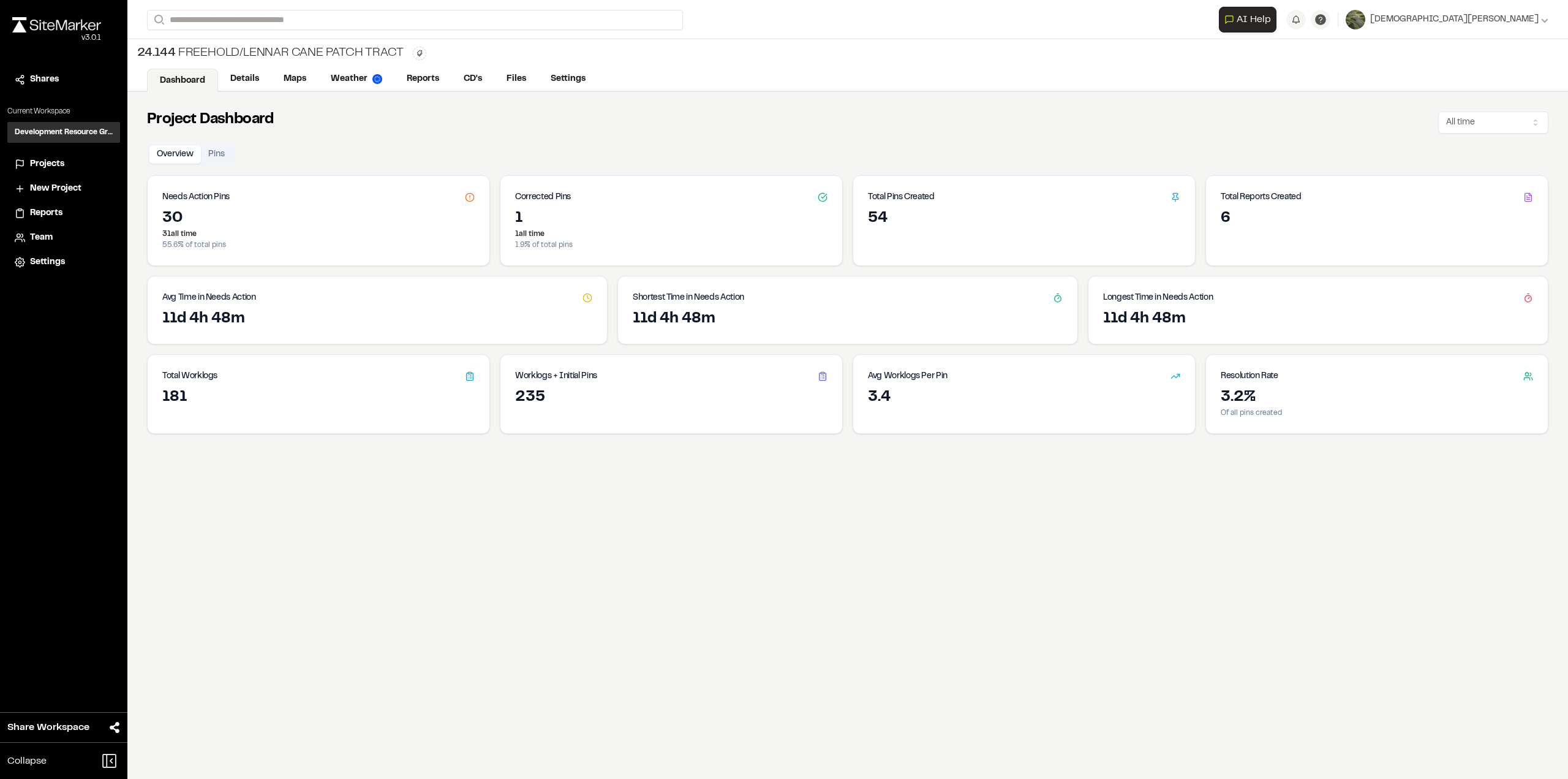
click at [54, 164] on span "Projects" at bounding box center [47, 164] width 34 height 13
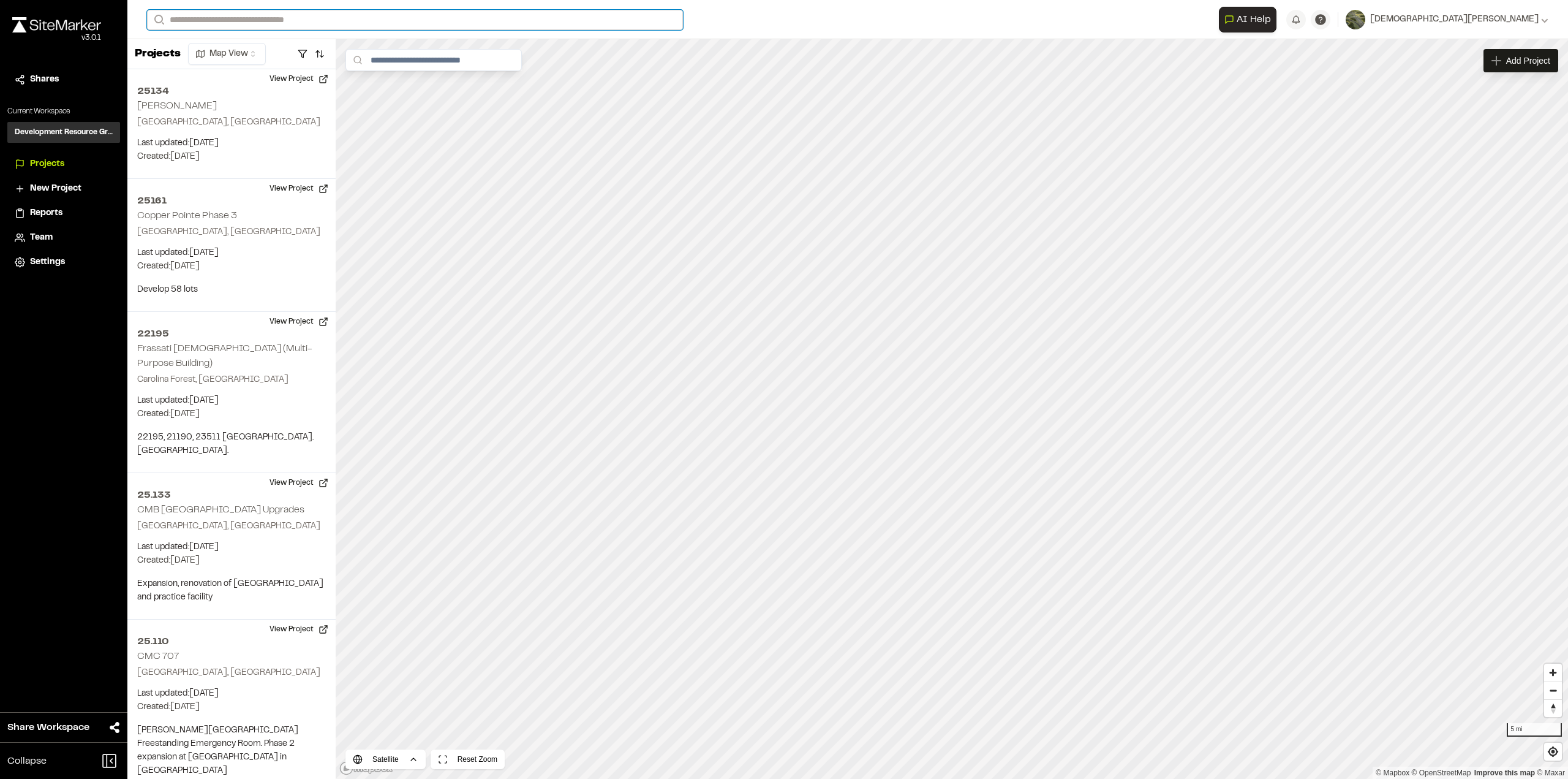
click at [251, 15] on input "Search" at bounding box center [415, 20] width 536 height 20
type input "******"
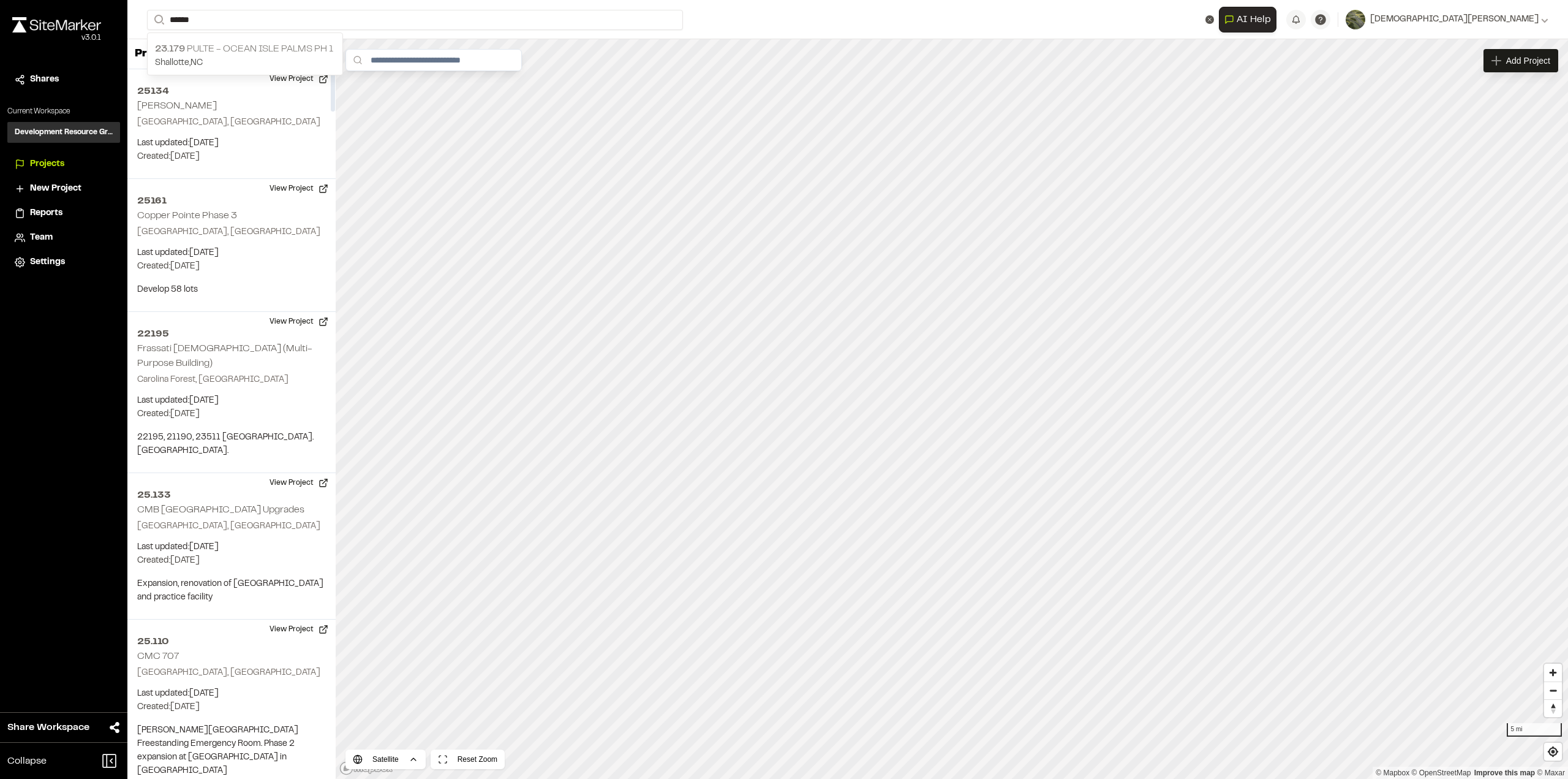
click at [223, 62] on p "Shallotte , NC" at bounding box center [244, 62] width 180 height 13
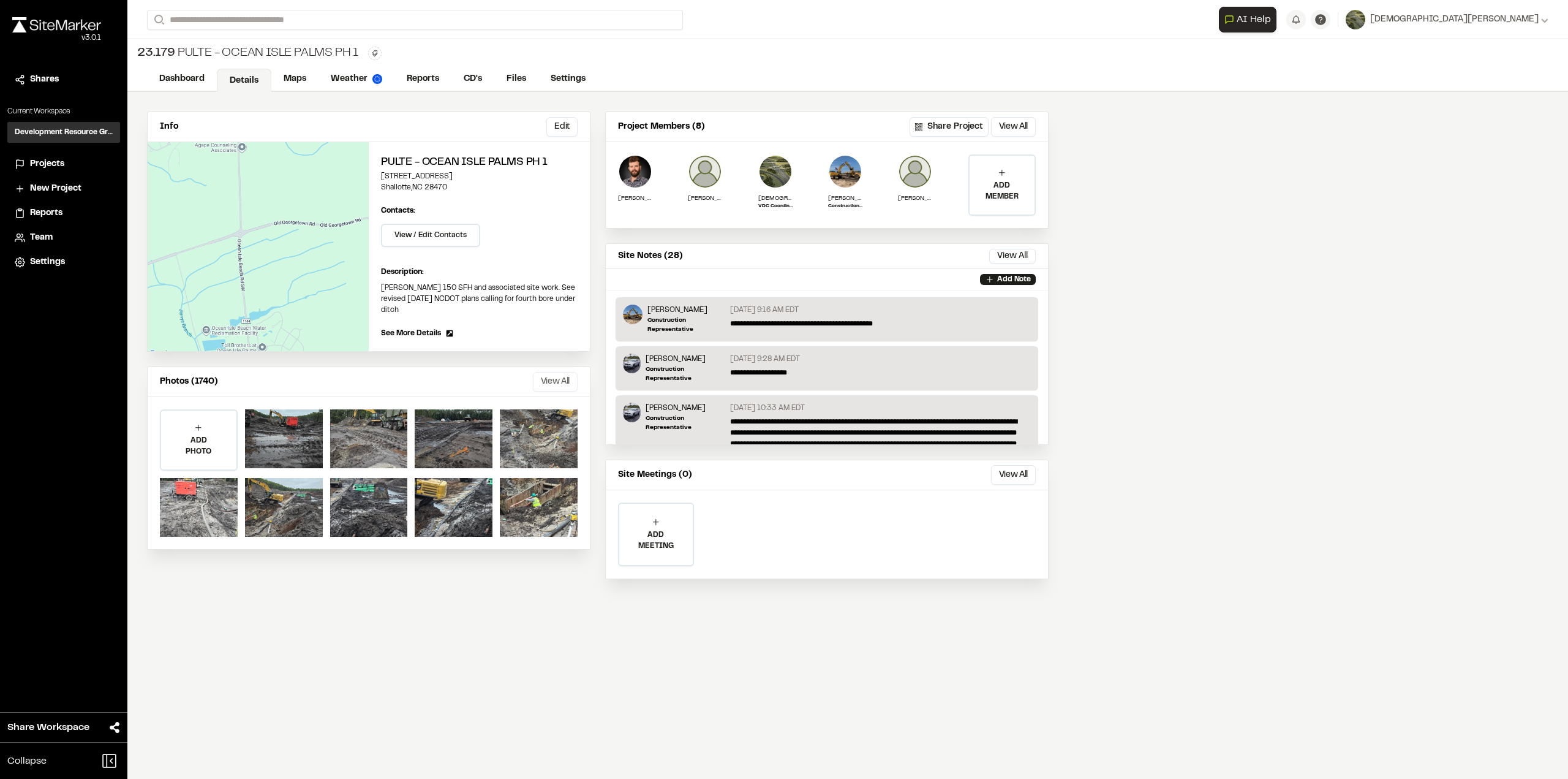
click at [552, 372] on button "View All" at bounding box center [555, 381] width 45 height 20
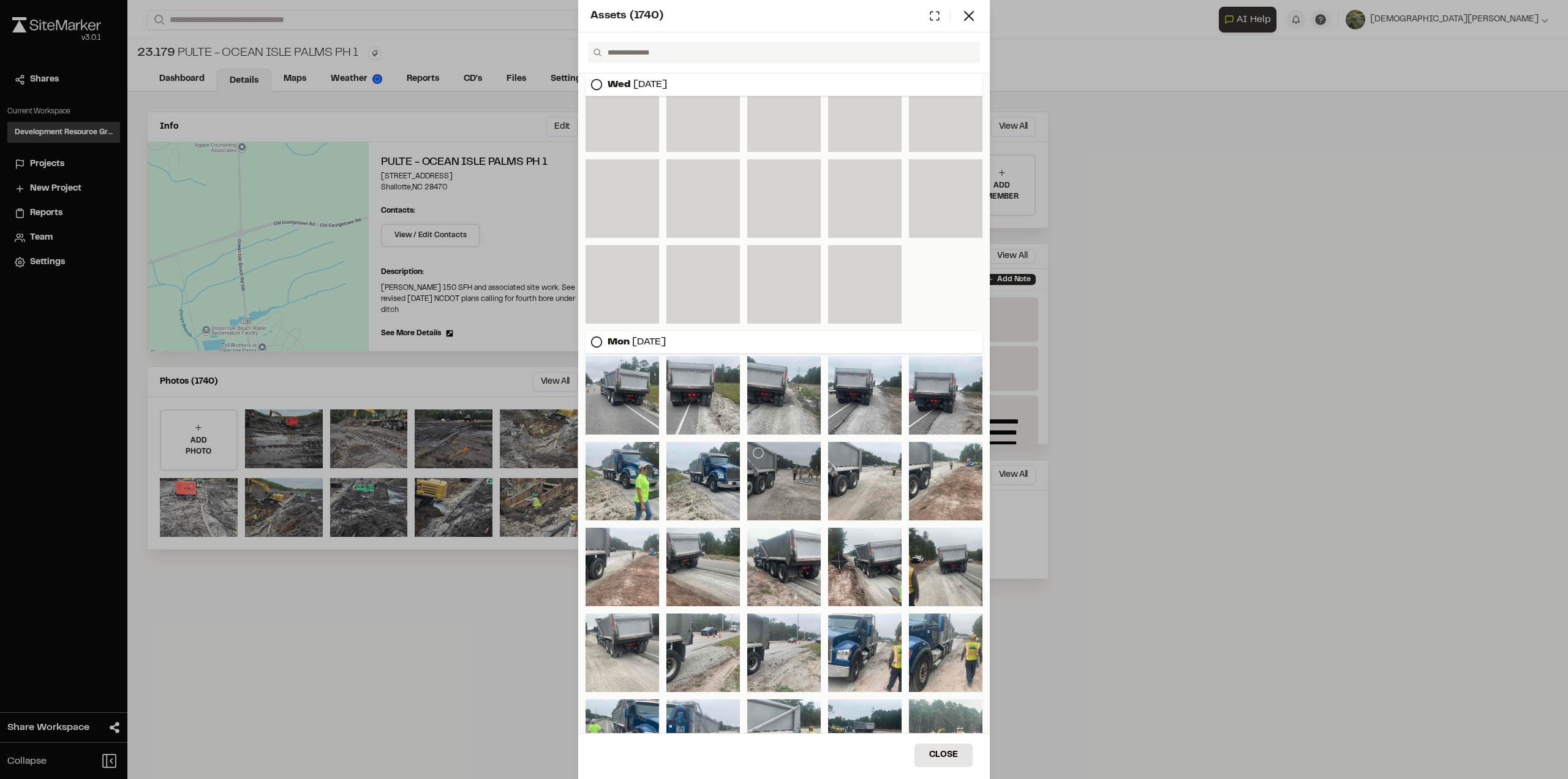
scroll to position [2407, 0]
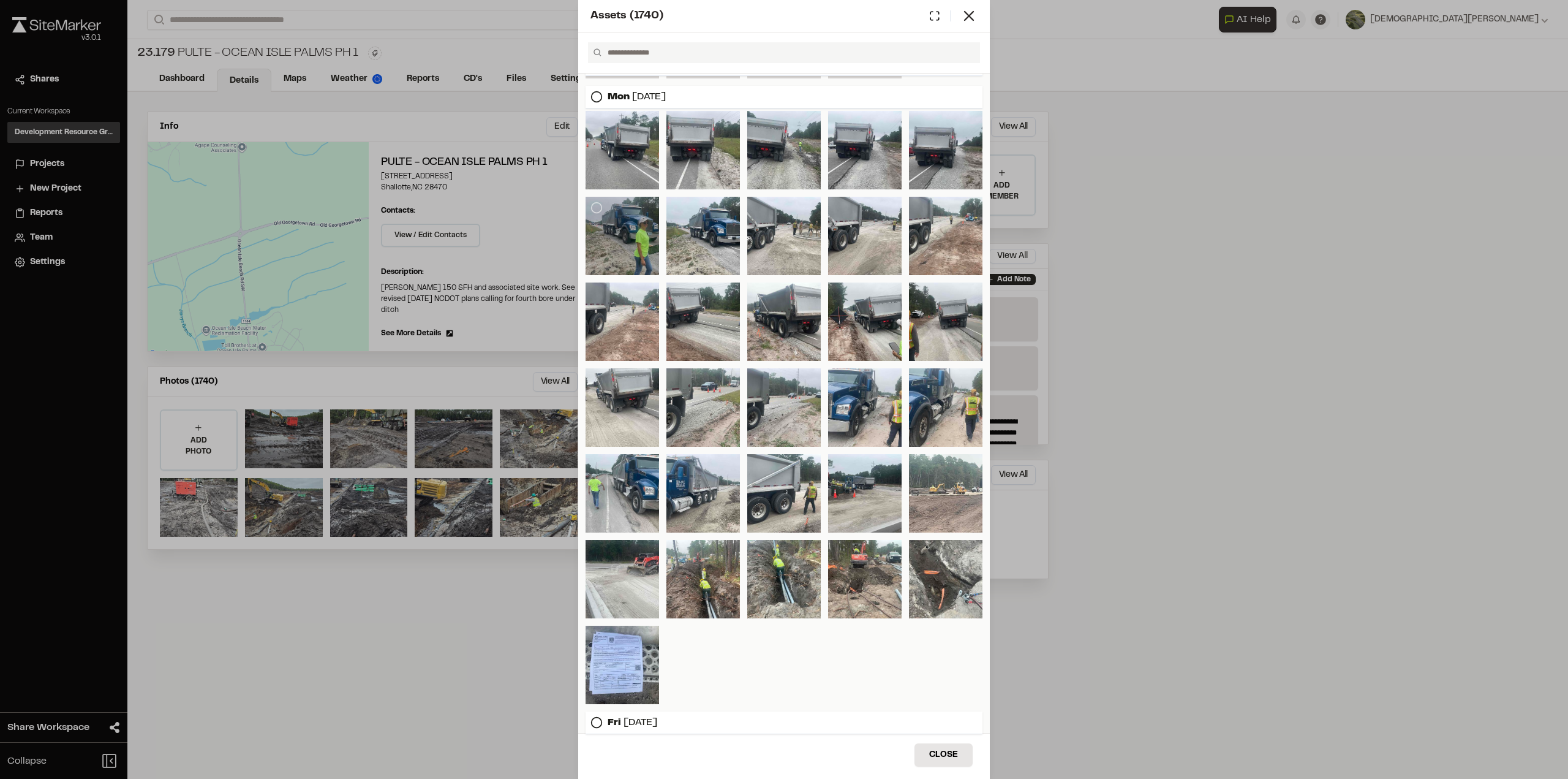
click at [633, 239] on div at bounding box center [622, 236] width 74 height 78
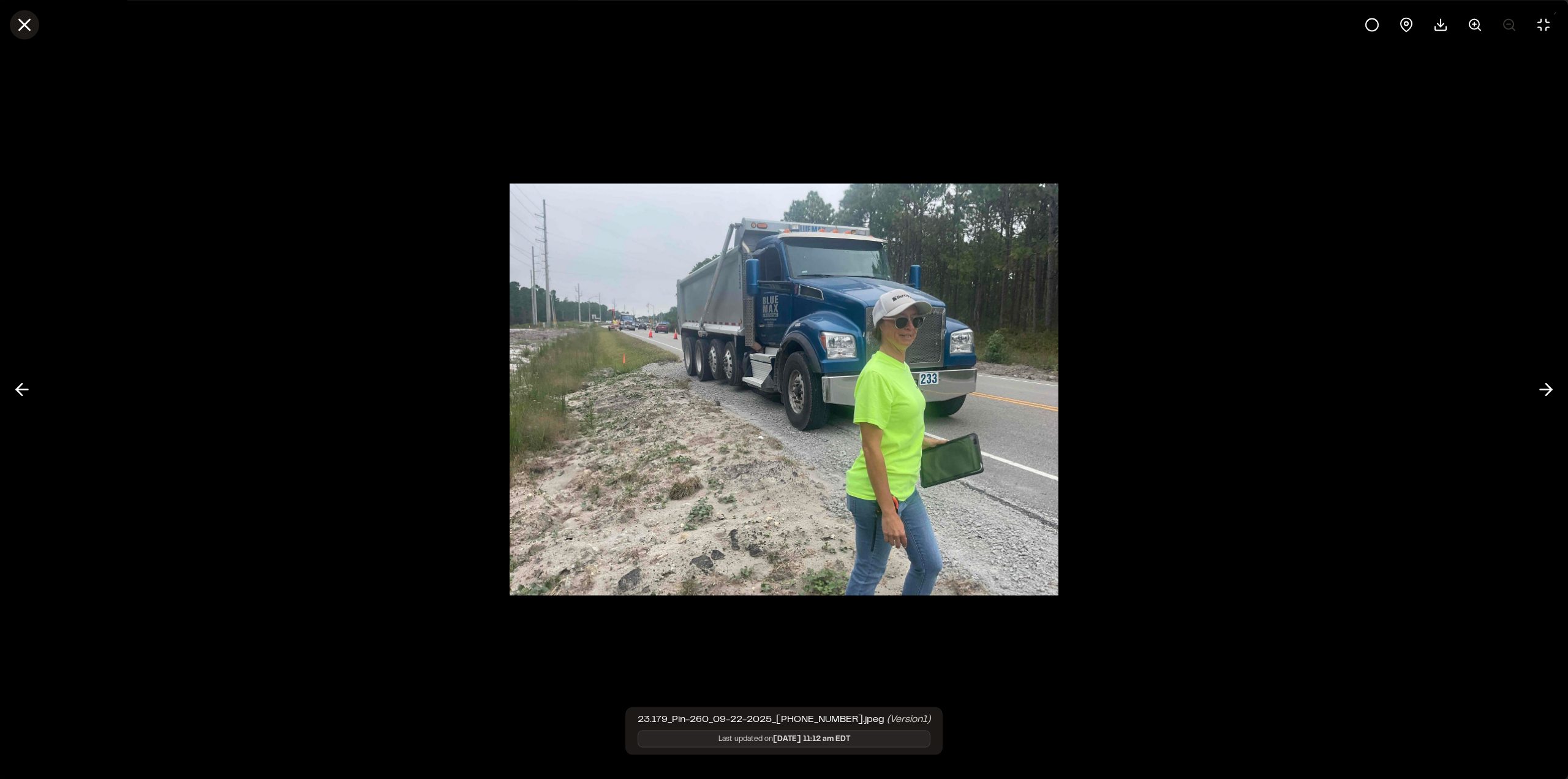
click at [28, 30] on icon at bounding box center [24, 24] width 20 height 20
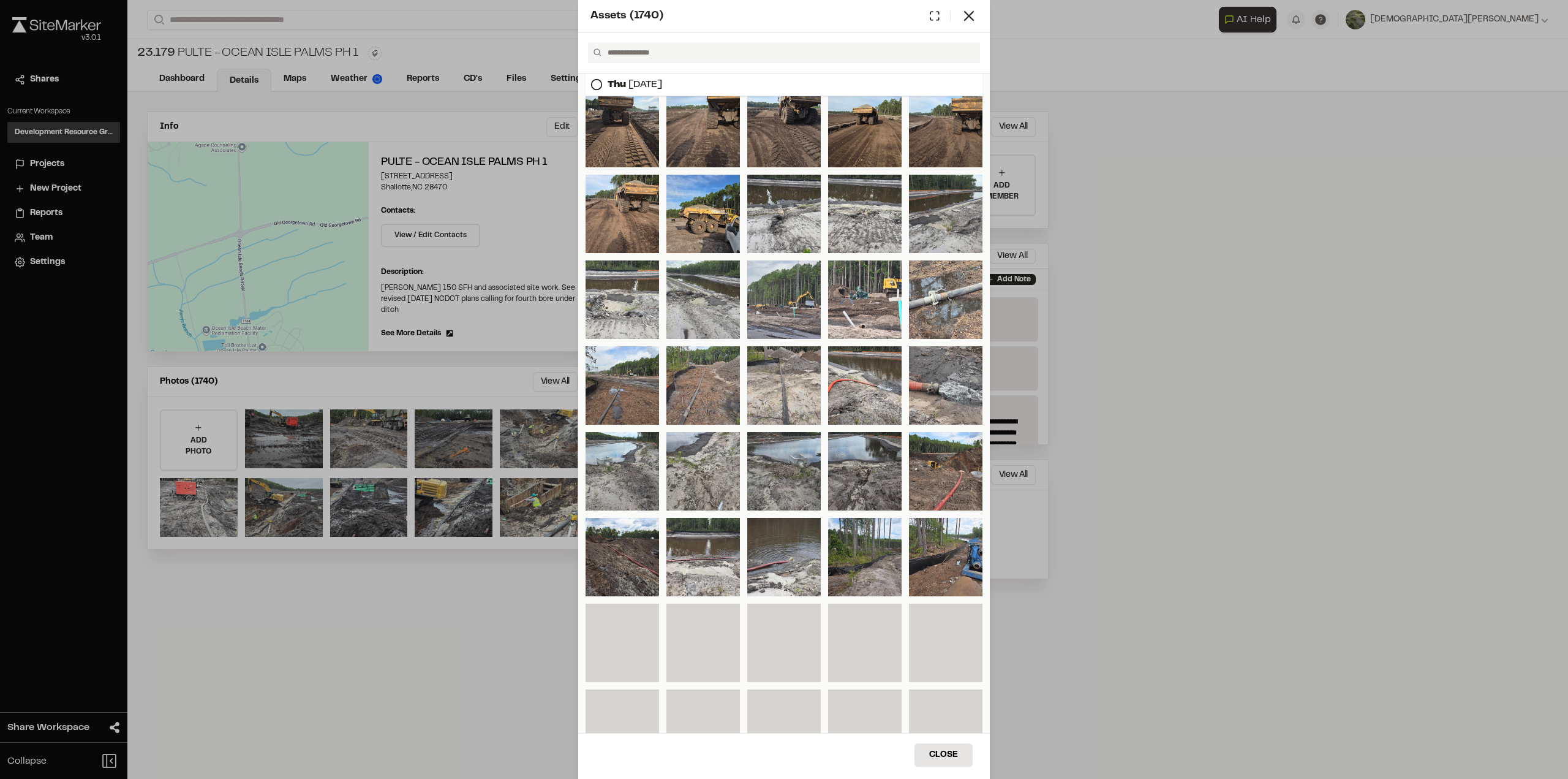
scroll to position [7300, 0]
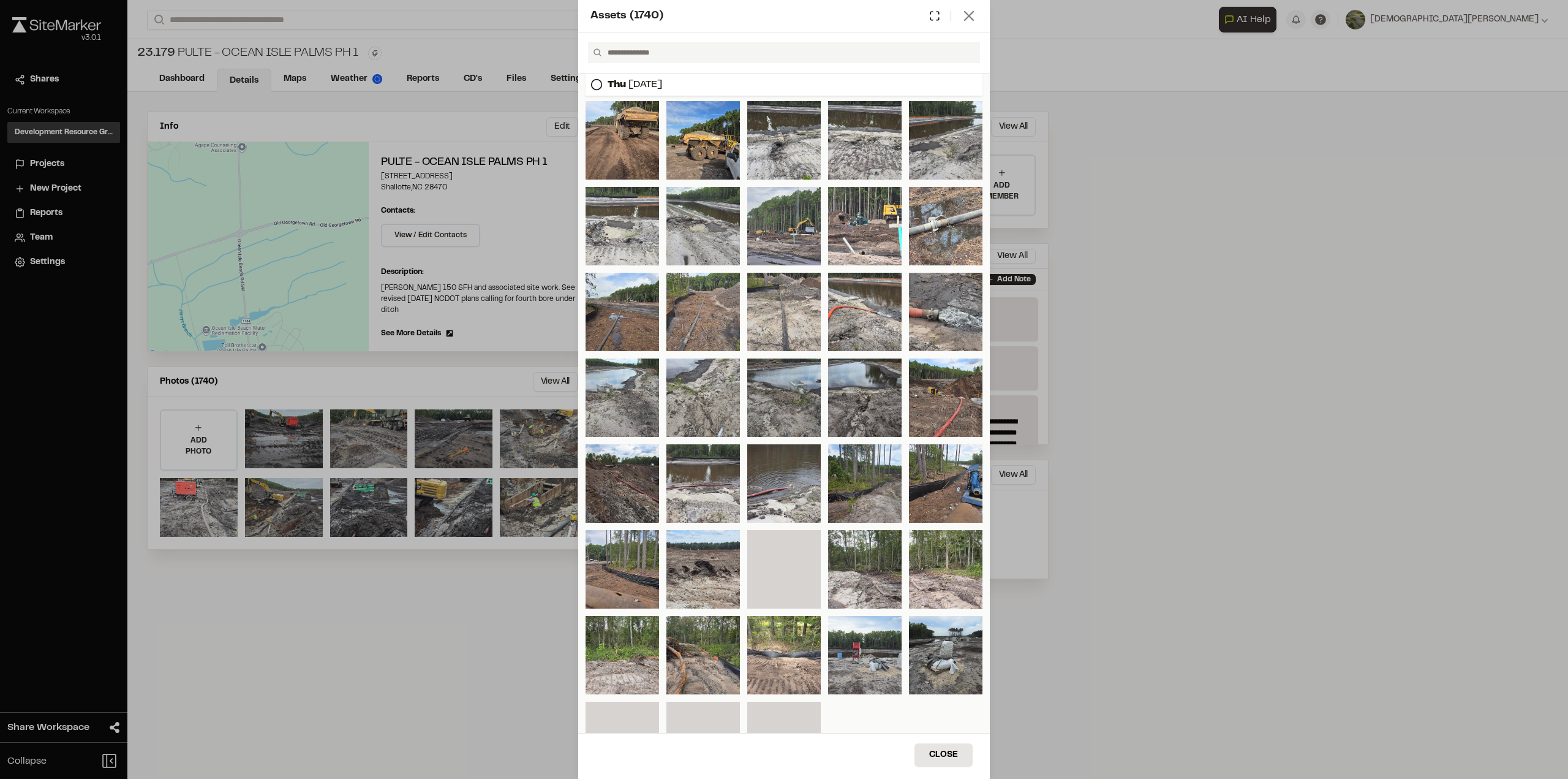
click at [973, 12] on line at bounding box center [969, 15] width 8 height 8
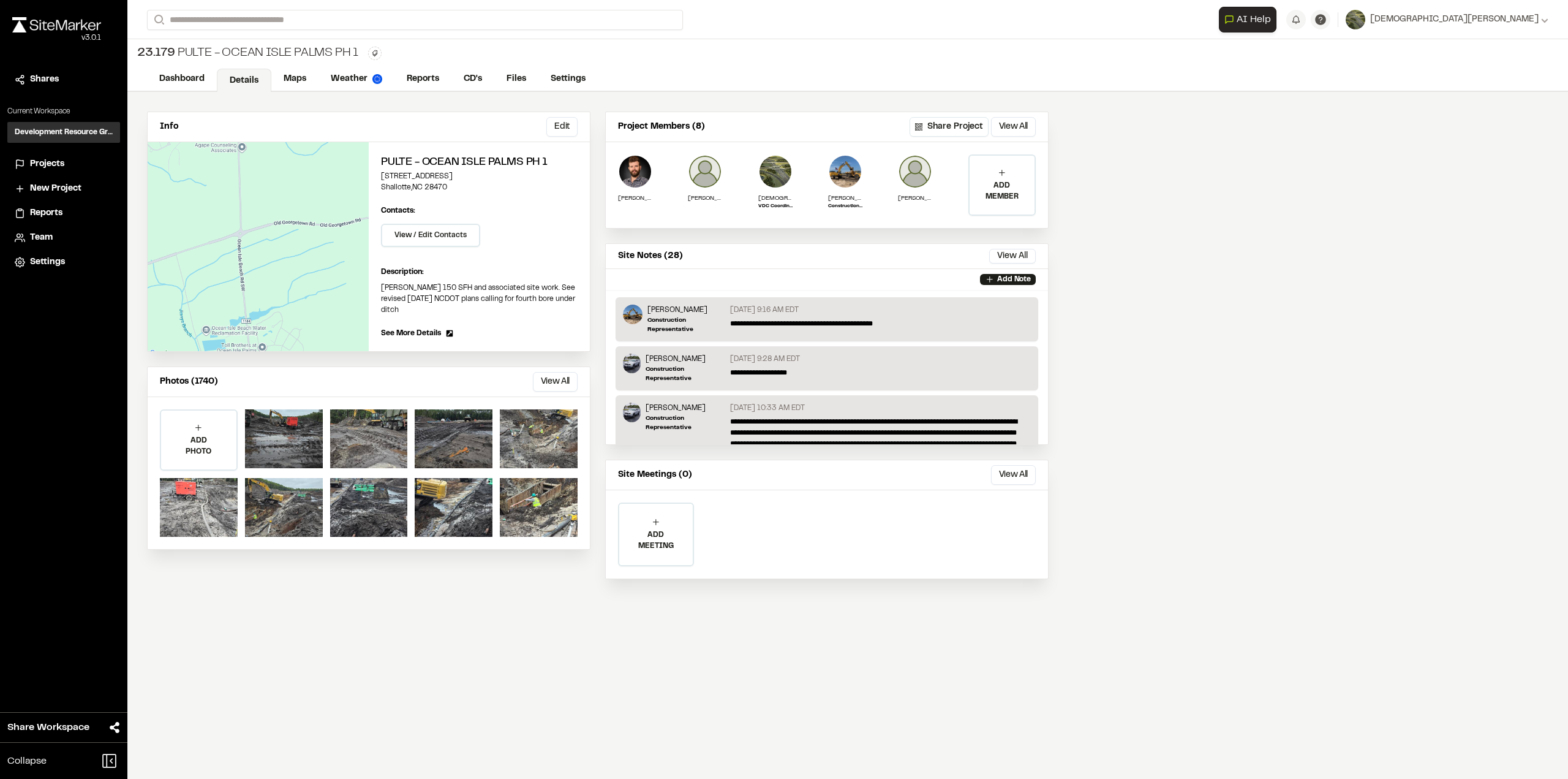
click at [1139, 51] on div "23.179 Pulte - Ocean Isle Palms Ph 1 Type Enter or comma to add tag." at bounding box center [848, 53] width 1441 height 28
click at [293, 69] on link "Maps" at bounding box center [295, 80] width 48 height 23
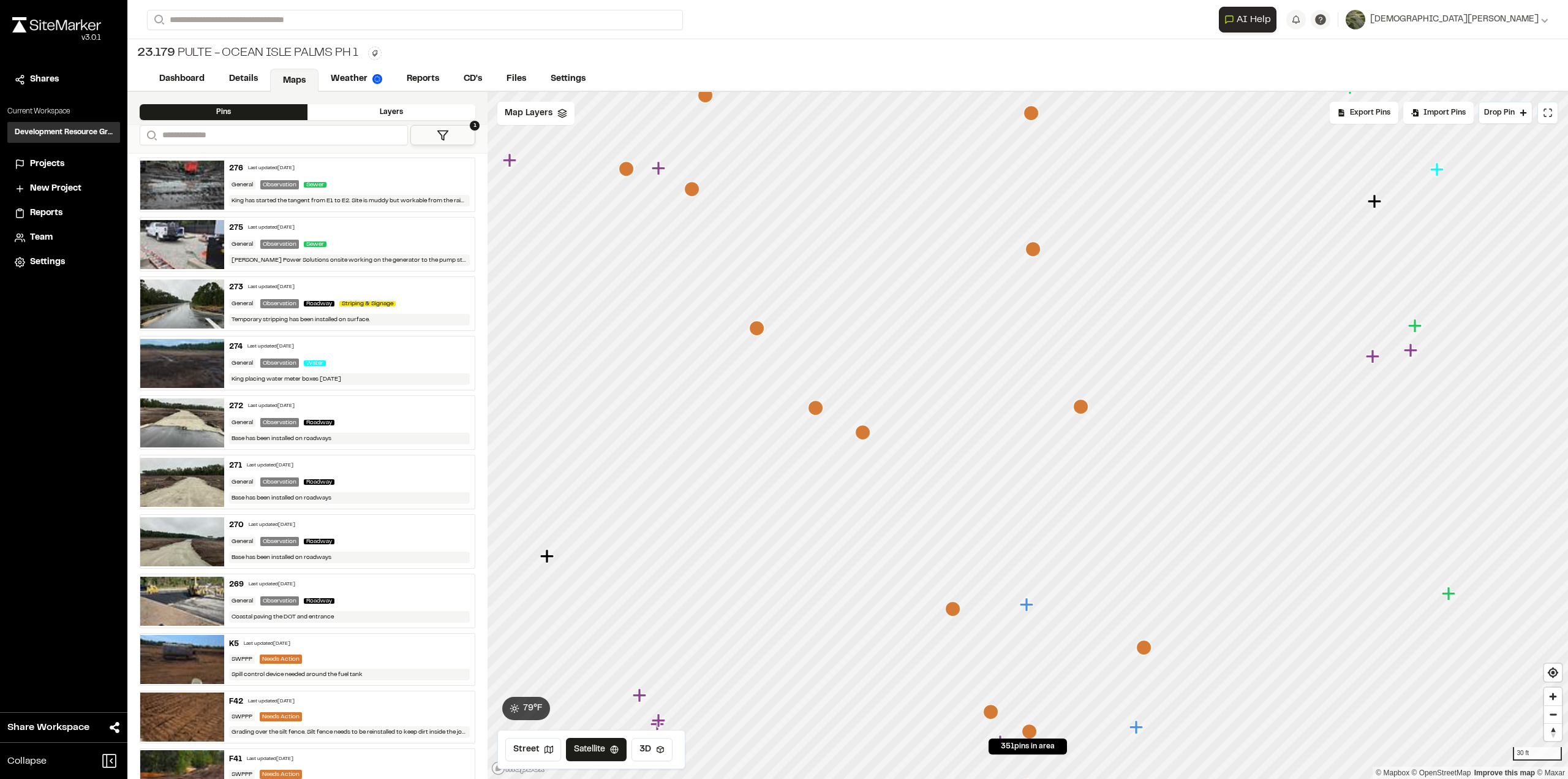
click at [1084, 407] on icon "Map marker" at bounding box center [1081, 406] width 15 height 15
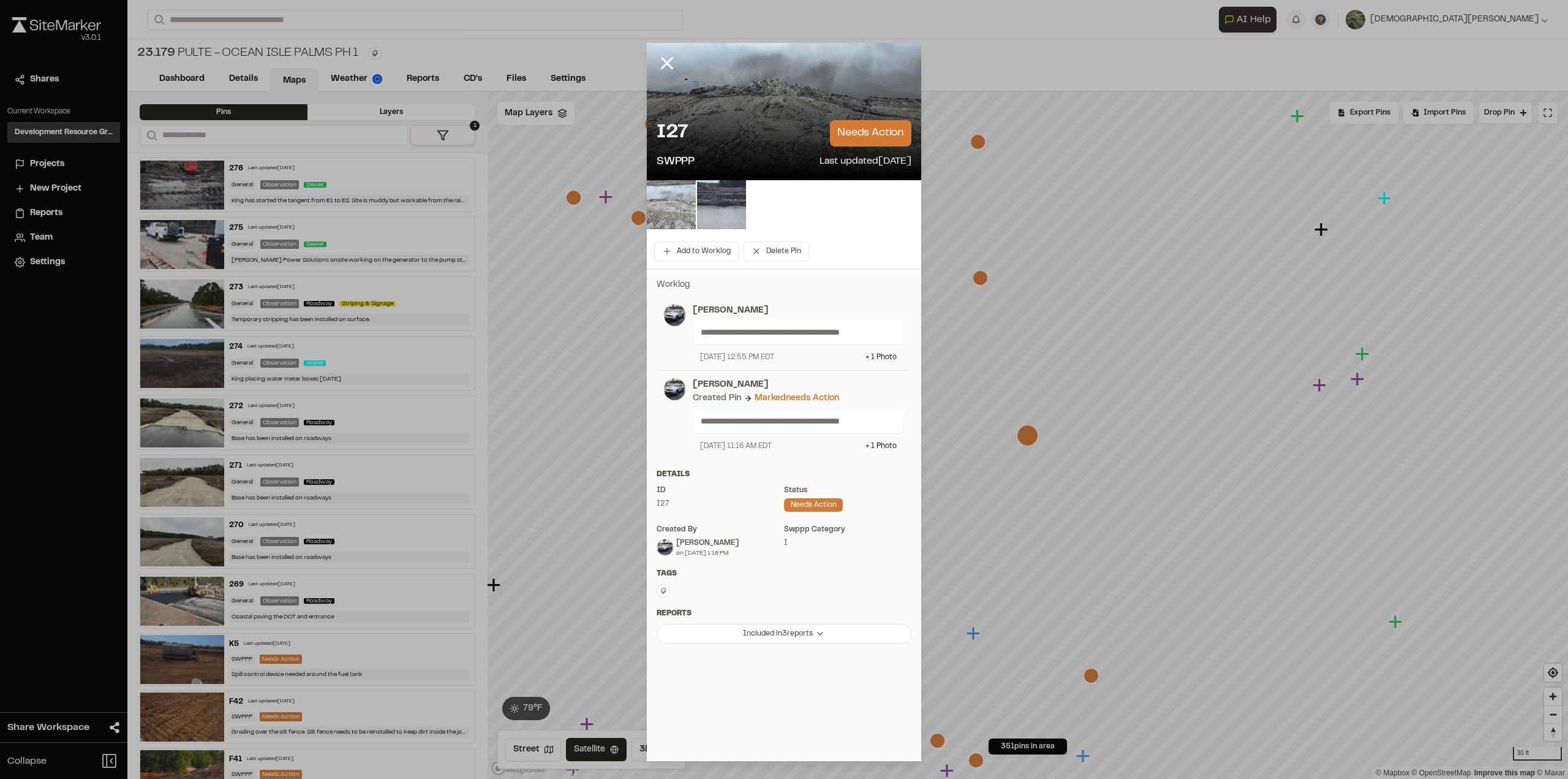
click at [675, 205] on img at bounding box center [671, 204] width 49 height 49
